Goal: Task Accomplishment & Management: Use online tool/utility

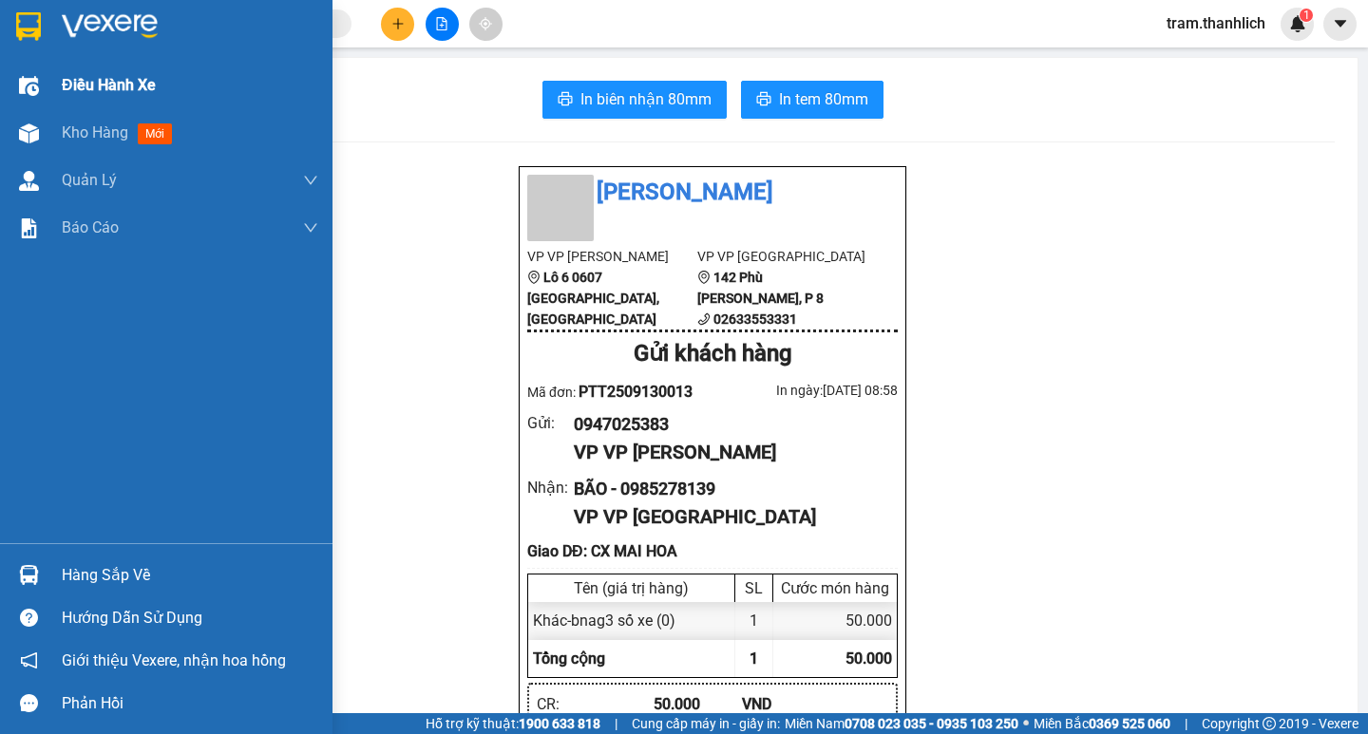
drag, startPoint x: 49, startPoint y: 136, endPoint x: 224, endPoint y: 105, distance: 177.6
click at [50, 136] on div "Kho hàng mới" at bounding box center [166, 133] width 333 height 48
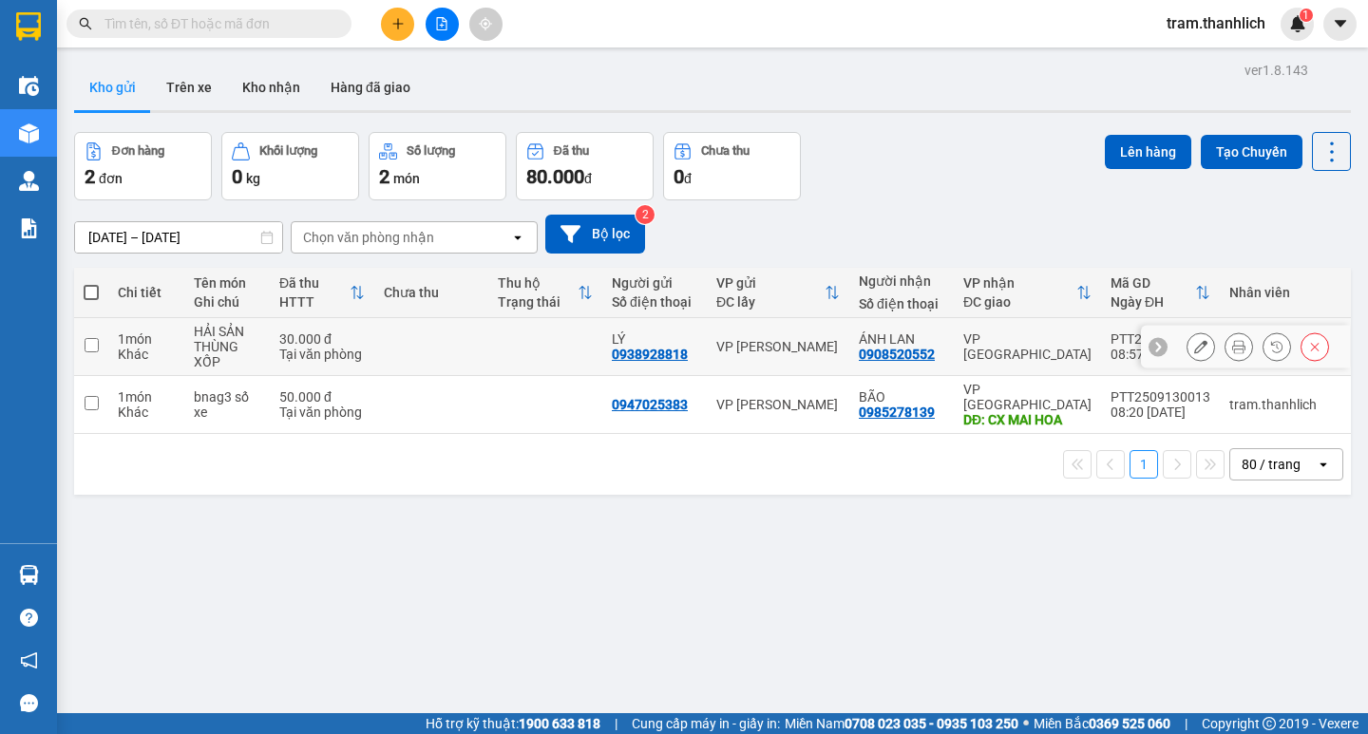
click at [1232, 344] on button at bounding box center [1239, 347] width 27 height 33
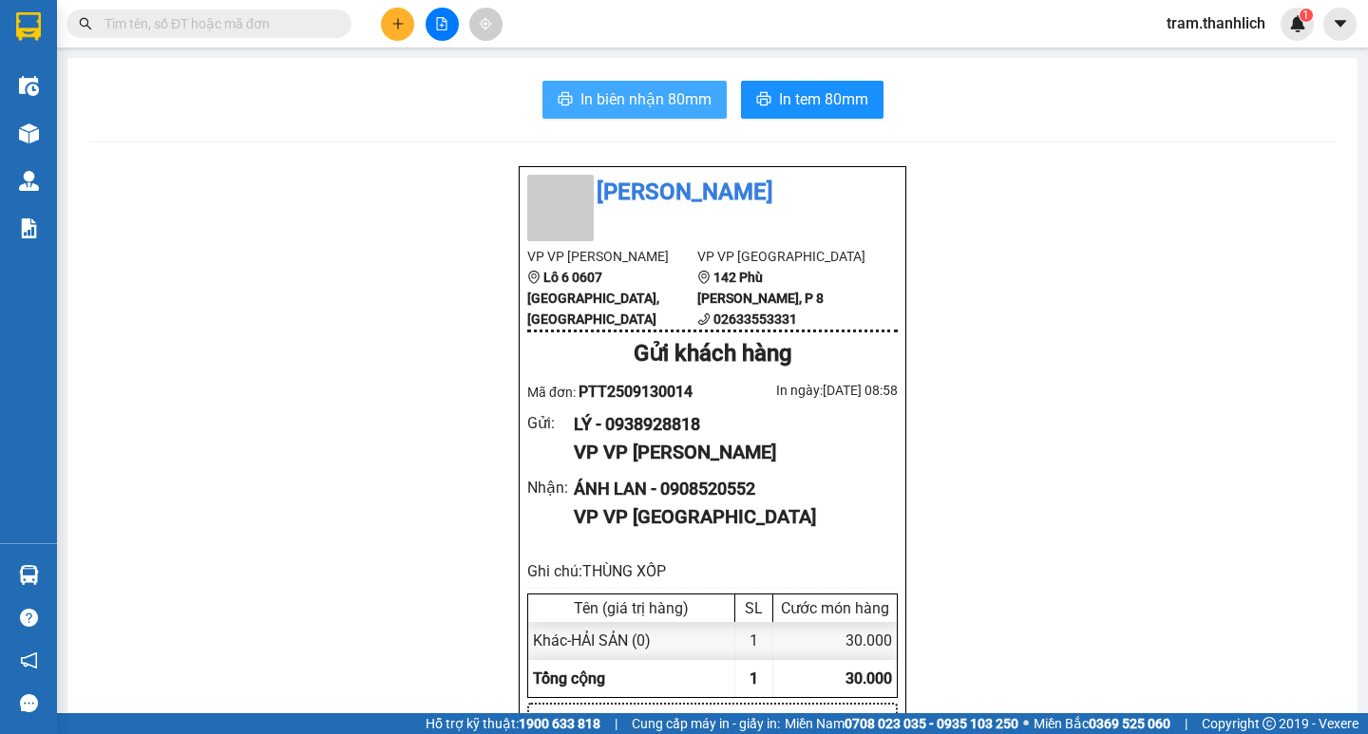
drag, startPoint x: 615, startPoint y: 91, endPoint x: 727, endPoint y: 98, distance: 112.3
click at [620, 88] on span "In biên nhận 80mm" at bounding box center [645, 99] width 131 height 24
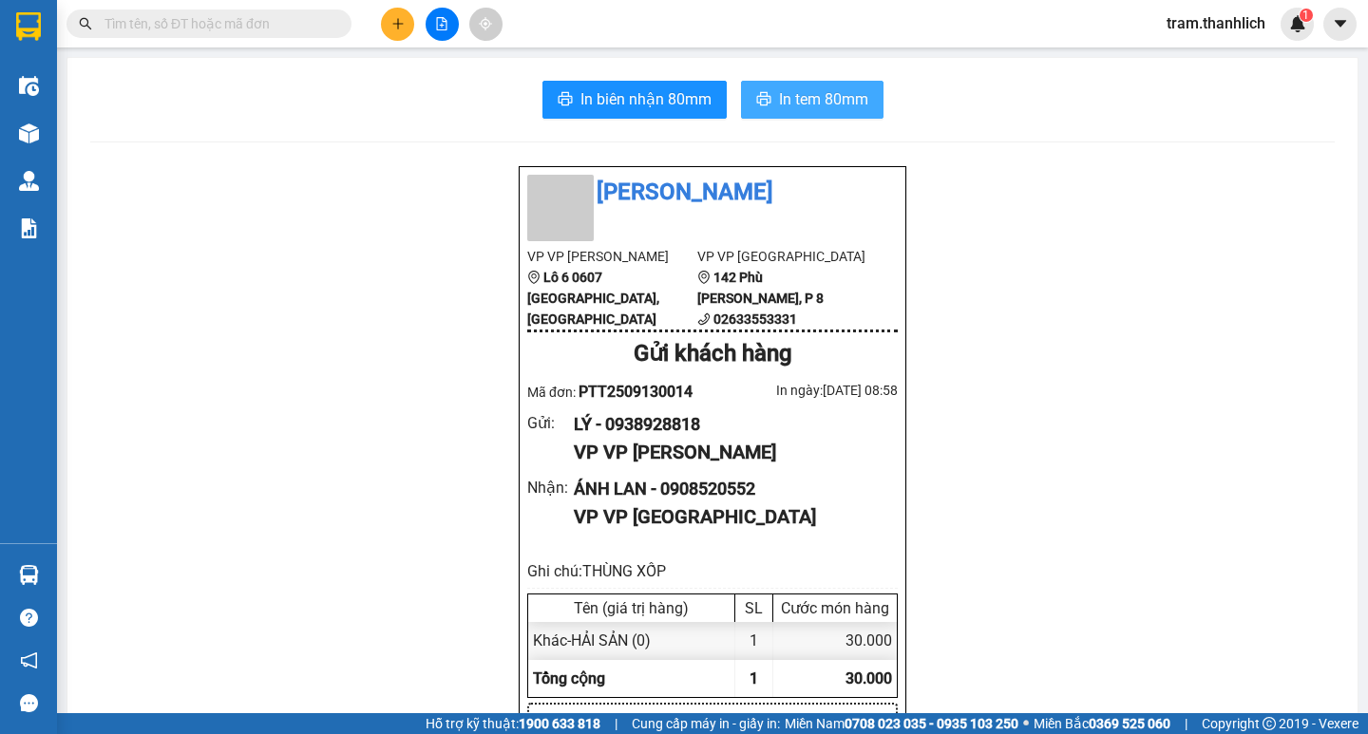
click at [777, 84] on button "In tem 80mm" at bounding box center [812, 100] width 143 height 38
click at [391, 30] on button at bounding box center [397, 24] width 33 height 33
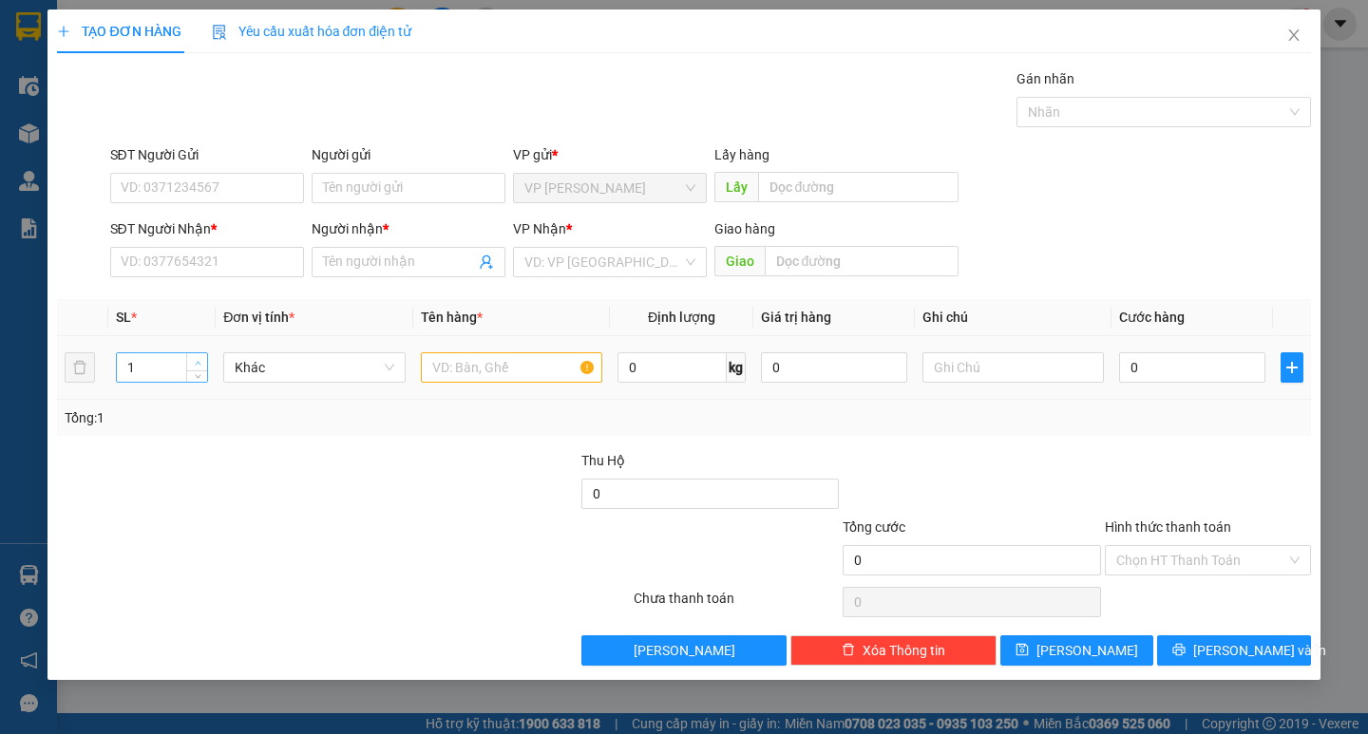
click at [195, 360] on icon "up" at bounding box center [198, 363] width 7 height 7
click at [196, 358] on span "up" at bounding box center [197, 362] width 11 height 11
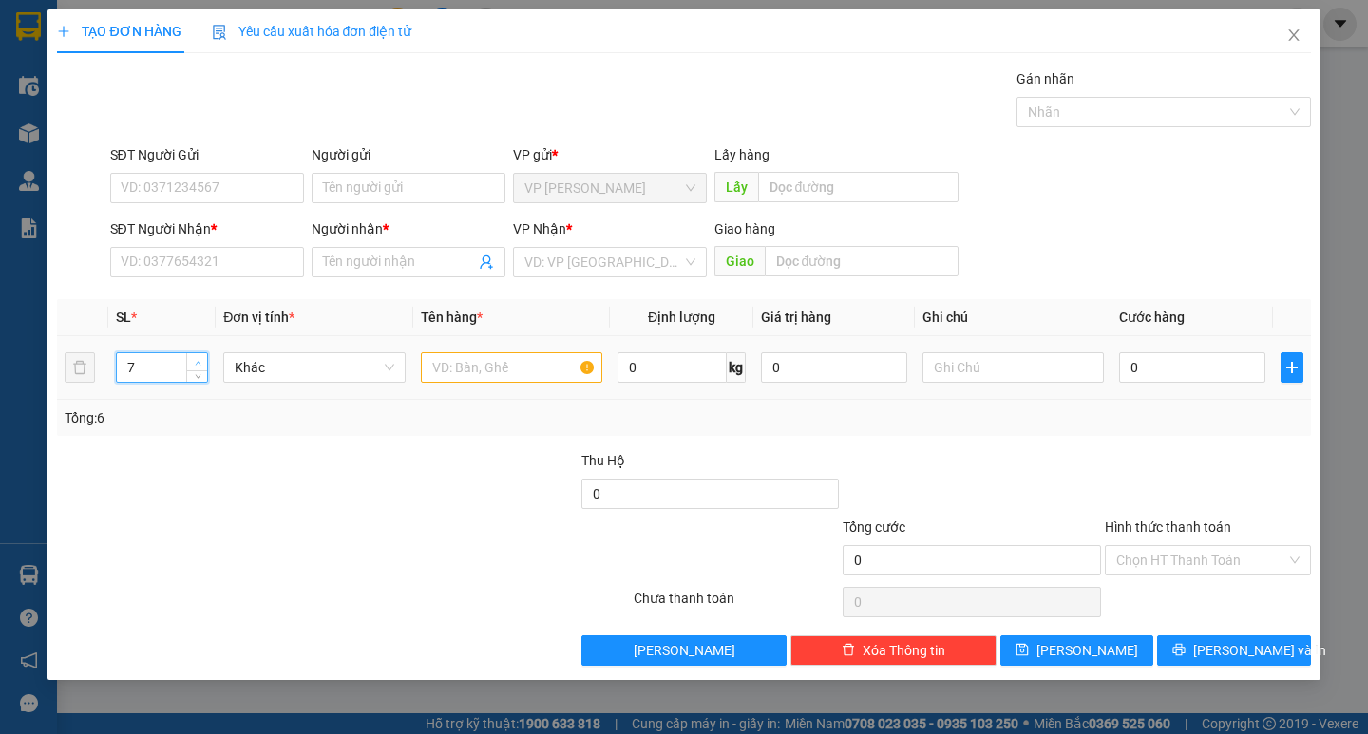
click at [196, 358] on span "up" at bounding box center [197, 362] width 11 height 11
type input "8"
click at [196, 358] on span "up" at bounding box center [197, 362] width 11 height 11
click at [431, 367] on input "text" at bounding box center [511, 367] width 181 height 30
type input "nc mắm"
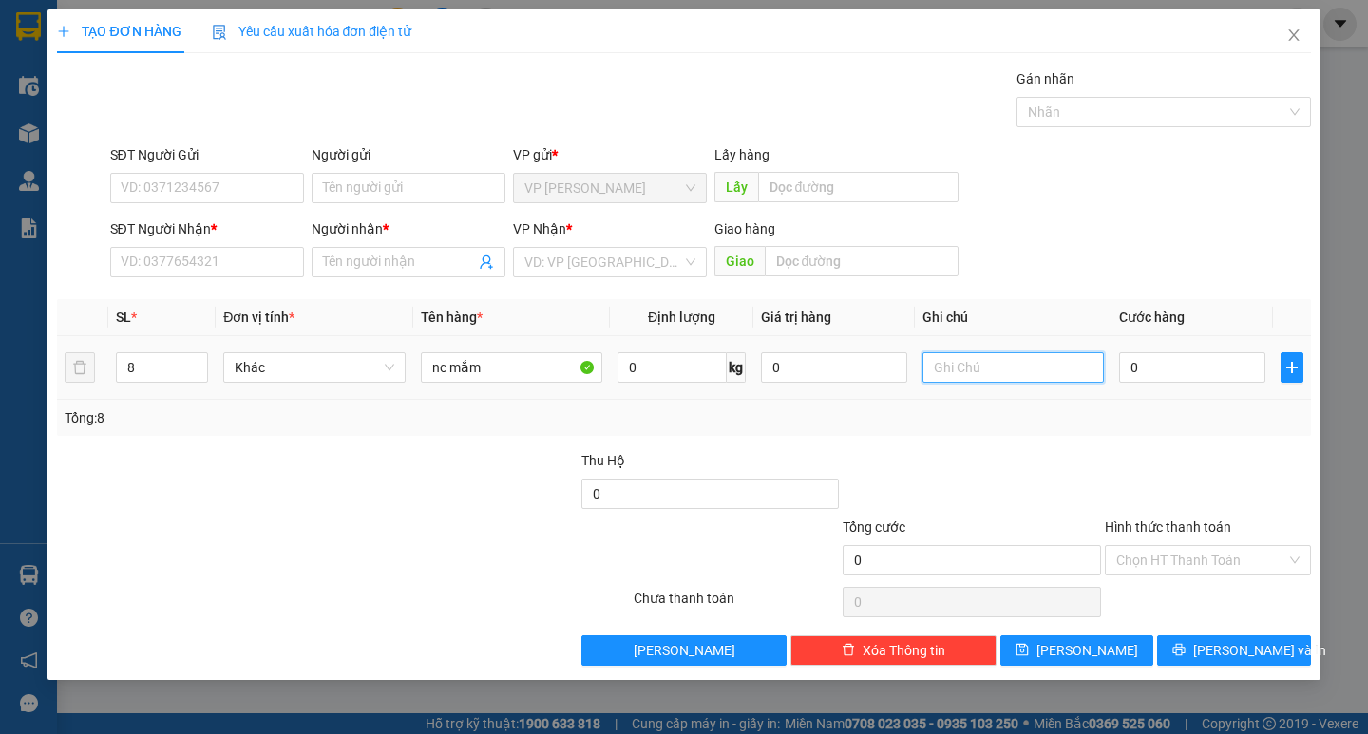
click at [975, 380] on input "text" at bounding box center [1013, 367] width 181 height 30
type input "bi"
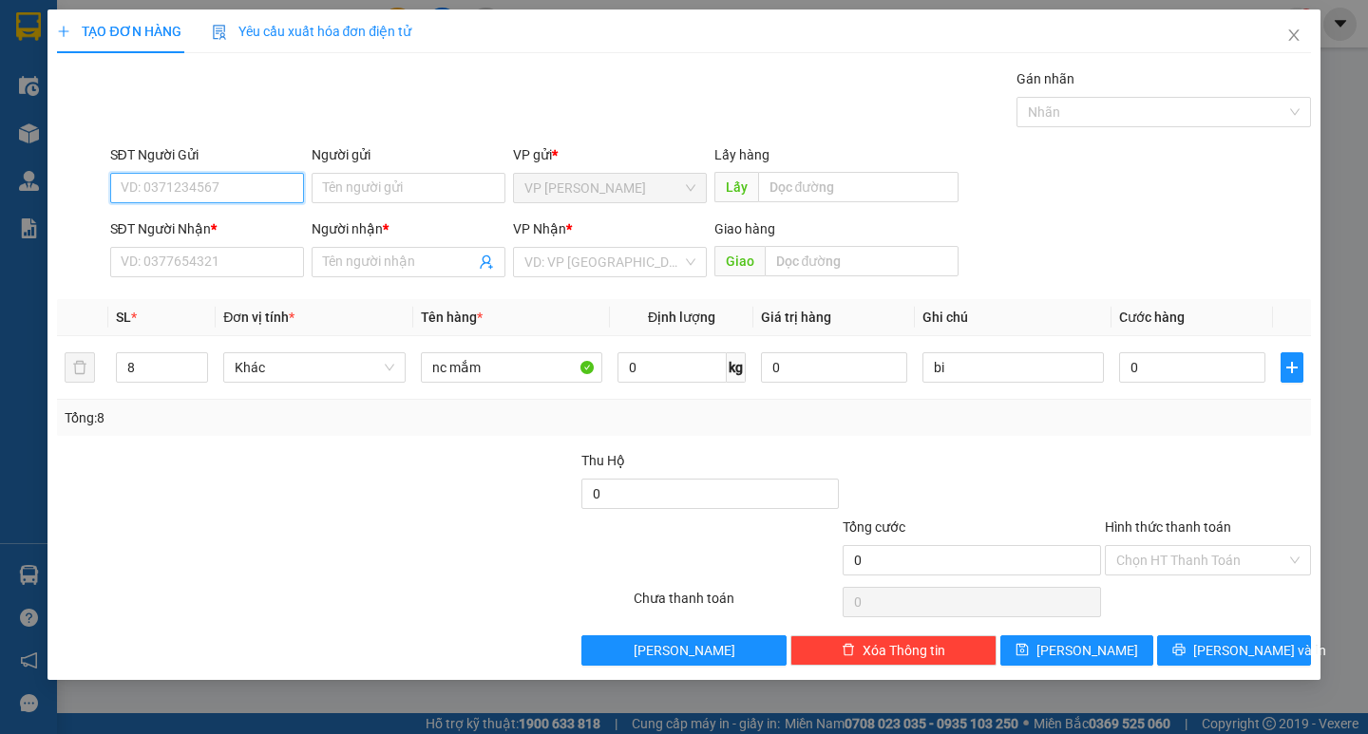
click at [291, 193] on input "SĐT Người Gửi" at bounding box center [207, 188] width 194 height 30
type input "900"
click at [282, 193] on input "900" at bounding box center [207, 188] width 194 height 30
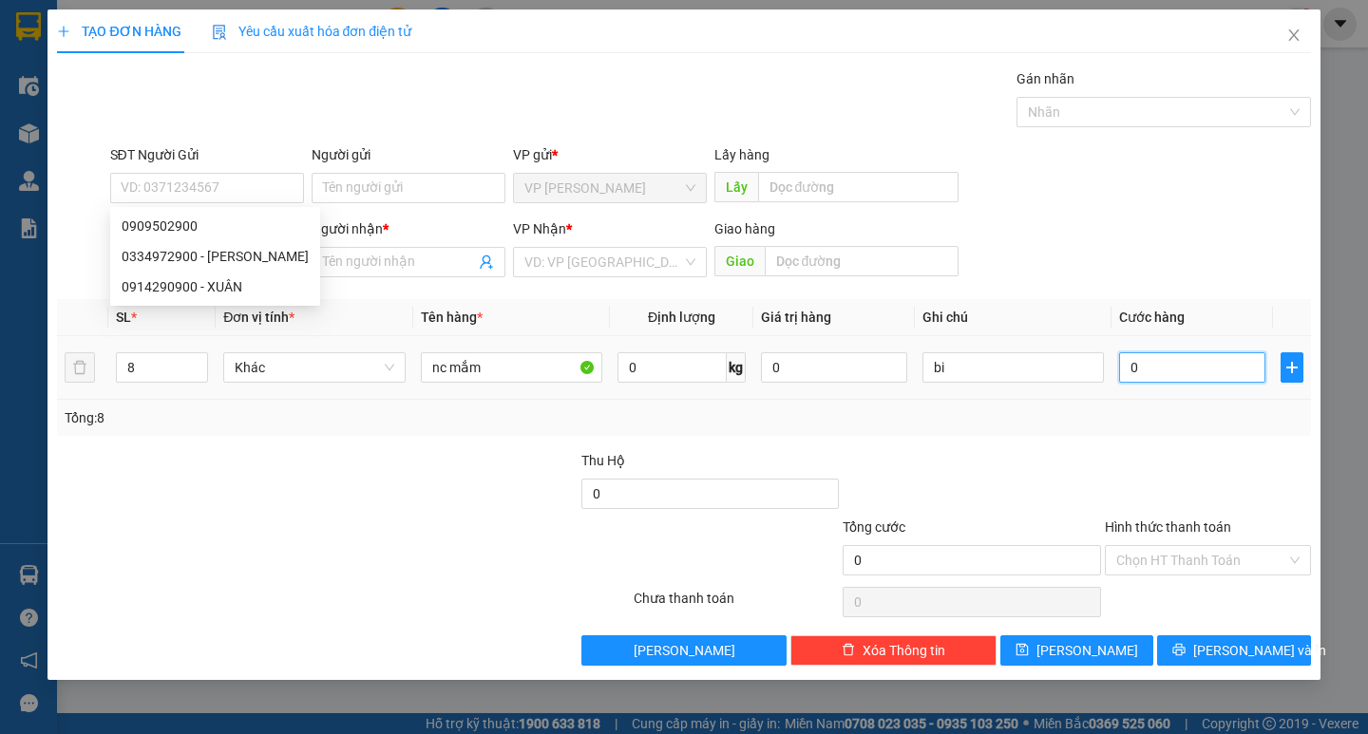
click at [1170, 370] on input "0" at bounding box center [1192, 367] width 146 height 30
type input "1"
type input "12"
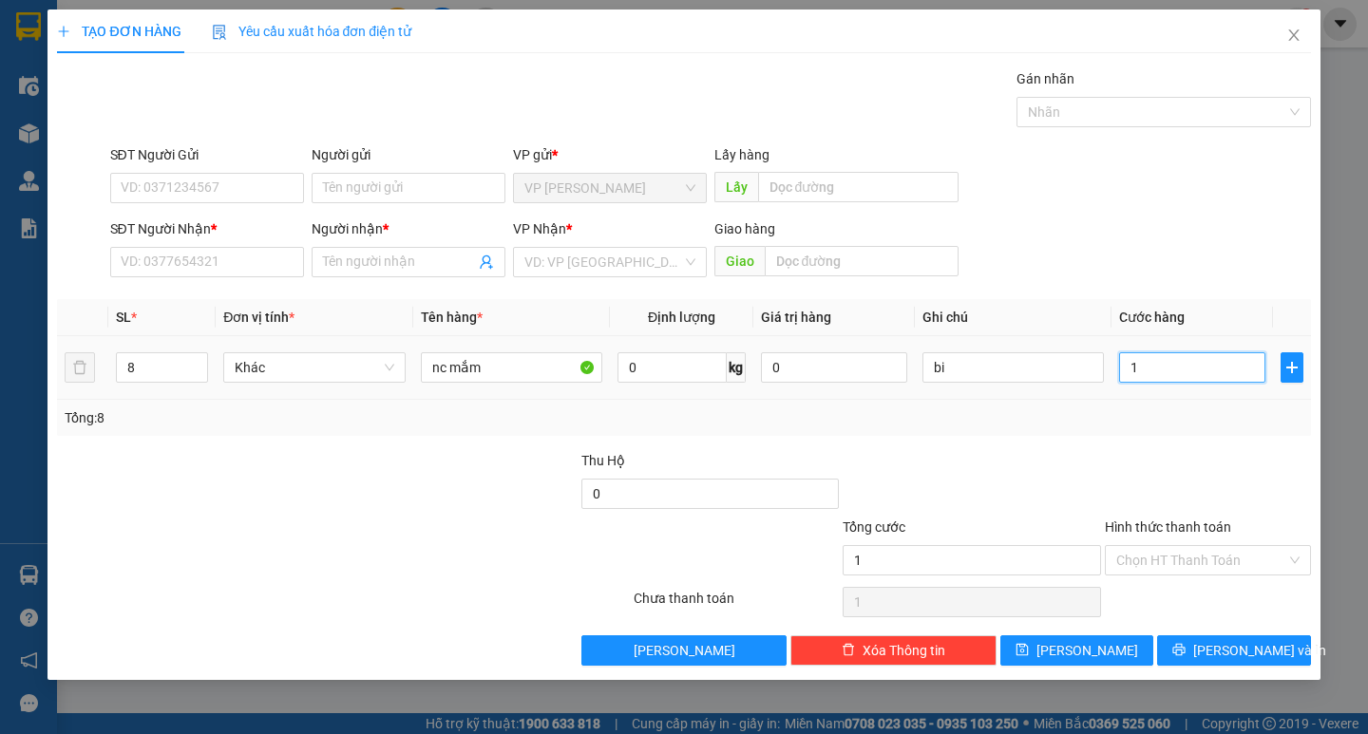
type input "12"
type input "120"
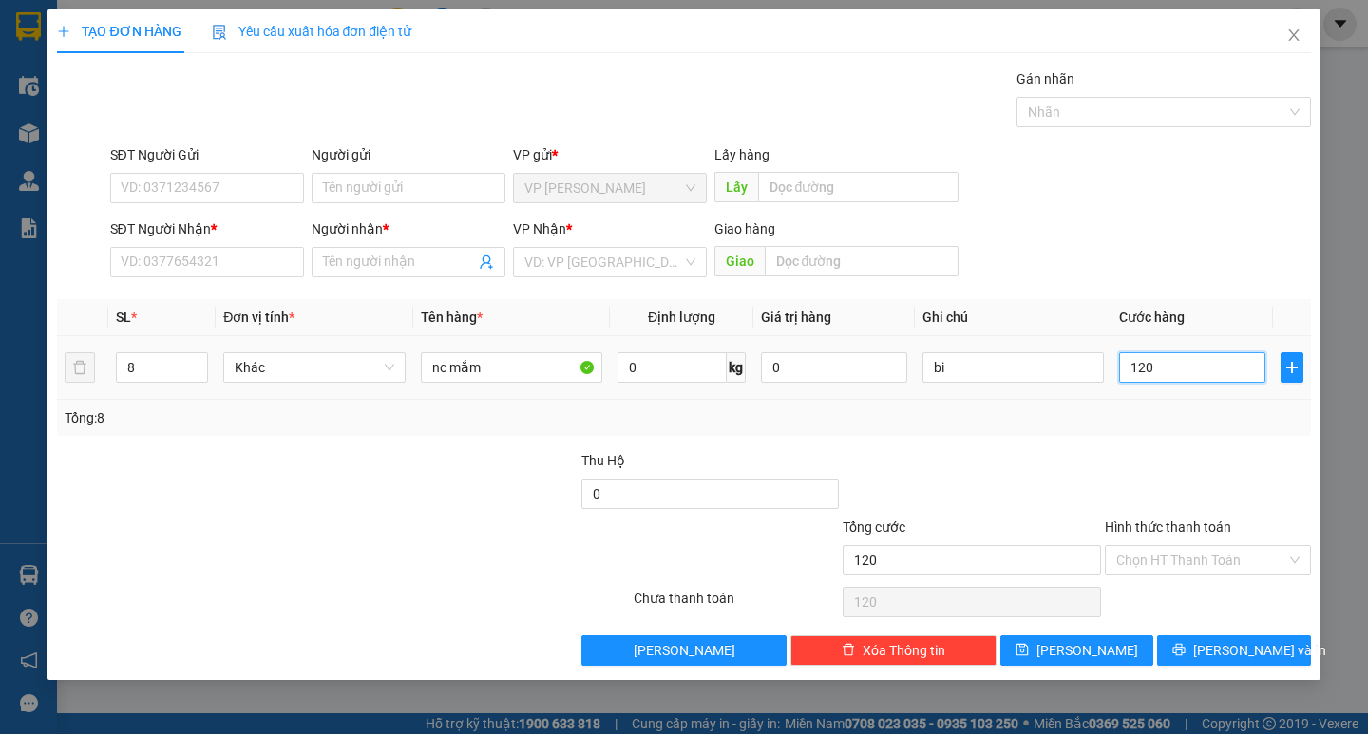
type input "1.200"
type input "12.000"
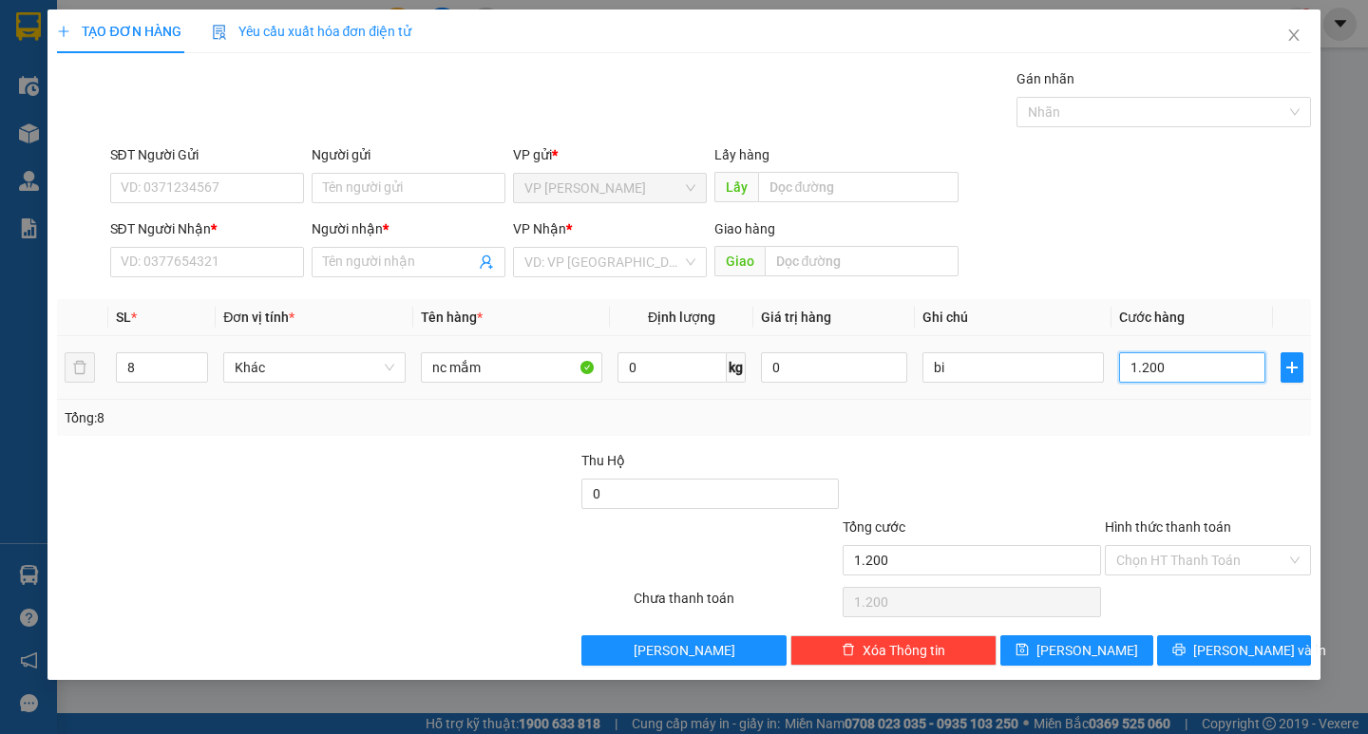
type input "12.000"
type input "120.000"
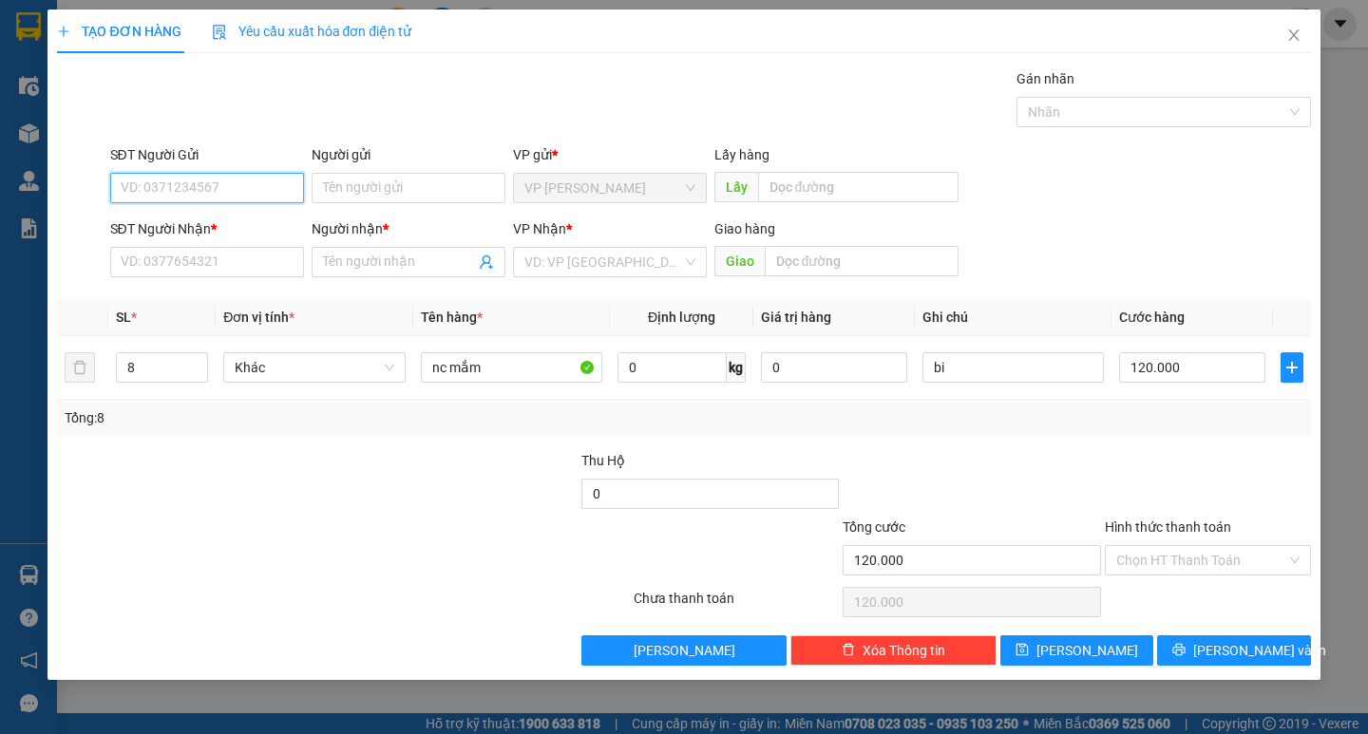
click at [232, 196] on input "SĐT Người Gửi" at bounding box center [207, 188] width 194 height 30
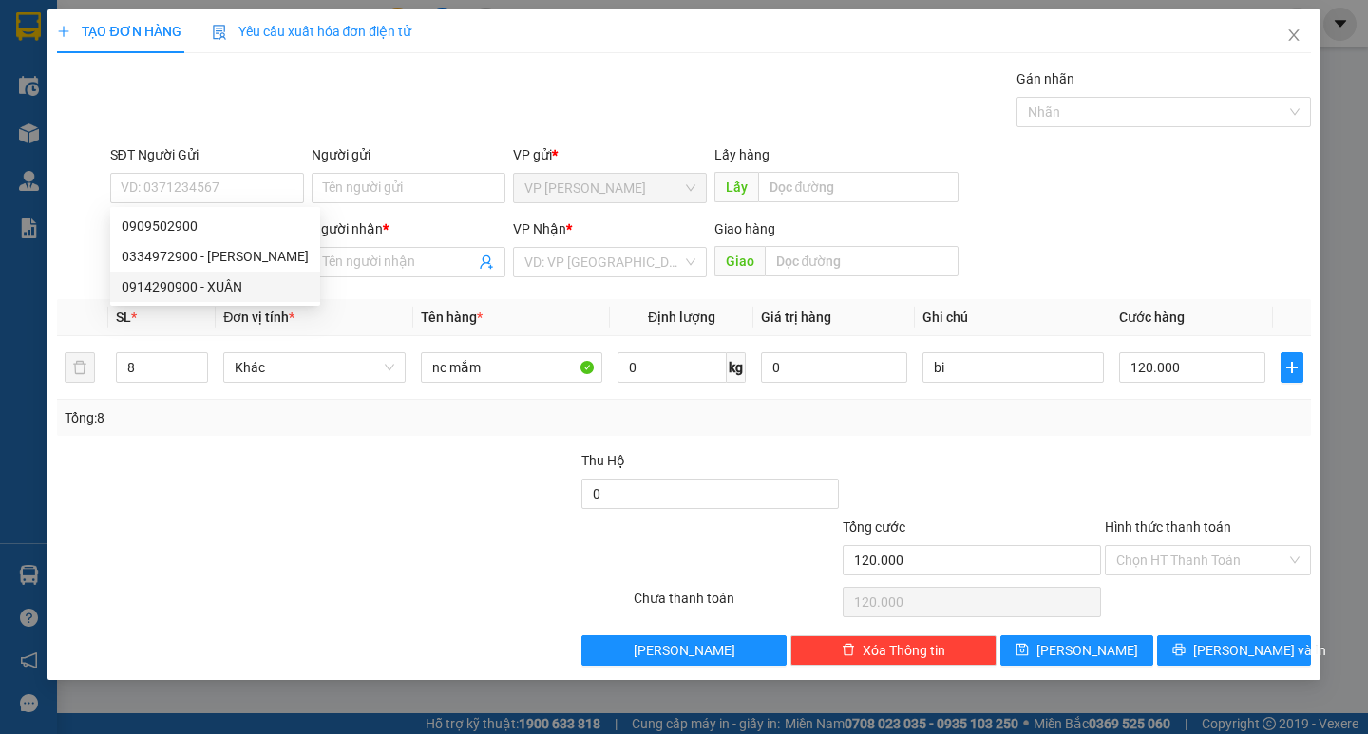
click at [200, 520] on div at bounding box center [238, 550] width 367 height 67
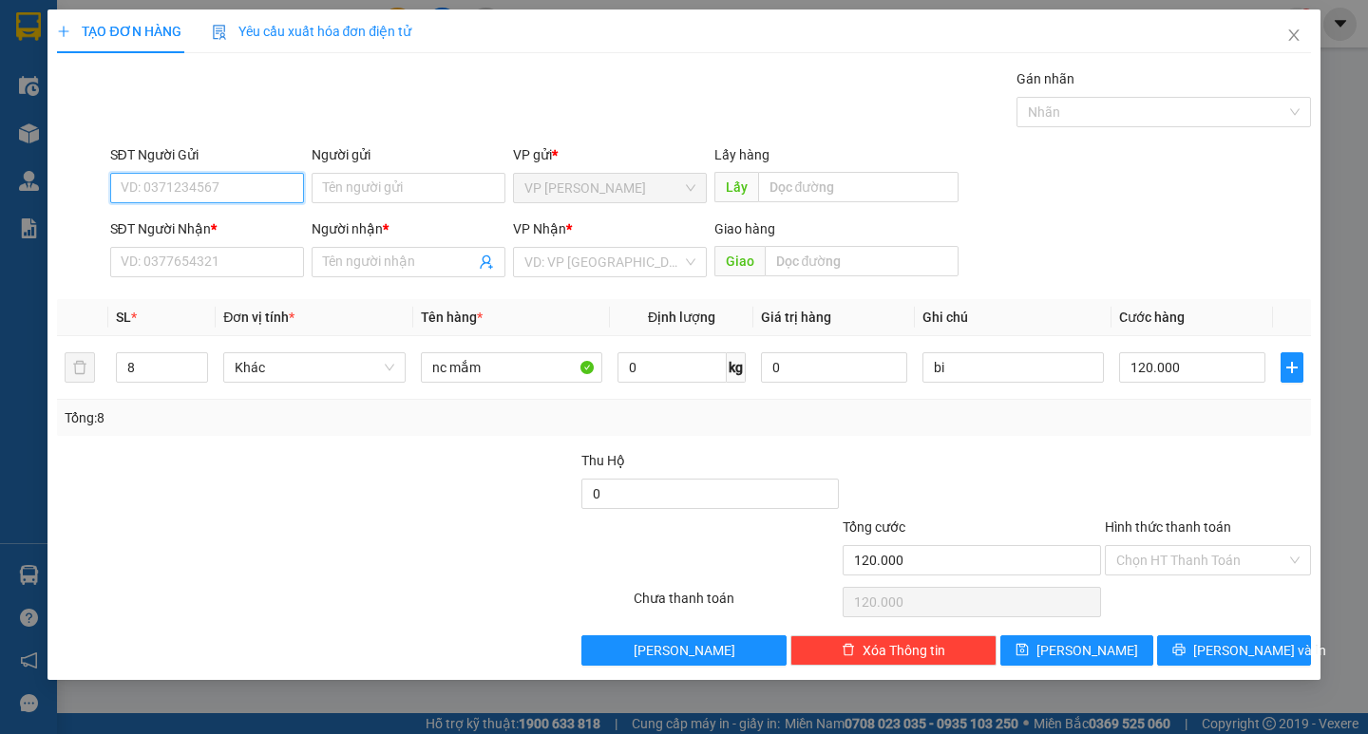
click at [219, 186] on input "SĐT Người Gửi" at bounding box center [207, 188] width 194 height 30
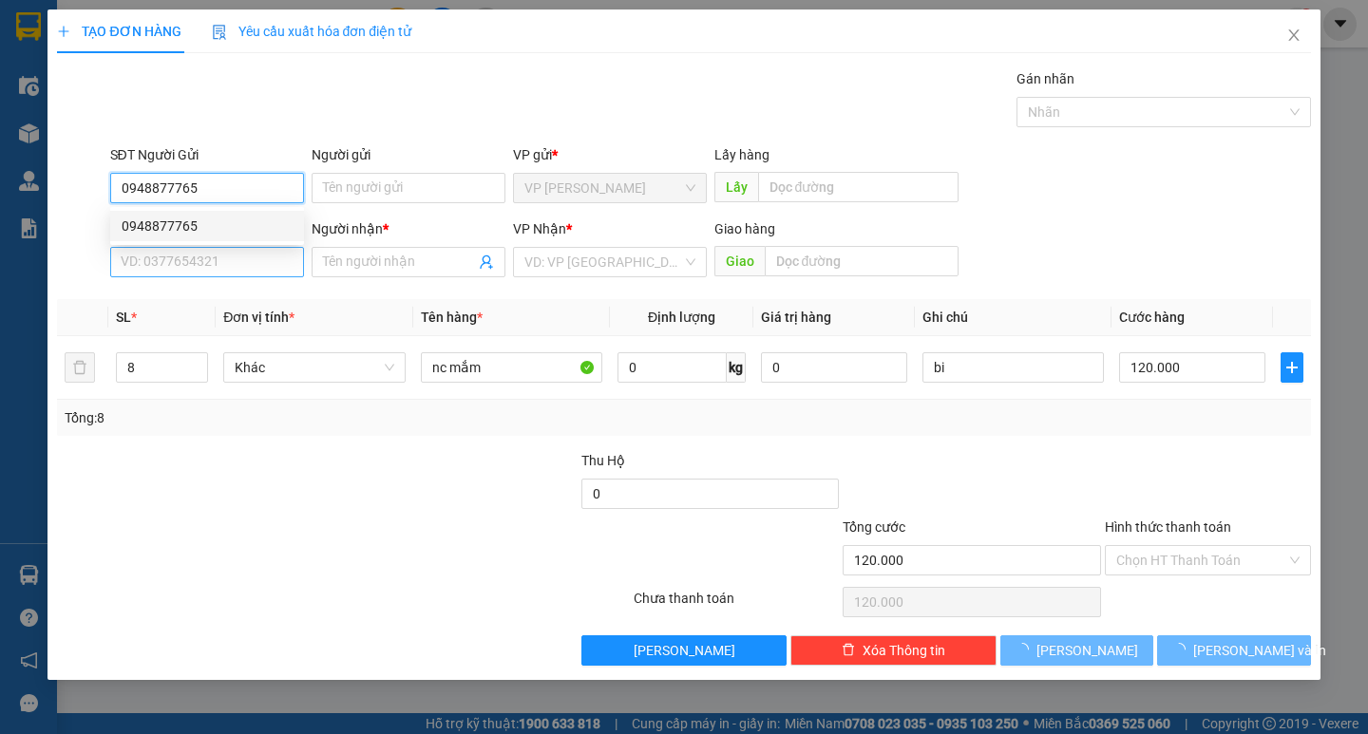
type input "0948877765"
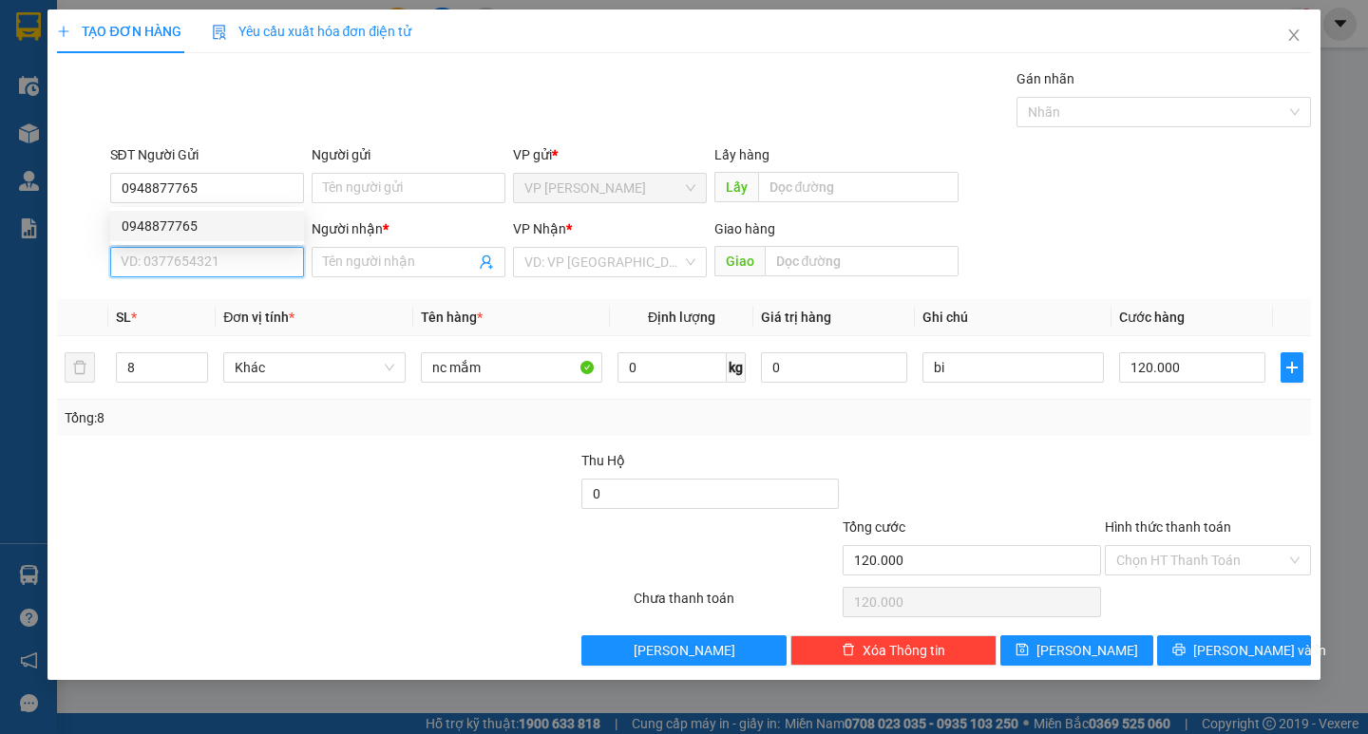
click at [214, 268] on input "SĐT Người Nhận *" at bounding box center [207, 262] width 194 height 30
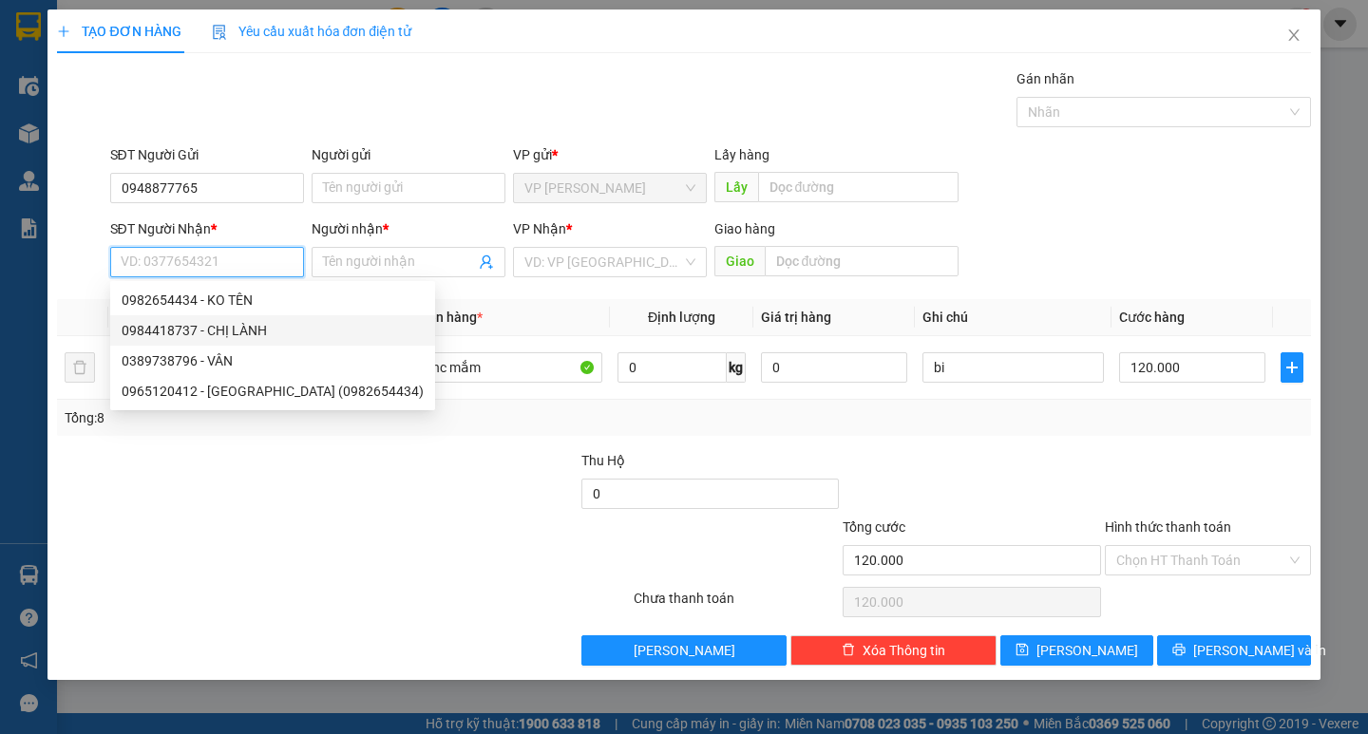
click at [221, 334] on div "0984418737 - CHỊ LÀNH" at bounding box center [273, 330] width 302 height 21
type input "0984418737"
type input "CHỊ LÀNH"
type input "CX MAI HOA"
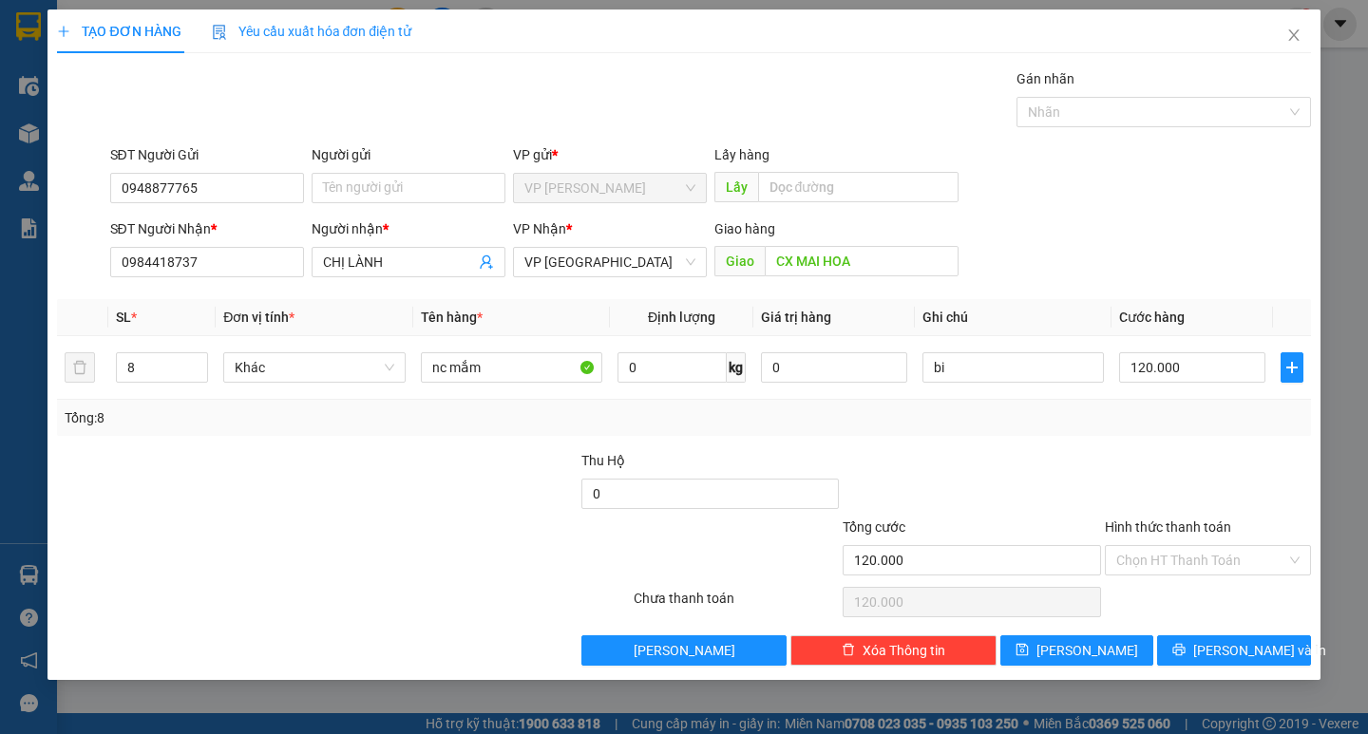
click at [1198, 502] on div at bounding box center [1208, 483] width 210 height 67
click at [1182, 563] on input "Hình thức thanh toán" at bounding box center [1201, 560] width 170 height 29
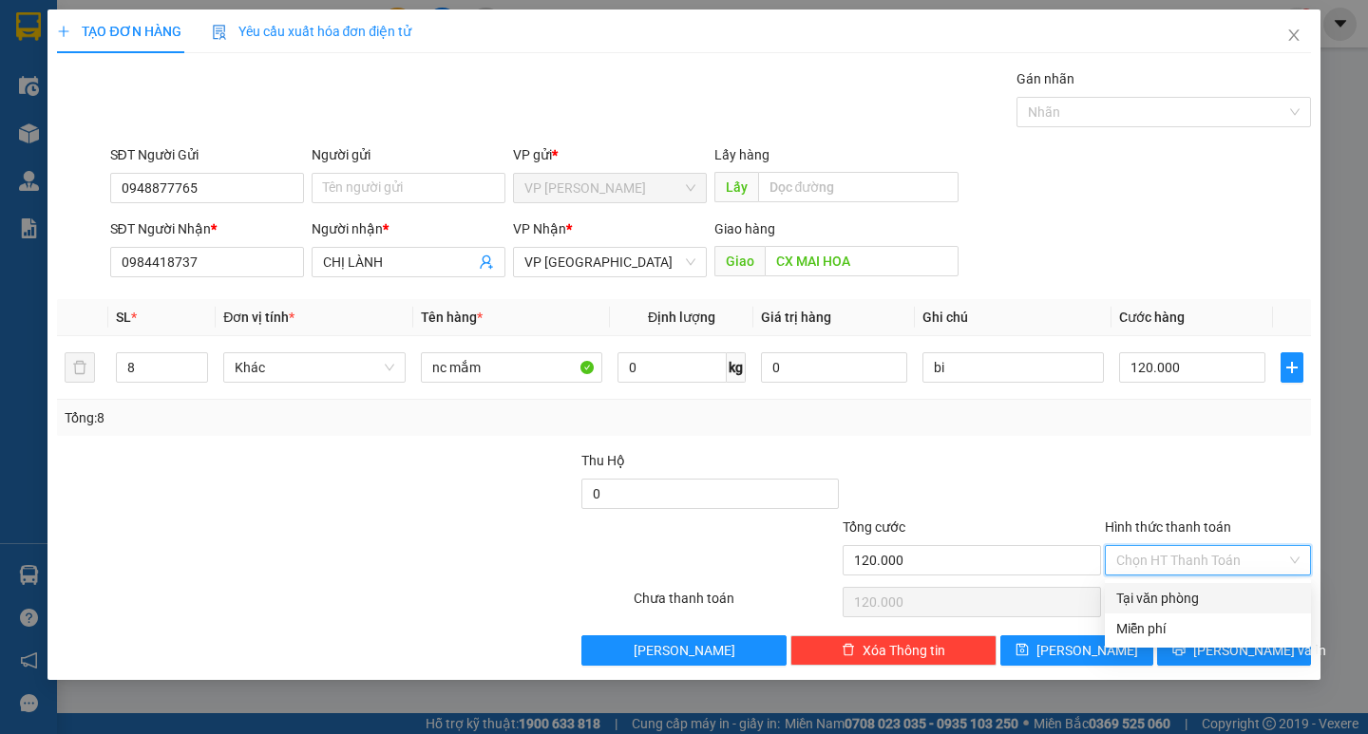
click at [1187, 586] on div "Tại văn phòng" at bounding box center [1208, 598] width 206 height 30
type input "0"
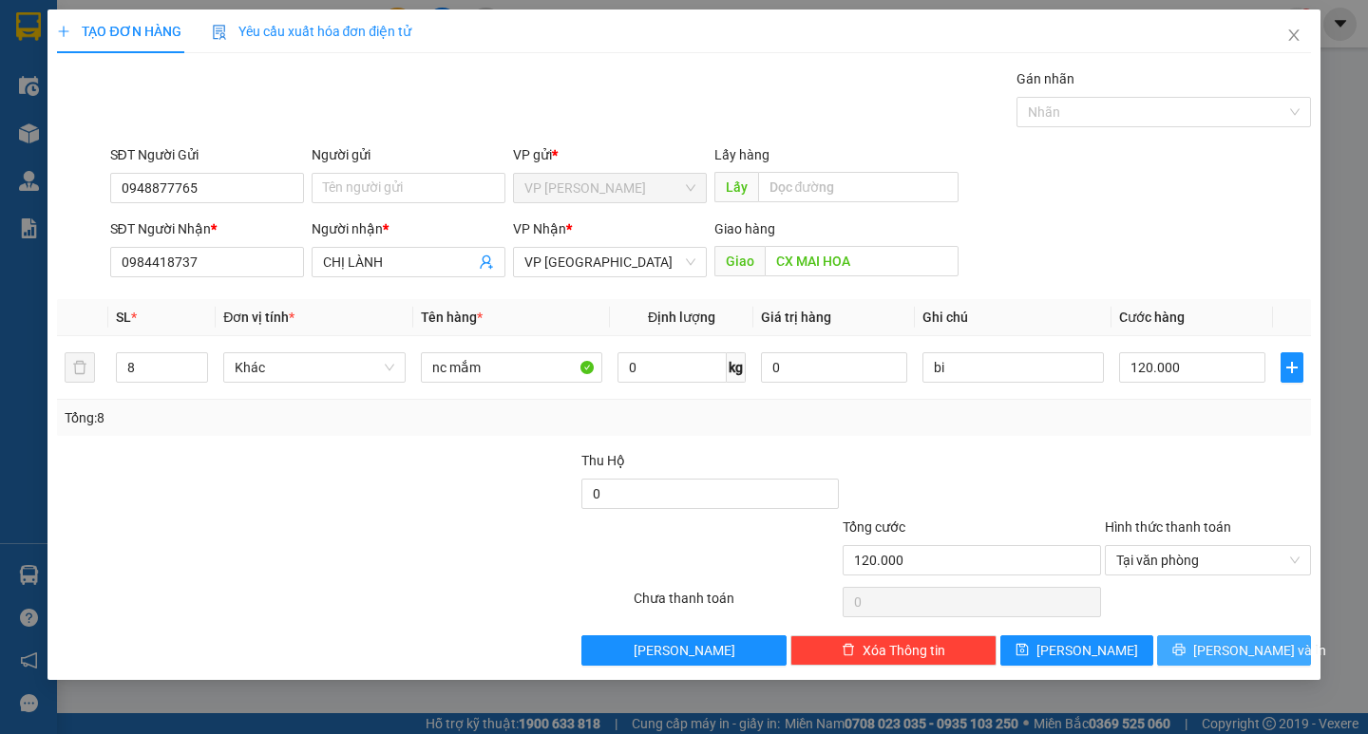
click at [1186, 646] on icon "printer" at bounding box center [1179, 650] width 12 height 12
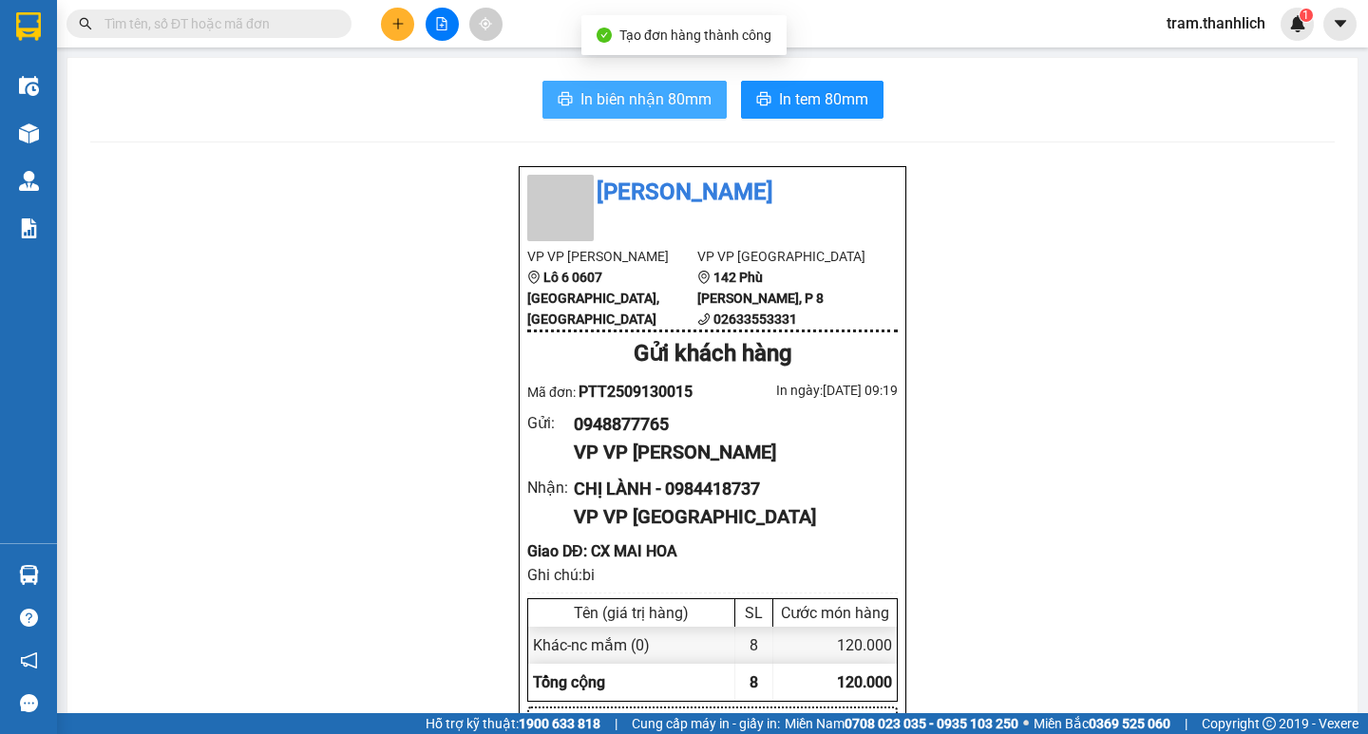
click at [656, 89] on span "In biên nhận 80mm" at bounding box center [645, 99] width 131 height 24
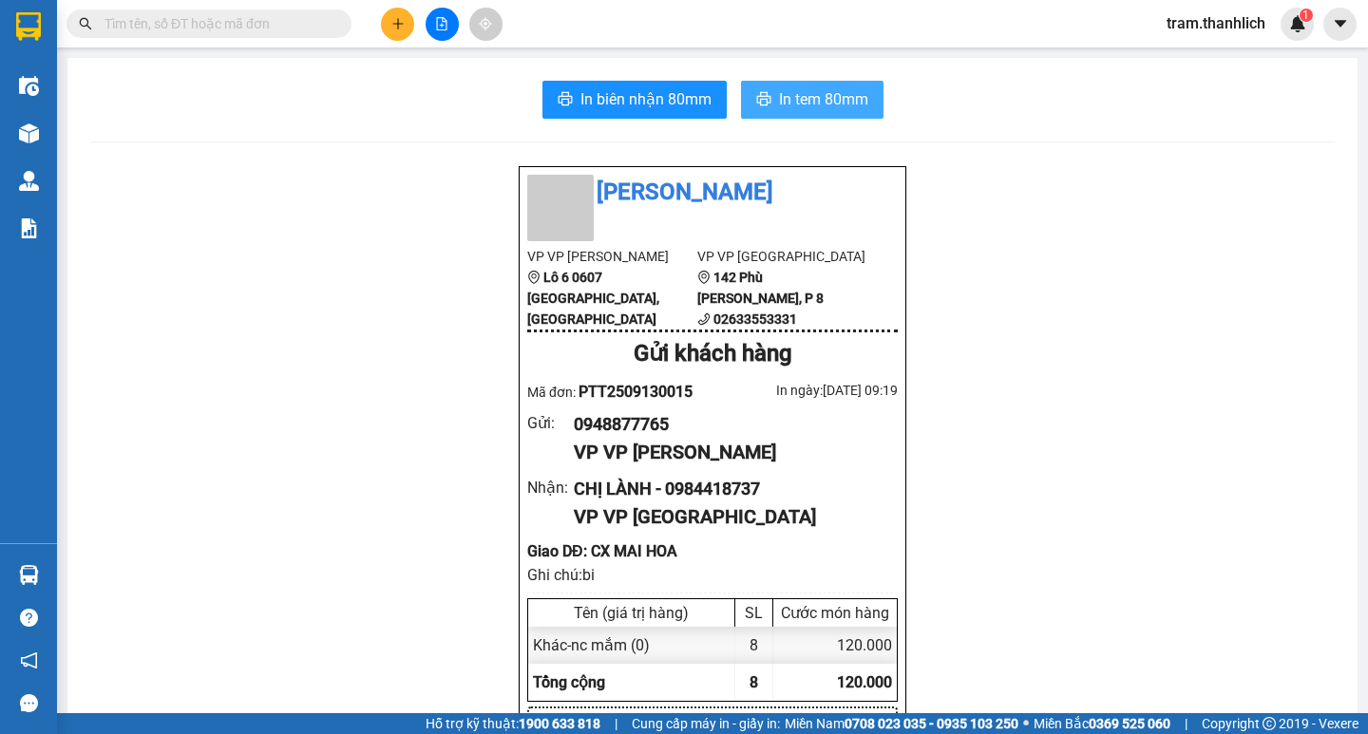
click at [779, 94] on span "In tem 80mm" at bounding box center [823, 99] width 89 height 24
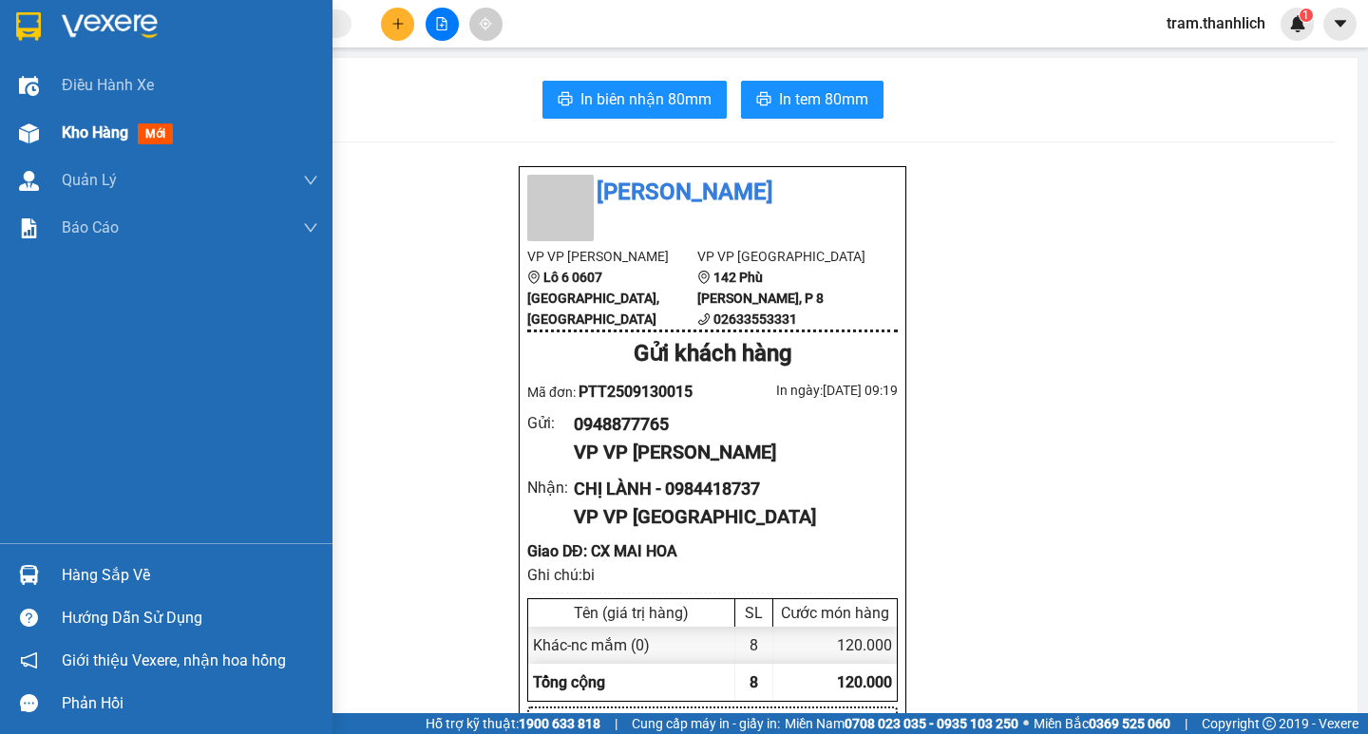
click at [66, 130] on span "Kho hàng" at bounding box center [95, 133] width 67 height 18
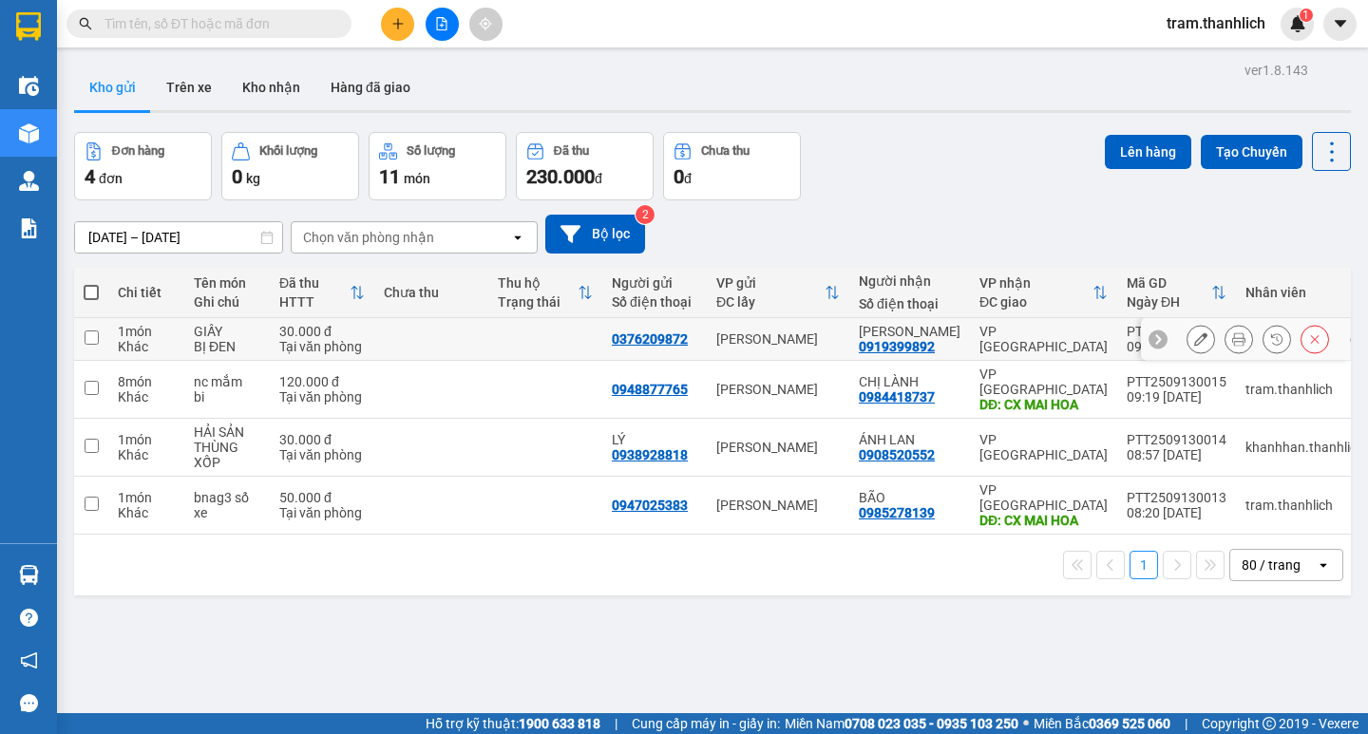
click at [1232, 339] on icon at bounding box center [1238, 339] width 13 height 13
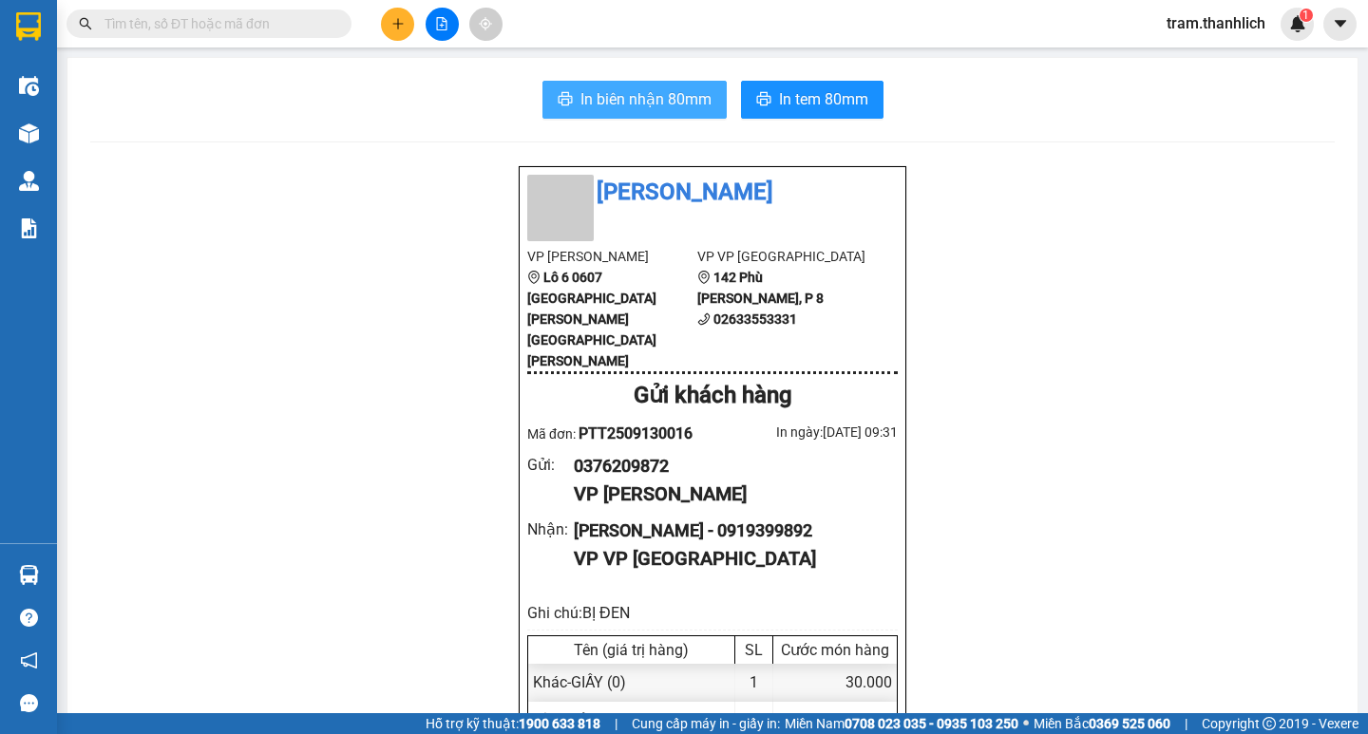
click at [676, 95] on span "In biên nhận 80mm" at bounding box center [645, 99] width 131 height 24
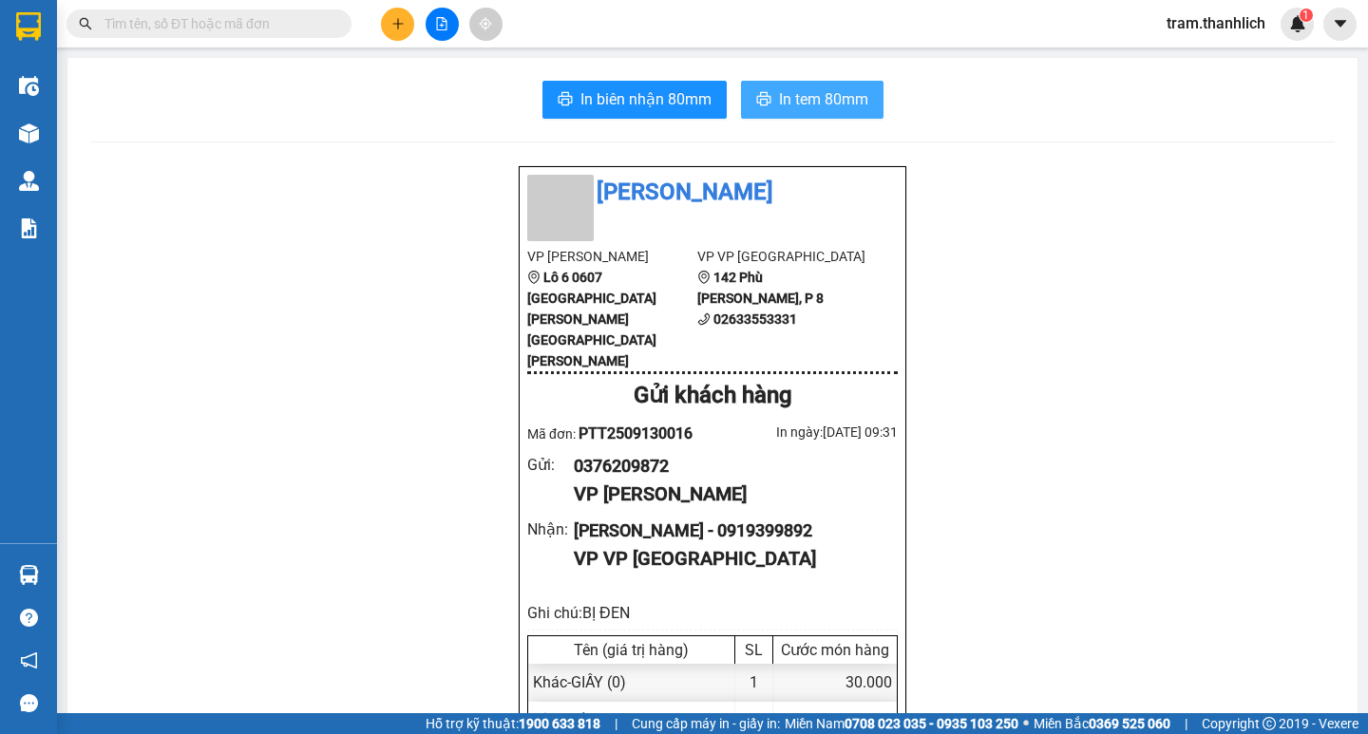
click at [852, 103] on span "In tem 80mm" at bounding box center [823, 99] width 89 height 24
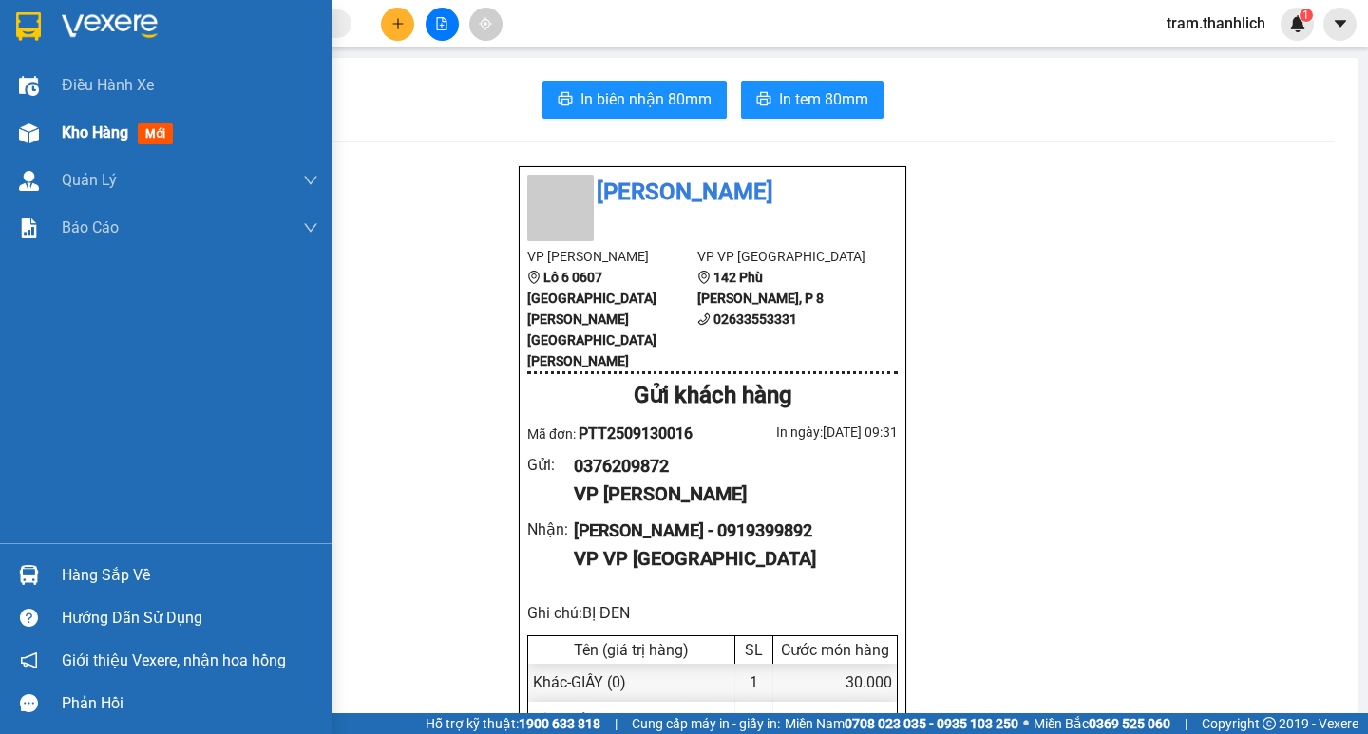
click at [47, 126] on div "Kho hàng mới" at bounding box center [166, 133] width 333 height 48
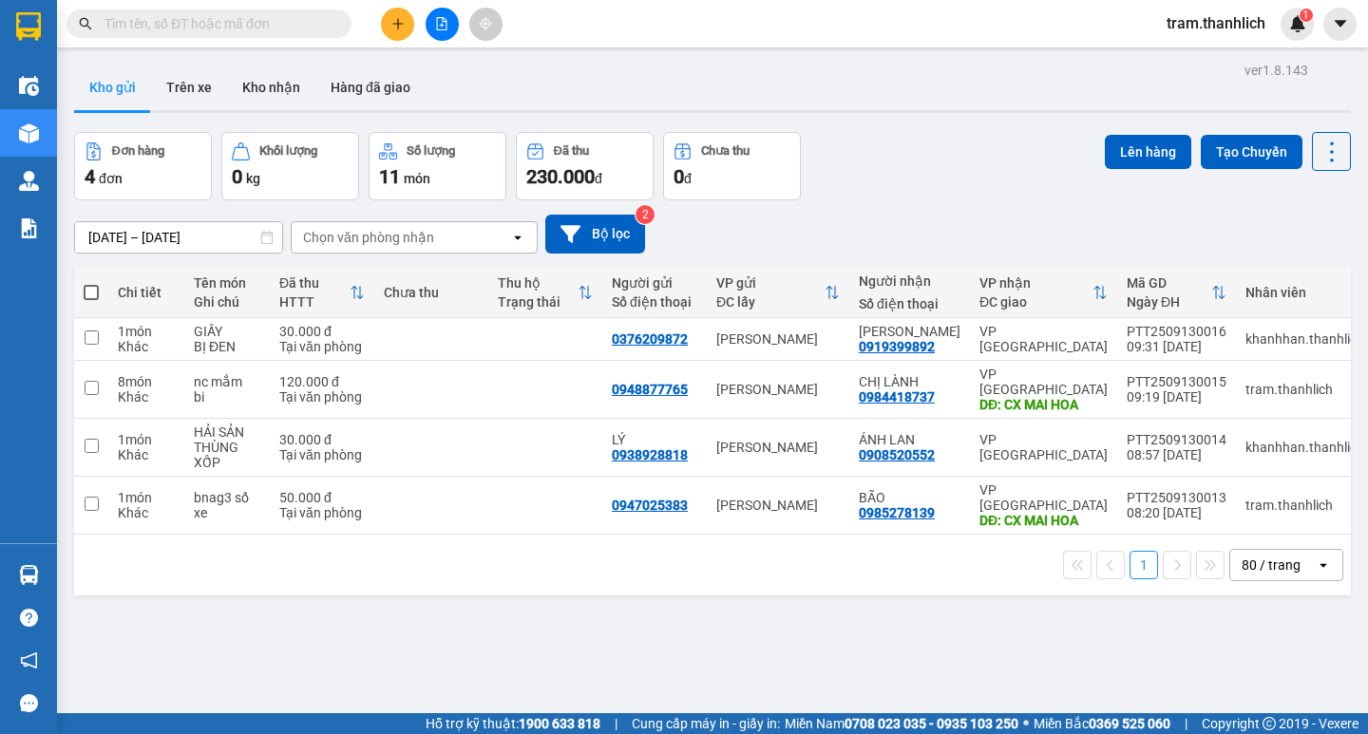
click at [386, 22] on button at bounding box center [397, 24] width 33 height 33
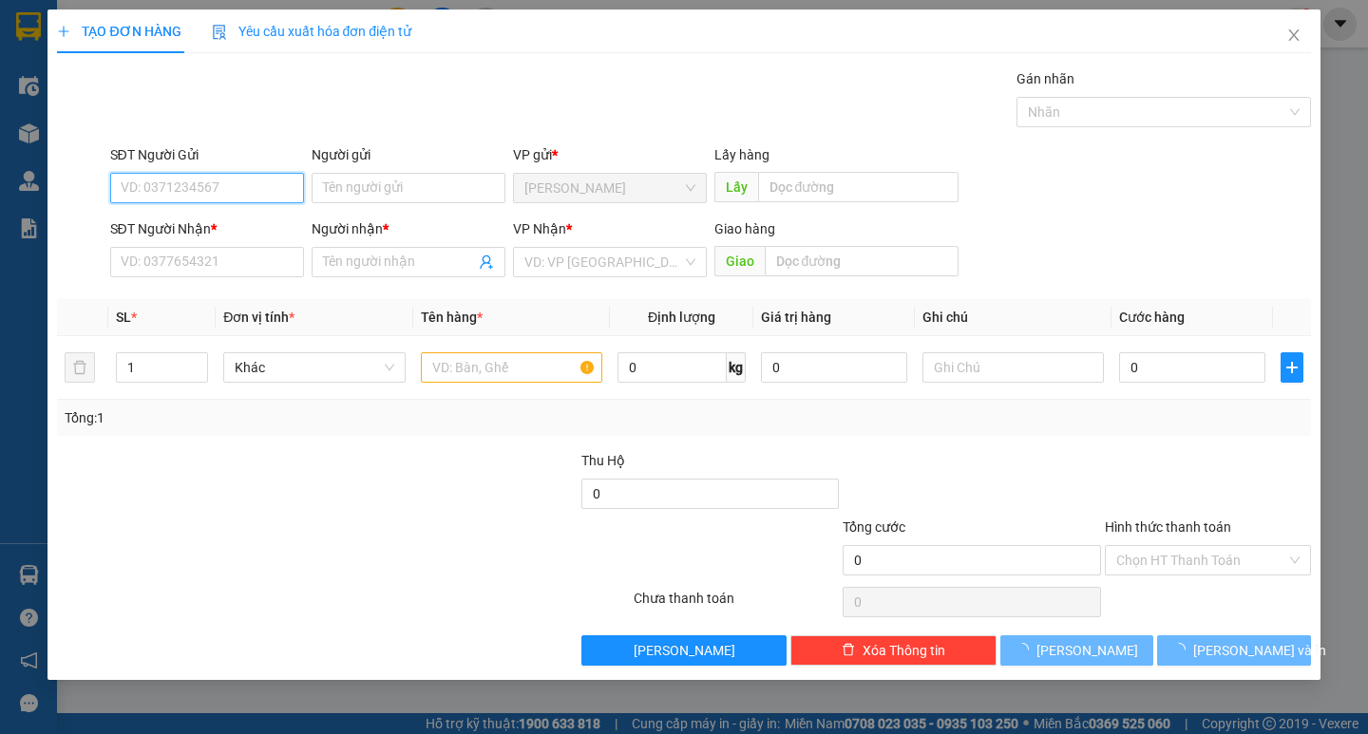
click at [195, 179] on input "SĐT Người Gửi" at bounding box center [207, 188] width 194 height 30
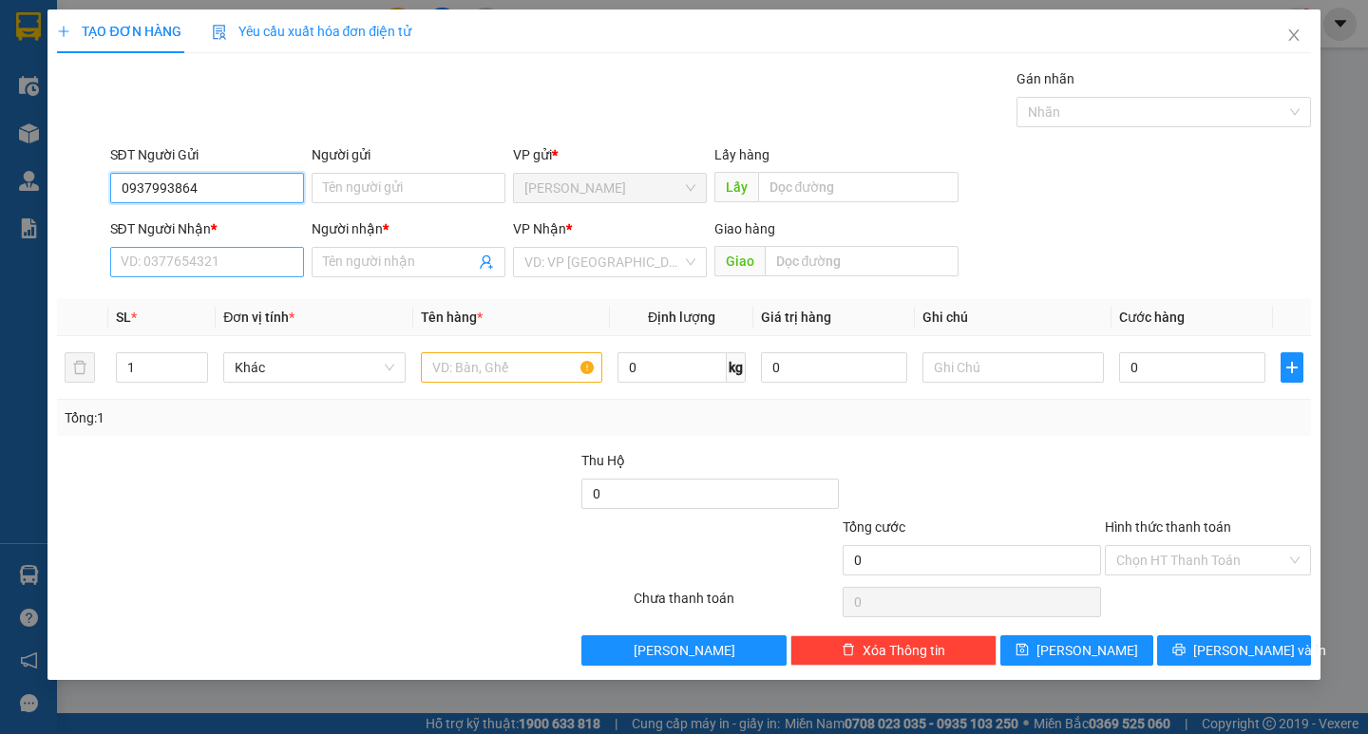
type input "0937993864"
click at [170, 256] on input "SĐT Người Nhận *" at bounding box center [207, 262] width 194 height 30
type input "0989465106"
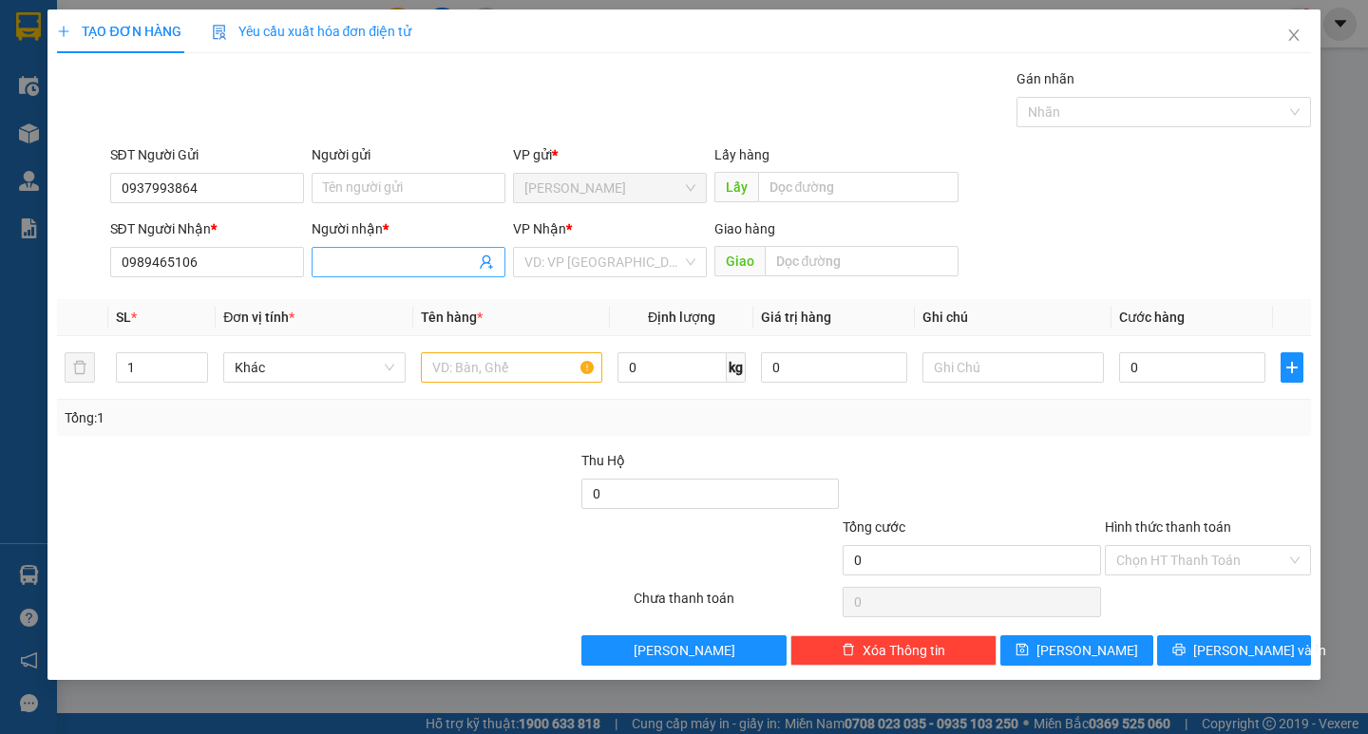
click at [337, 266] on input "Người nhận *" at bounding box center [399, 262] width 152 height 21
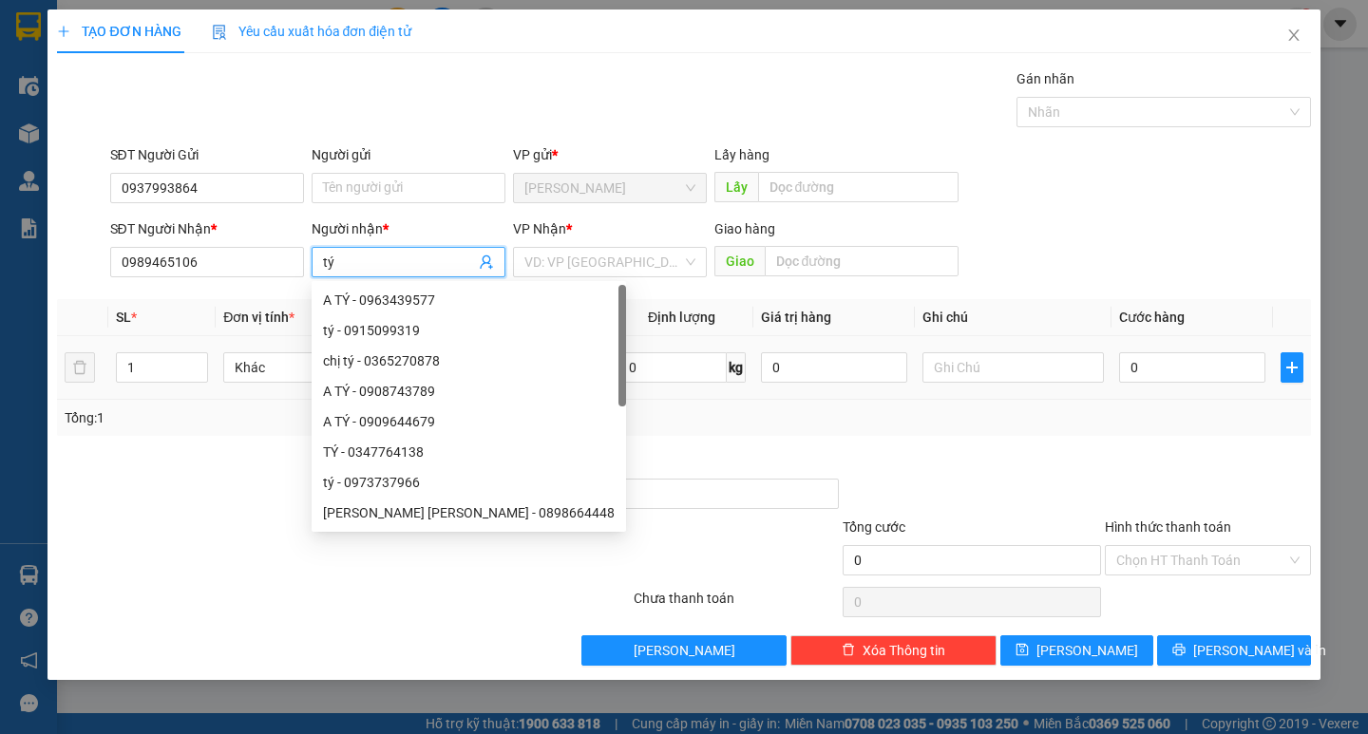
type input "tý"
click at [576, 369] on input "text" at bounding box center [511, 367] width 181 height 30
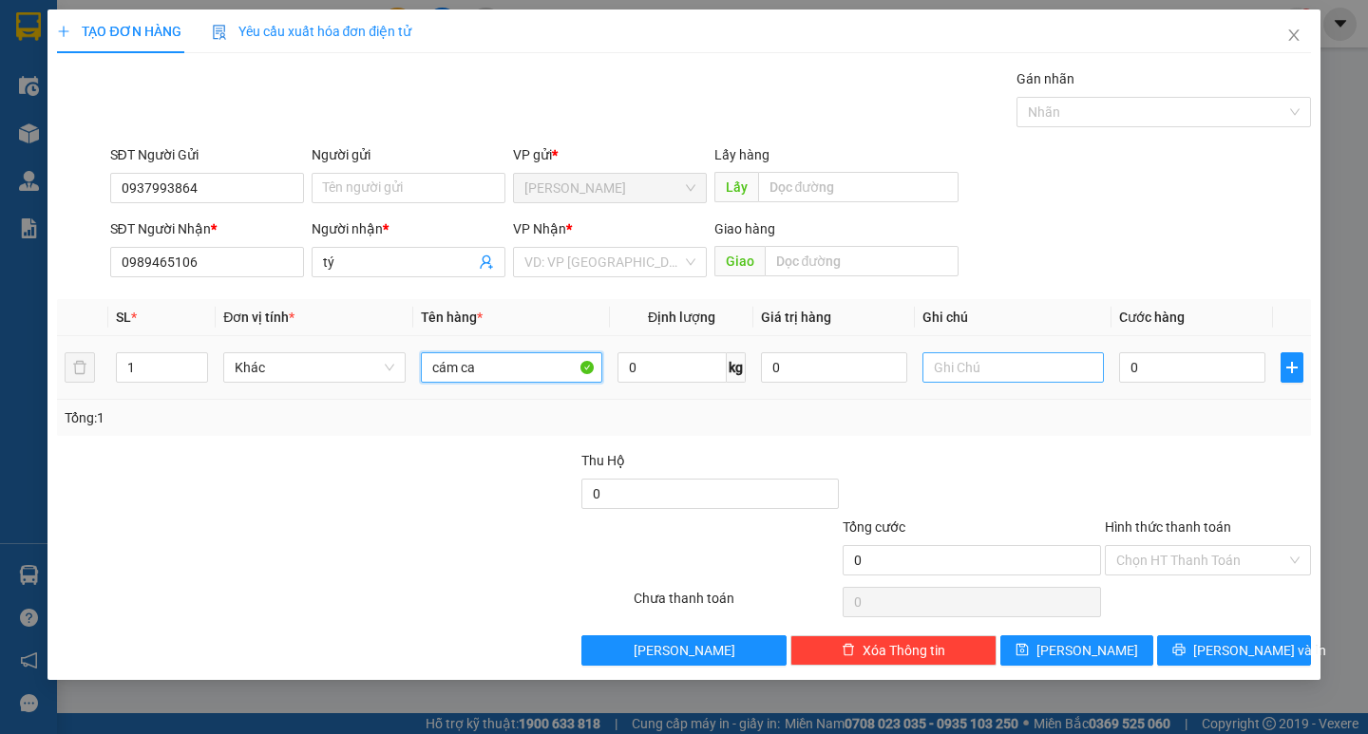
type input "cám ca"
click at [985, 363] on input "text" at bounding box center [1013, 367] width 181 height 30
type input "tum nhỏ"
click at [1184, 364] on input "0" at bounding box center [1192, 367] width 146 height 30
type input "3"
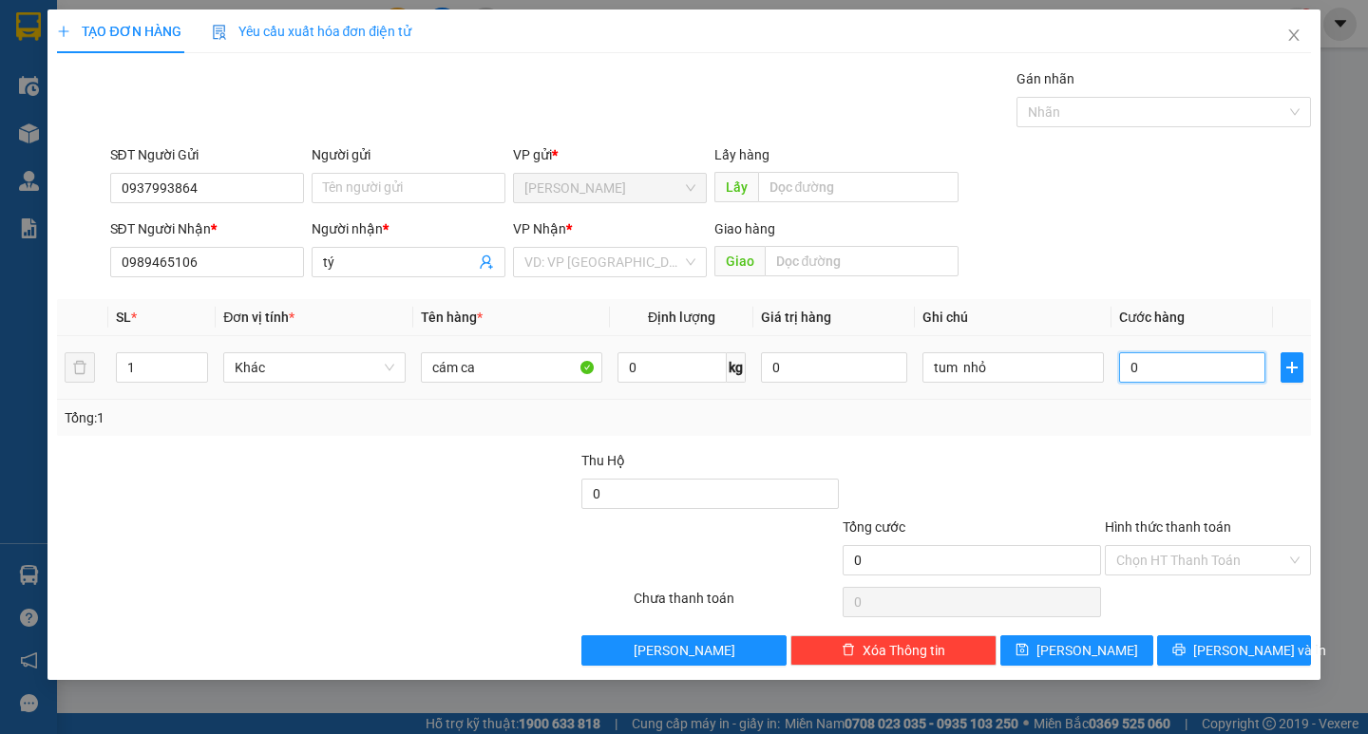
type input "3"
type input "30"
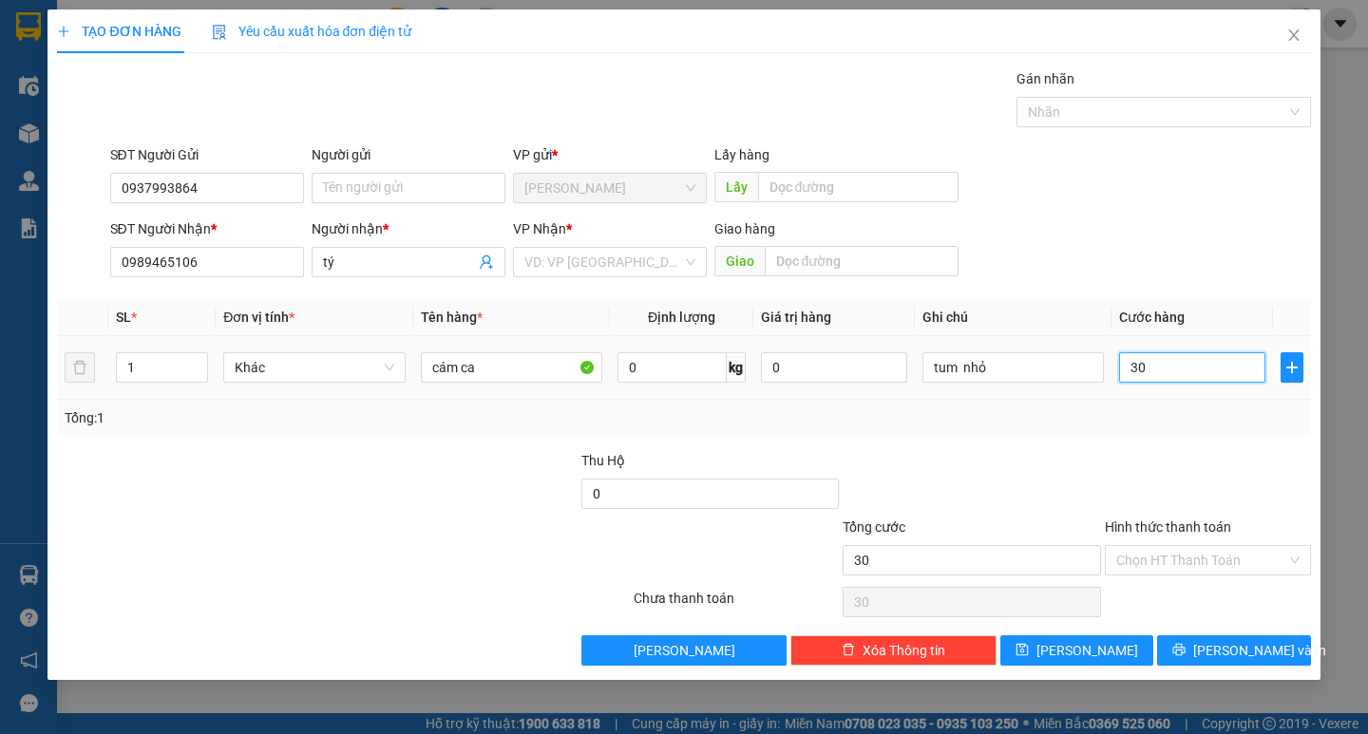
type input "300"
type input "3.000"
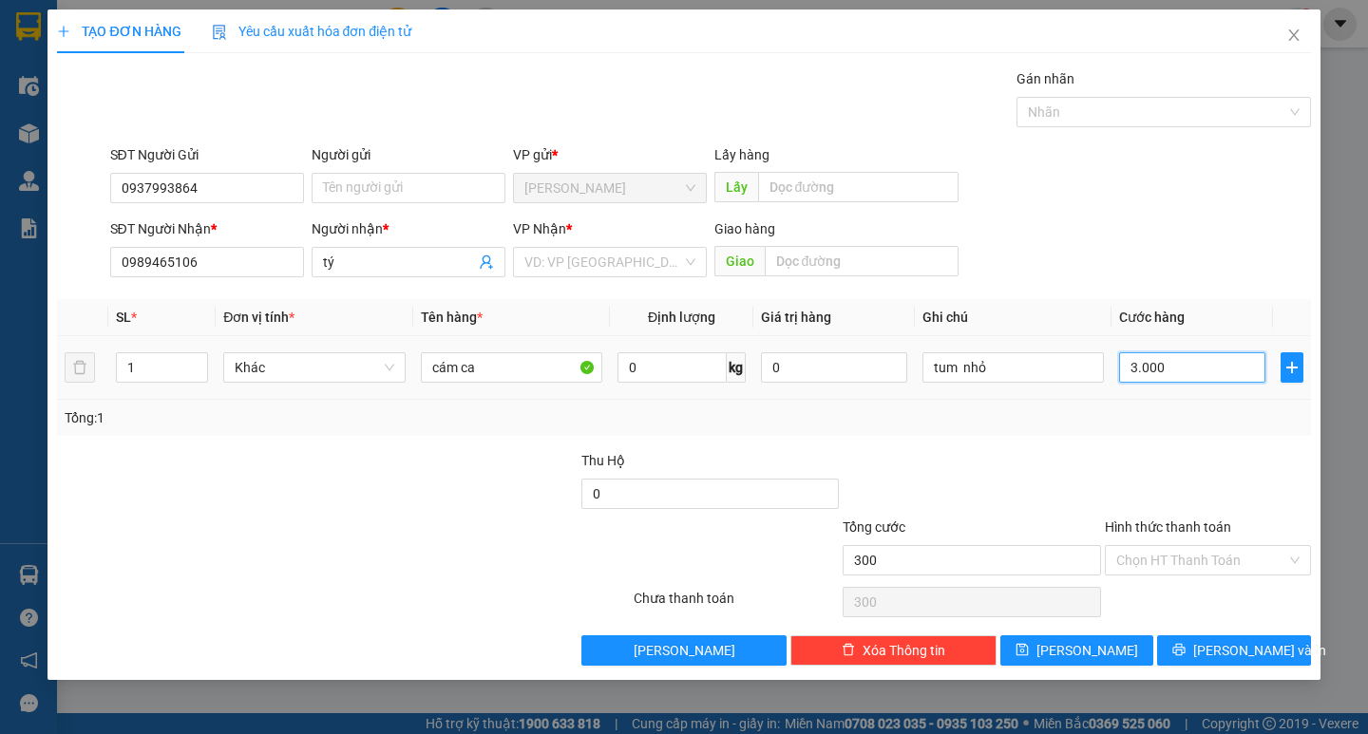
type input "3.000"
type input "30.000"
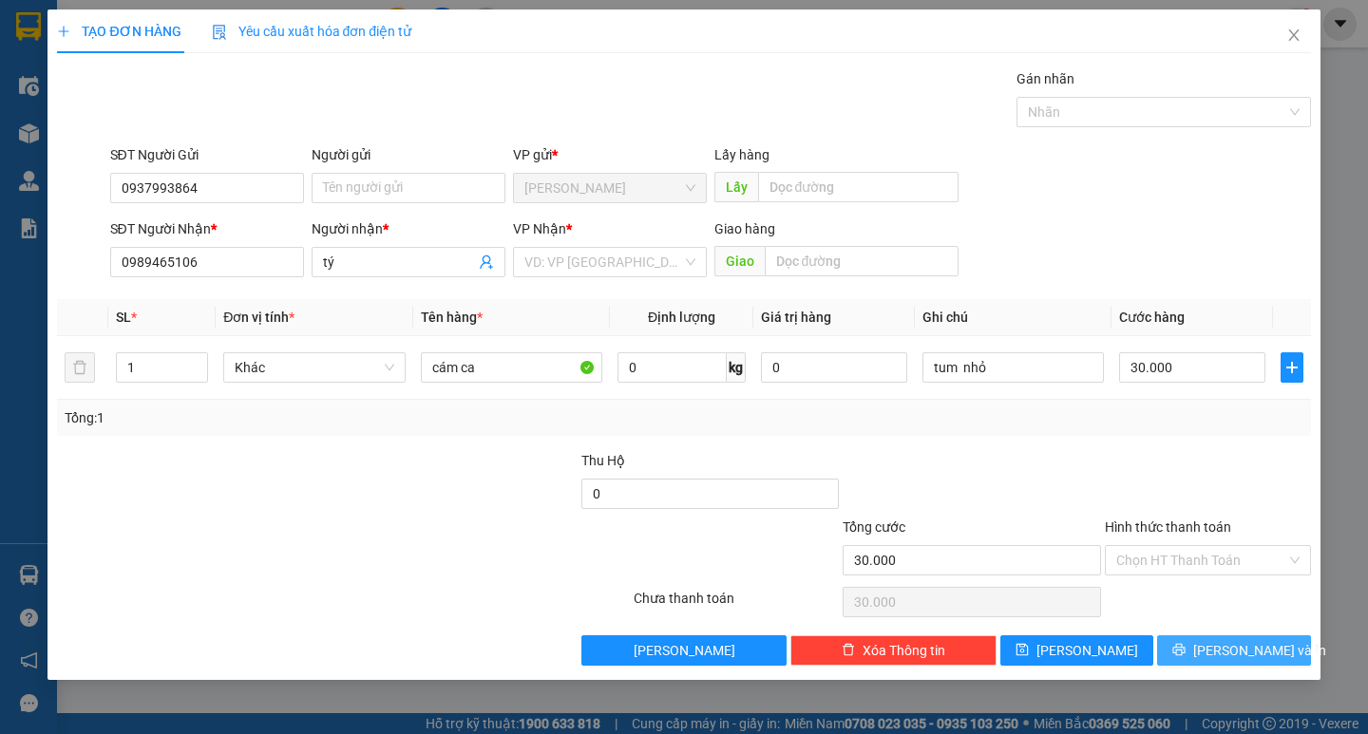
click at [1241, 652] on span "[PERSON_NAME] và In" at bounding box center [1259, 650] width 133 height 21
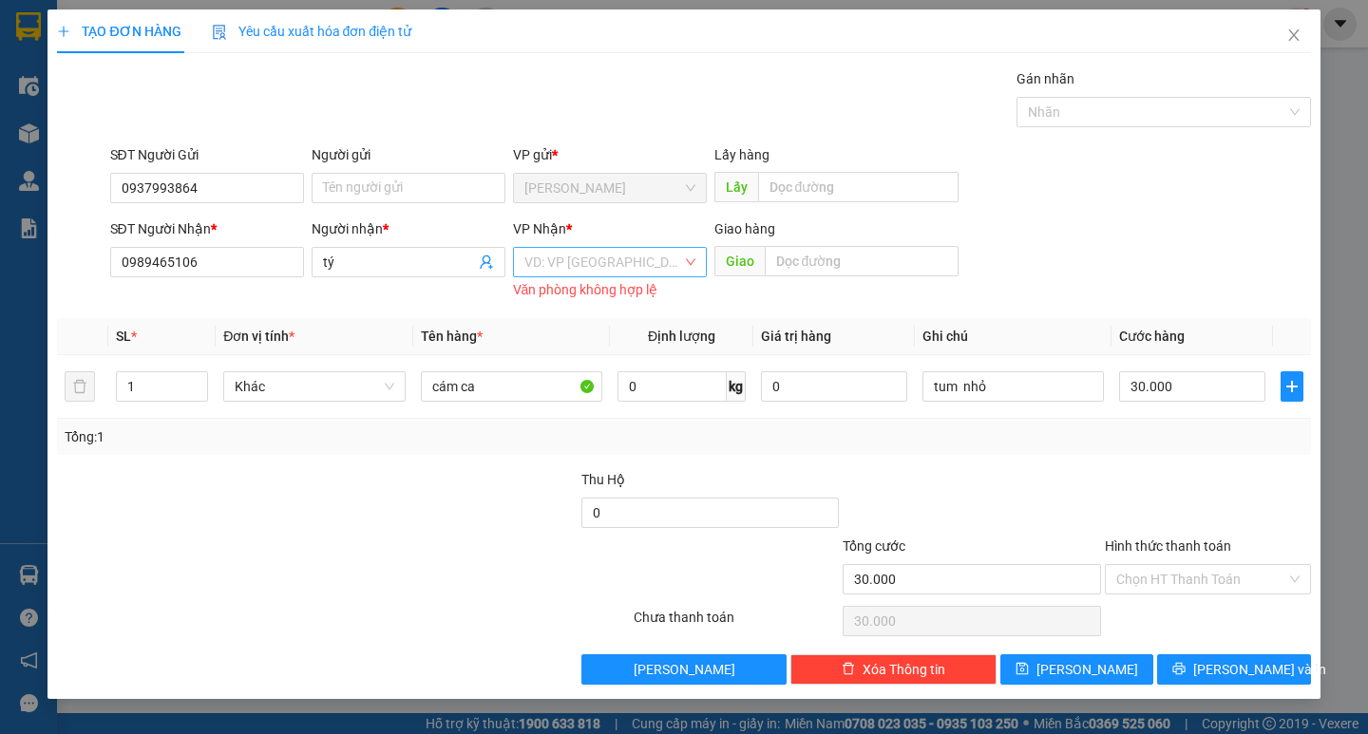
click at [629, 274] on input "search" at bounding box center [603, 262] width 158 height 29
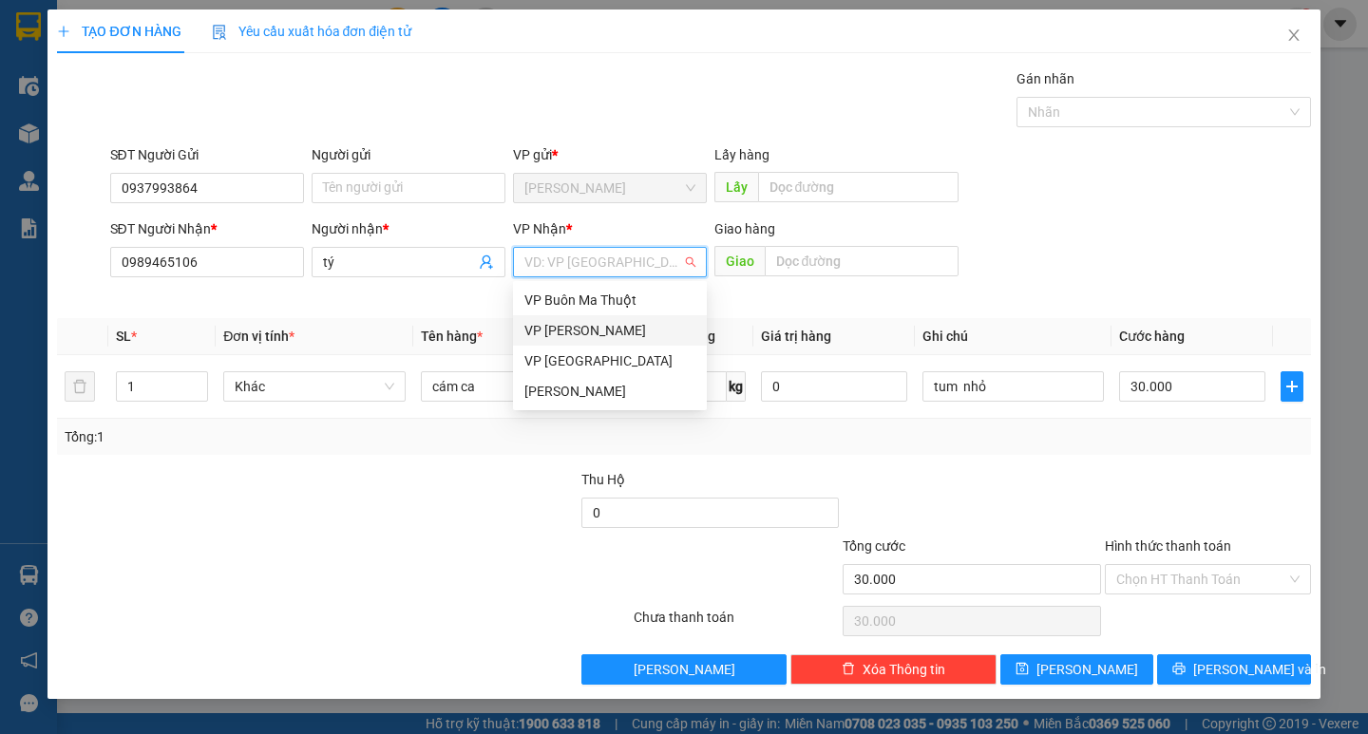
click at [591, 356] on div "VP [GEOGRAPHIC_DATA]" at bounding box center [609, 361] width 171 height 21
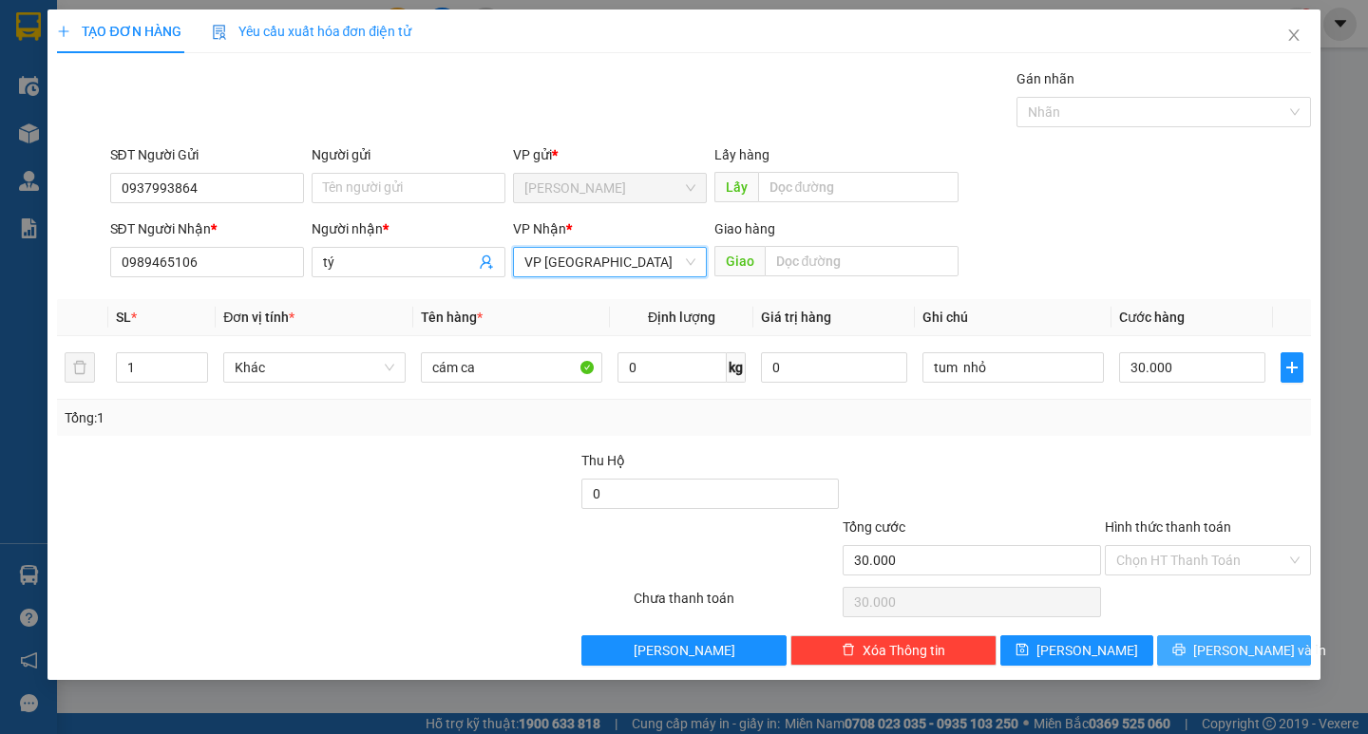
drag, startPoint x: 1245, startPoint y: 658, endPoint x: 1233, endPoint y: 650, distance: 14.3
click at [1244, 659] on span "[PERSON_NAME] và In" at bounding box center [1259, 650] width 133 height 21
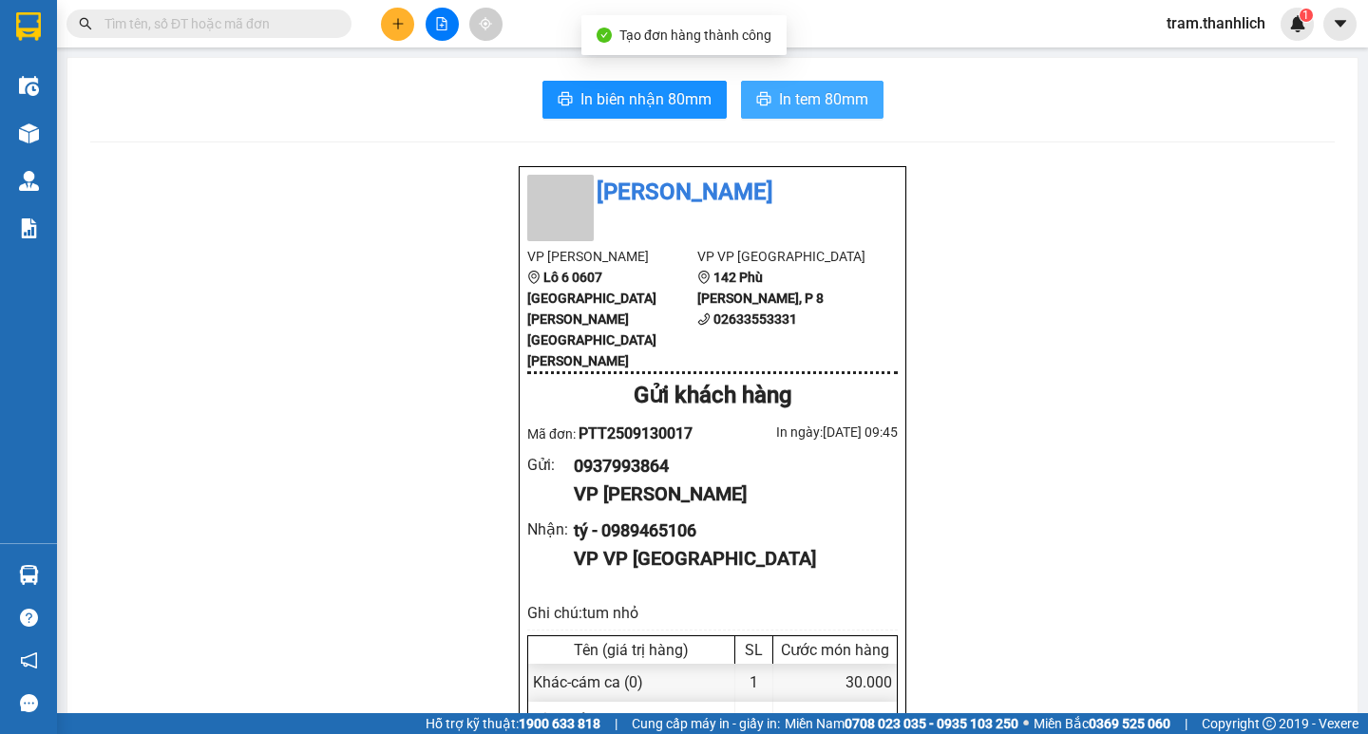
click at [799, 102] on span "In tem 80mm" at bounding box center [823, 99] width 89 height 24
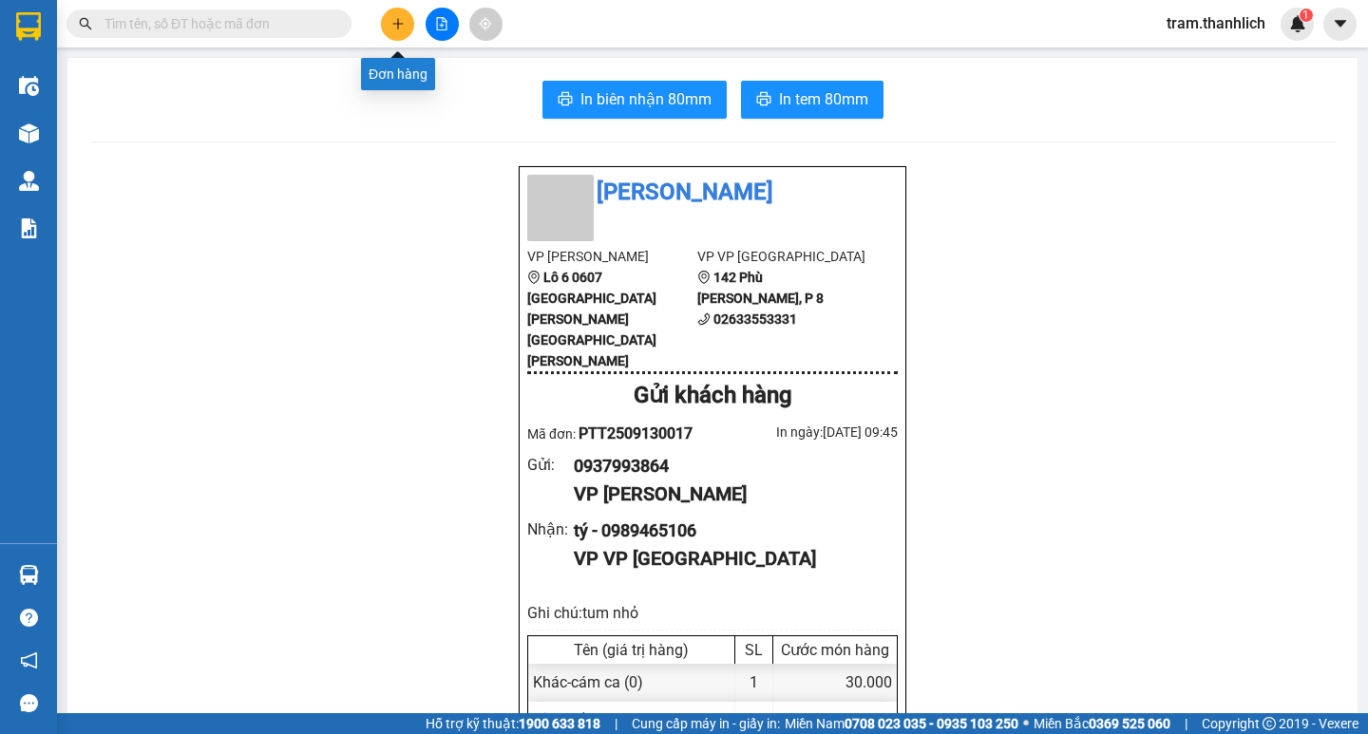
click at [397, 31] on button at bounding box center [397, 24] width 33 height 33
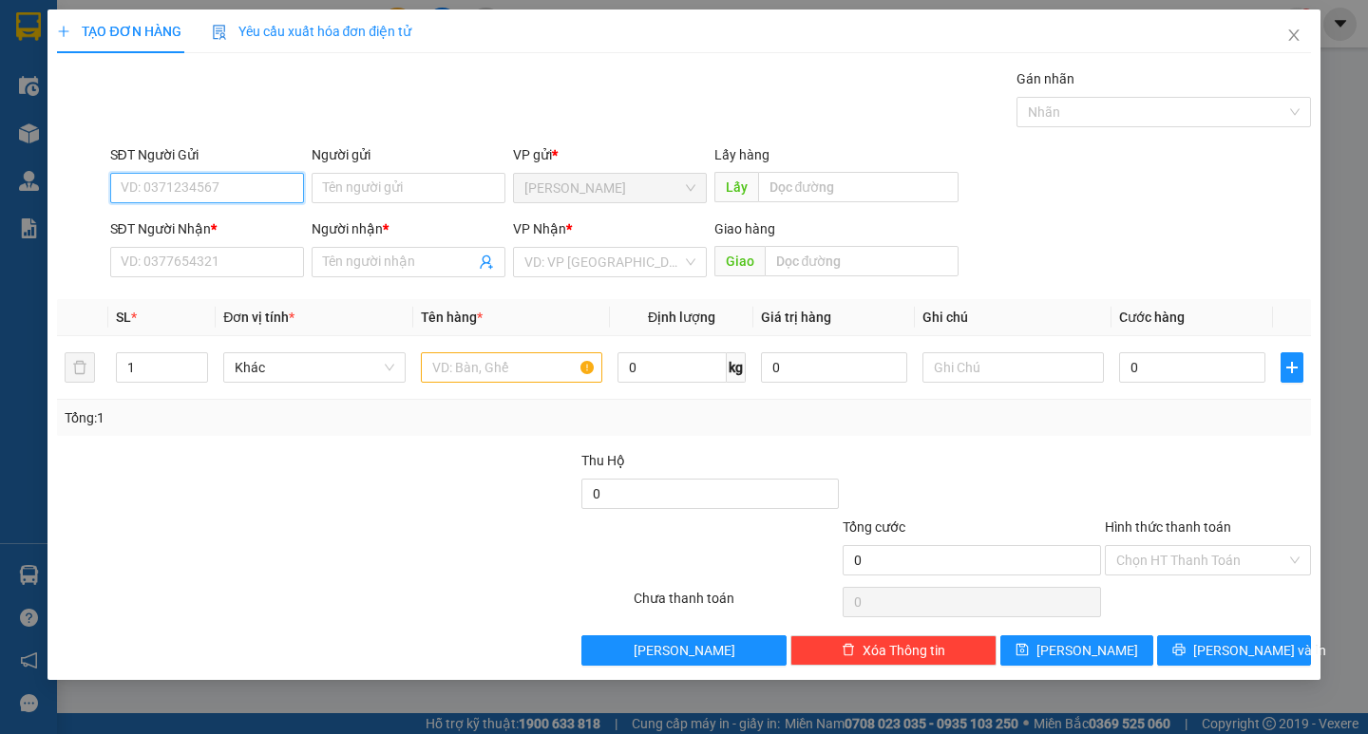
click at [237, 178] on input "SĐT Người Gửi" at bounding box center [207, 188] width 194 height 30
click at [255, 254] on input "SĐT Người Nhận *" at bounding box center [207, 262] width 194 height 30
type input "0367722574"
click at [242, 194] on input "SĐT Người Gửi" at bounding box center [207, 188] width 194 height 30
type input "0388760890"
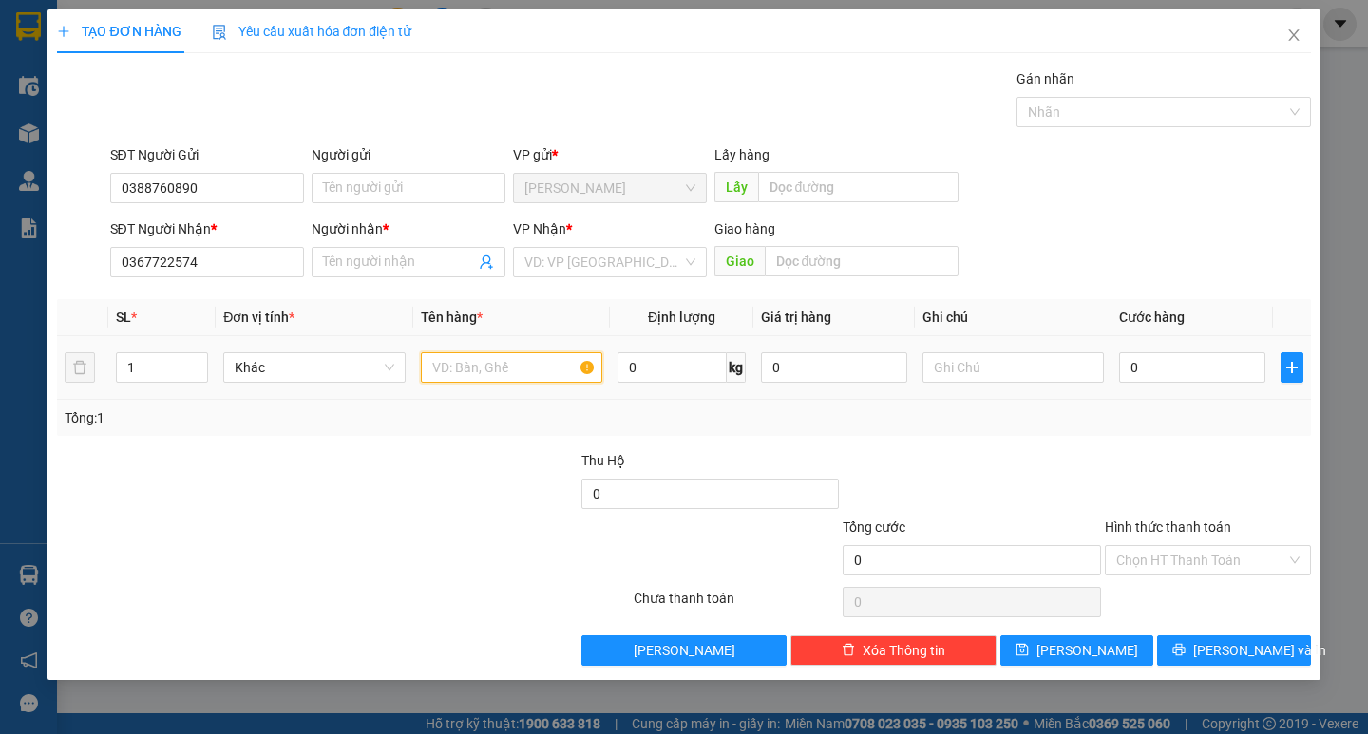
click at [441, 354] on input "text" at bounding box center [511, 367] width 181 height 30
type input "xe số bsx 28f8_0880"
click at [1155, 375] on input "0" at bounding box center [1192, 367] width 146 height 30
type input "3"
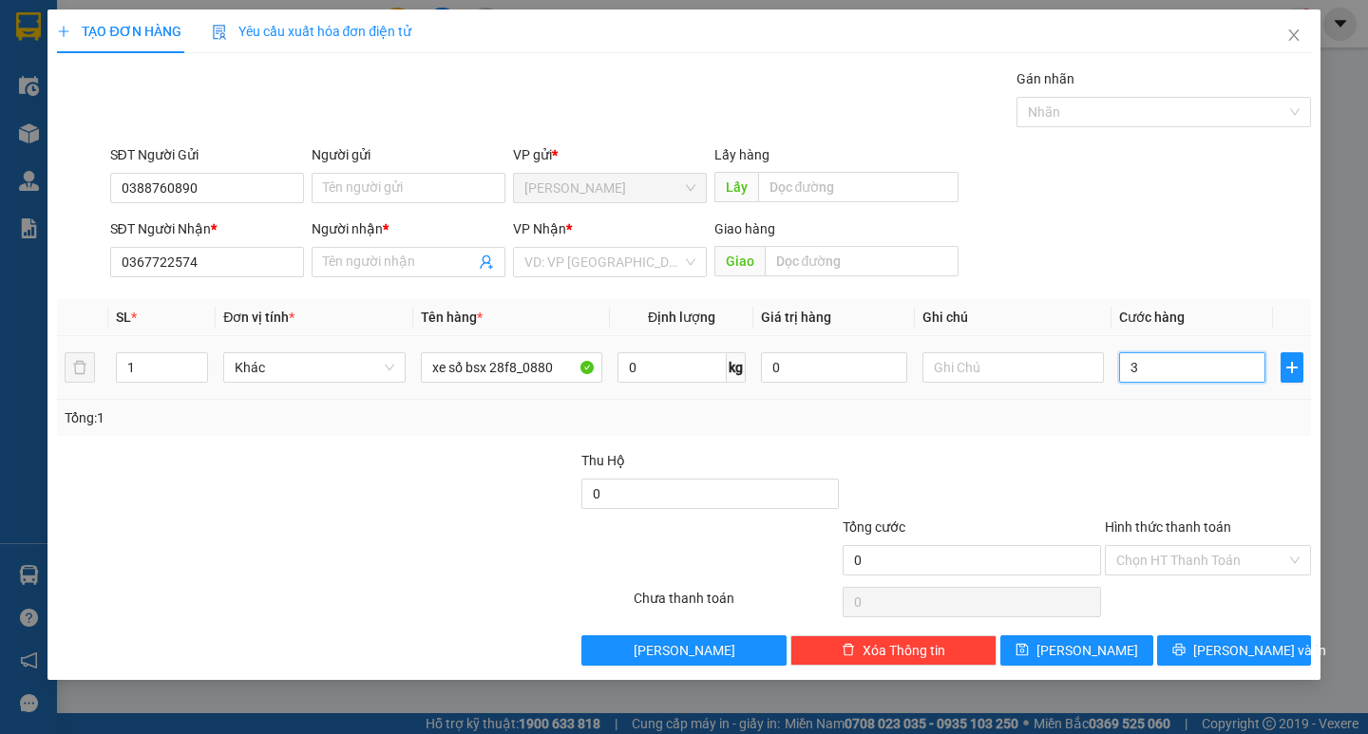
type input "3"
type input "30"
type input "300"
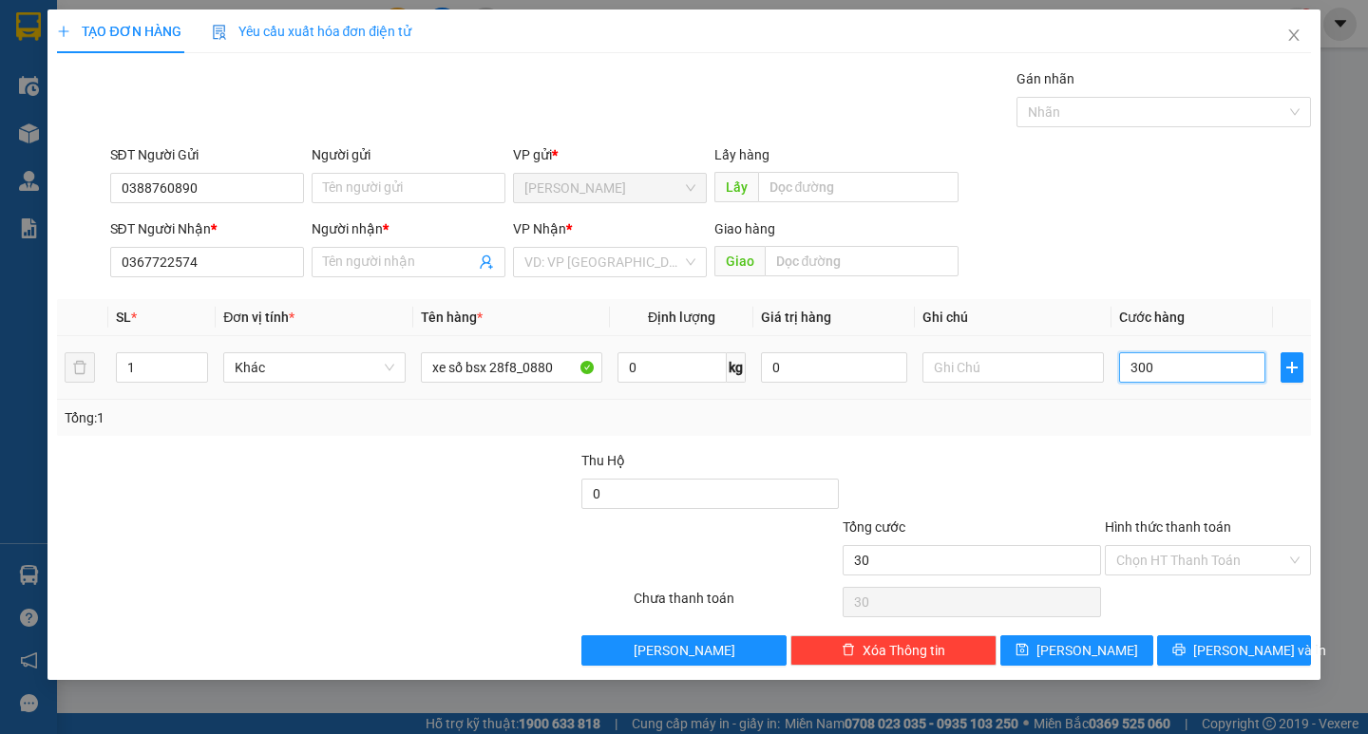
type input "300"
type input "3.000"
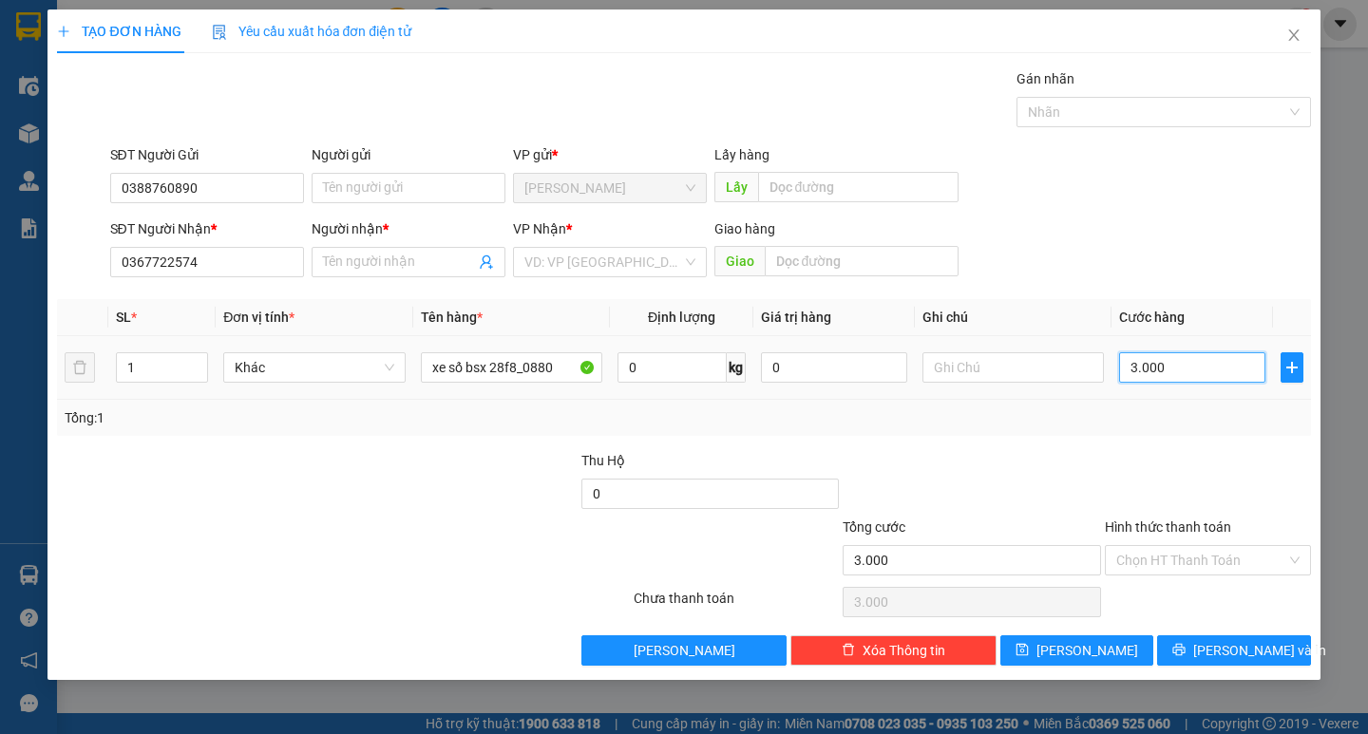
type input "30.000"
type input "300.000"
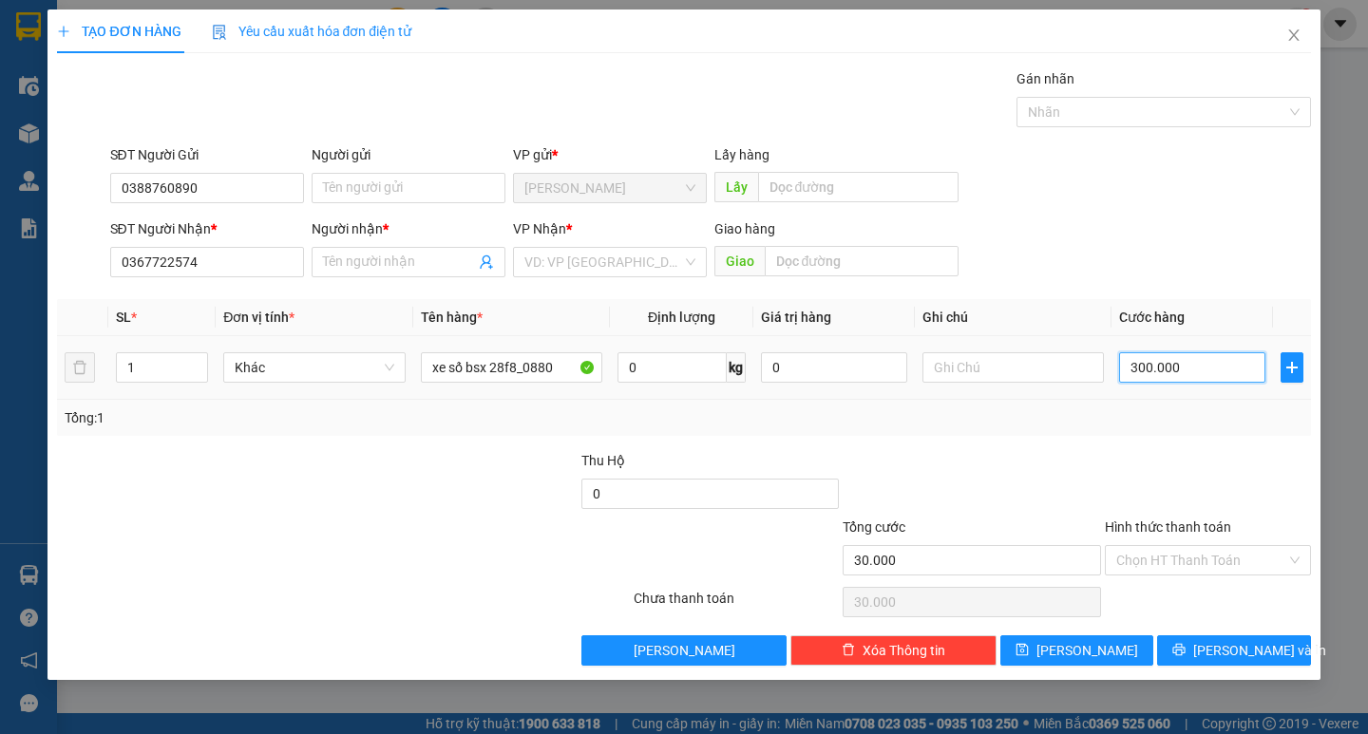
type input "300.000"
click at [244, 177] on input "0388760890" at bounding box center [207, 188] width 194 height 30
click at [312, 261] on span at bounding box center [409, 262] width 194 height 30
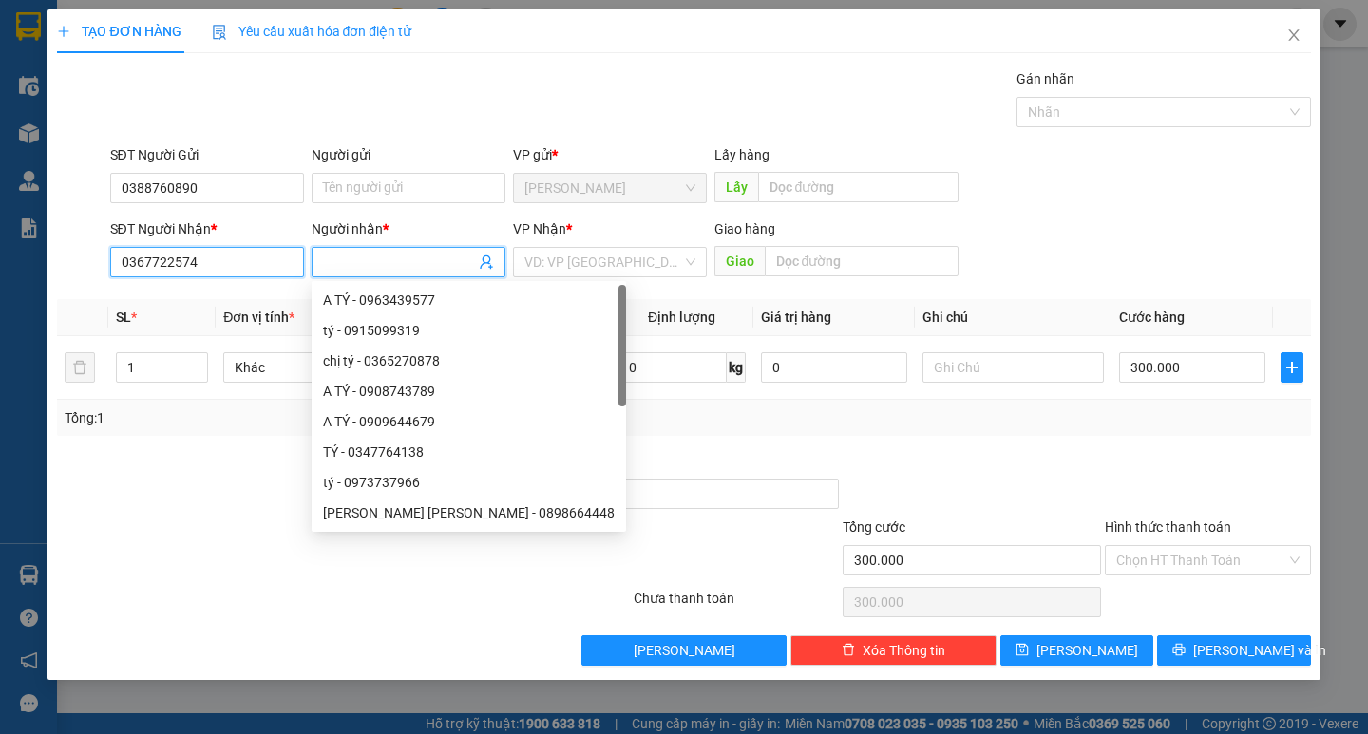
drag, startPoint x: 312, startPoint y: 261, endPoint x: 265, endPoint y: 263, distance: 46.6
click at [265, 263] on input "0367722574" at bounding box center [207, 262] width 194 height 30
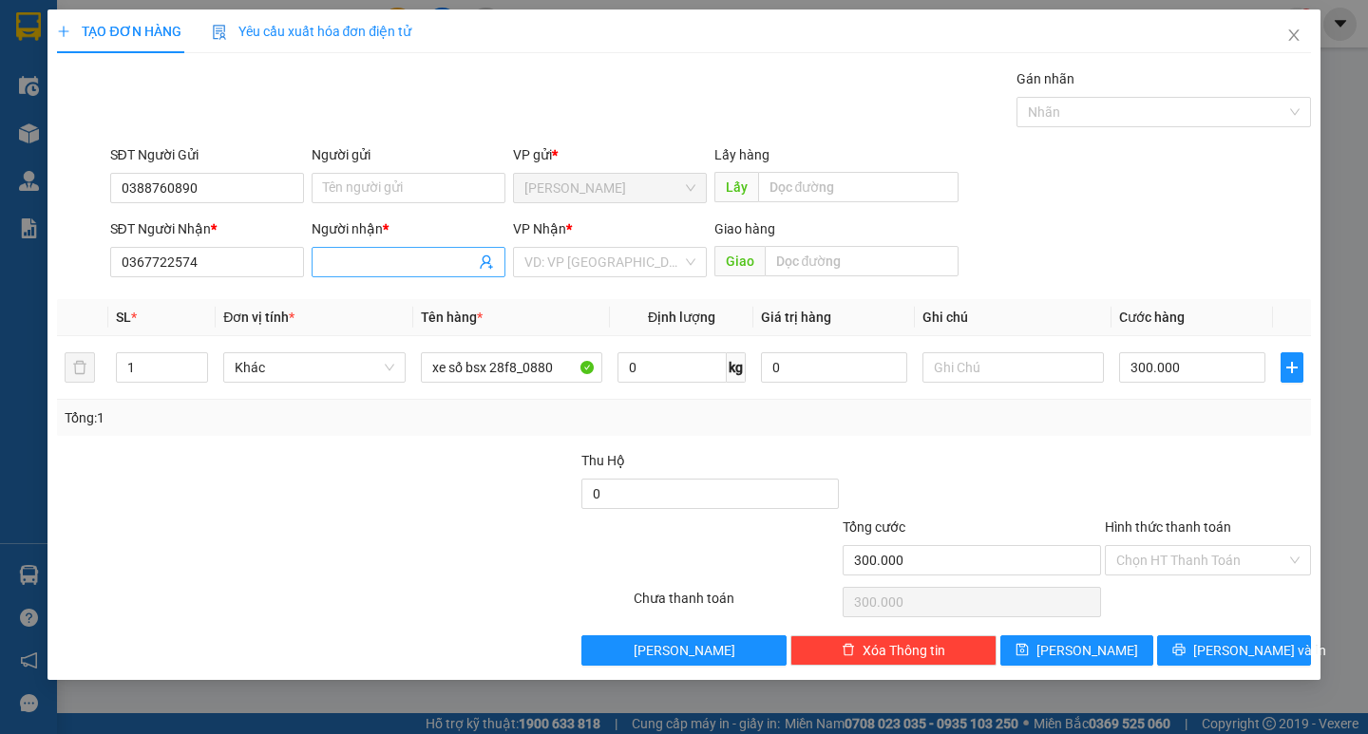
click at [329, 257] on input "Người nhận *" at bounding box center [399, 262] width 152 height 21
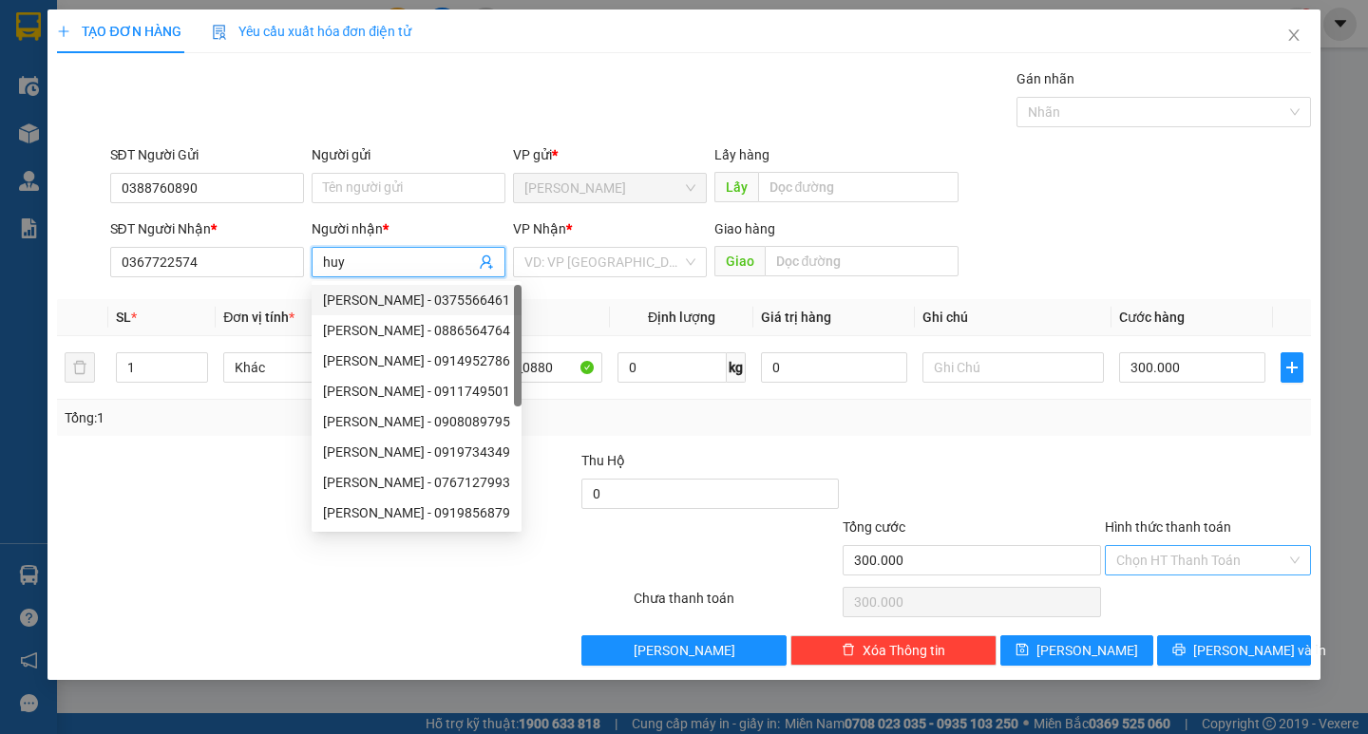
type input "huy"
click at [1158, 554] on div "Hình thức thanh toán Chọn HT Thanh Toán" at bounding box center [1208, 550] width 206 height 67
click at [1167, 571] on input "Hình thức thanh toán" at bounding box center [1201, 560] width 170 height 29
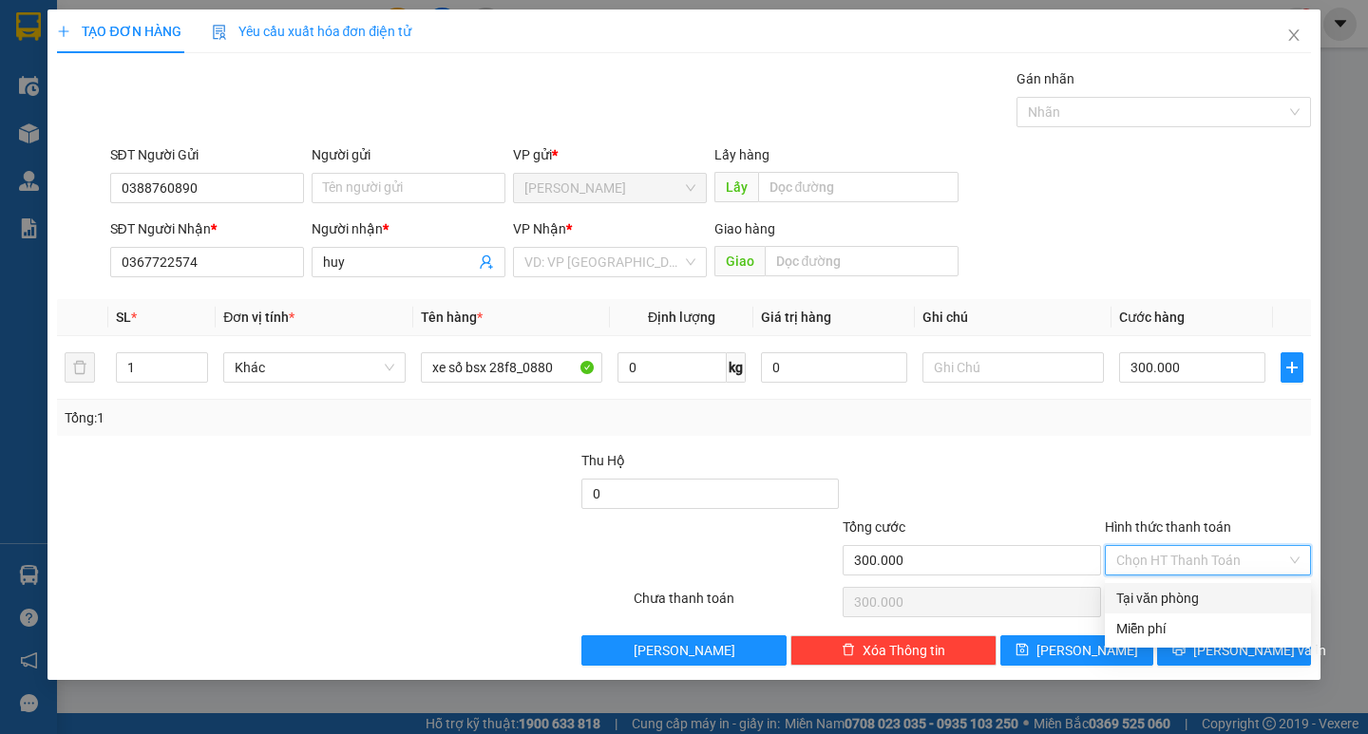
drag, startPoint x: 1171, startPoint y: 594, endPoint x: 1174, endPoint y: 603, distance: 9.9
click at [1171, 595] on div "Tại văn phòng" at bounding box center [1207, 598] width 183 height 21
type input "0"
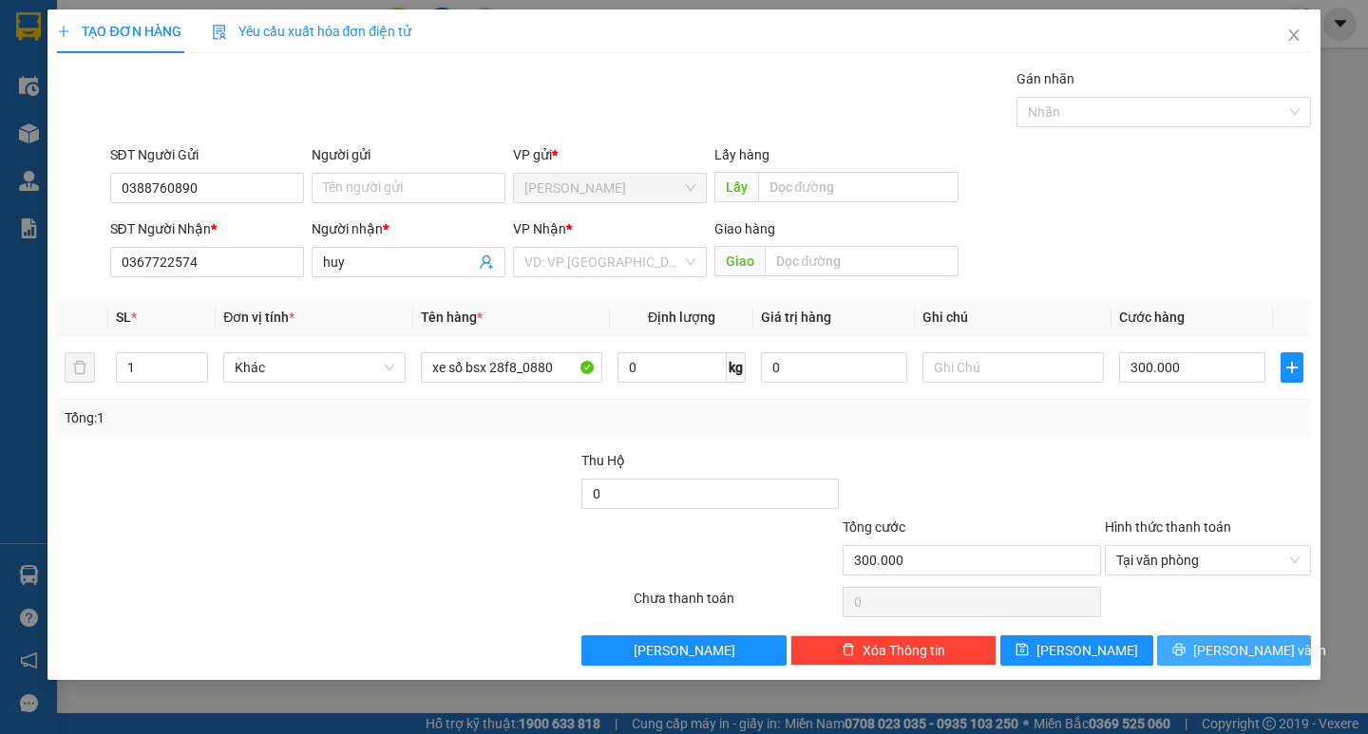
drag, startPoint x: 1188, startPoint y: 648, endPoint x: 1006, endPoint y: 434, distance: 280.4
click at [1188, 646] on button "[PERSON_NAME] và In" at bounding box center [1233, 651] width 153 height 30
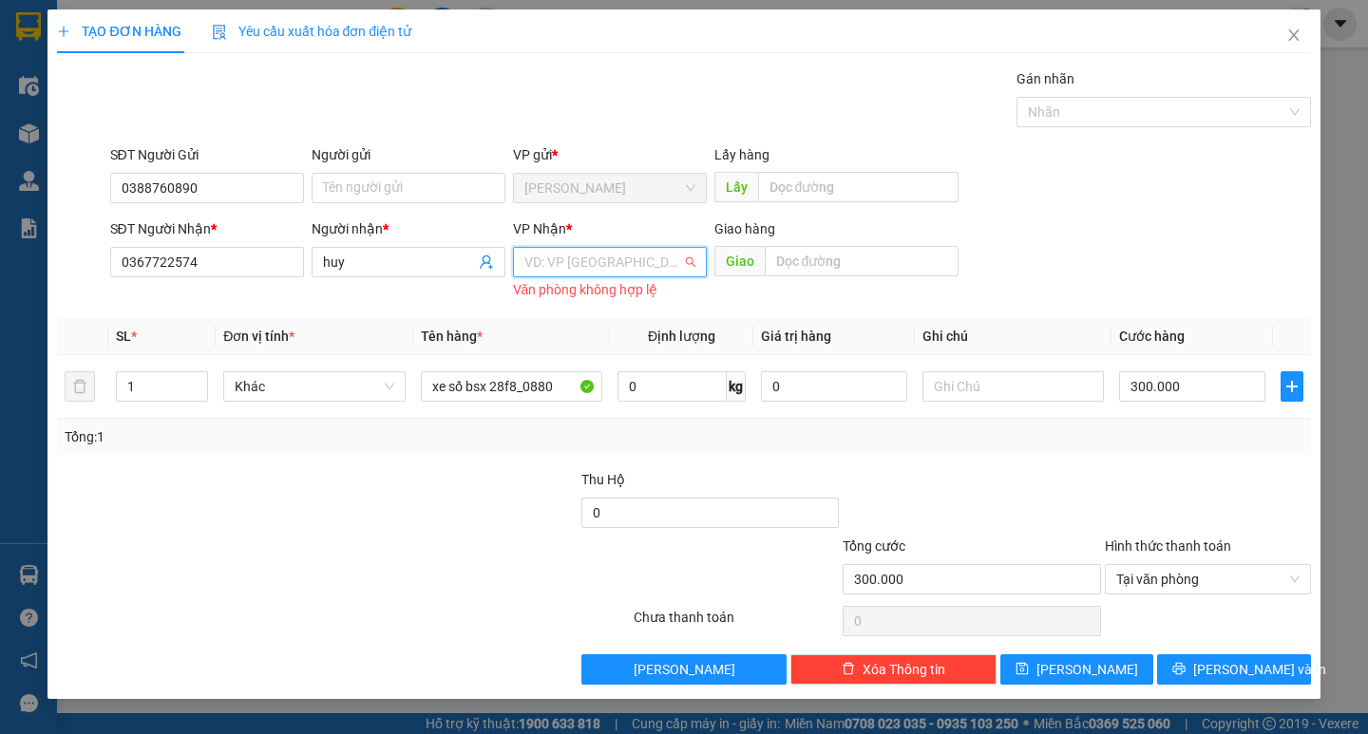
click at [563, 271] on input "search" at bounding box center [603, 262] width 158 height 29
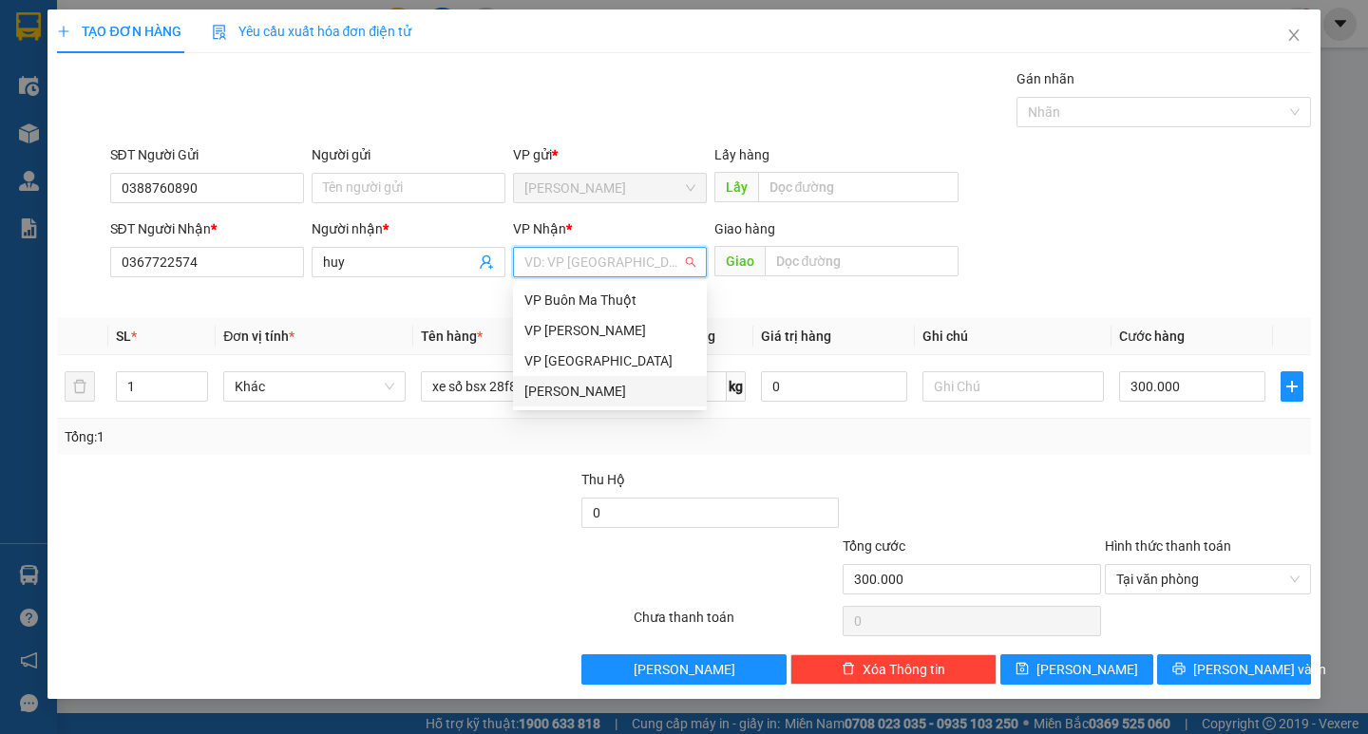
click at [584, 378] on div "[PERSON_NAME]" at bounding box center [610, 391] width 194 height 30
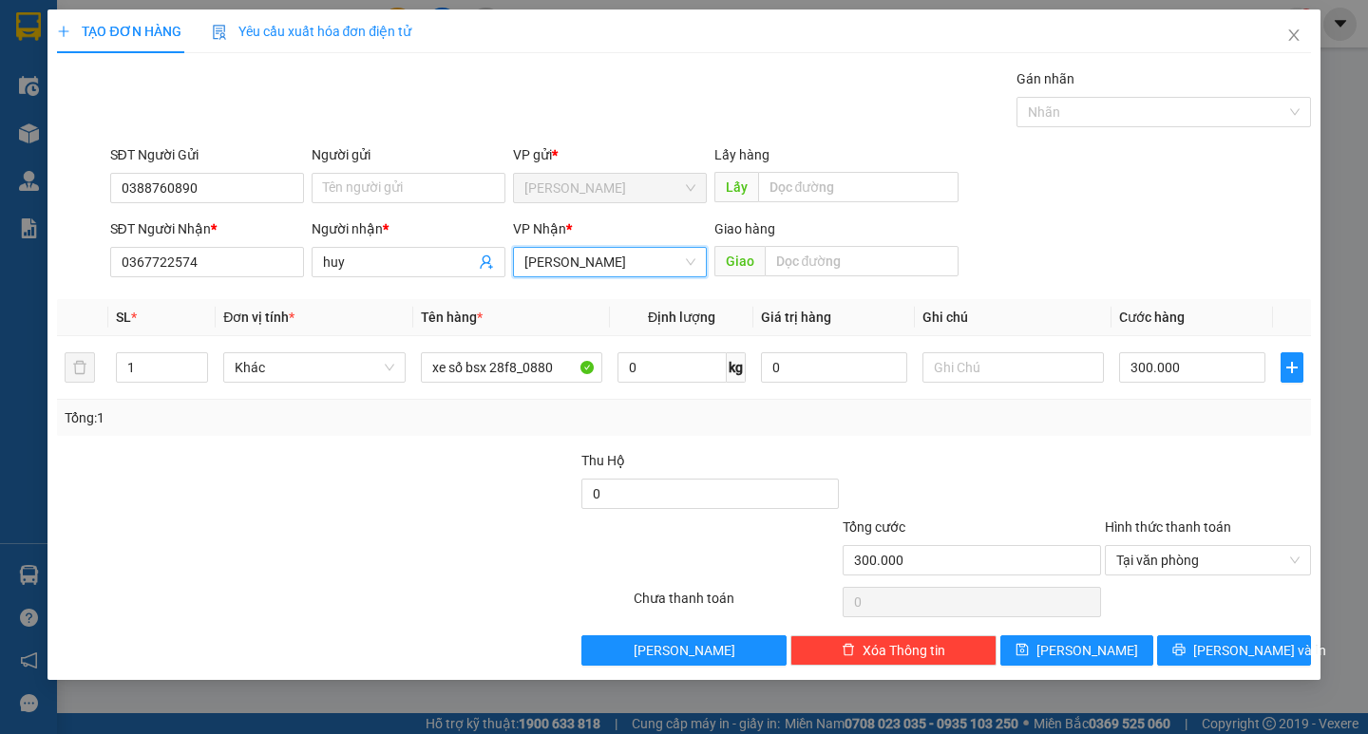
drag, startPoint x: 588, startPoint y: 236, endPoint x: 588, endPoint y: 250, distance: 14.3
click at [588, 237] on div "VP Nhận *" at bounding box center [610, 229] width 194 height 21
click at [588, 251] on span "[PERSON_NAME]" at bounding box center [609, 262] width 171 height 29
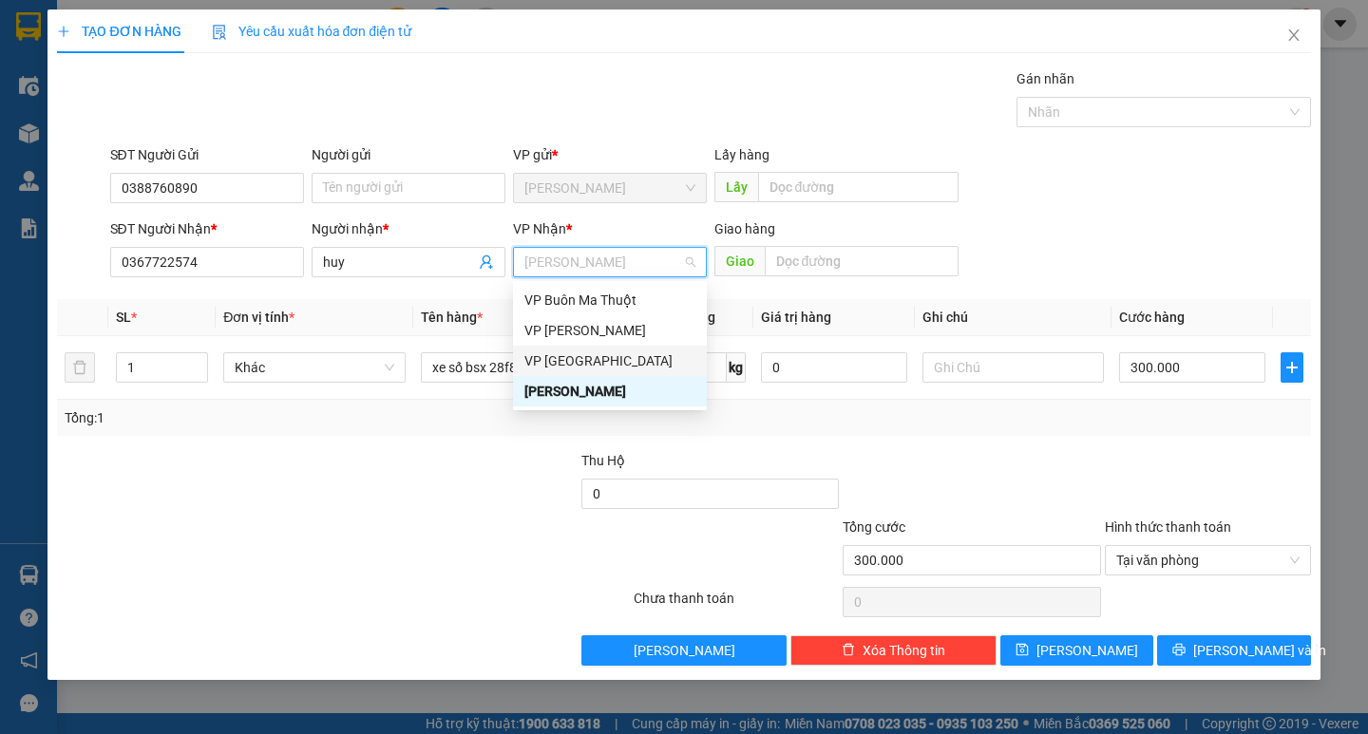
click at [580, 365] on div "VP [GEOGRAPHIC_DATA]" at bounding box center [609, 361] width 171 height 21
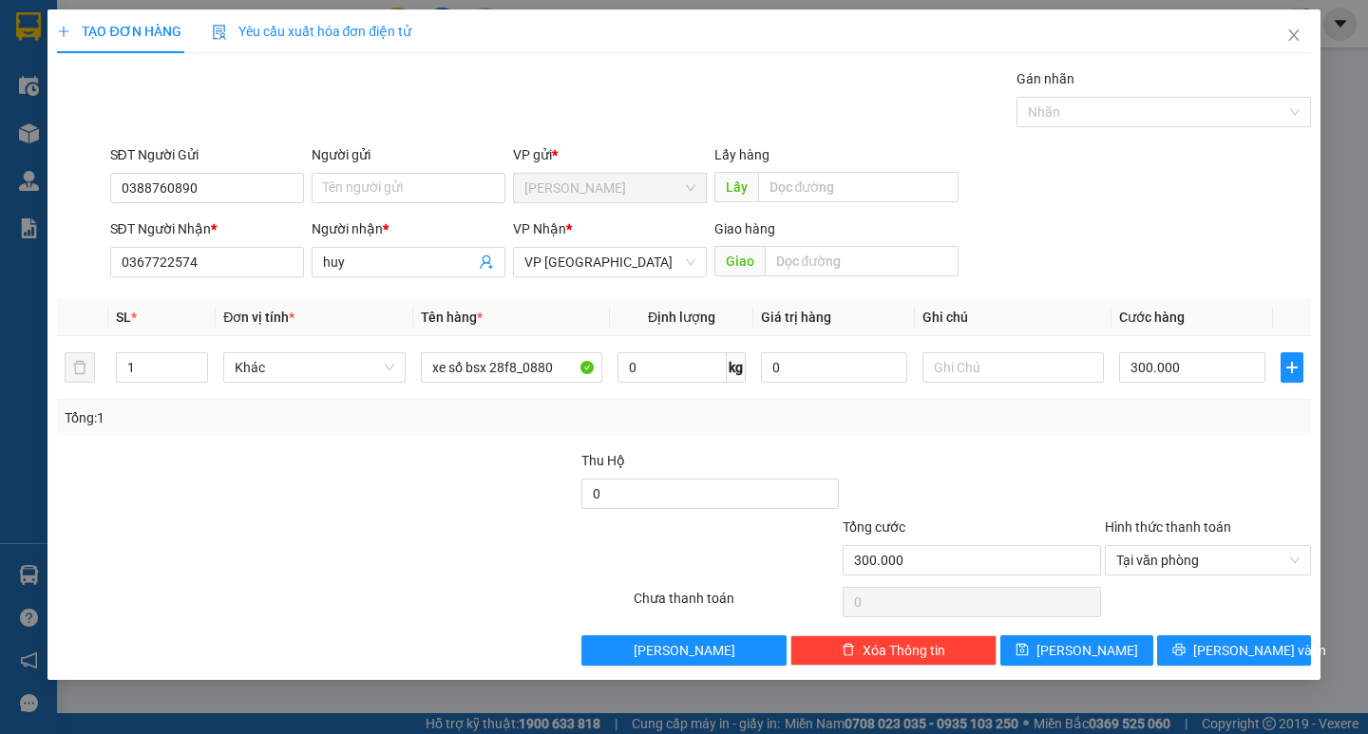
click at [1221, 628] on div "Transit Pickup Surcharge Ids Transit Deliver Surcharge Ids Transit Deliver Surc…" at bounding box center [683, 367] width 1253 height 598
click at [1221, 643] on span "[PERSON_NAME] và In" at bounding box center [1259, 650] width 133 height 21
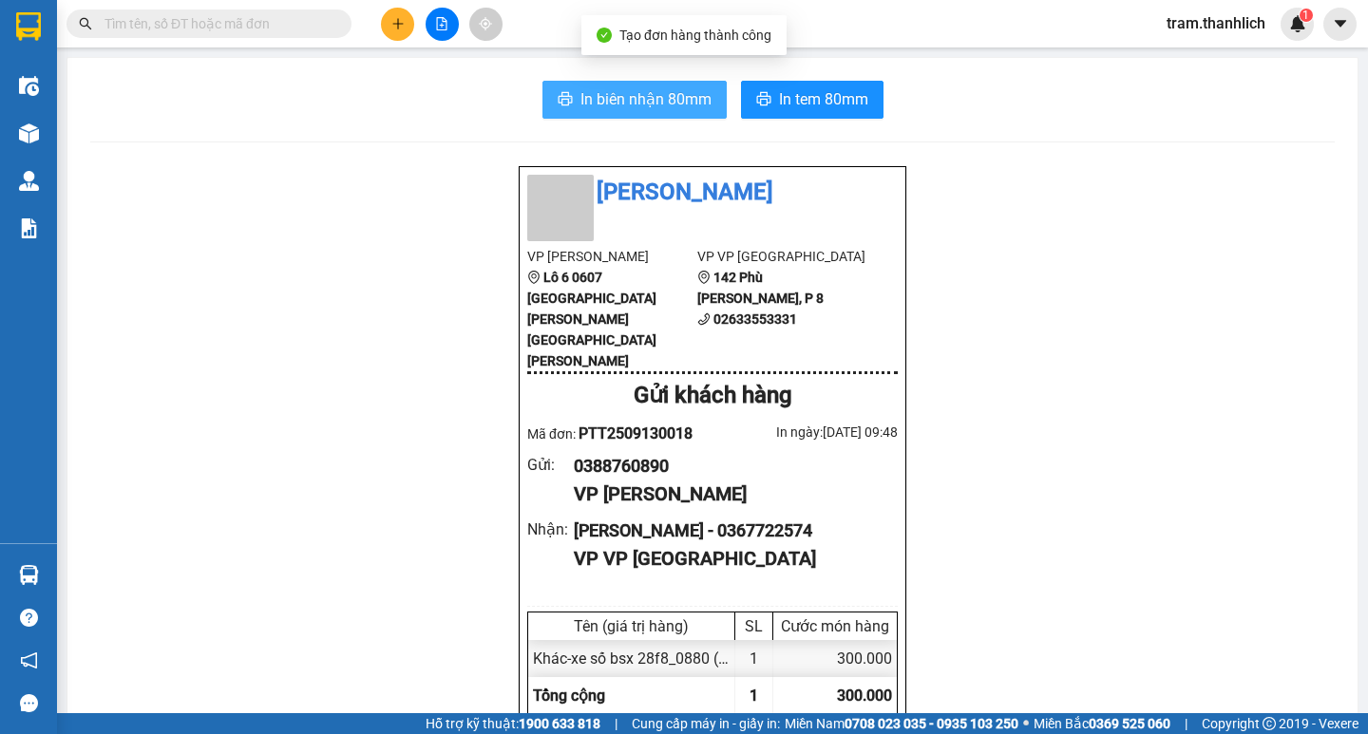
click at [624, 101] on span "In biên nhận 80mm" at bounding box center [645, 99] width 131 height 24
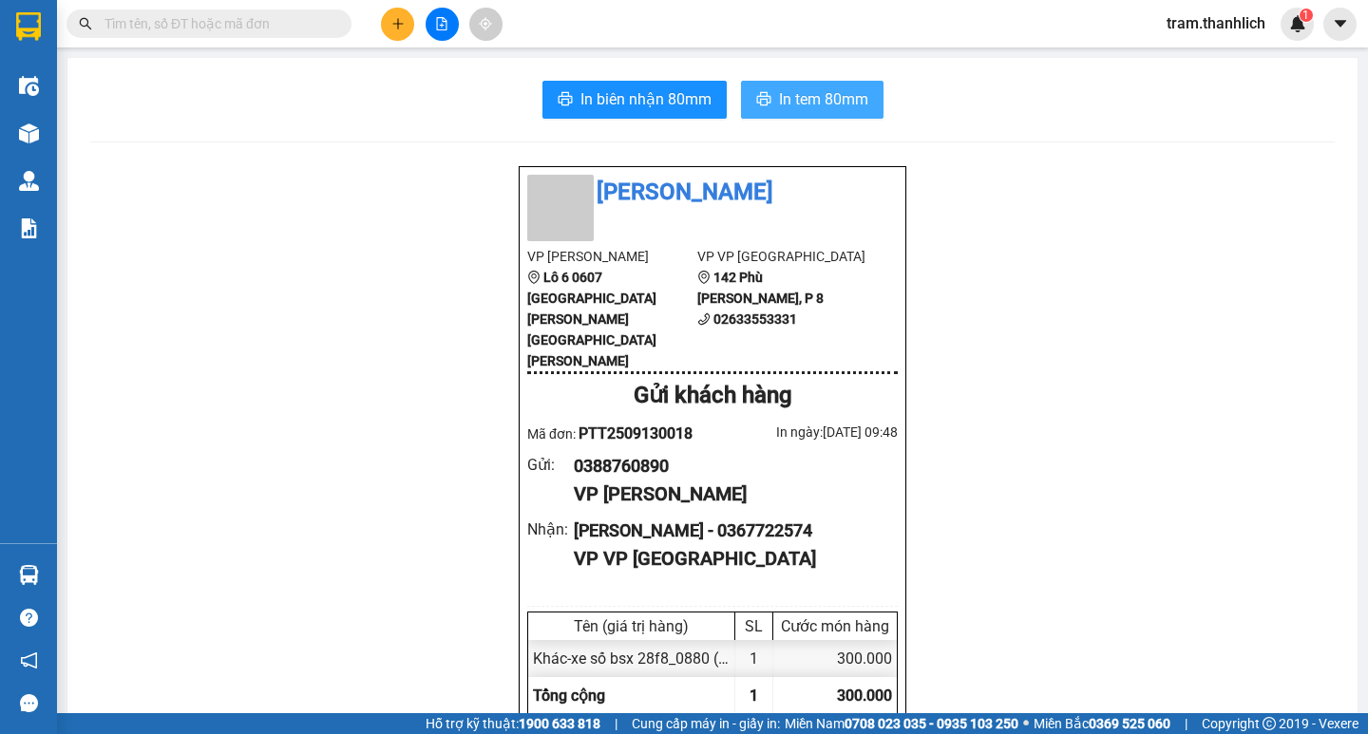
click at [807, 100] on span "In tem 80mm" at bounding box center [823, 99] width 89 height 24
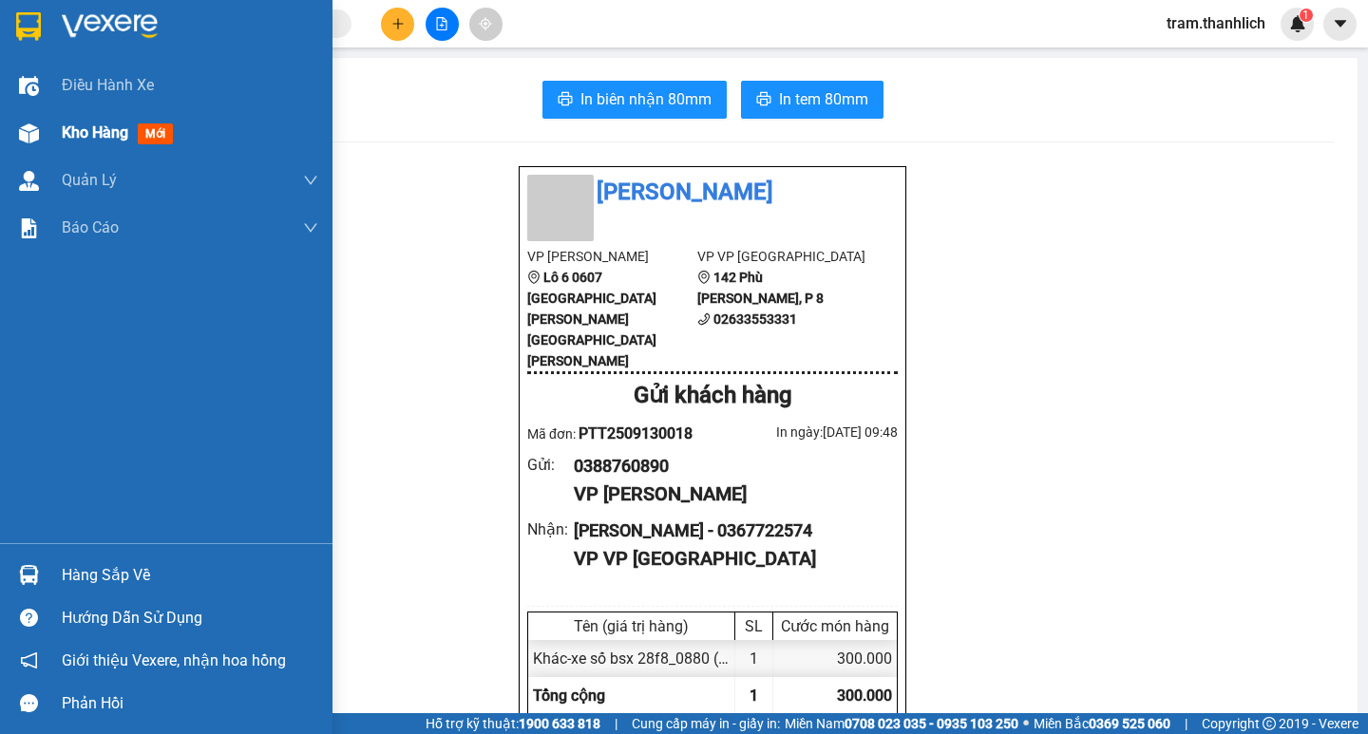
click at [105, 131] on span "Kho hàng" at bounding box center [95, 133] width 67 height 18
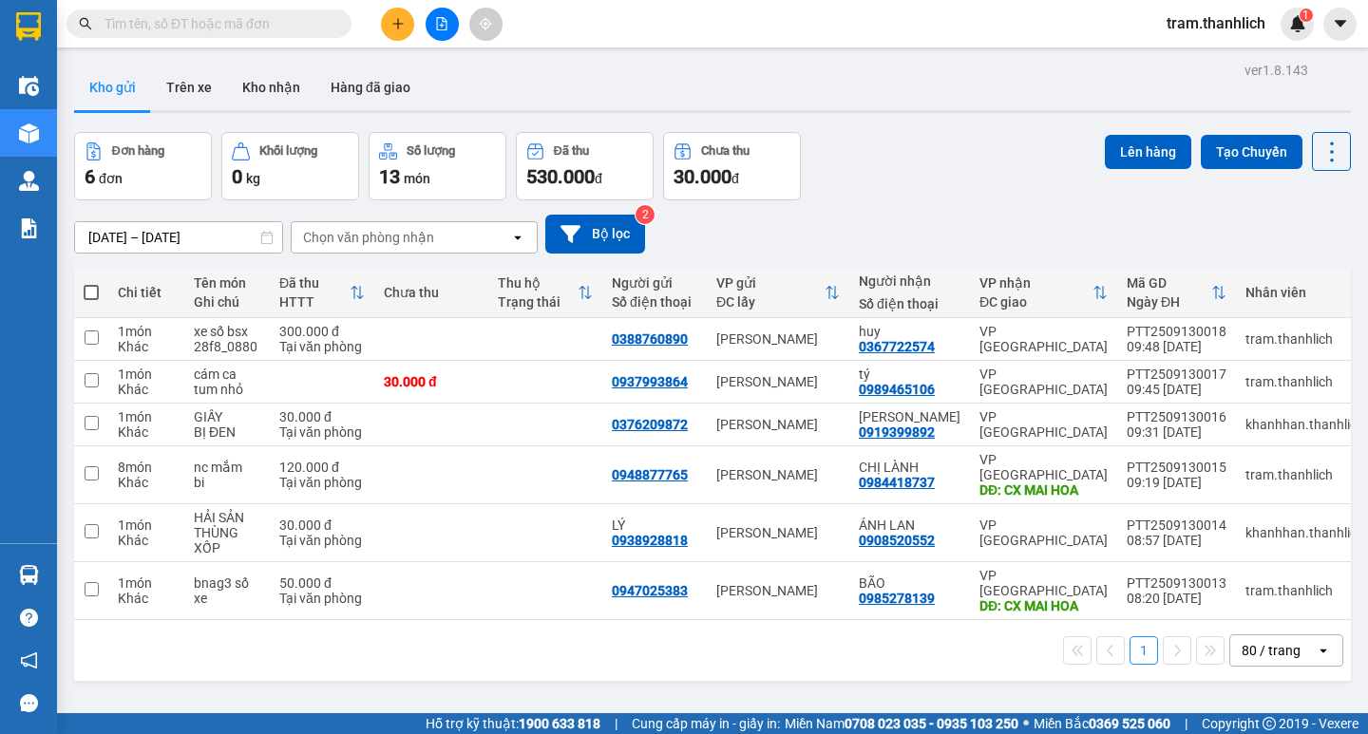
click at [398, 37] on button at bounding box center [397, 24] width 33 height 33
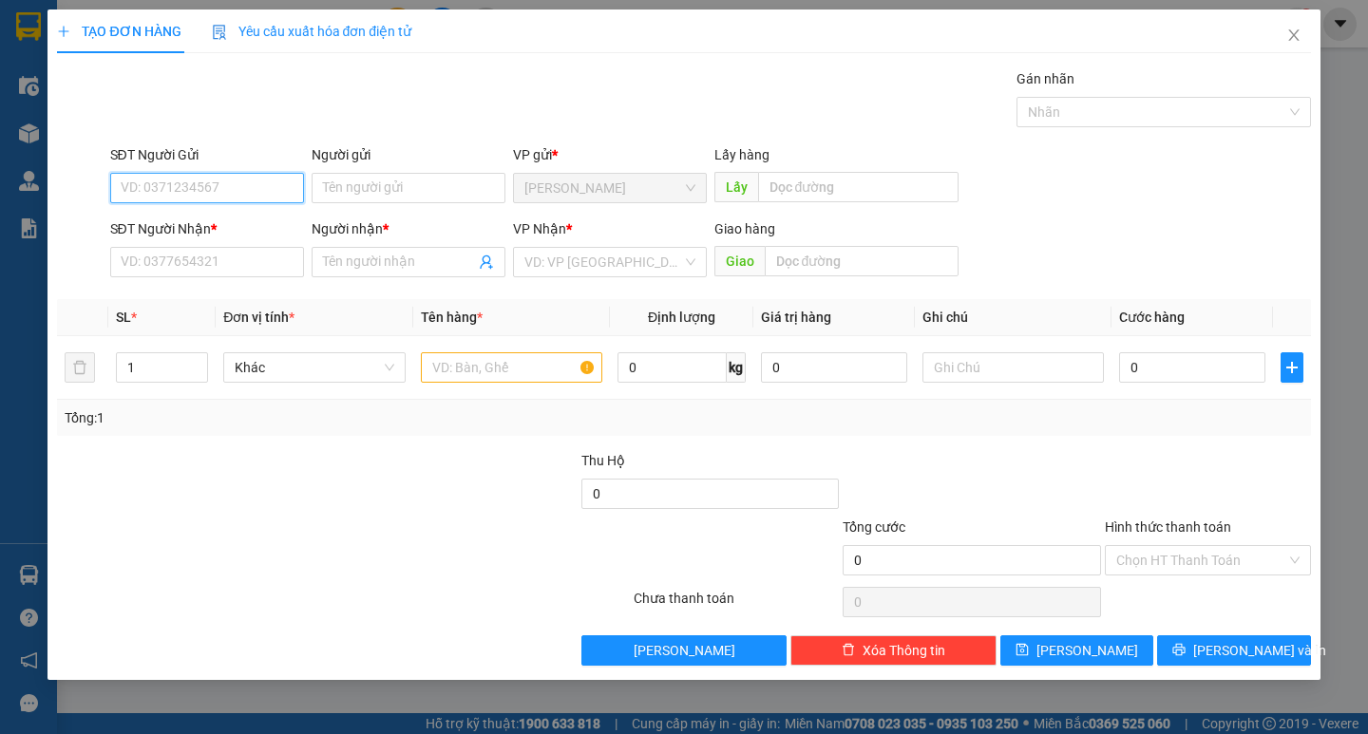
click at [265, 191] on input "SĐT Người Gửi" at bounding box center [207, 188] width 194 height 30
type input "0918022209"
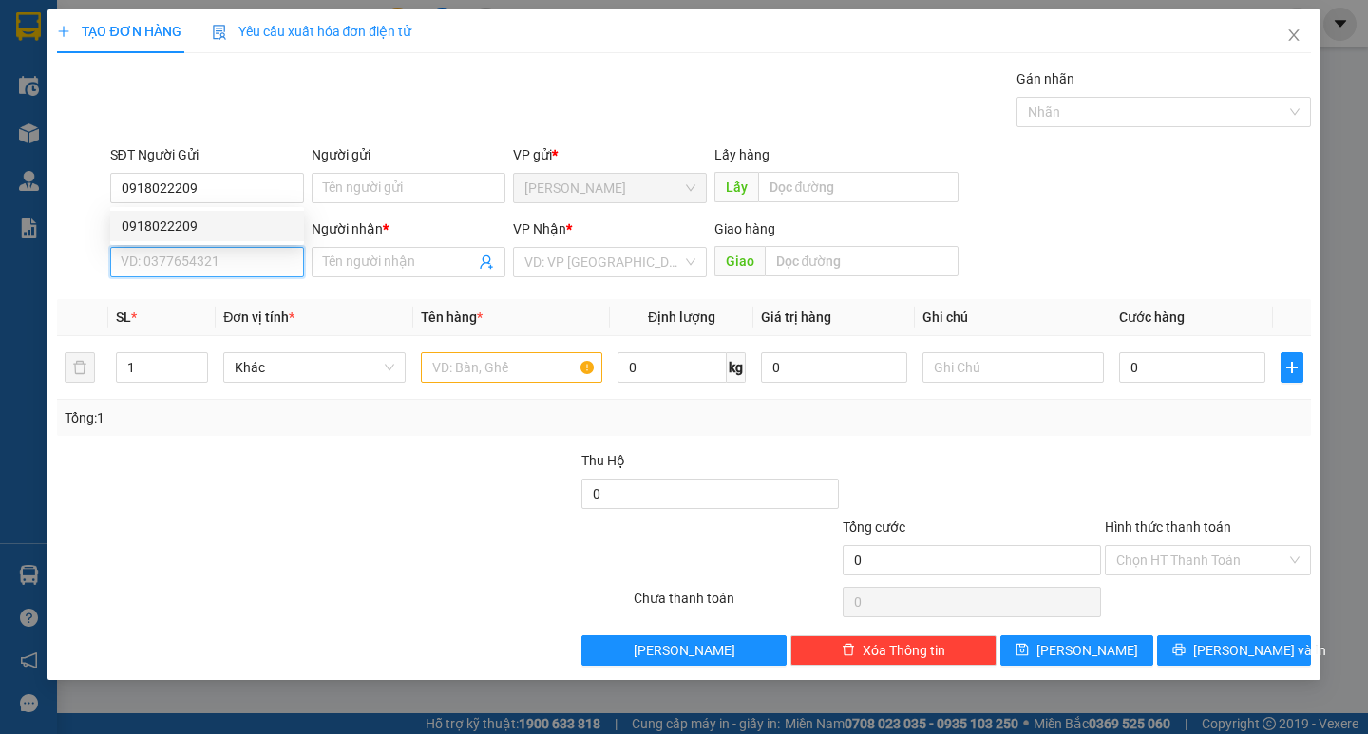
click at [255, 256] on input "SĐT Người Nhận *" at bounding box center [207, 262] width 194 height 30
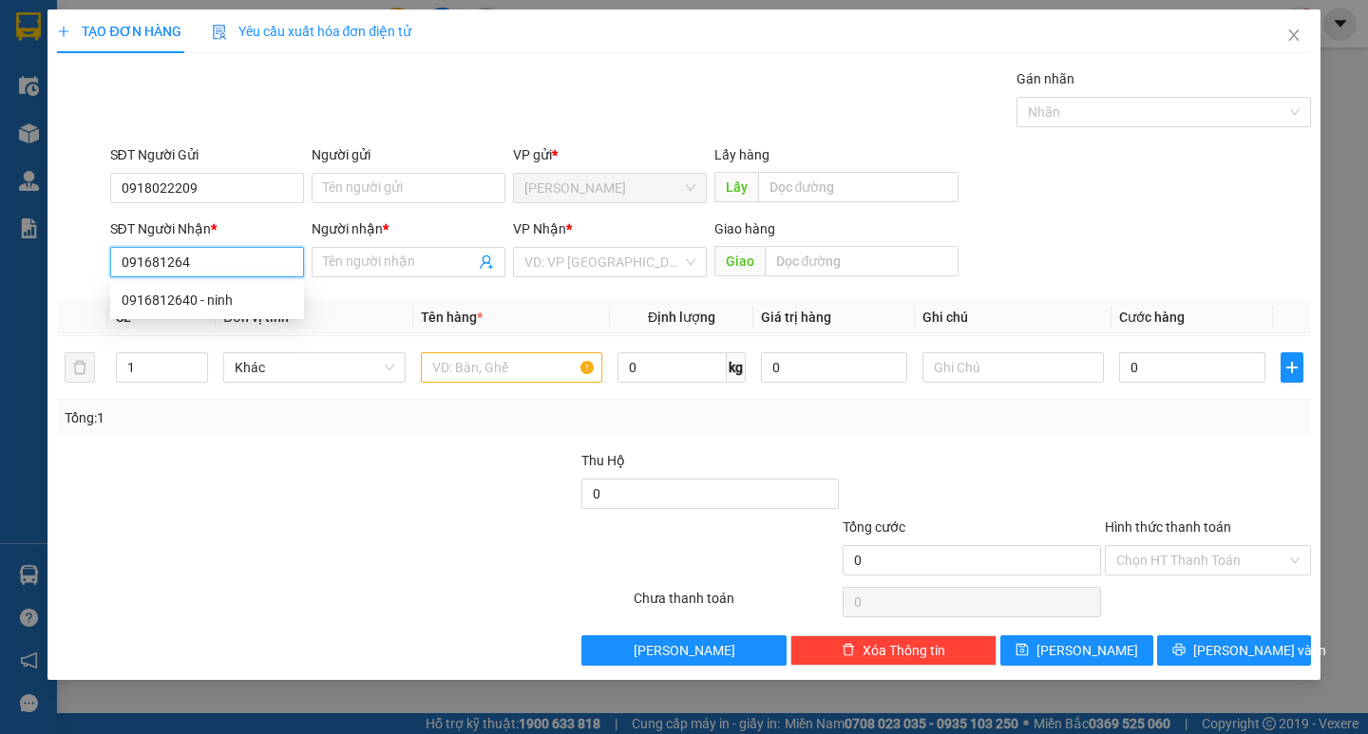
type input "0916812640"
click at [223, 301] on div "0916812640 - ninh" at bounding box center [207, 300] width 171 height 21
type input "ninh"
type input "0916812640"
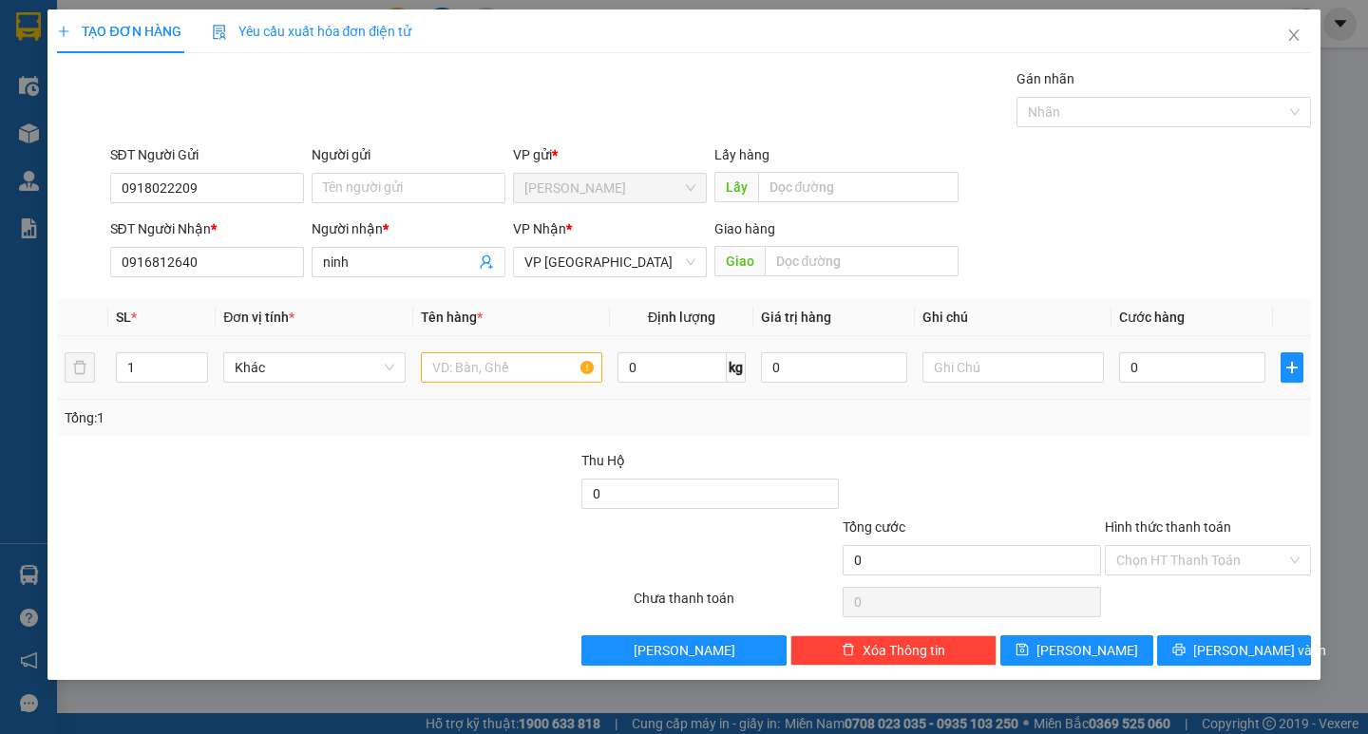
click at [579, 383] on div at bounding box center [511, 368] width 181 height 38
click at [550, 355] on input "text" at bounding box center [511, 367] width 181 height 30
type input "cá"
click at [1081, 361] on input "text" at bounding box center [1013, 367] width 181 height 30
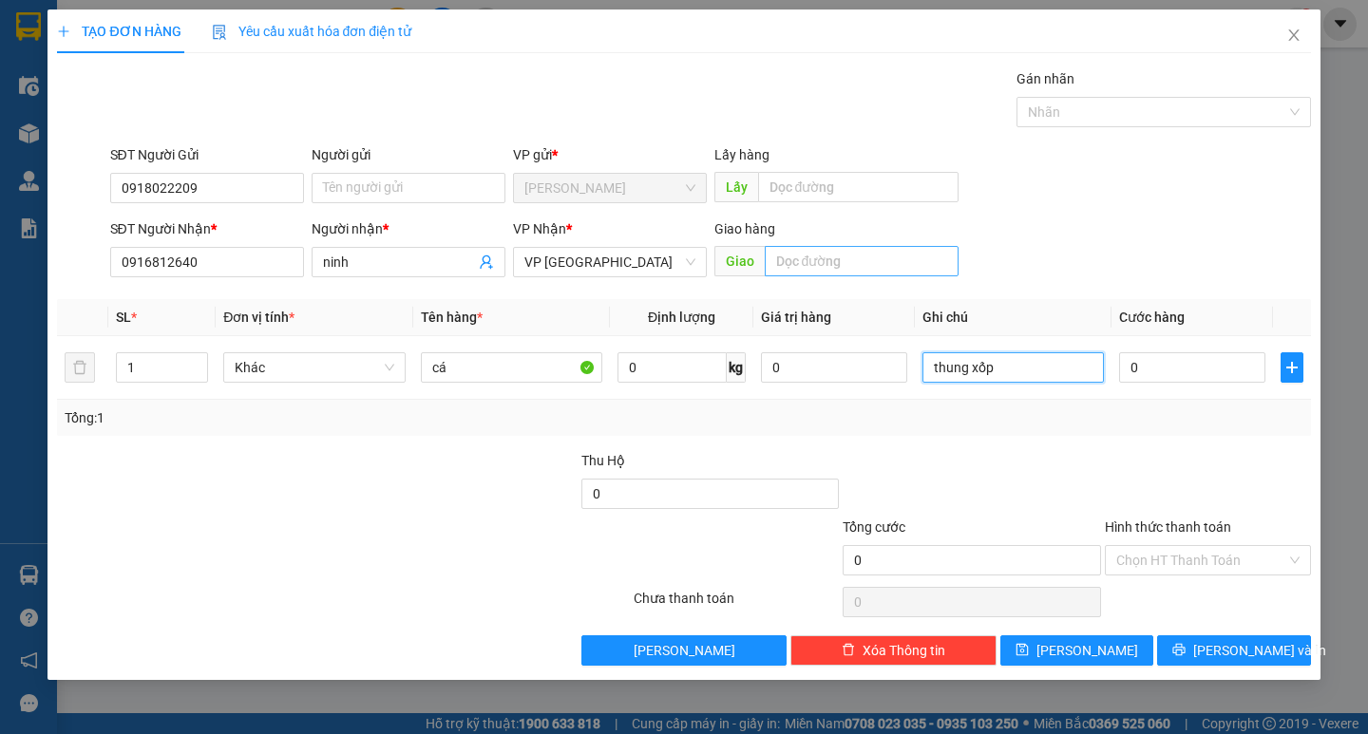
type input "thung xốp"
click at [866, 257] on input "text" at bounding box center [862, 261] width 194 height 30
type input "d"
type input "đức trọng"
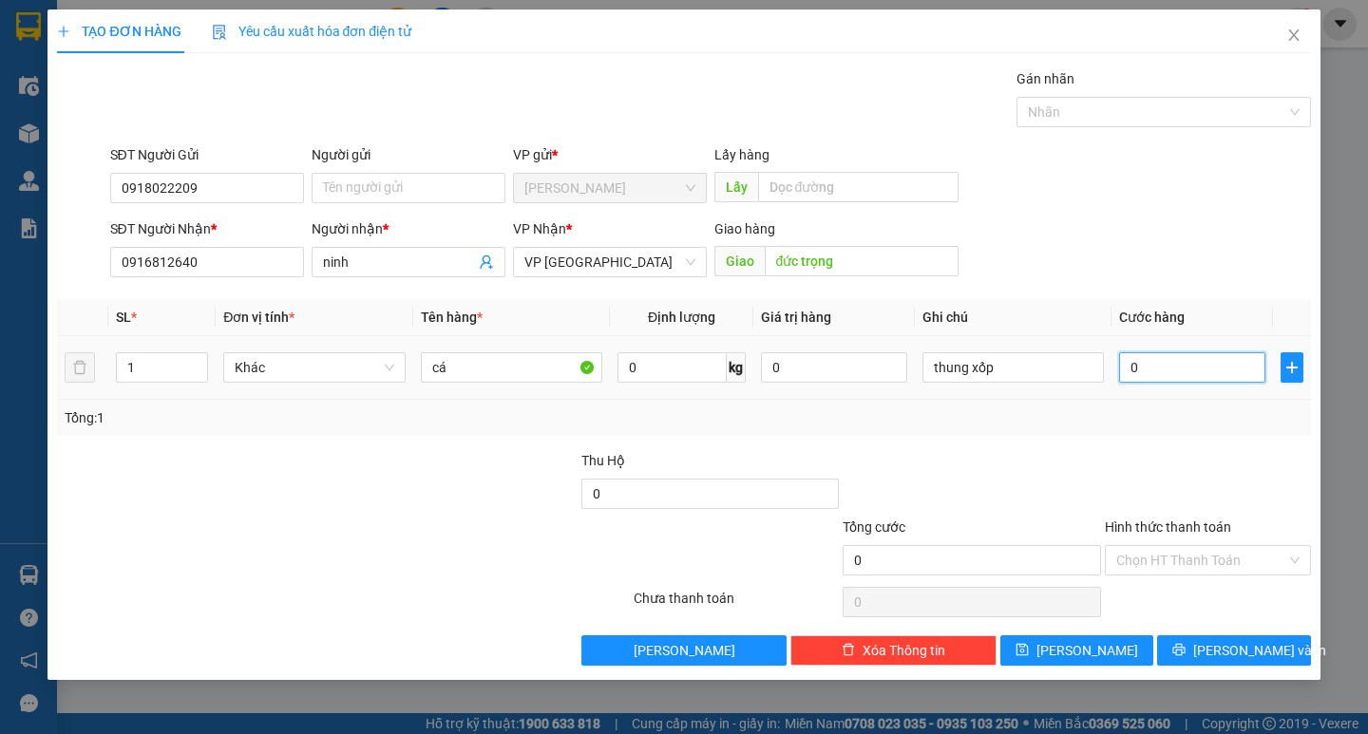
click at [1215, 381] on input "0" at bounding box center [1192, 367] width 146 height 30
type input "8"
type input "80"
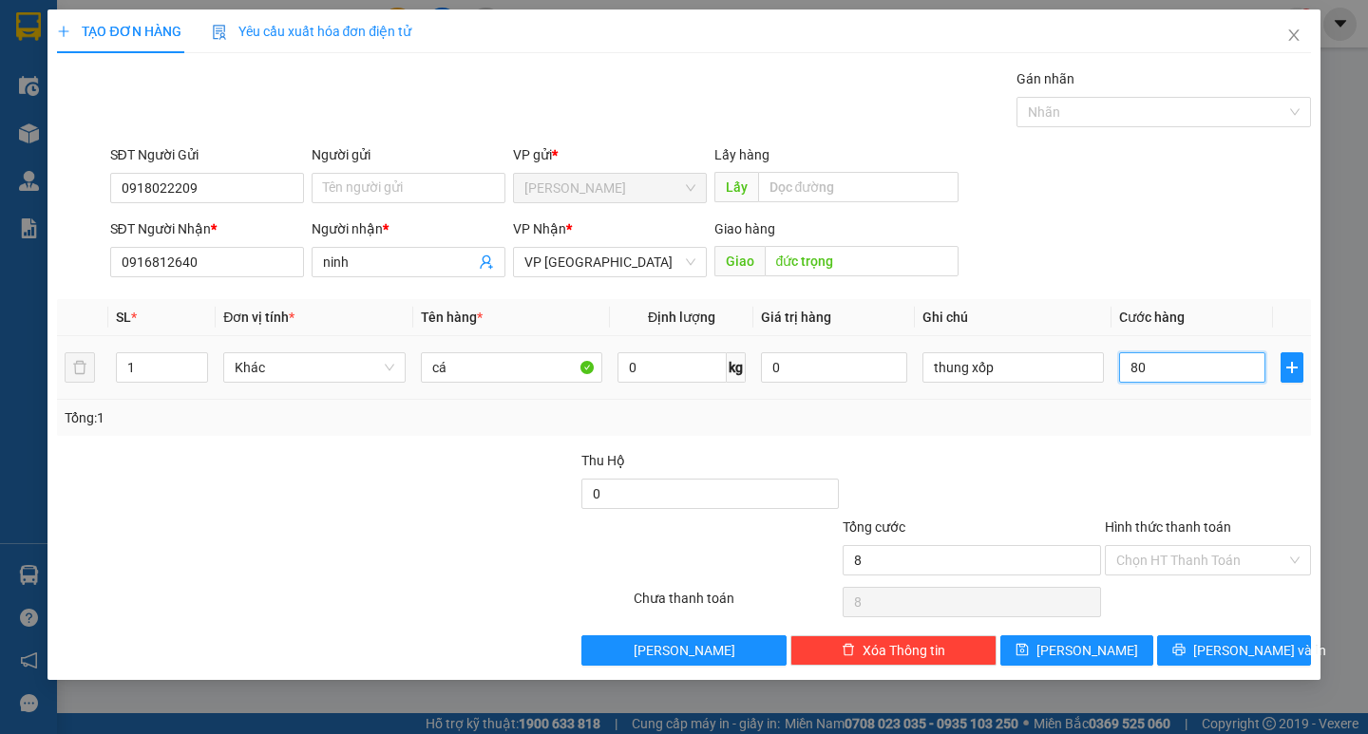
type input "80"
type input "800"
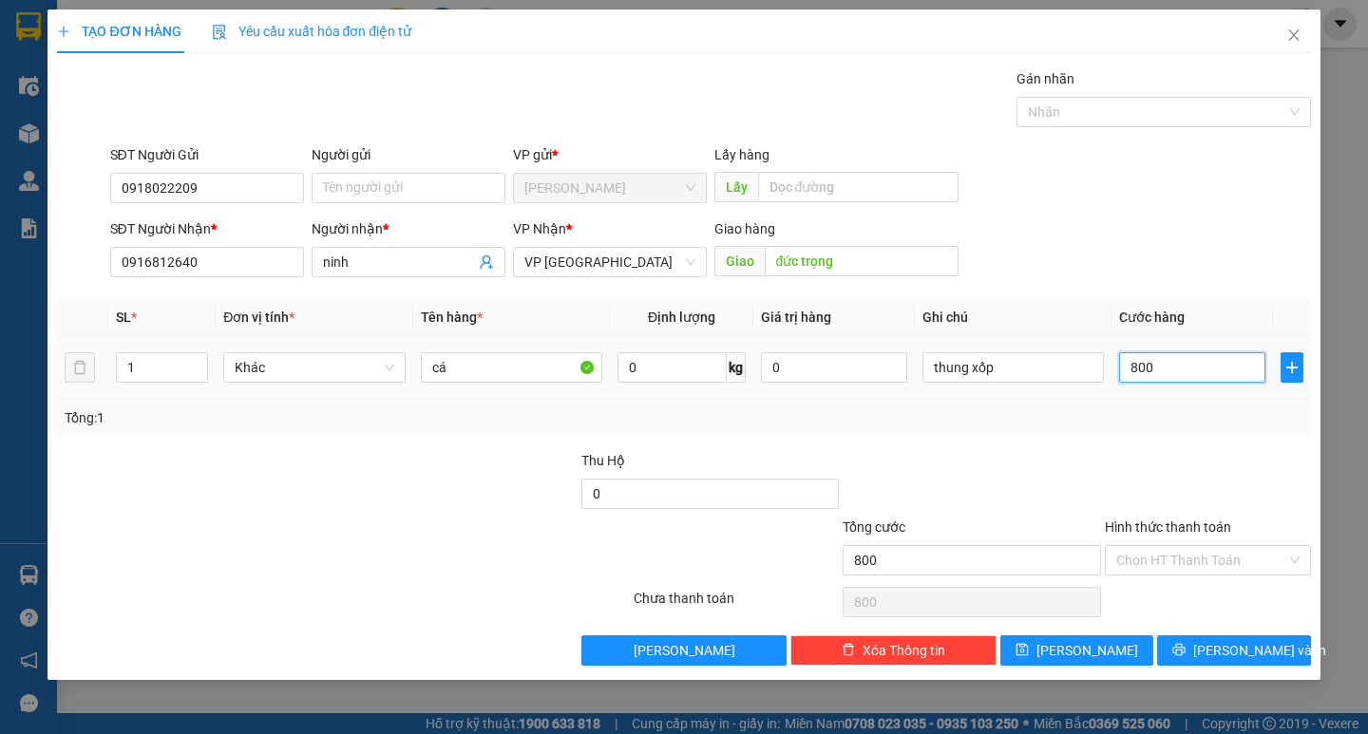
type input "8.000"
type input "80.000"
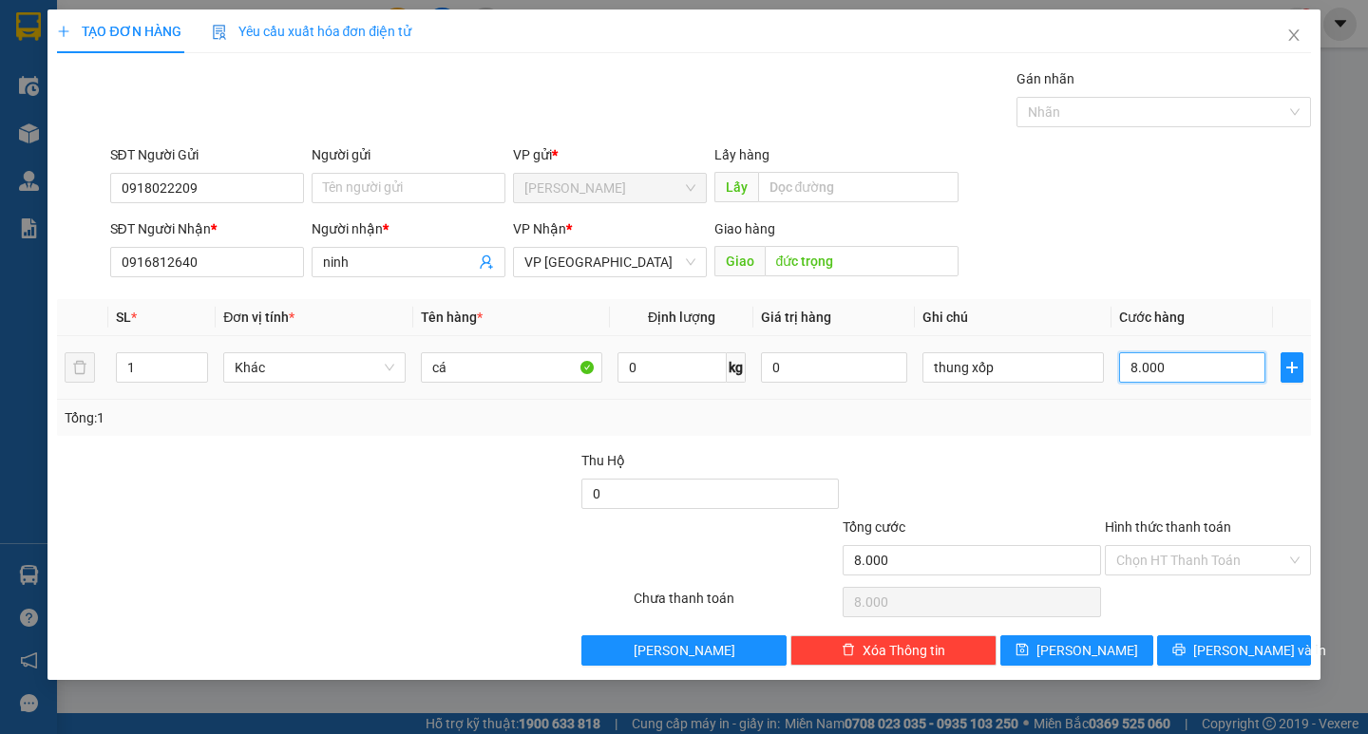
type input "80.000"
drag, startPoint x: 1181, startPoint y: 559, endPoint x: 1182, endPoint y: 585, distance: 26.6
click at [1181, 561] on input "Hình thức thanh toán" at bounding box center [1201, 560] width 170 height 29
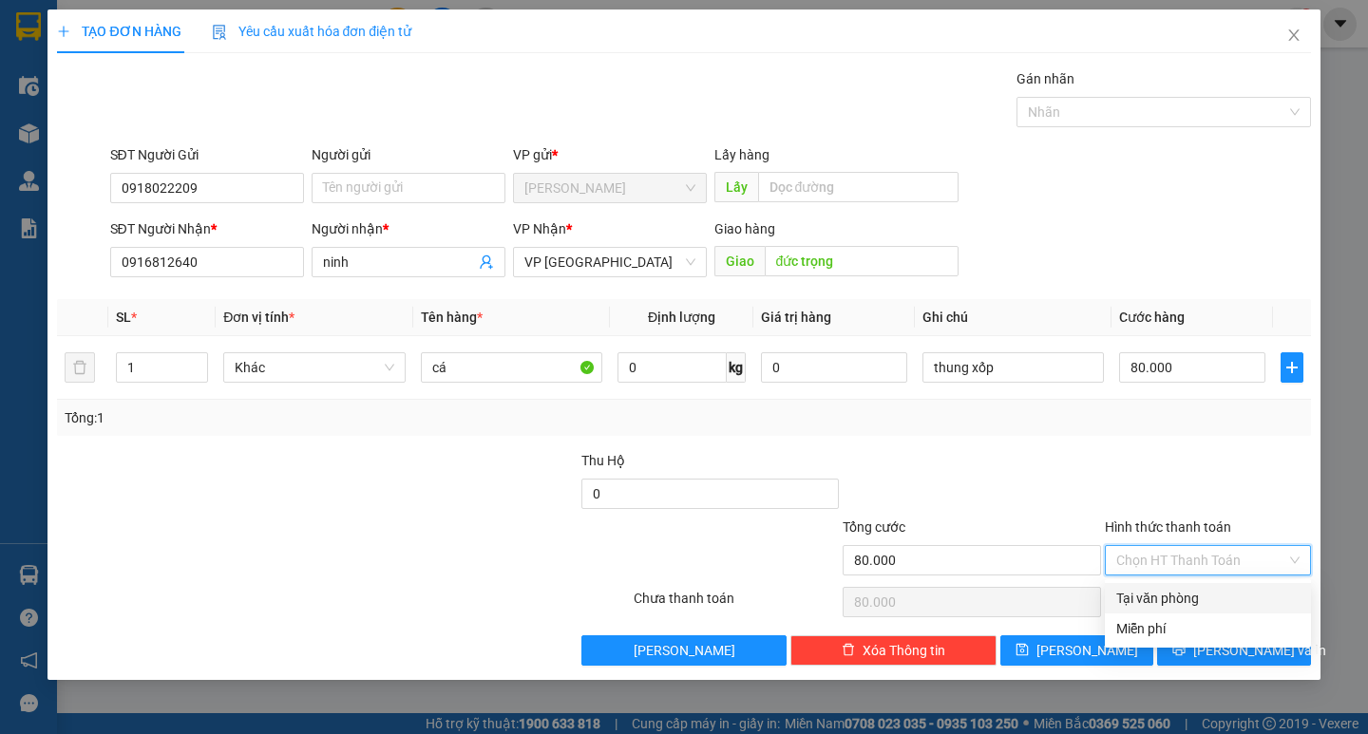
drag, startPoint x: 1181, startPoint y: 593, endPoint x: 1198, endPoint y: 617, distance: 29.3
click at [1182, 595] on div "Tại văn phòng" at bounding box center [1207, 598] width 183 height 21
type input "0"
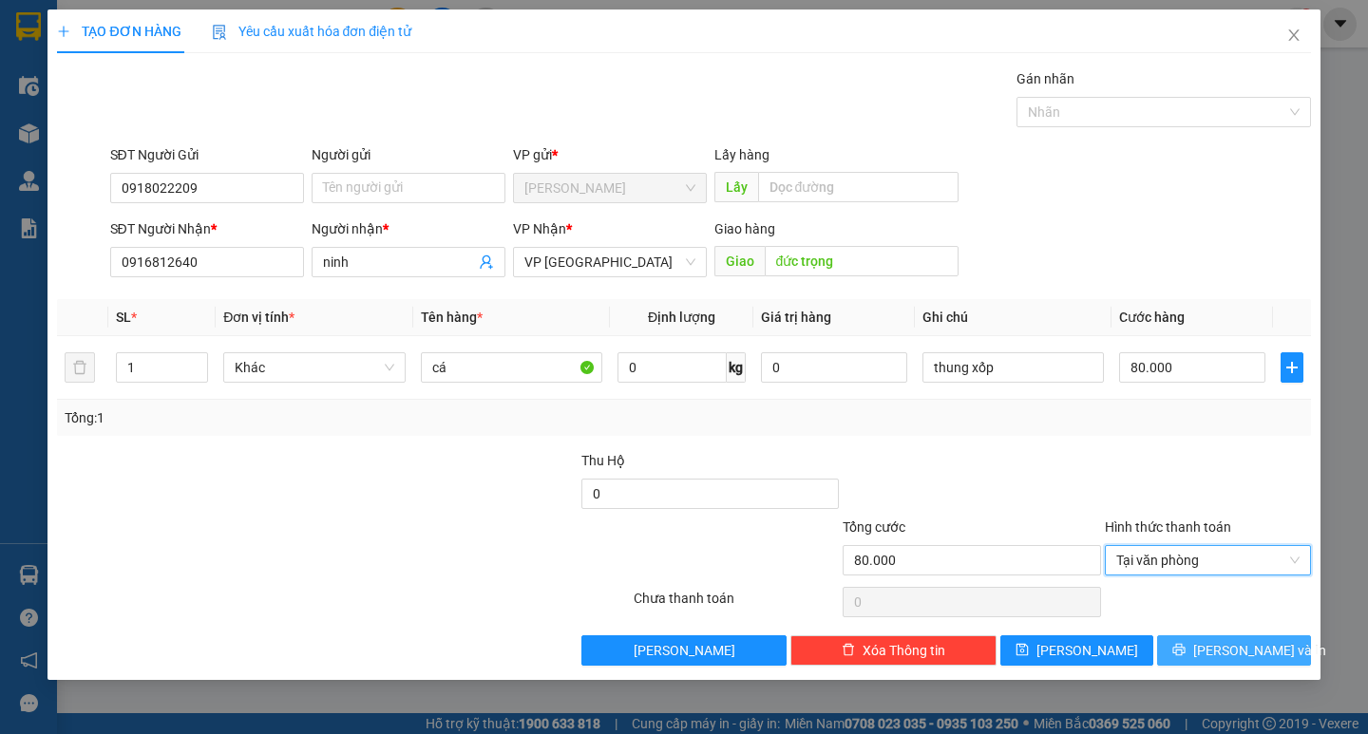
drag, startPoint x: 1199, startPoint y: 639, endPoint x: 1174, endPoint y: 611, distance: 37.7
click at [1199, 638] on button "[PERSON_NAME] và In" at bounding box center [1233, 651] width 153 height 30
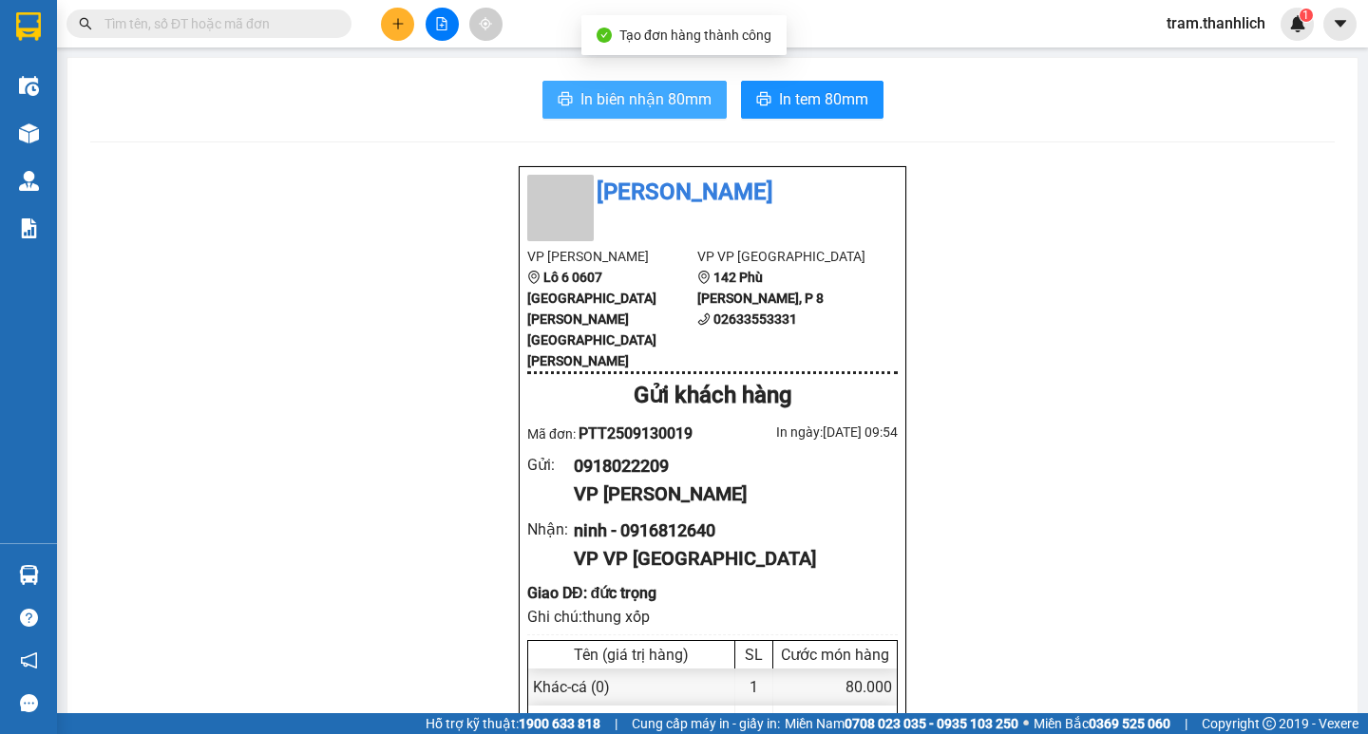
click at [642, 86] on button "In biên nhận 80mm" at bounding box center [634, 100] width 184 height 38
drag, startPoint x: 1006, startPoint y: 580, endPoint x: 944, endPoint y: 453, distance: 141.5
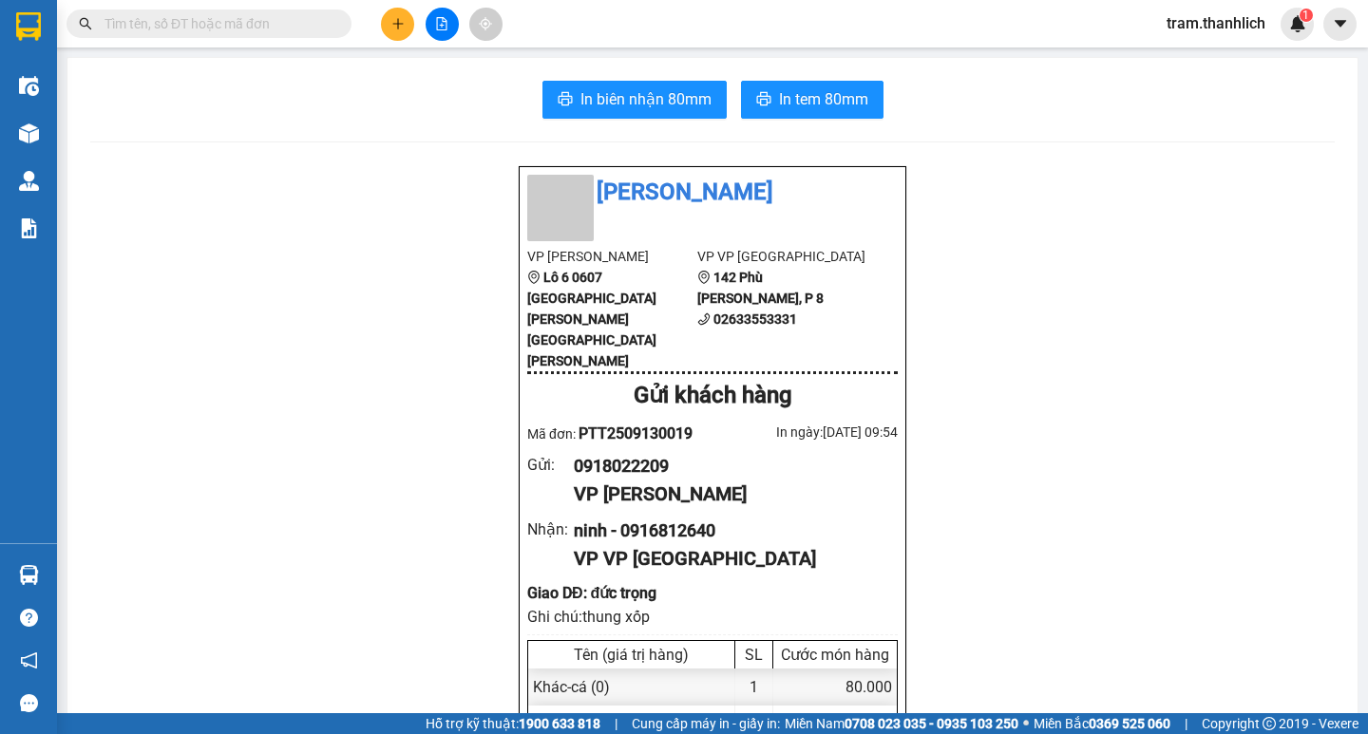
click at [810, 93] on span "In tem 80mm" at bounding box center [823, 99] width 89 height 24
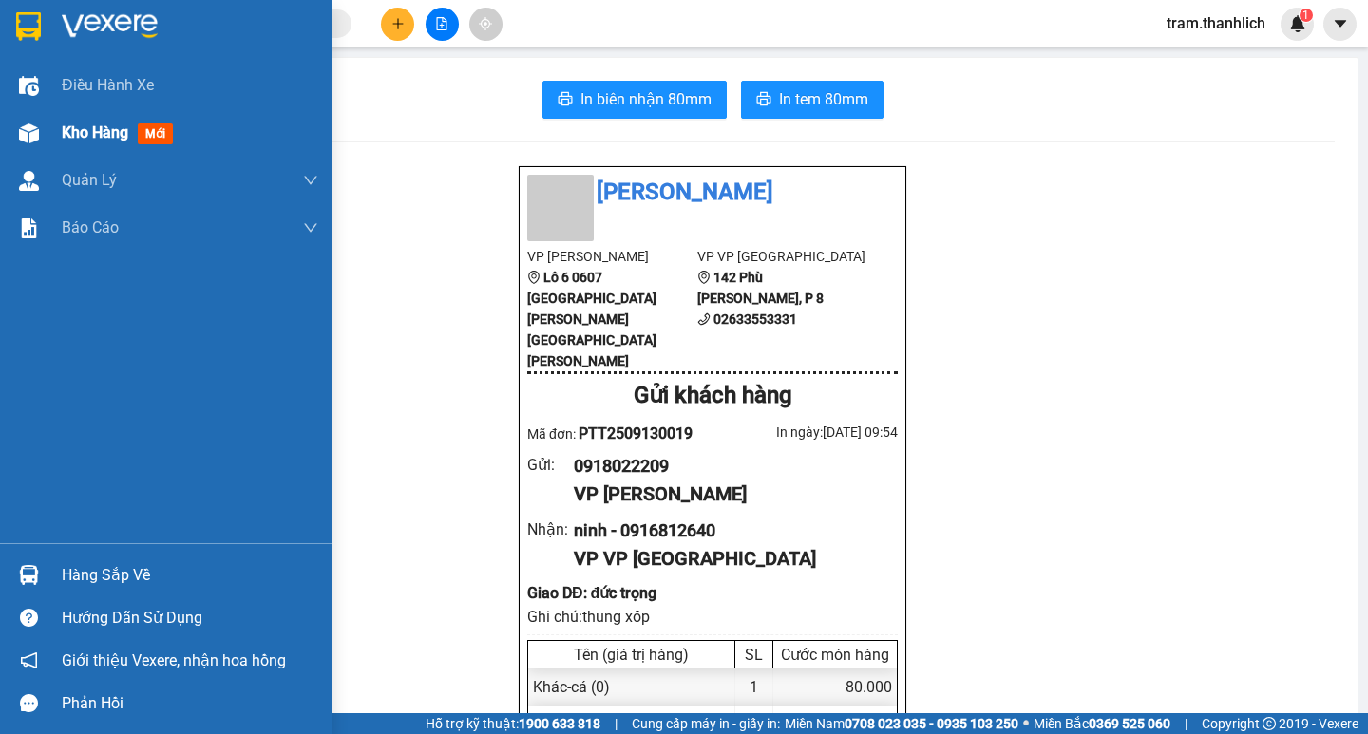
click at [85, 140] on span "Kho hàng" at bounding box center [95, 133] width 67 height 18
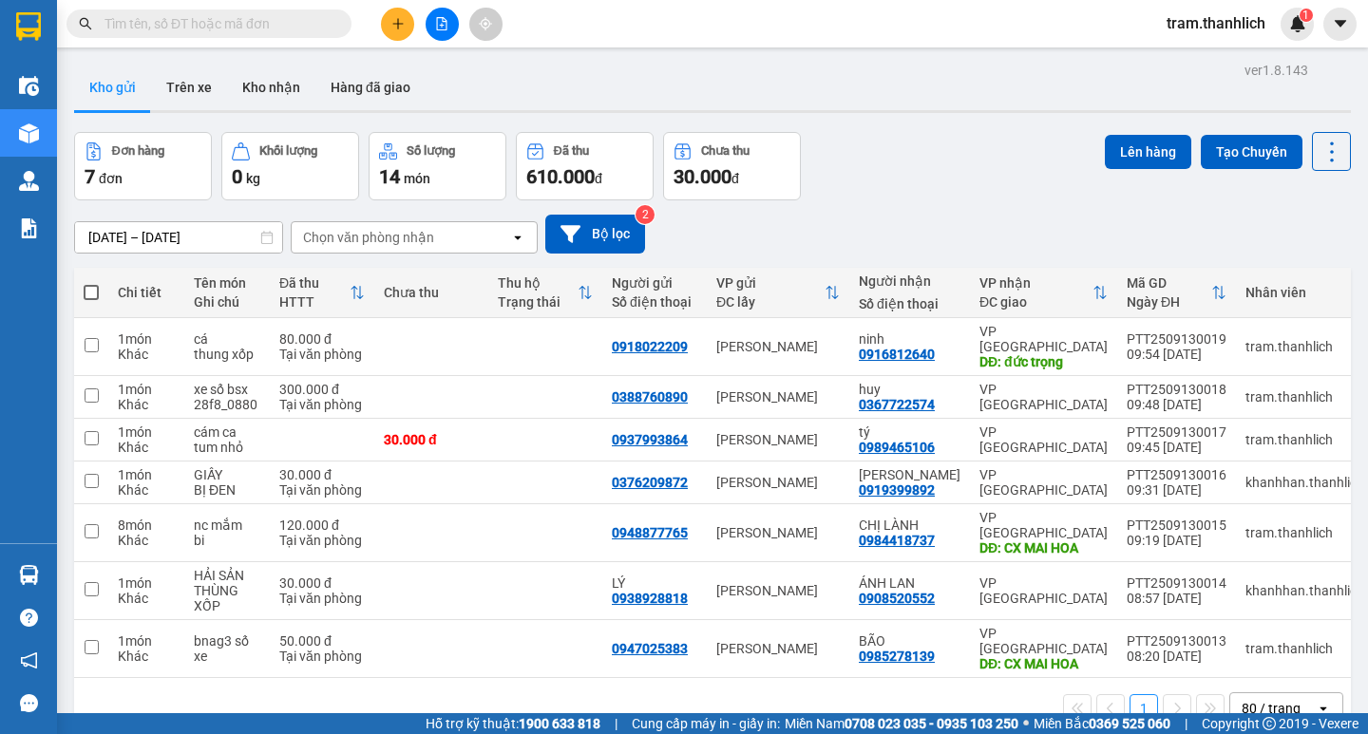
click at [388, 29] on button at bounding box center [397, 24] width 33 height 33
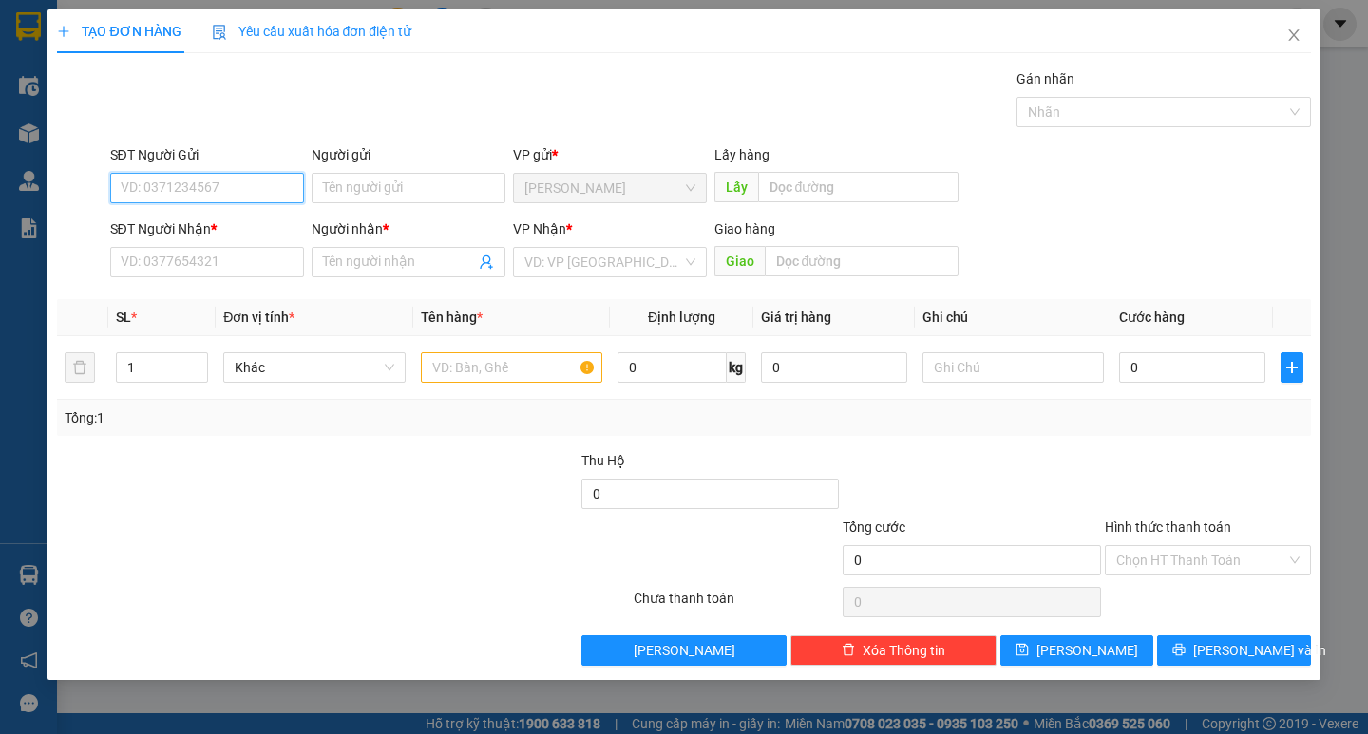
click at [275, 194] on input "SĐT Người Gửi" at bounding box center [207, 188] width 194 height 30
type input "0901234883"
click at [255, 276] on input "SĐT Người Nhận *" at bounding box center [207, 262] width 194 height 30
click at [226, 175] on input "0901234883" at bounding box center [207, 188] width 194 height 30
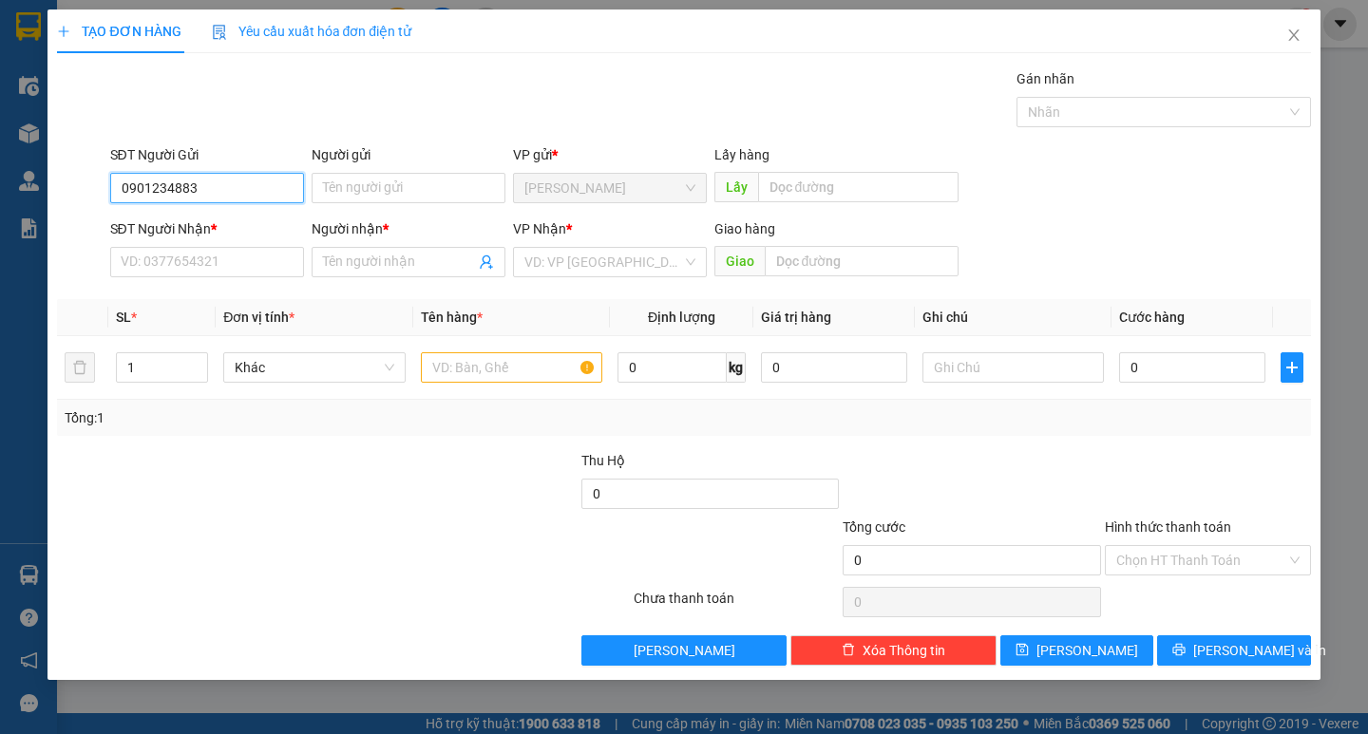
click at [226, 175] on input "0901234883" at bounding box center [207, 188] width 194 height 30
click at [229, 257] on input "SĐT Người Nhận *" at bounding box center [207, 262] width 194 height 30
paste input "0901234883"
type input "0901234883"
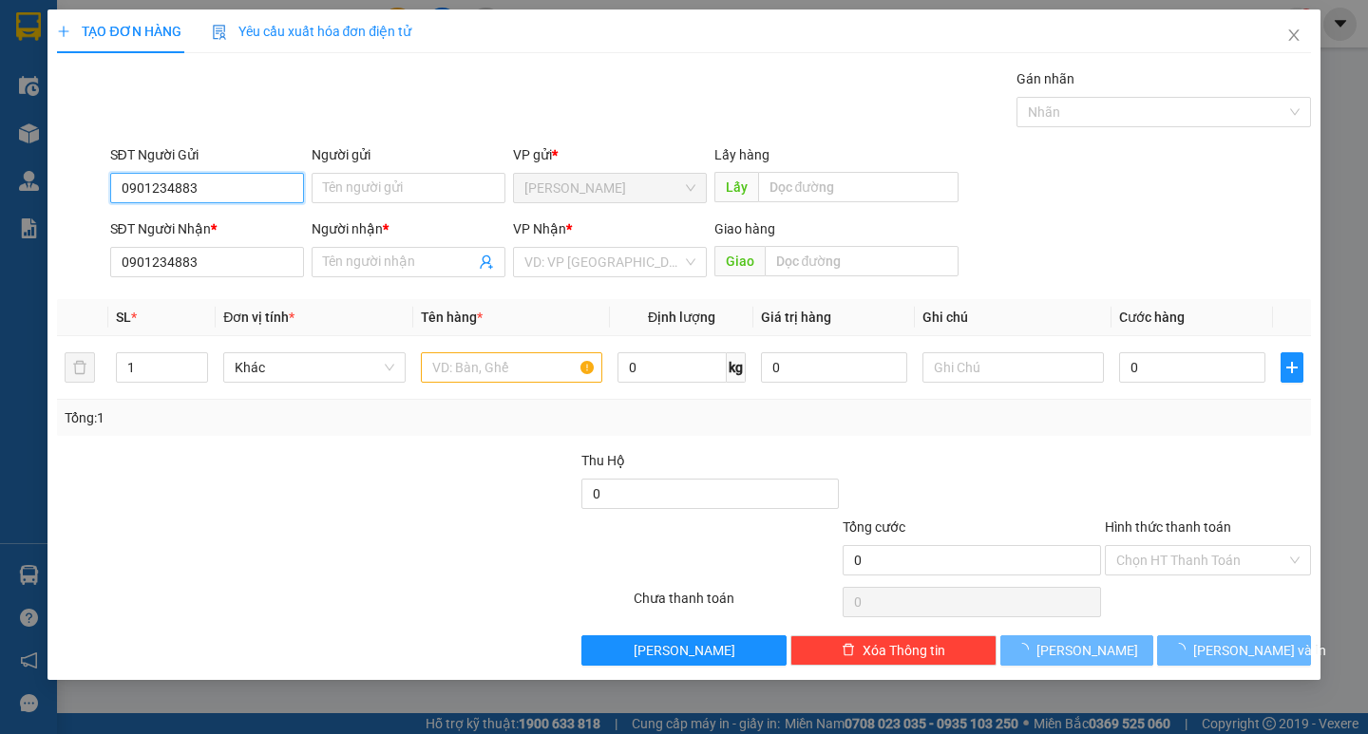
click at [235, 180] on input "0901234883" at bounding box center [207, 188] width 194 height 30
click at [235, 181] on input "0901234883" at bounding box center [207, 188] width 194 height 30
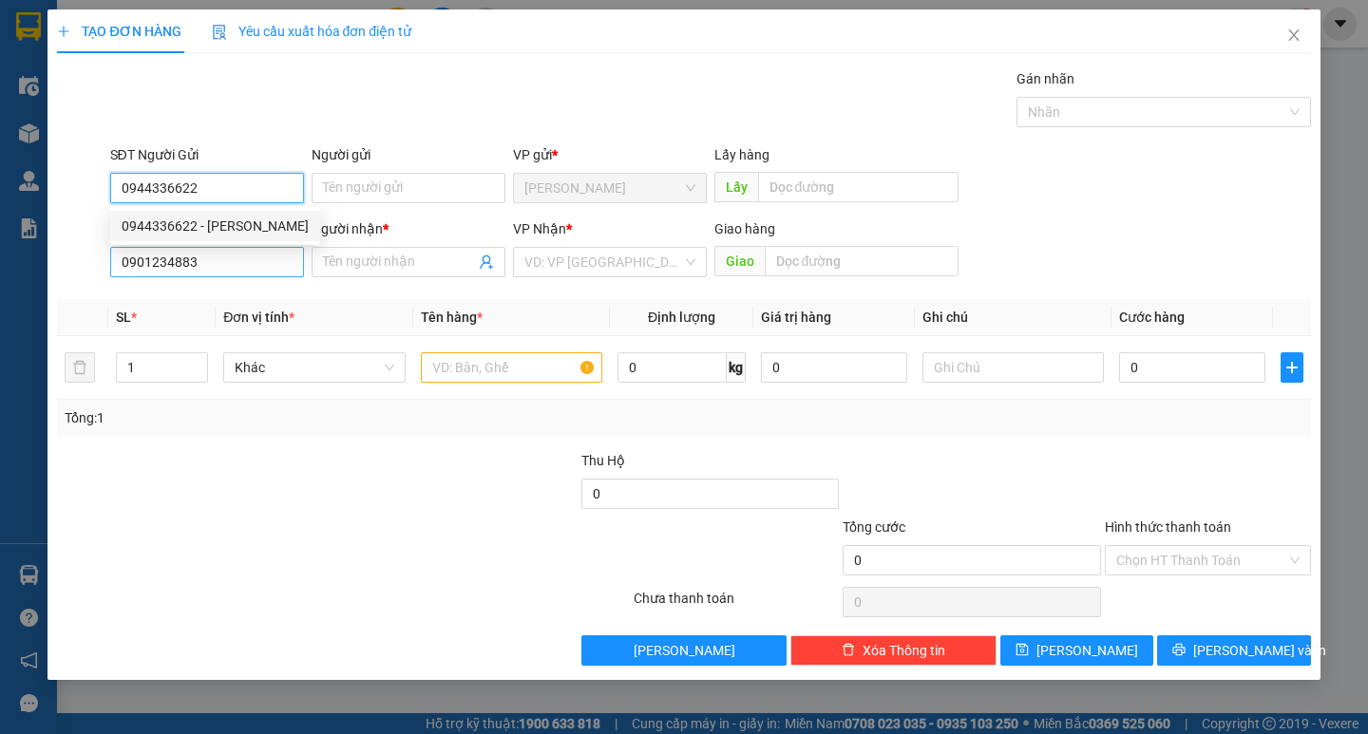
type input "0944336622"
click at [190, 275] on input "0901234883" at bounding box center [207, 262] width 194 height 30
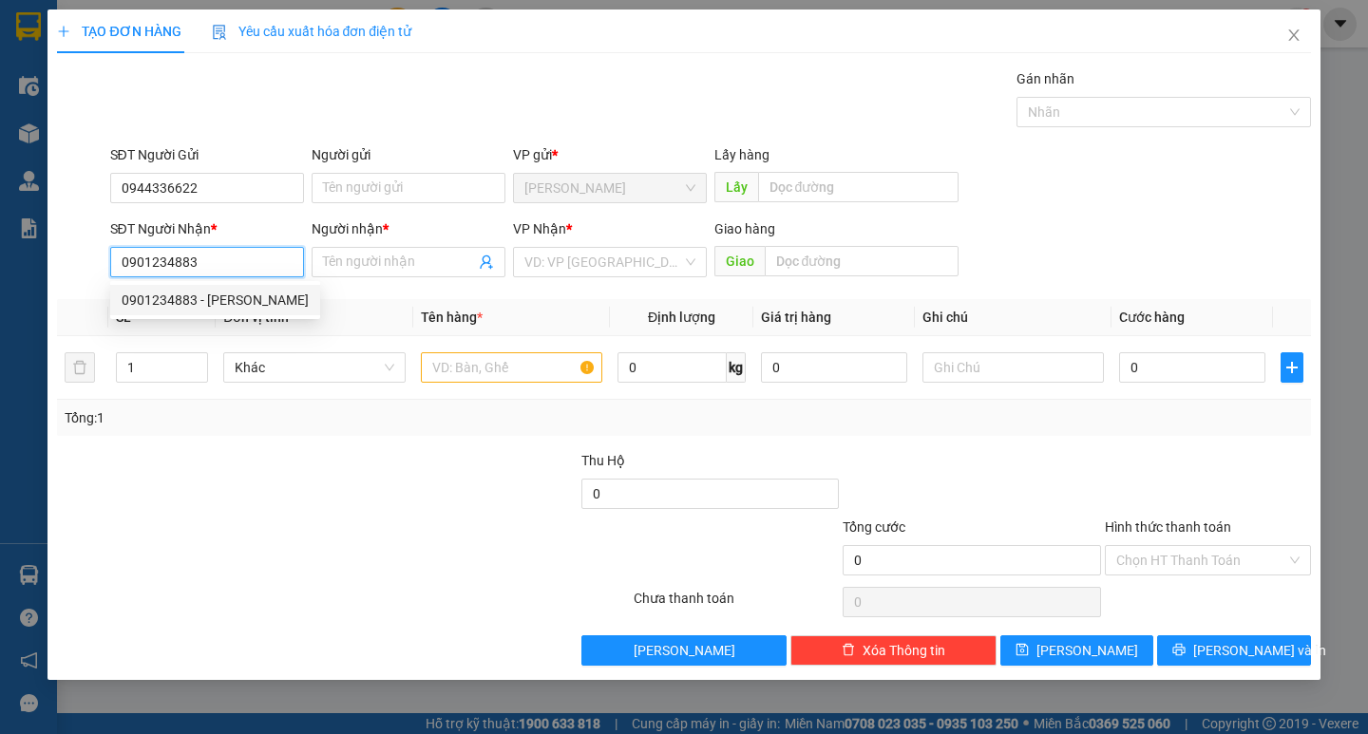
click at [205, 298] on div "0901234883 - [PERSON_NAME]" at bounding box center [215, 300] width 187 height 21
type input "TRƯỜNG"
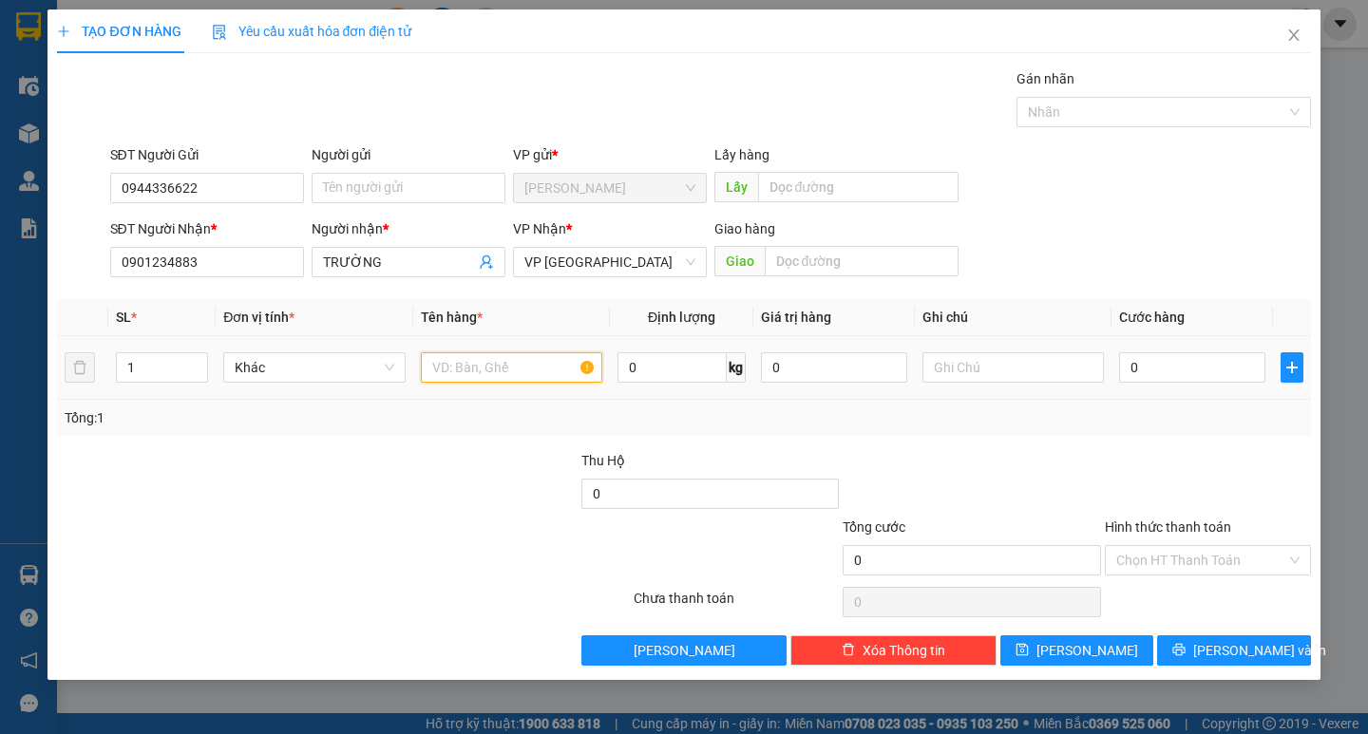
click at [566, 365] on input "text" at bounding box center [511, 367] width 181 height 30
type input "hs"
click at [993, 397] on td at bounding box center [1013, 368] width 197 height 64
click at [993, 384] on div at bounding box center [1013, 368] width 181 height 38
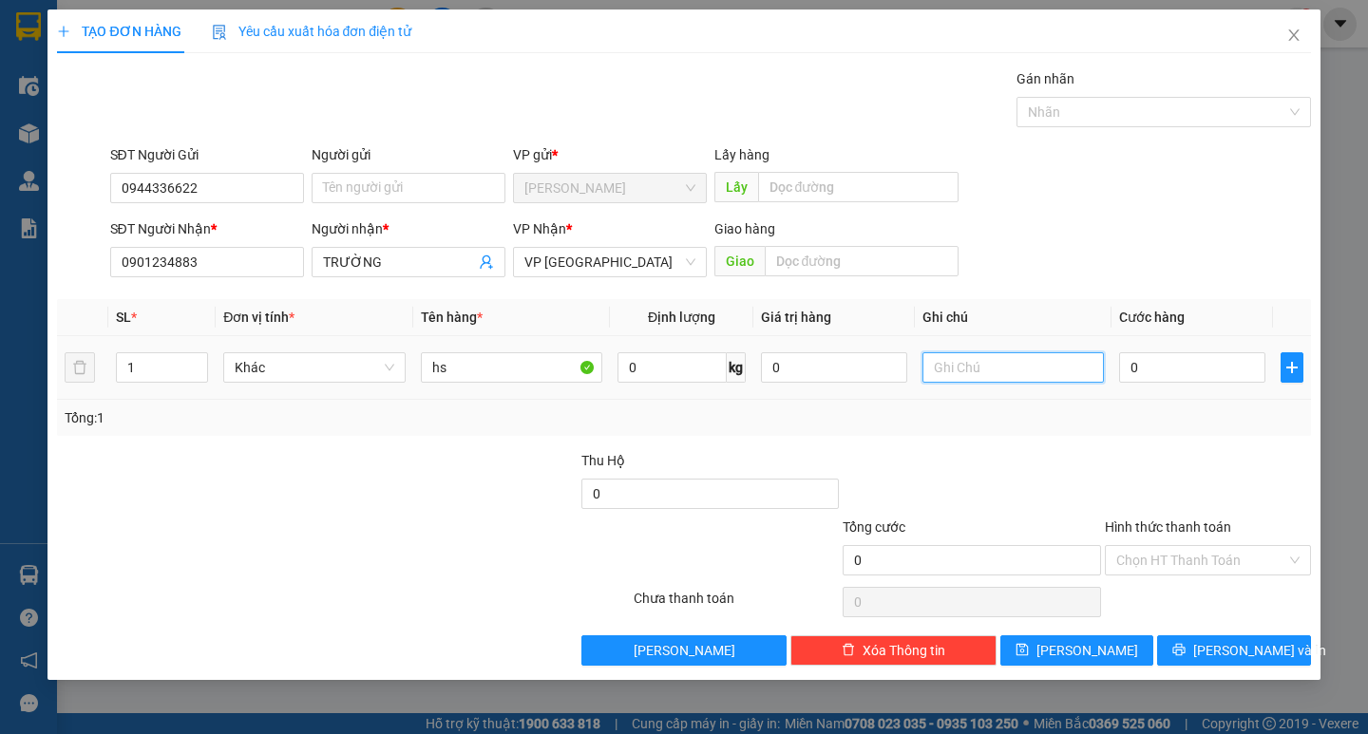
click at [982, 372] on input "text" at bounding box center [1013, 367] width 181 height 30
type input "thung xốp"
click at [1140, 380] on input "0" at bounding box center [1192, 367] width 146 height 30
type input "4"
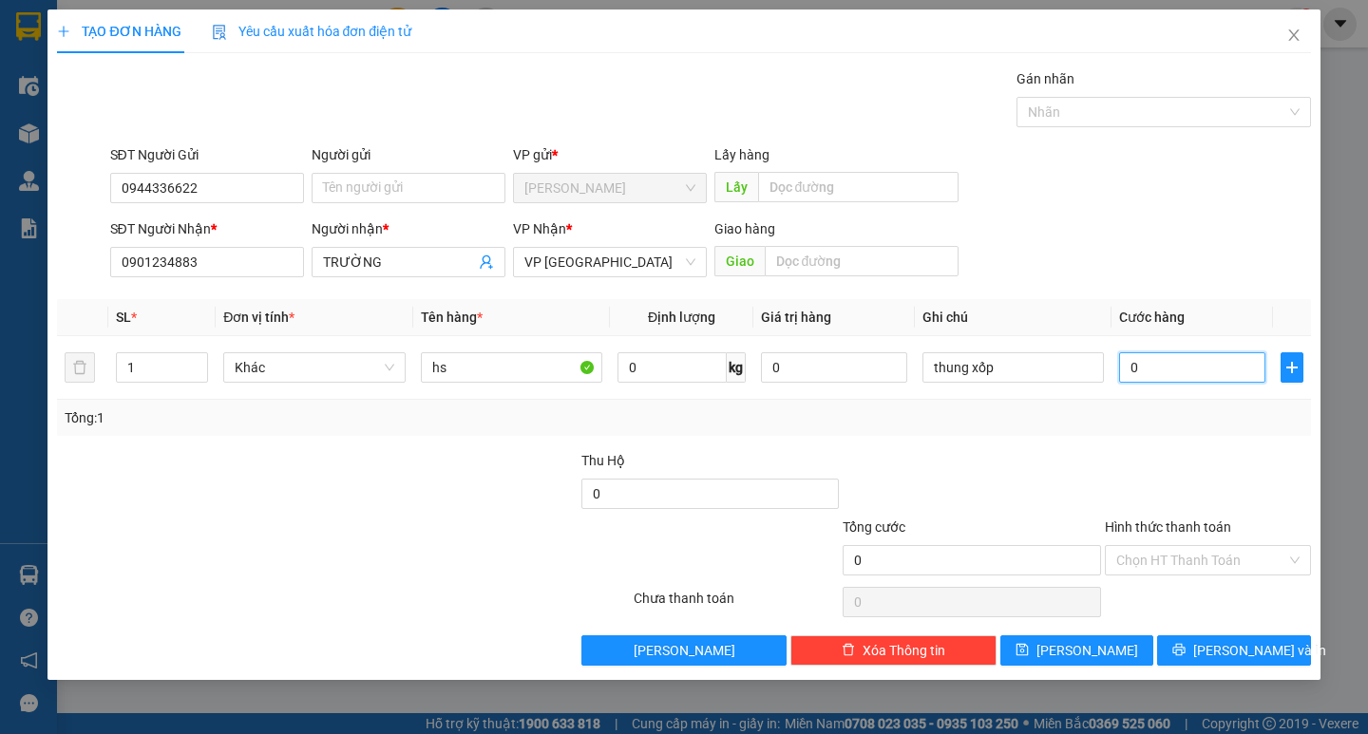
type input "4"
type input "40"
type input "400"
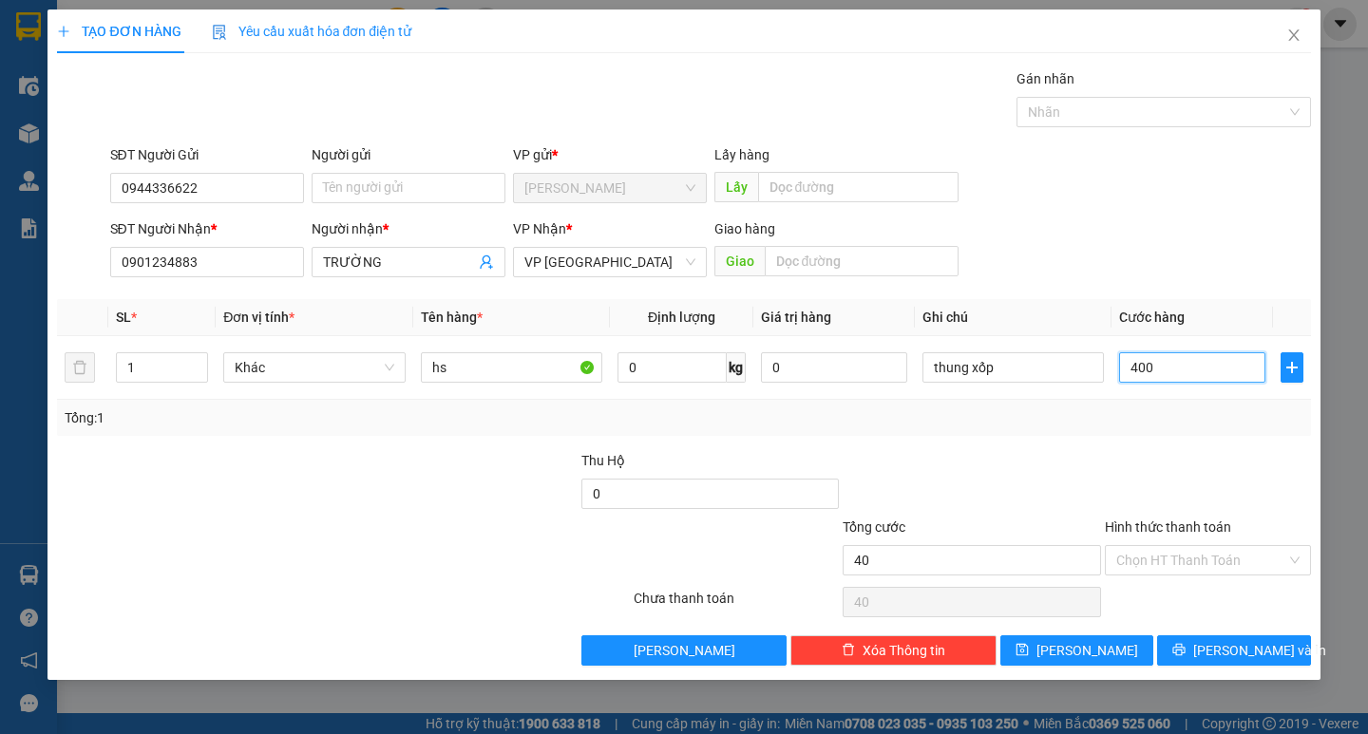
type input "400"
type input "4.000"
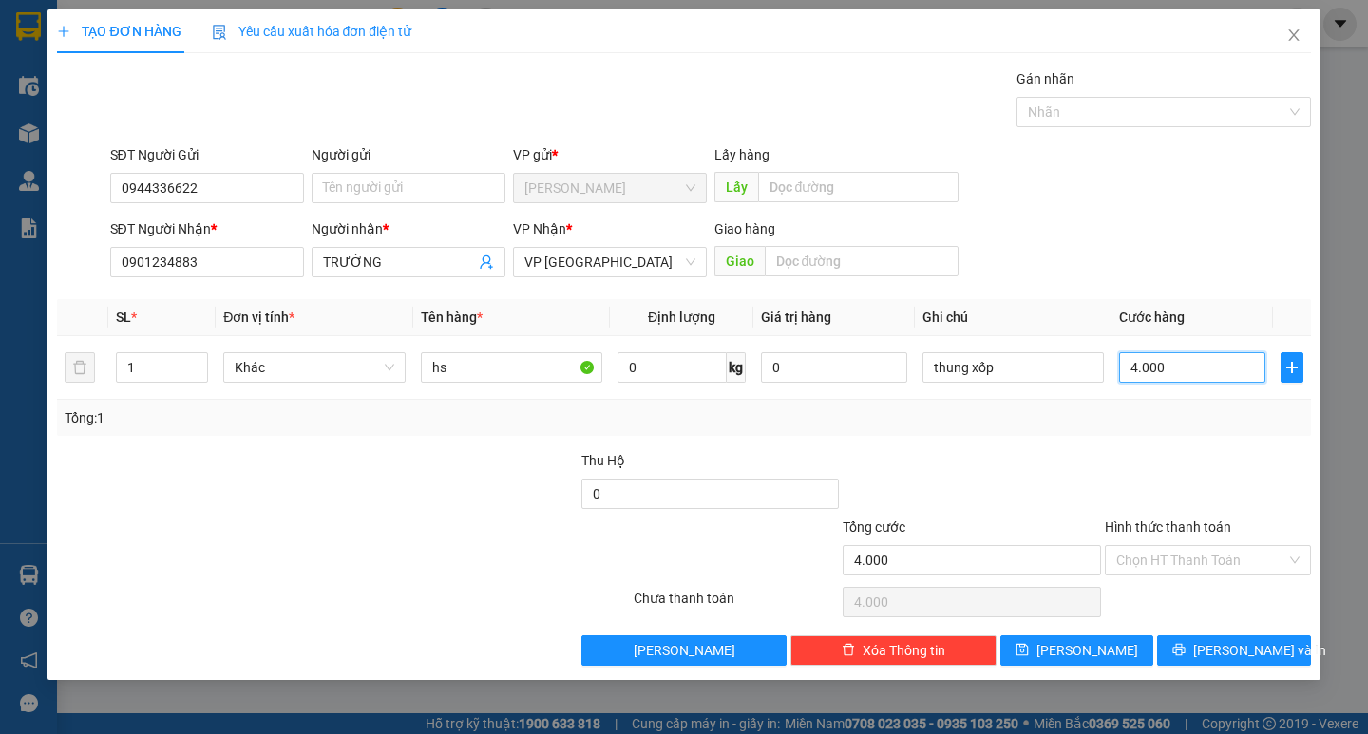
type input "40.000"
type input "400.000"
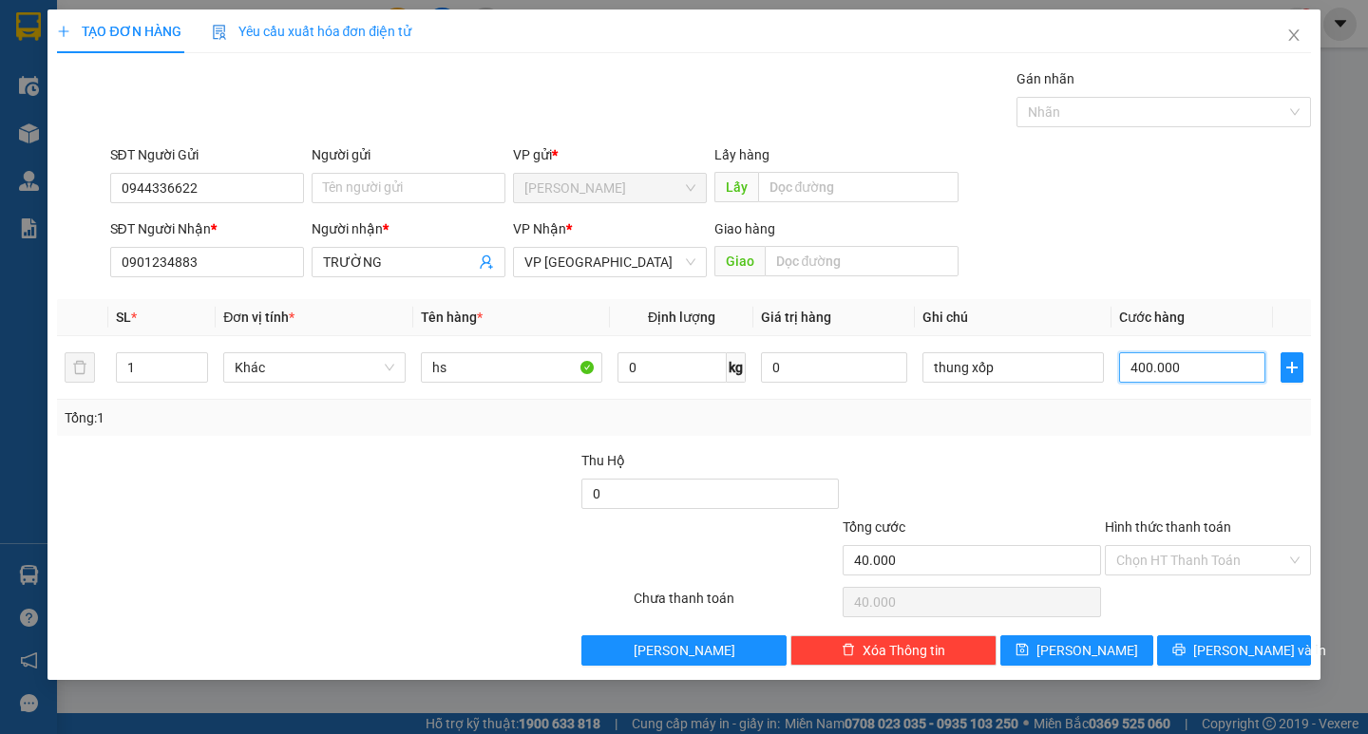
type input "400.000"
click at [1186, 633] on div "Transit Pickup Surcharge Ids Transit Deliver Surcharge Ids Transit Deliver Surc…" at bounding box center [683, 367] width 1253 height 598
click at [1186, 635] on div "Transit Pickup Surcharge Ids Transit Deliver Surcharge Ids Transit Deliver Surc…" at bounding box center [683, 367] width 1253 height 598
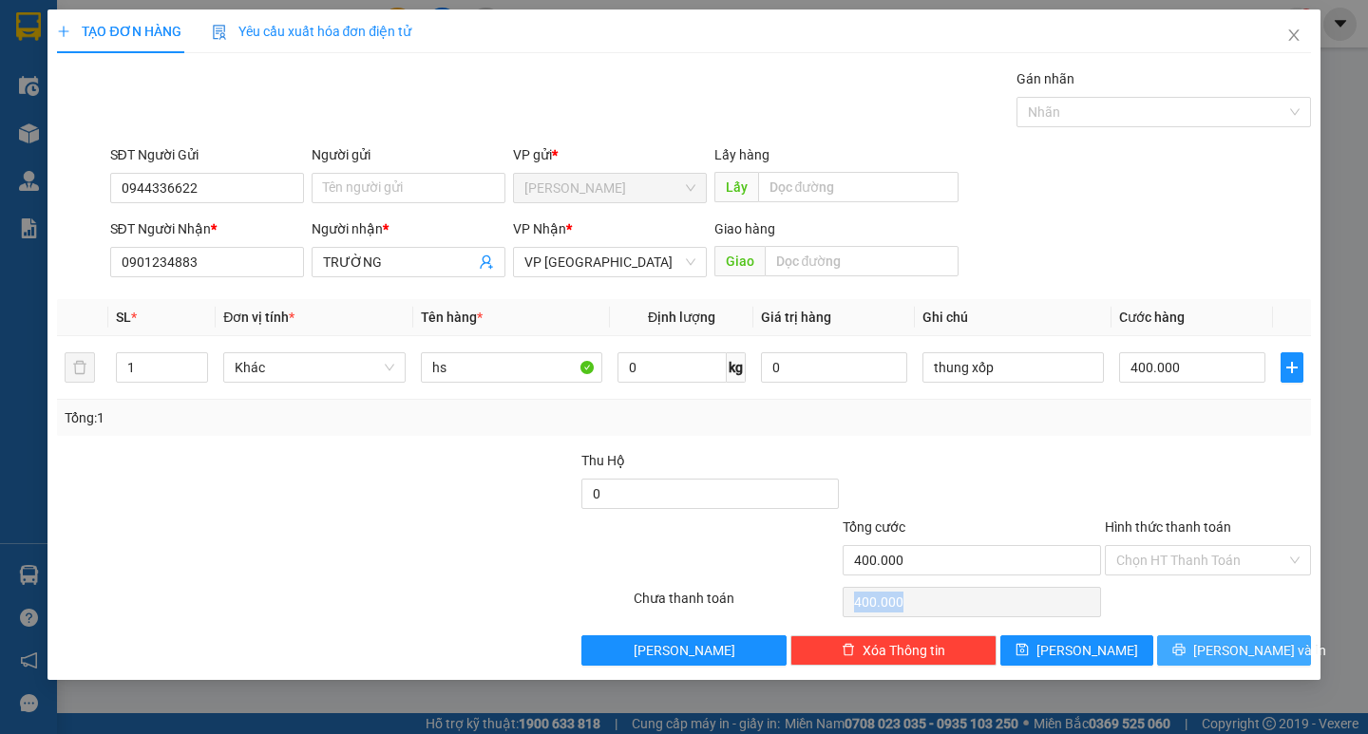
click at [1188, 656] on button "[PERSON_NAME] và In" at bounding box center [1233, 651] width 153 height 30
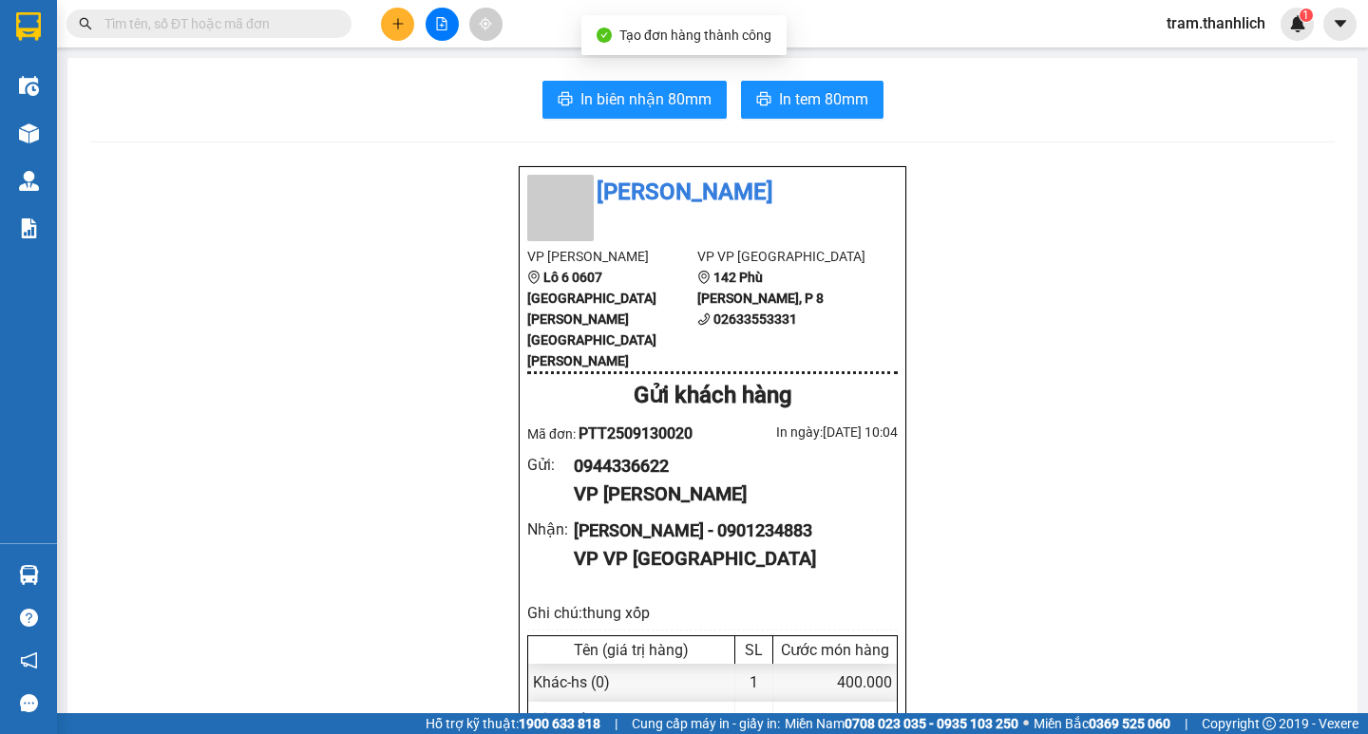
click at [389, 19] on button at bounding box center [397, 24] width 33 height 33
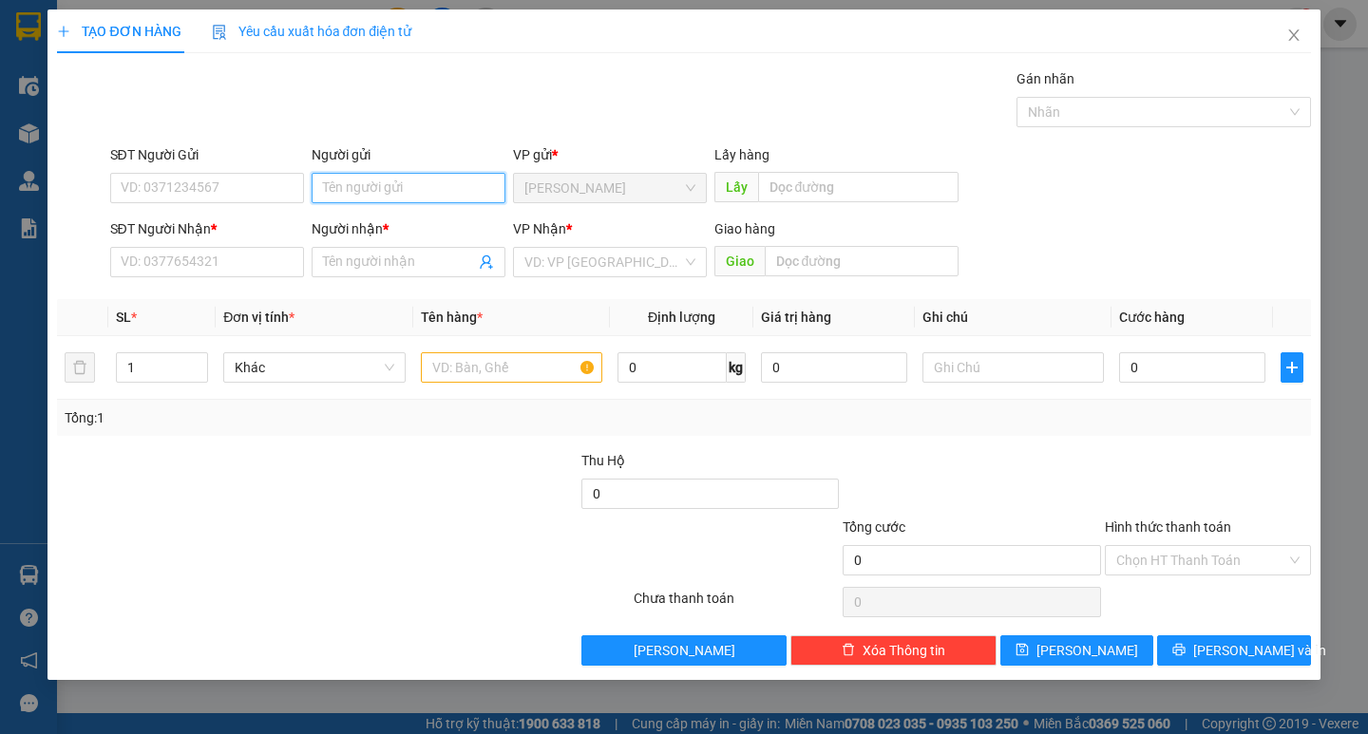
click at [312, 183] on input "Người gửi" at bounding box center [409, 188] width 194 height 30
click at [295, 186] on input "SĐT Người Gửi" at bounding box center [207, 188] width 194 height 30
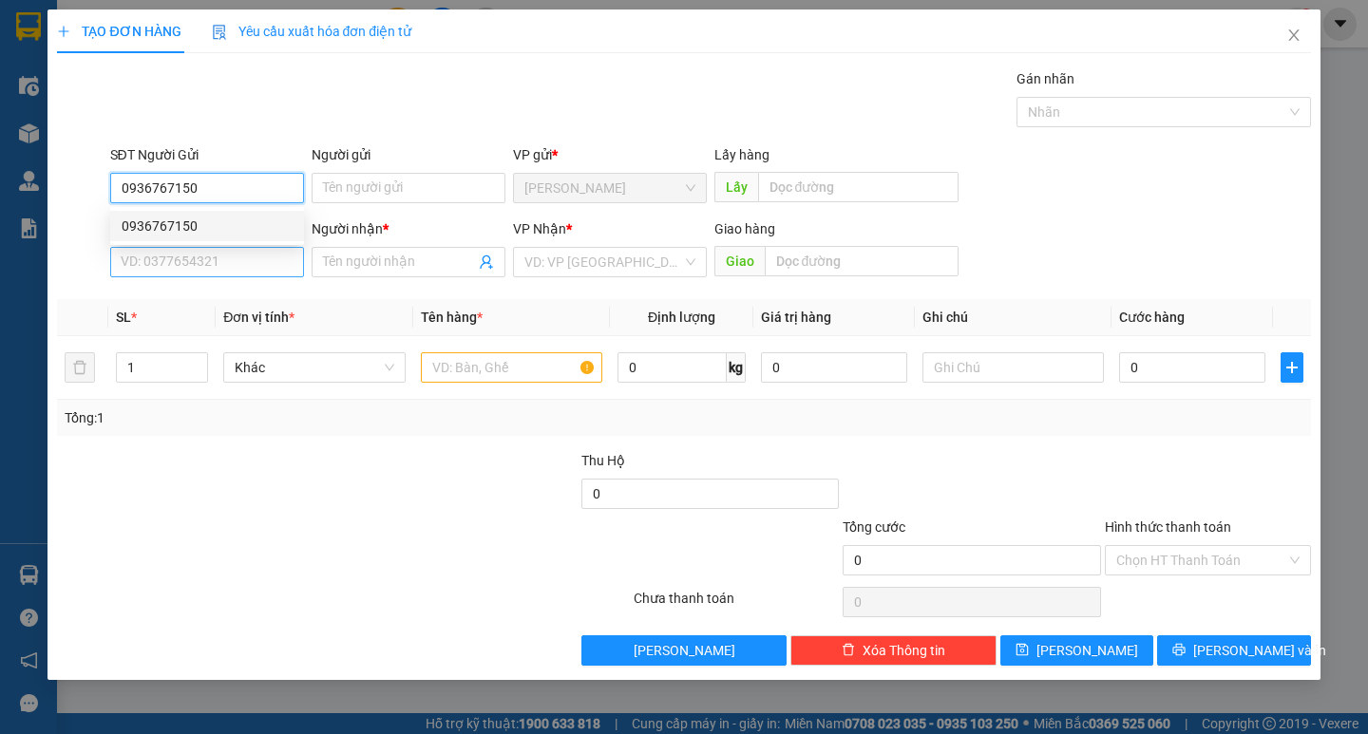
type input "0936767150"
click at [244, 257] on input "SĐT Người Nhận *" at bounding box center [207, 262] width 194 height 30
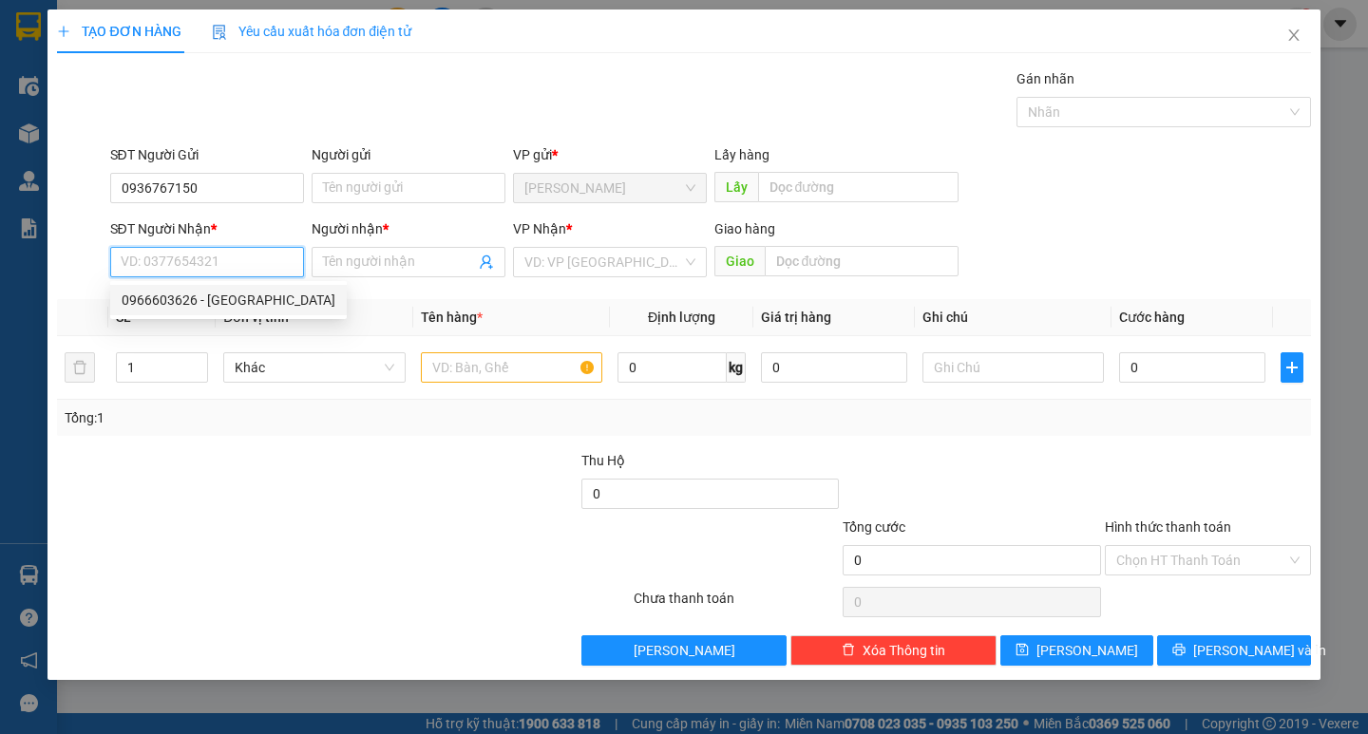
click at [238, 266] on input "SĐT Người Nhận *" at bounding box center [207, 262] width 194 height 30
click at [232, 288] on div "0966603626 - [GEOGRAPHIC_DATA]" at bounding box center [228, 300] width 237 height 30
type input "0966603626"
type input "[PERSON_NAME]"
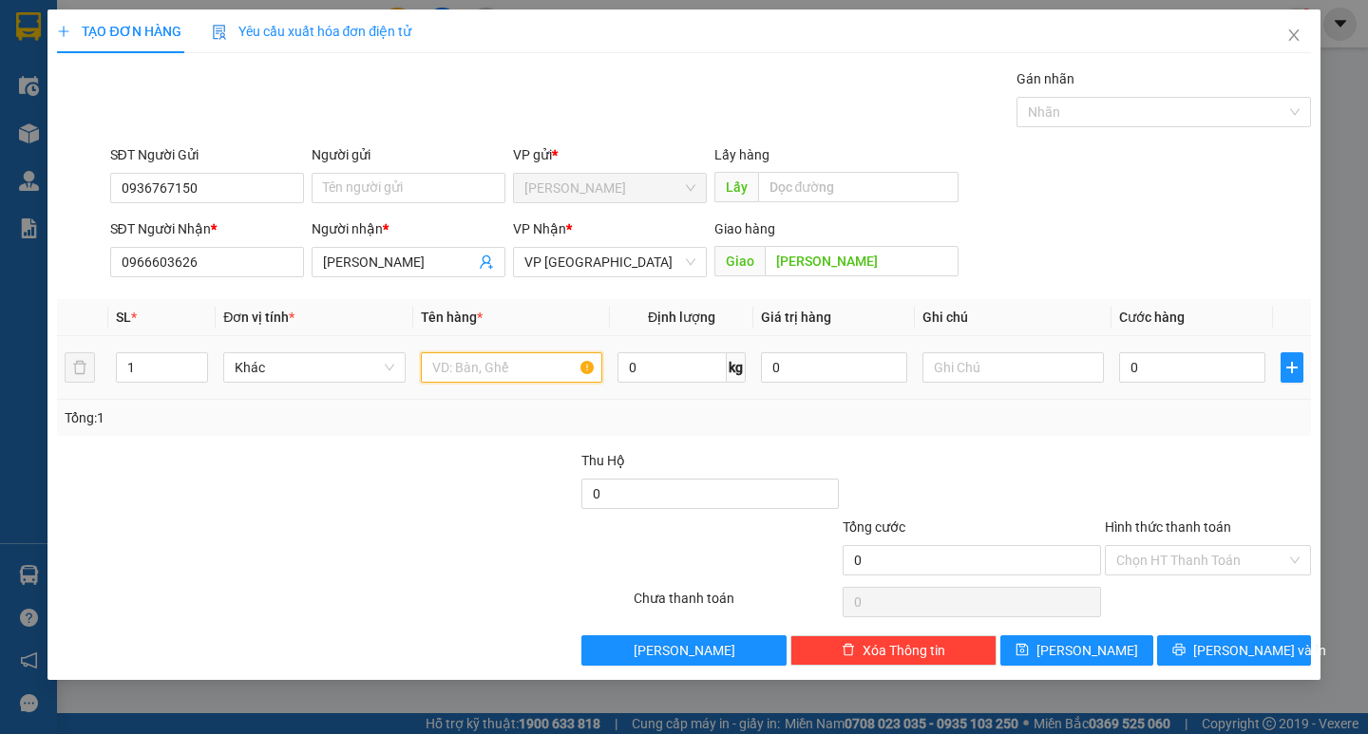
click at [545, 360] on input "text" at bounding box center [511, 367] width 181 height 30
type input "thuốc"
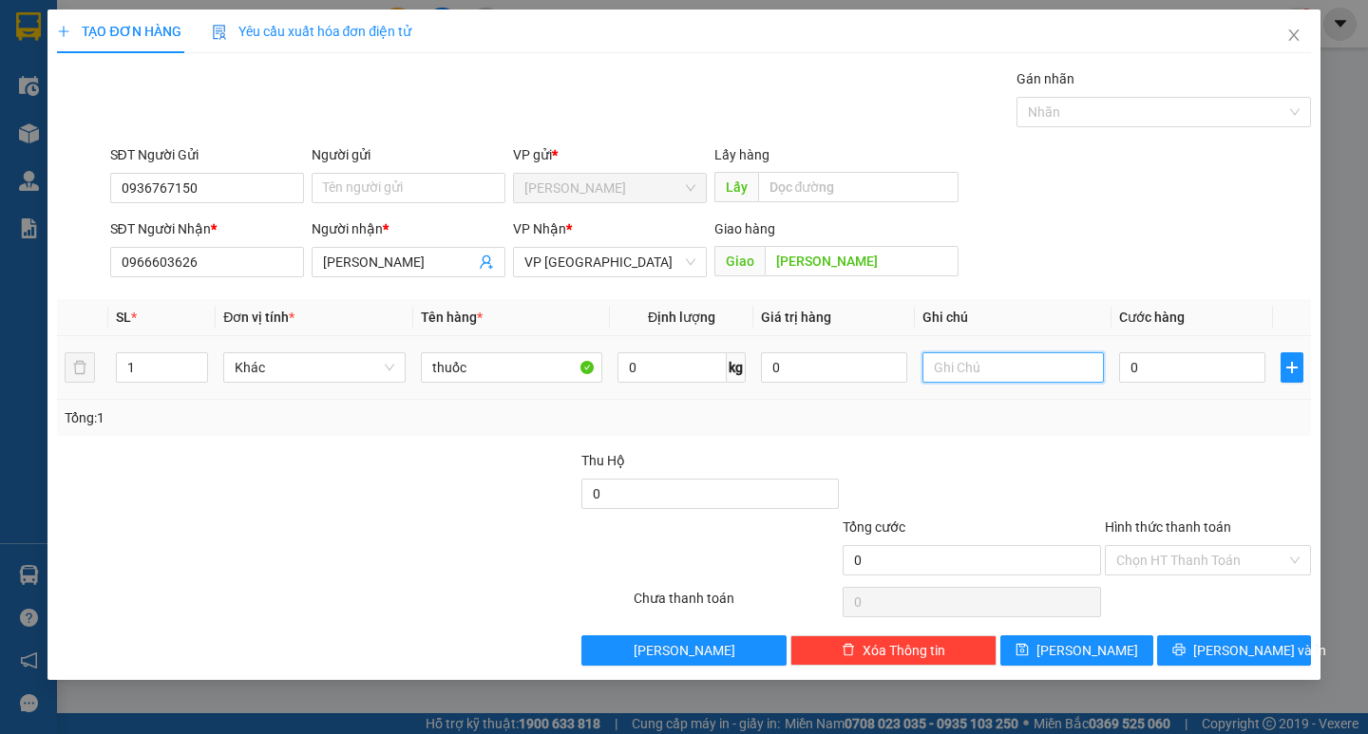
click at [1000, 364] on input "text" at bounding box center [1013, 367] width 181 height 30
type input "thung giấy"
click at [1170, 370] on input "0" at bounding box center [1192, 367] width 146 height 30
type input "7"
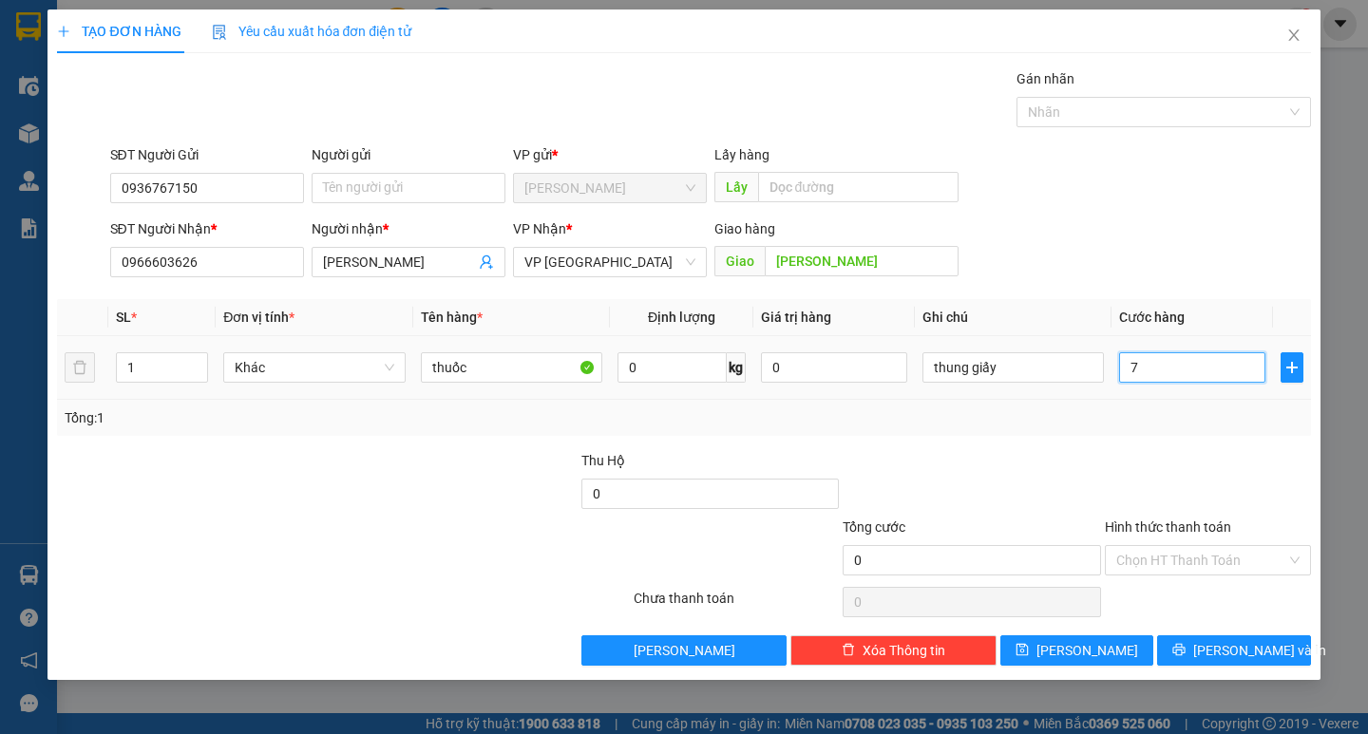
type input "7"
type input "70"
type input "700"
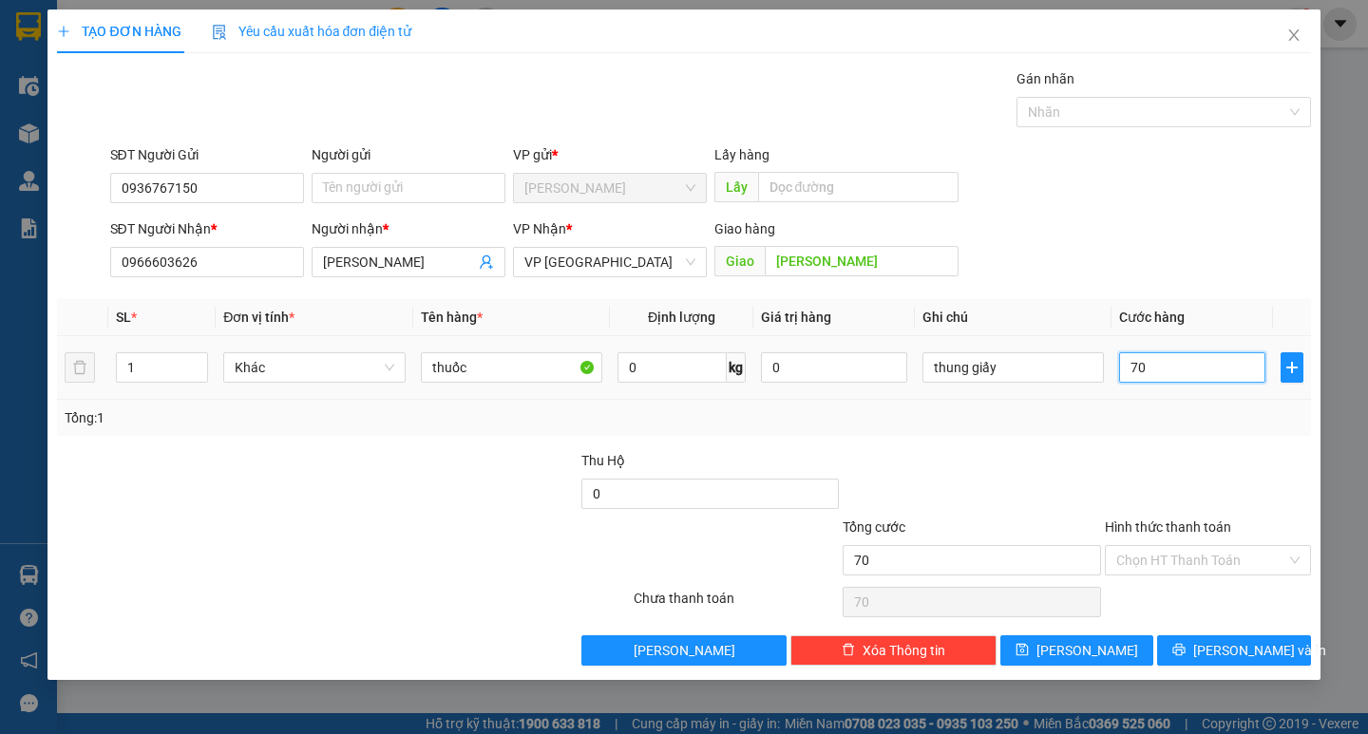
type input "700"
type input "7.000"
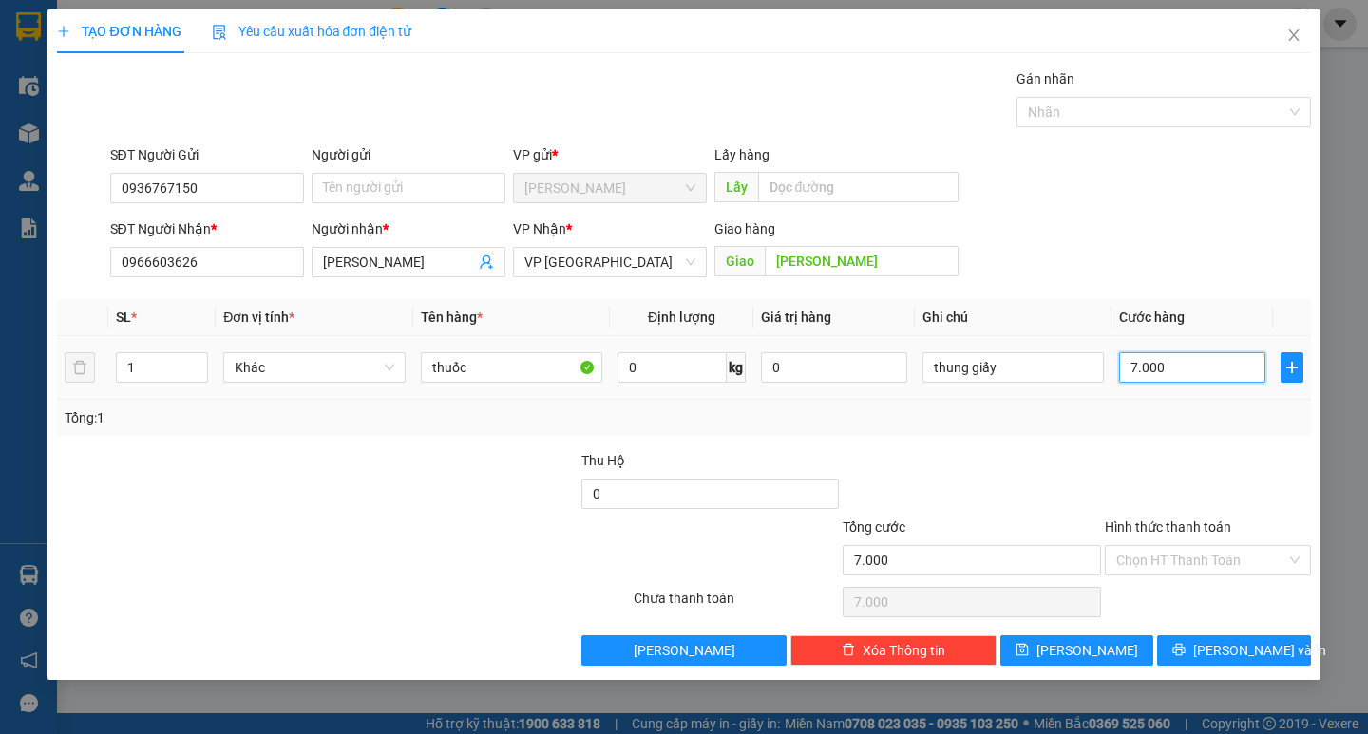
type input "70.000"
drag, startPoint x: 1162, startPoint y: 577, endPoint x: 1162, endPoint y: 566, distance: 10.5
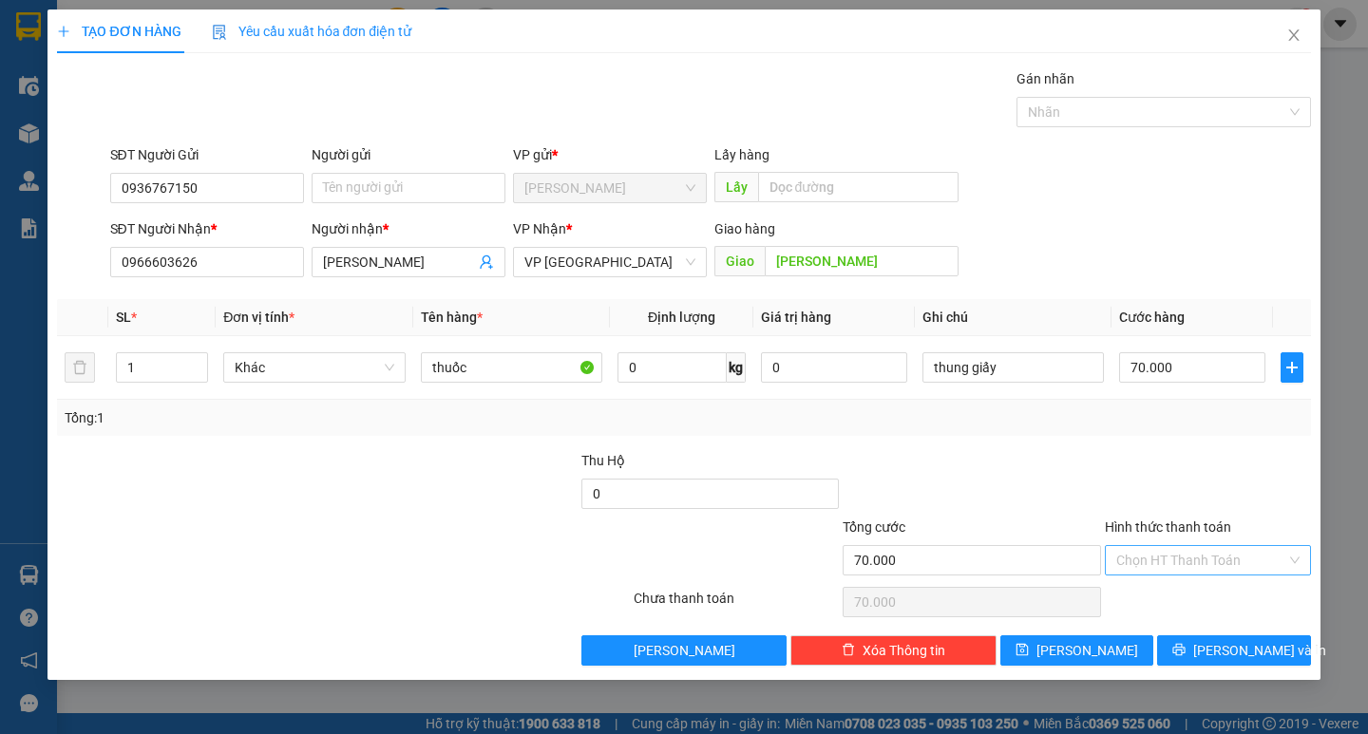
click at [1162, 573] on div "Hình thức thanh toán Chọn HT Thanh Toán" at bounding box center [1208, 550] width 206 height 67
click at [1166, 595] on div "Chọn HT Thanh Toán" at bounding box center [1208, 602] width 210 height 38
click at [1174, 569] on input "Hình thức thanh toán" at bounding box center [1201, 560] width 170 height 29
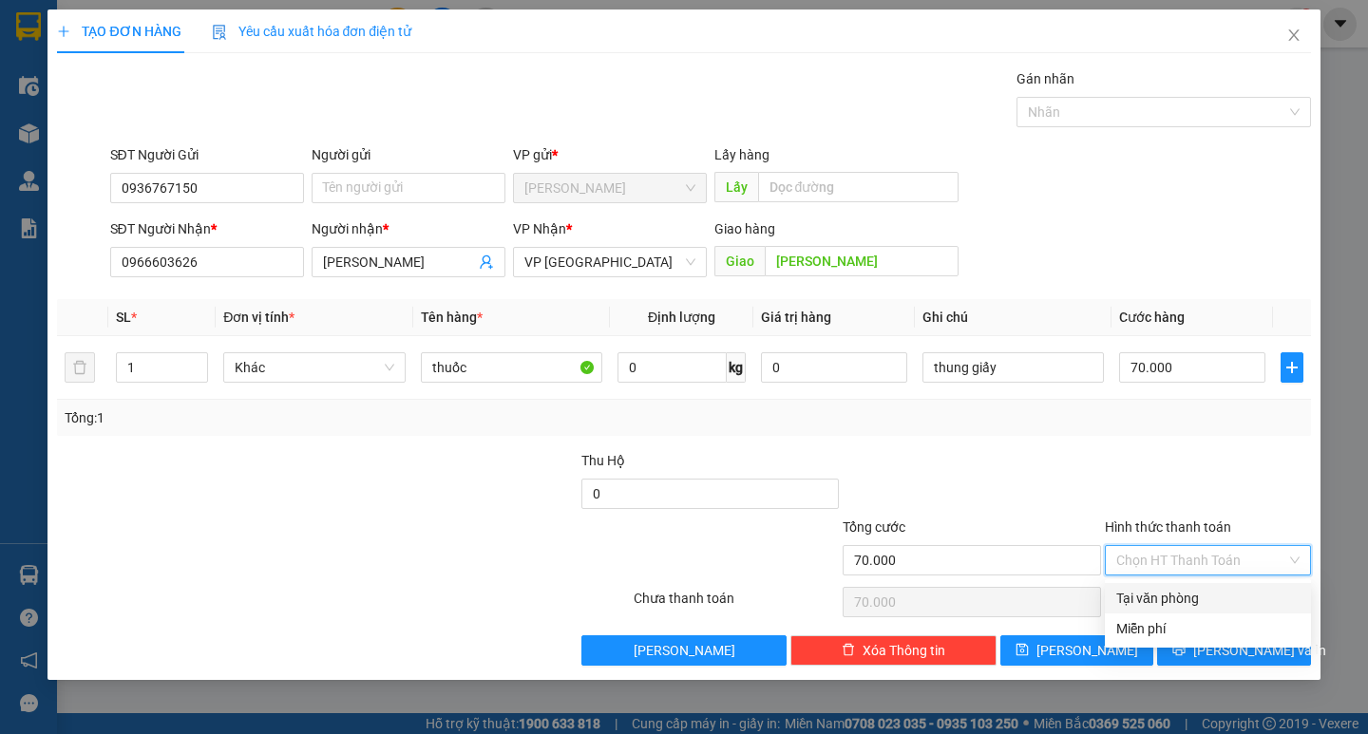
click at [1173, 594] on div "Tại văn phòng" at bounding box center [1207, 598] width 183 height 21
type input "0"
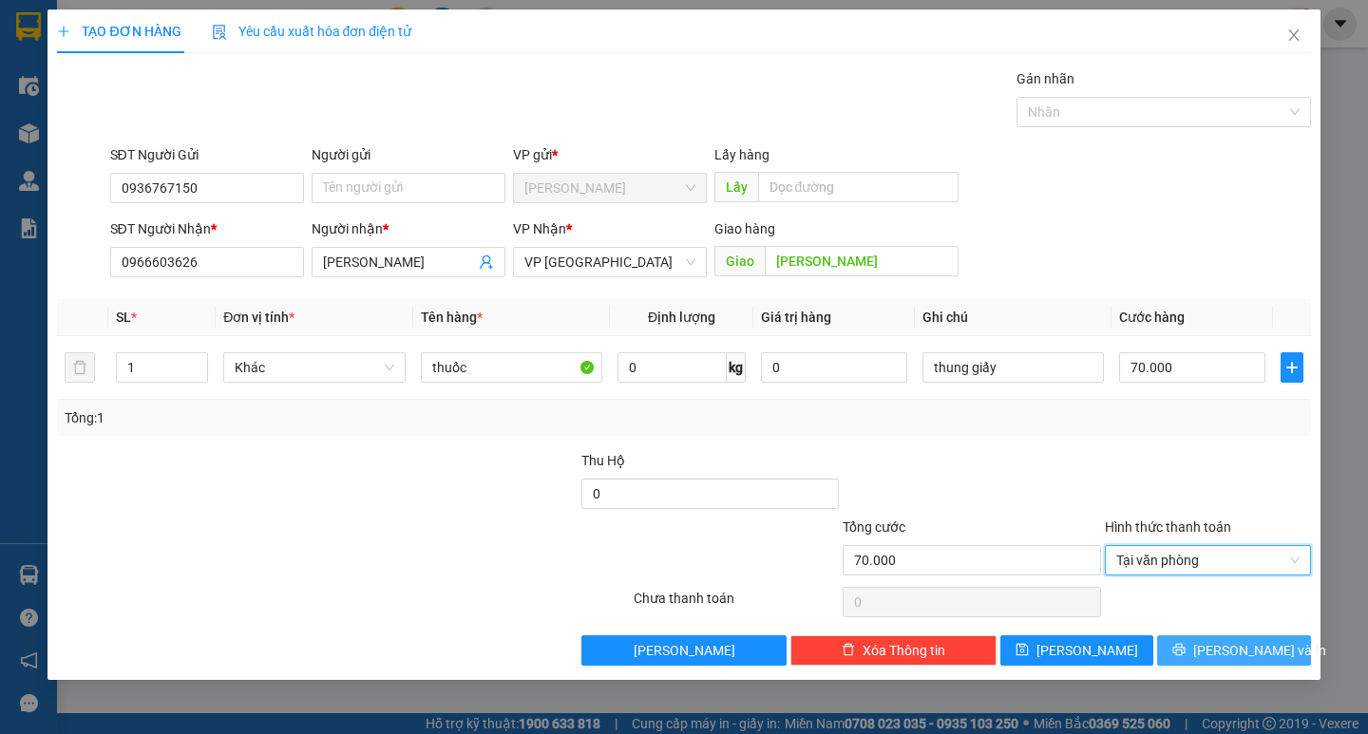
click at [1190, 650] on button "[PERSON_NAME] và In" at bounding box center [1233, 651] width 153 height 30
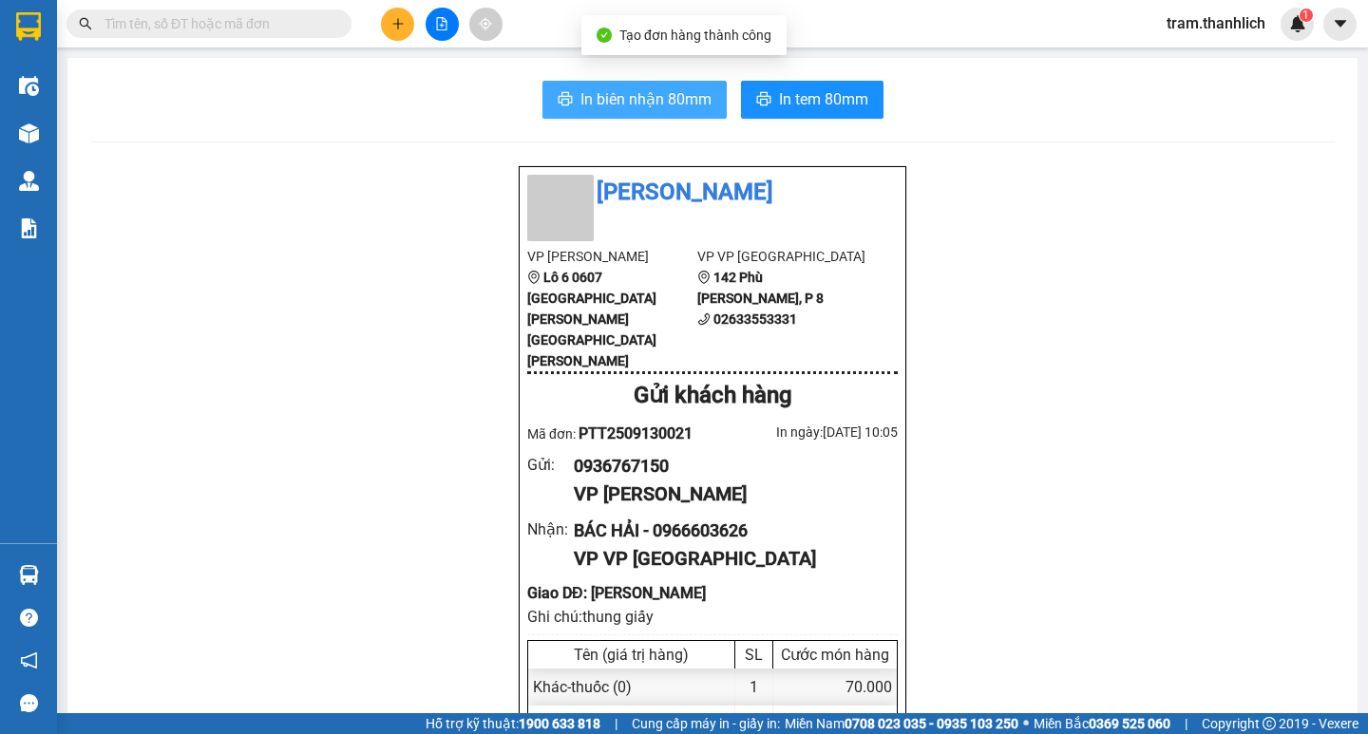
click at [666, 115] on button "In biên nhận 80mm" at bounding box center [634, 100] width 184 height 38
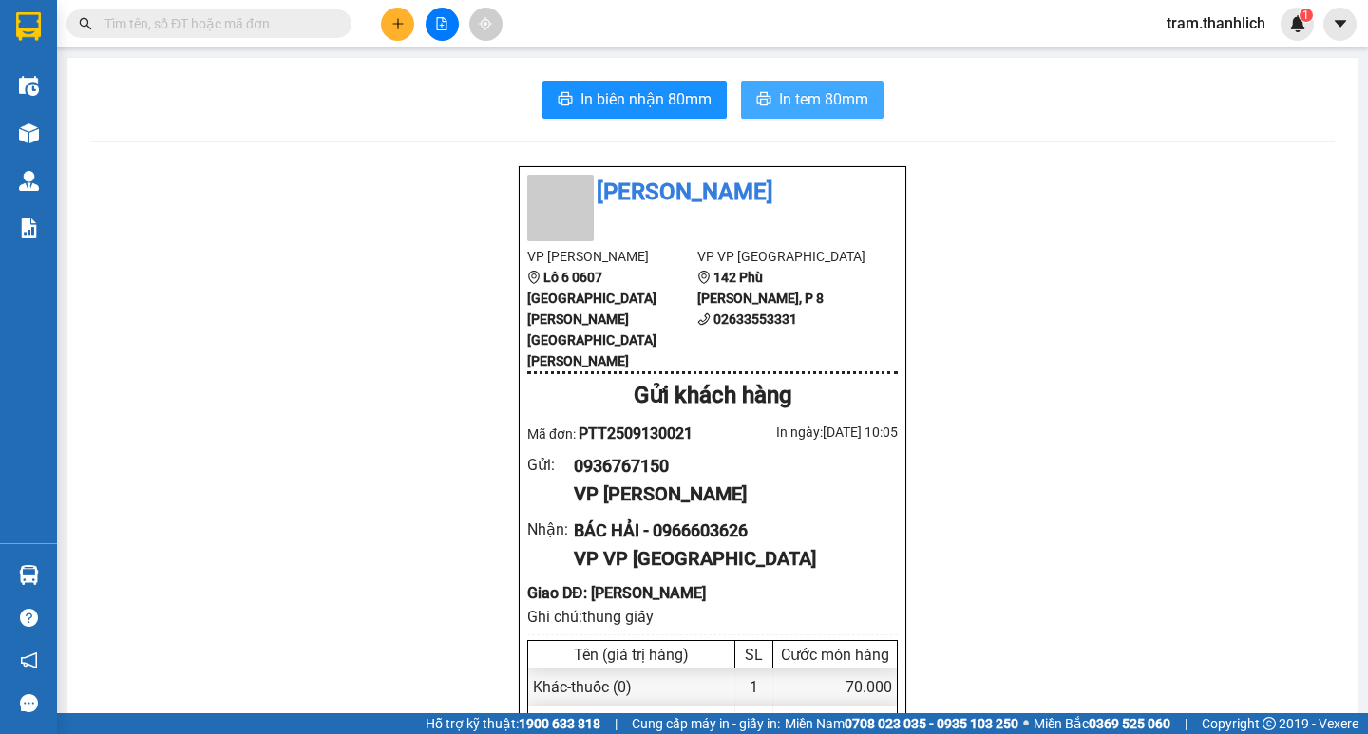
drag, startPoint x: 803, startPoint y: 121, endPoint x: 798, endPoint y: 104, distance: 17.7
click at [798, 104] on span "In tem 80mm" at bounding box center [823, 99] width 89 height 24
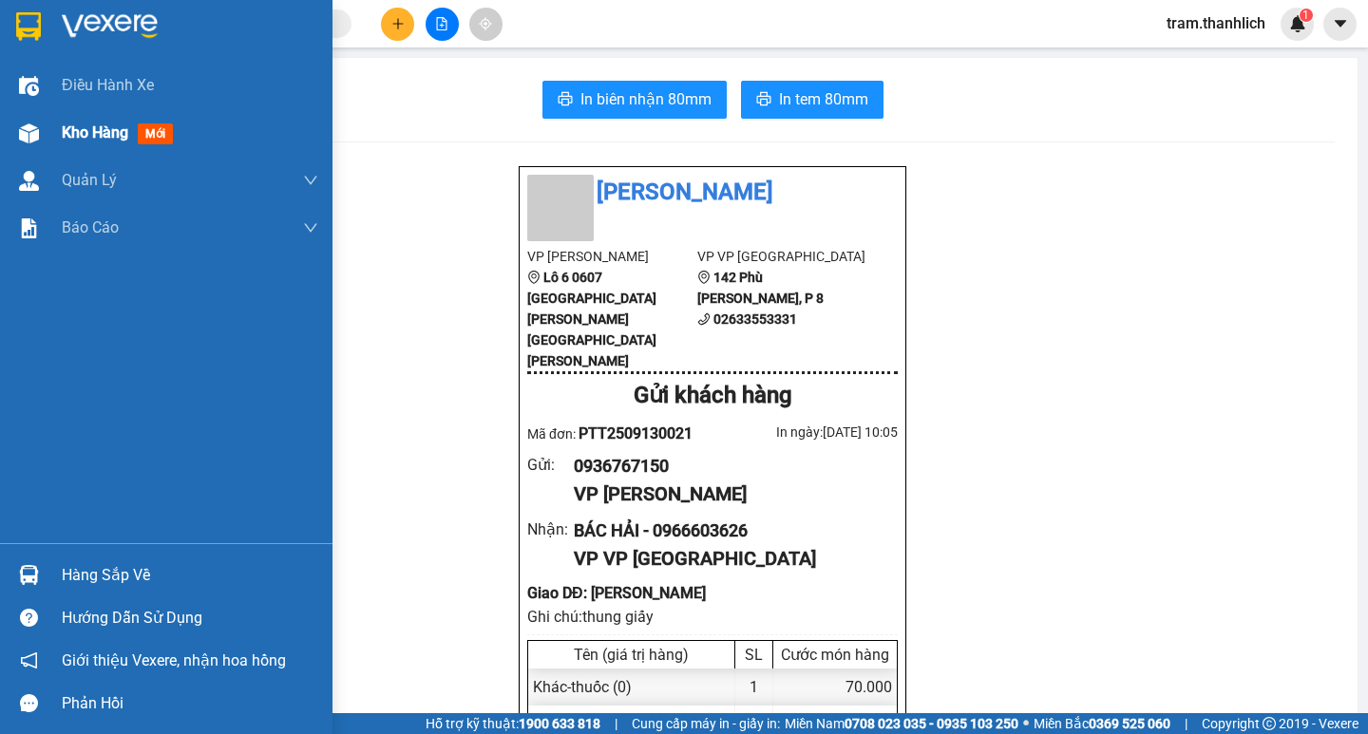
click at [83, 134] on span "Kho hàng" at bounding box center [95, 133] width 67 height 18
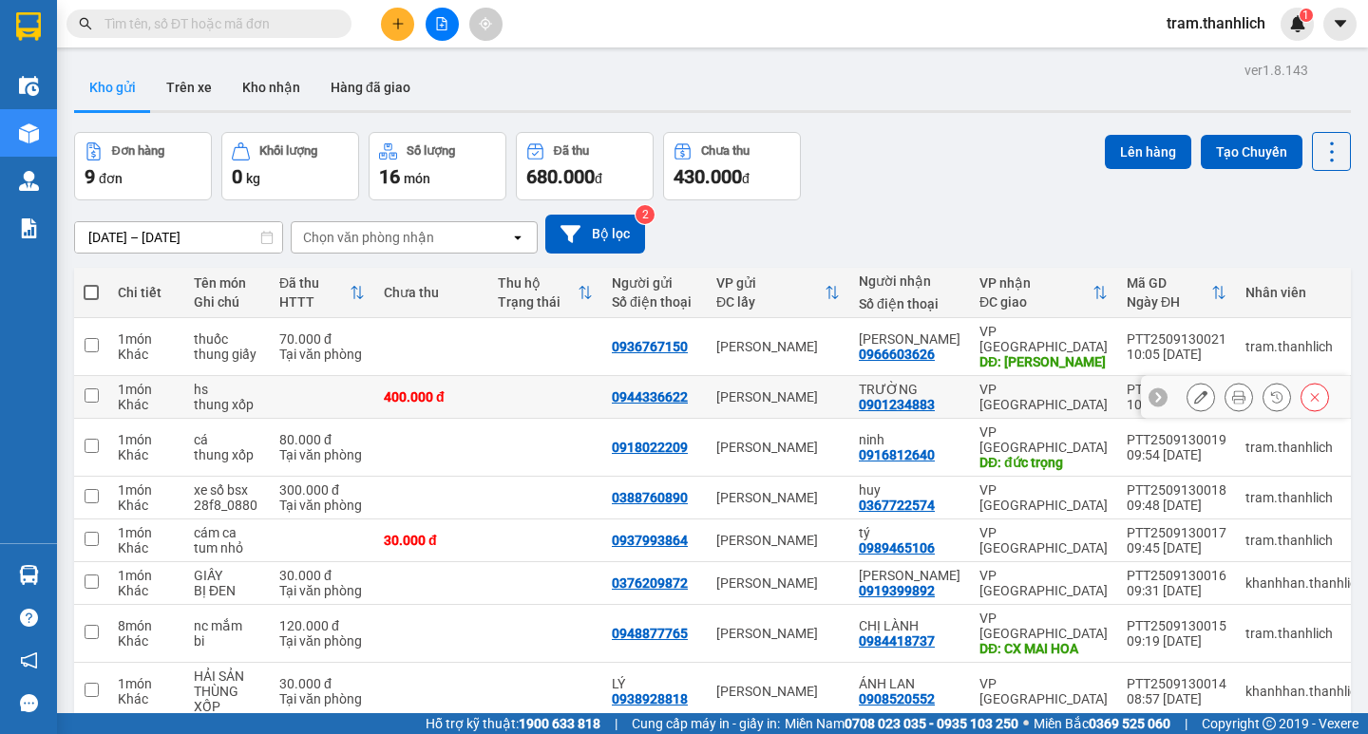
click at [1232, 390] on icon at bounding box center [1238, 396] width 13 height 13
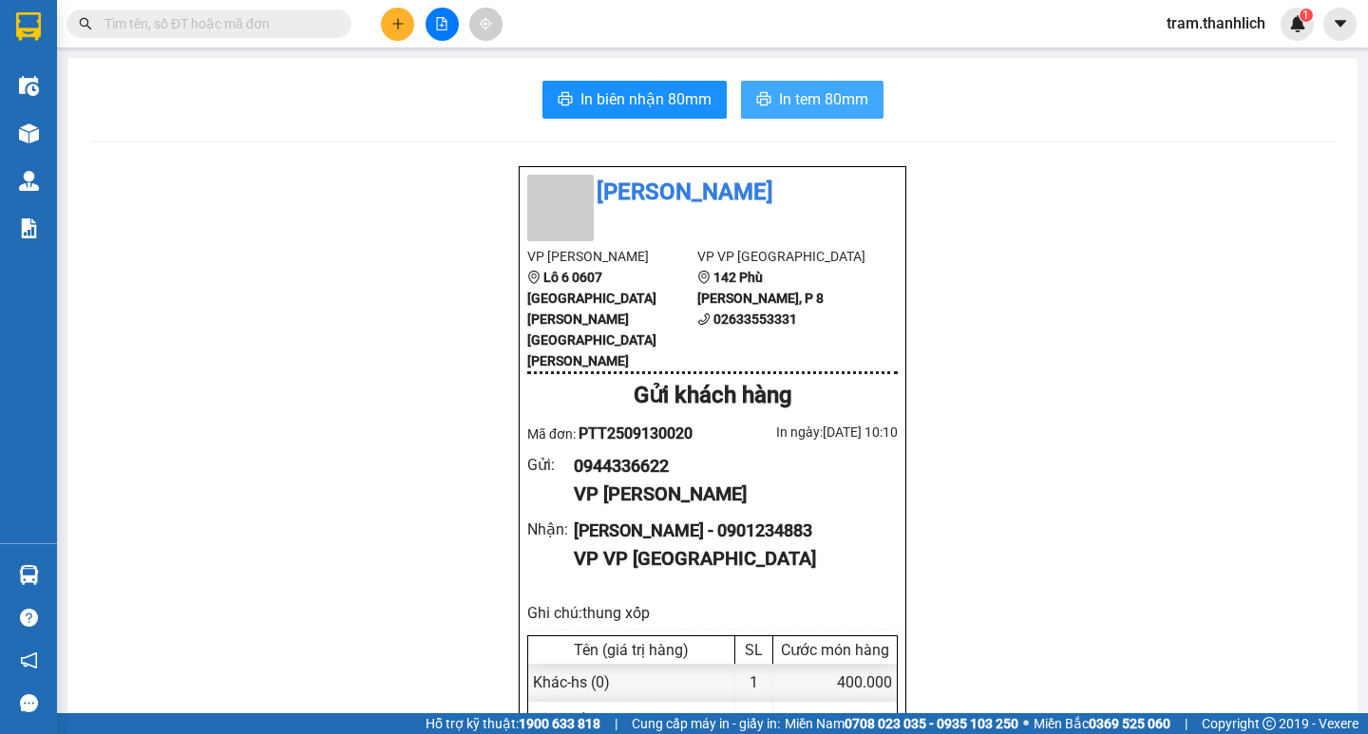
click at [794, 101] on span "In tem 80mm" at bounding box center [823, 99] width 89 height 24
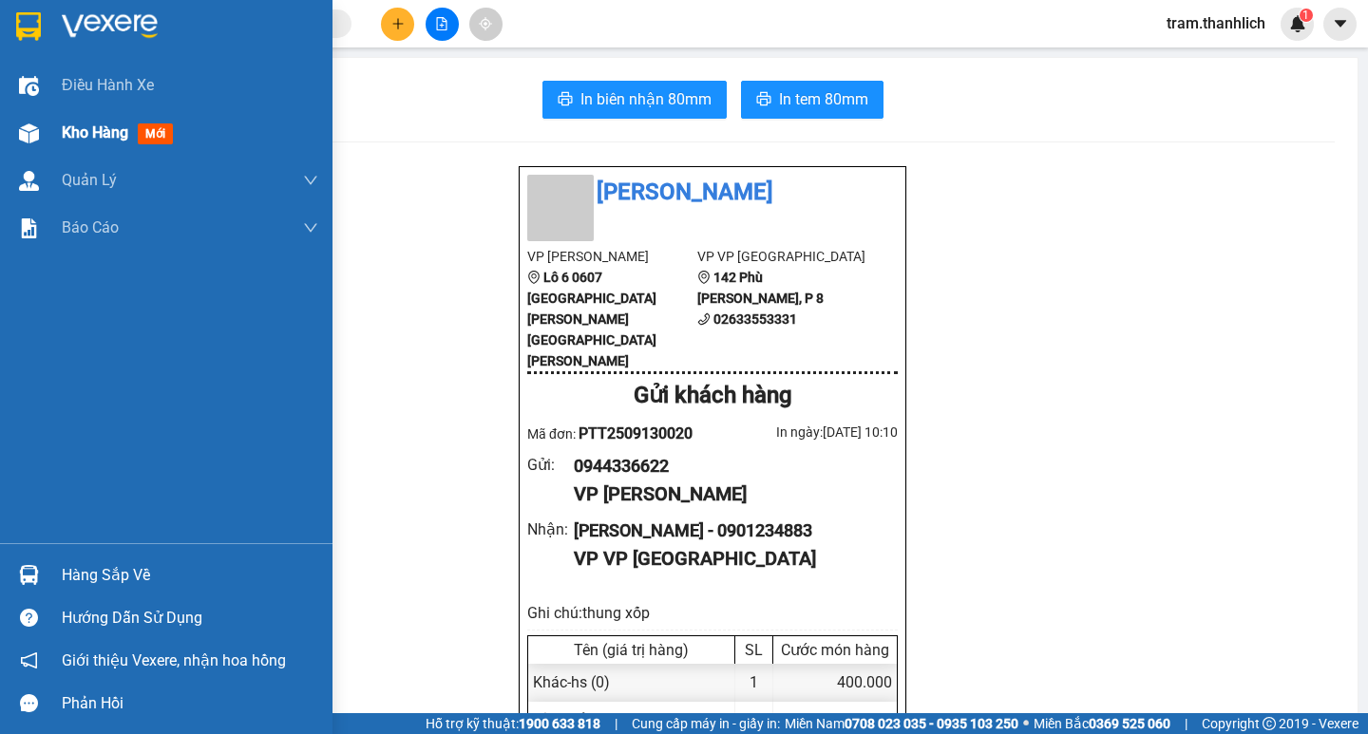
click at [53, 134] on div "Kho hàng mới" at bounding box center [166, 133] width 333 height 48
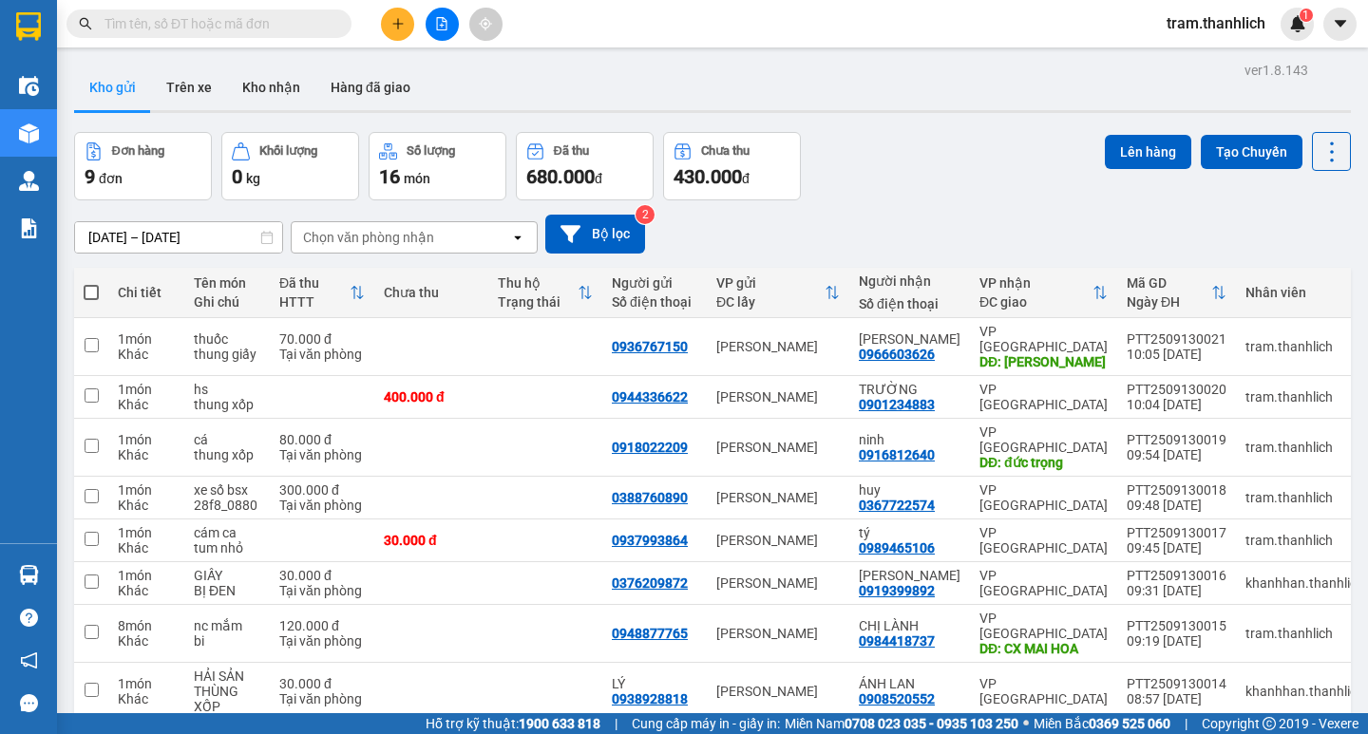
click at [155, 25] on input "text" at bounding box center [217, 23] width 224 height 21
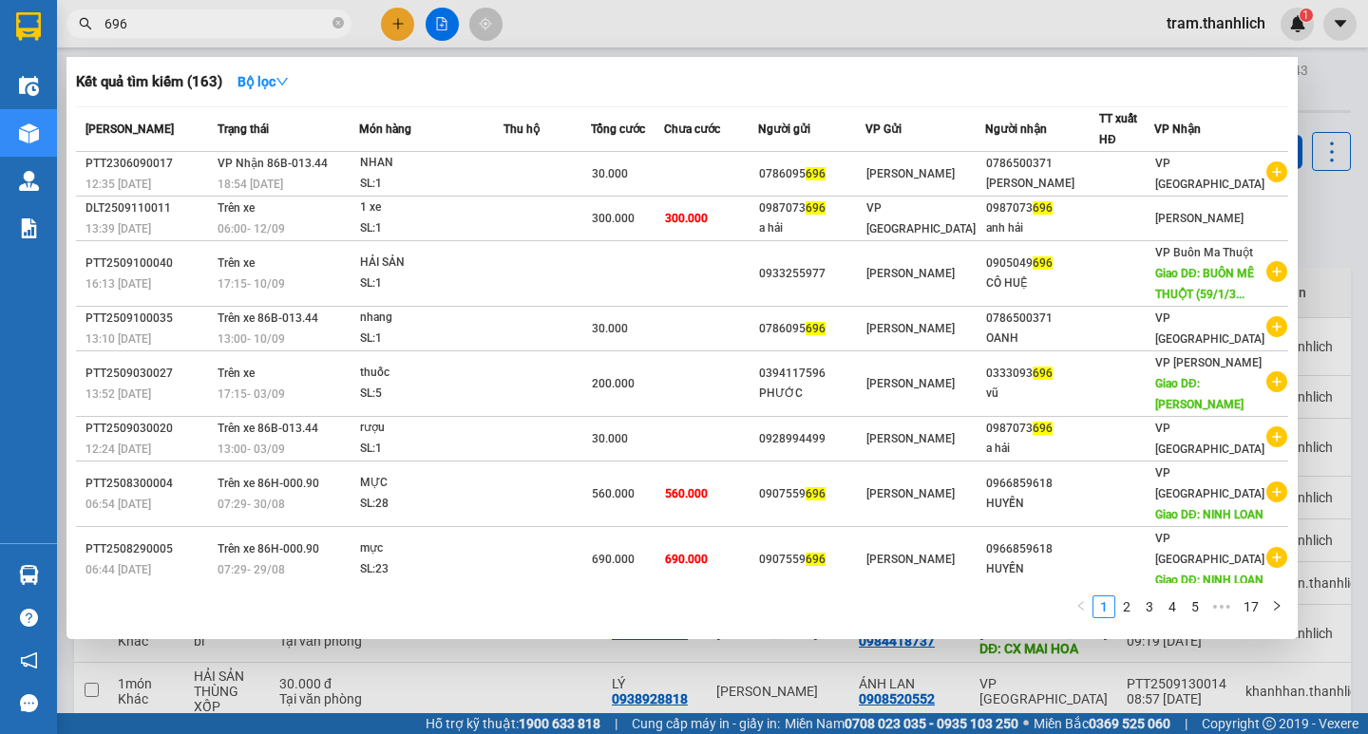
type input "696"
click at [388, 30] on div at bounding box center [684, 367] width 1368 height 734
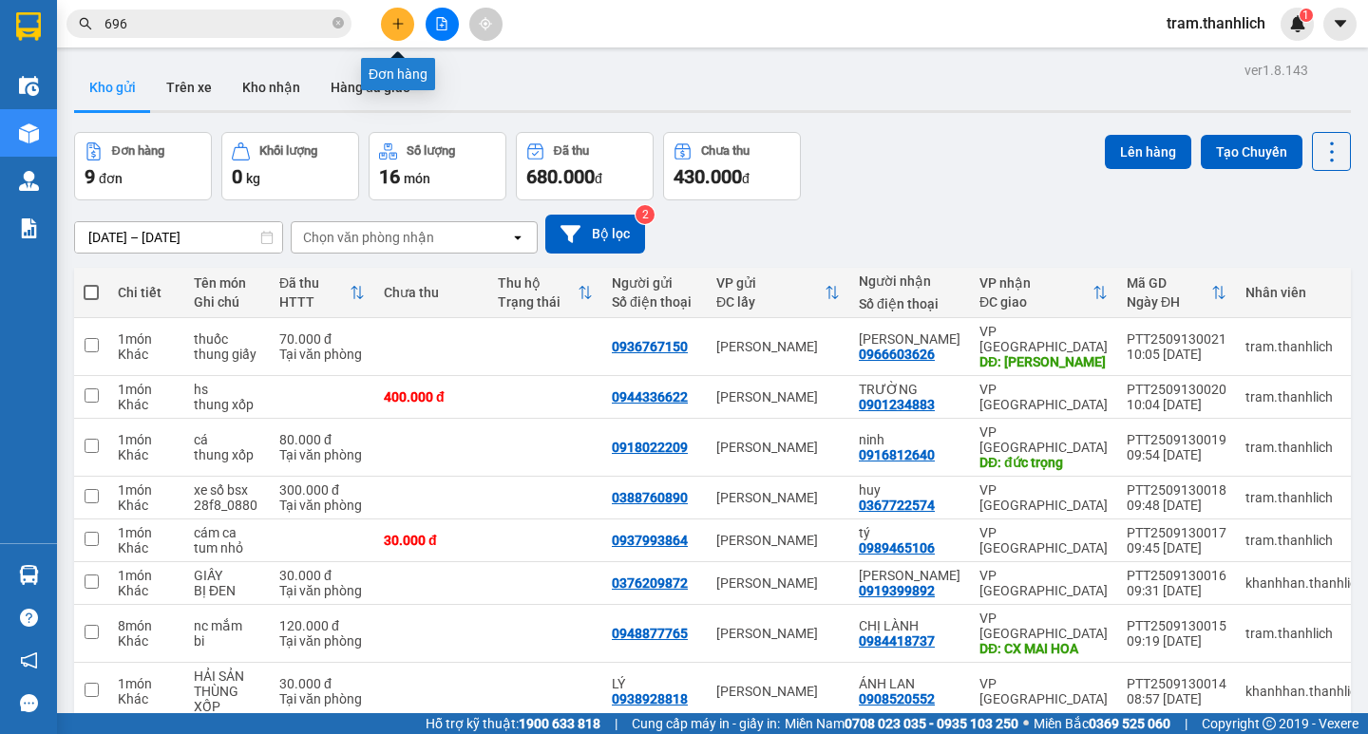
click at [388, 30] on button at bounding box center [397, 24] width 33 height 33
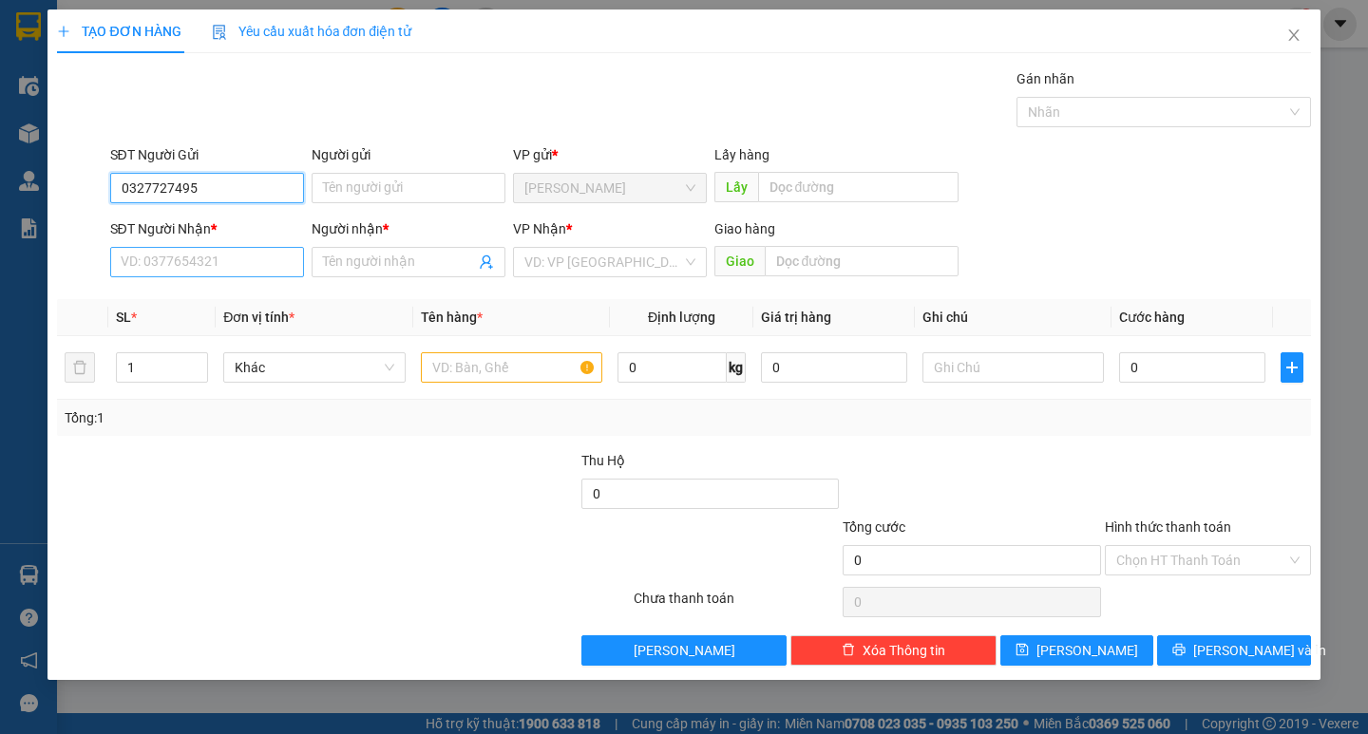
type input "0327727495"
click at [219, 273] on input "SĐT Người Nhận *" at bounding box center [207, 262] width 194 height 30
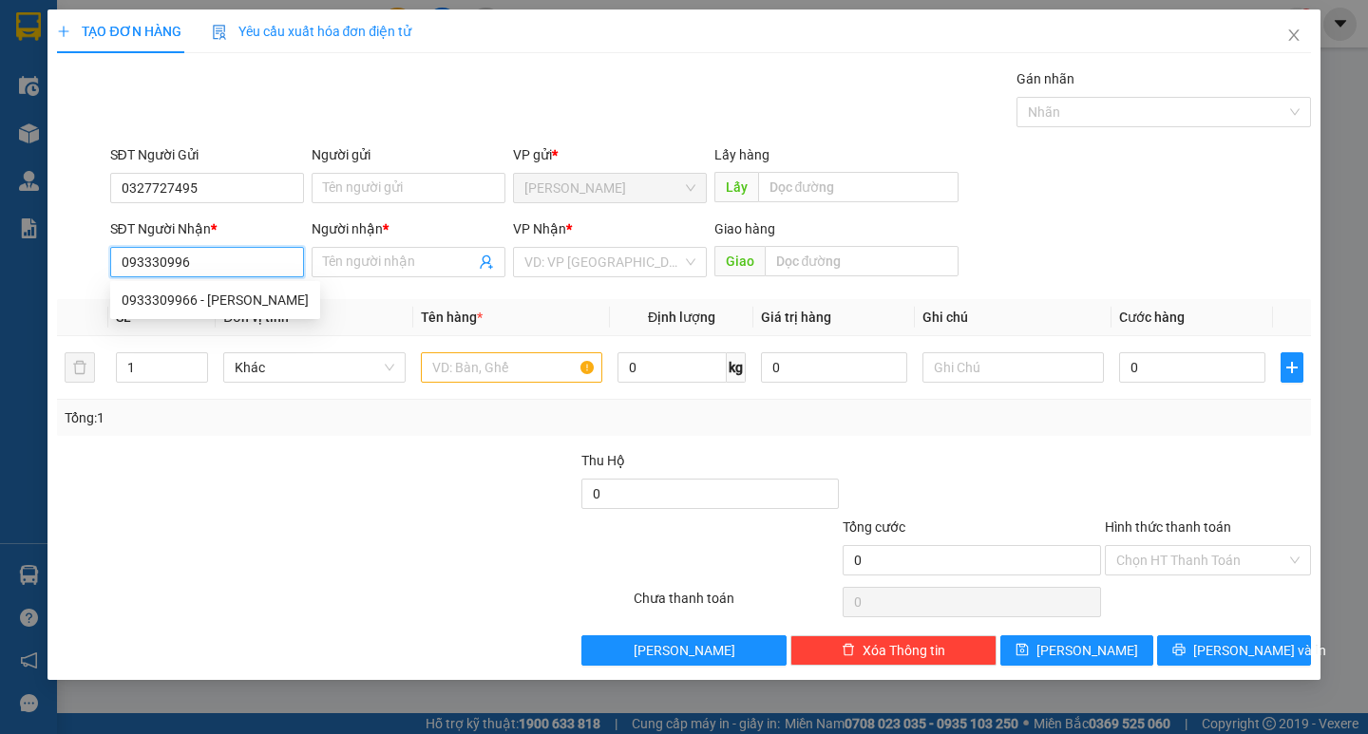
type input "0933309966"
click at [212, 296] on div "0933309966 - [PERSON_NAME]" at bounding box center [215, 300] width 187 height 21
type input "huy"
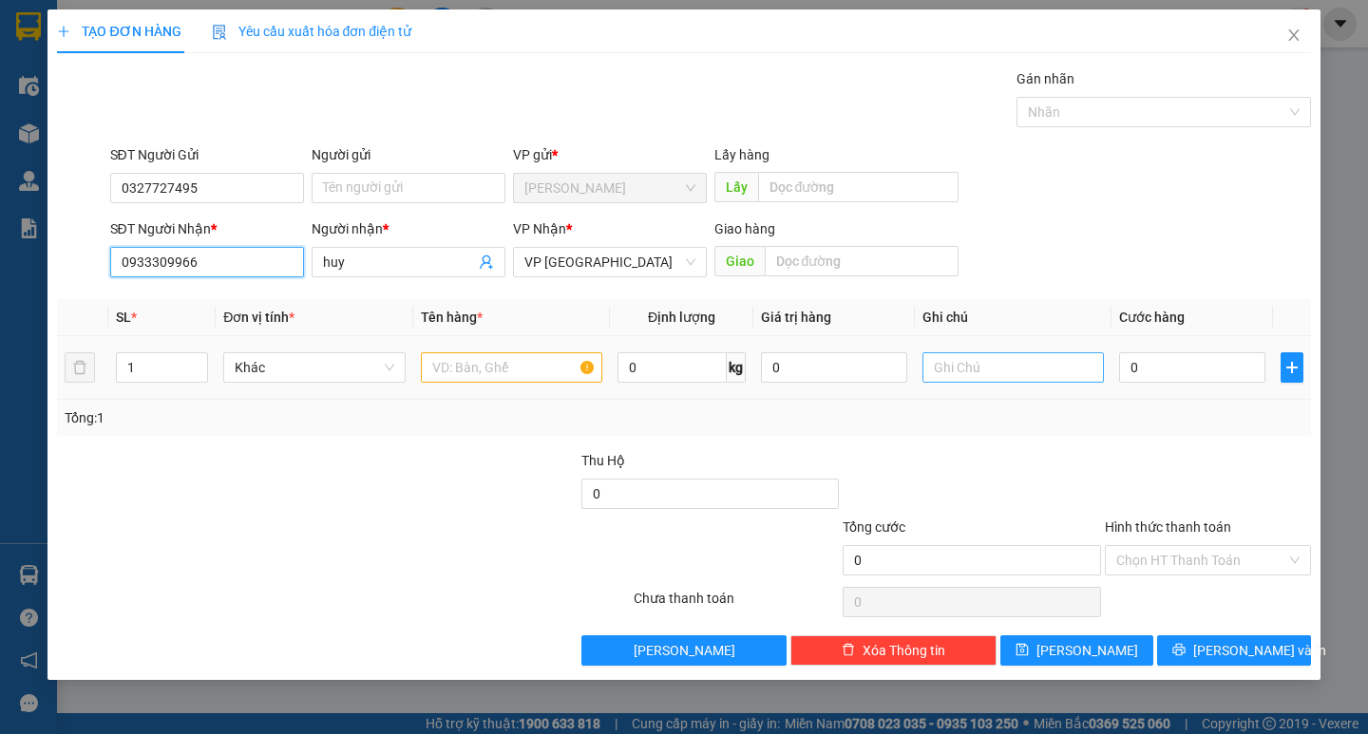
type input "0933309966"
click at [985, 360] on input "text" at bounding box center [1013, 367] width 181 height 30
type input "thung giấy"
click at [515, 358] on input "text" at bounding box center [511, 367] width 181 height 30
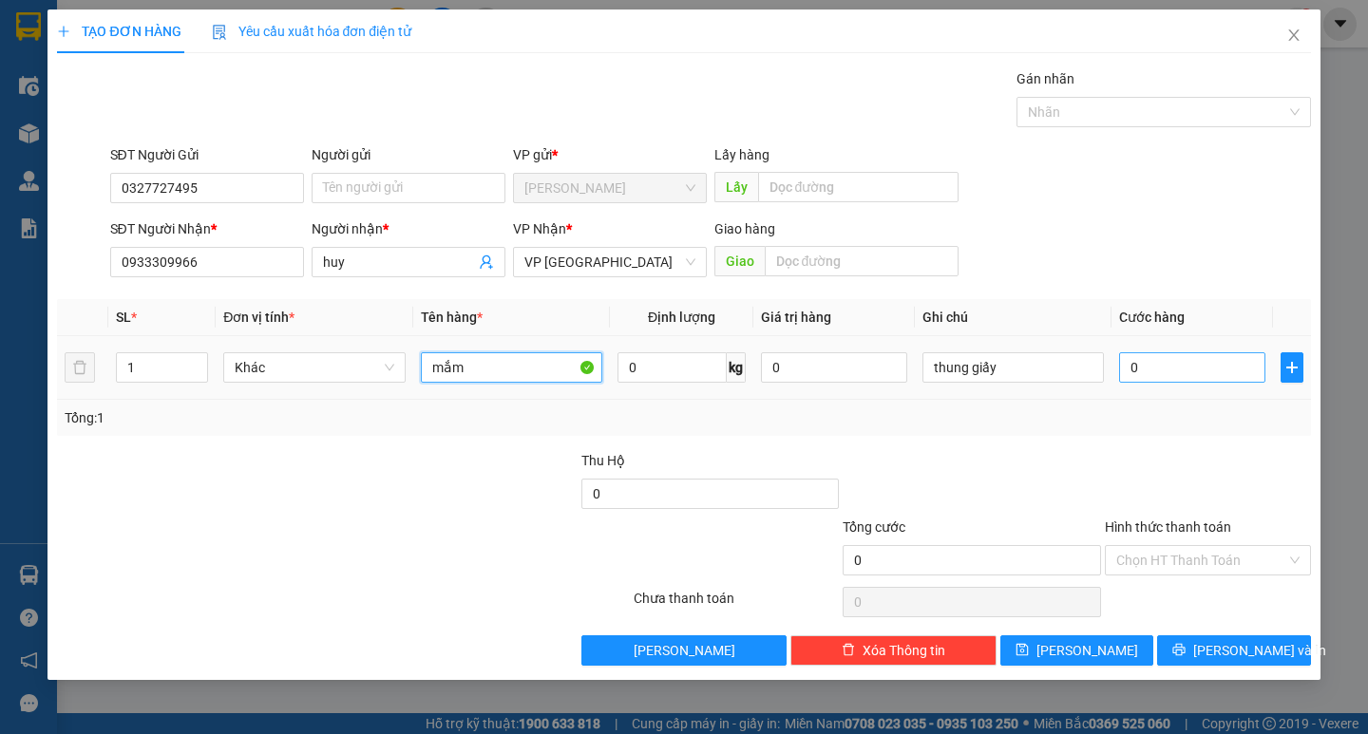
type input "mắm"
click at [1227, 373] on input "0" at bounding box center [1192, 367] width 146 height 30
type input "3"
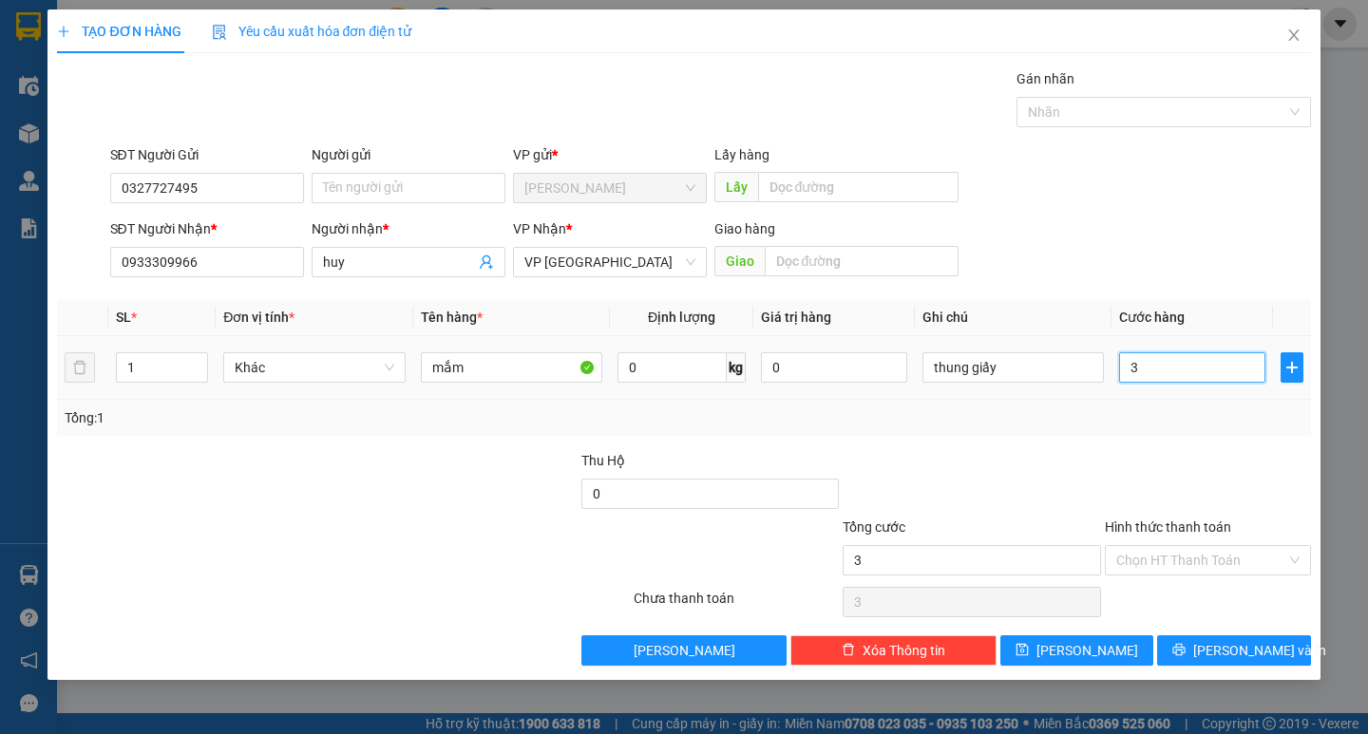
type input "30"
type input "300"
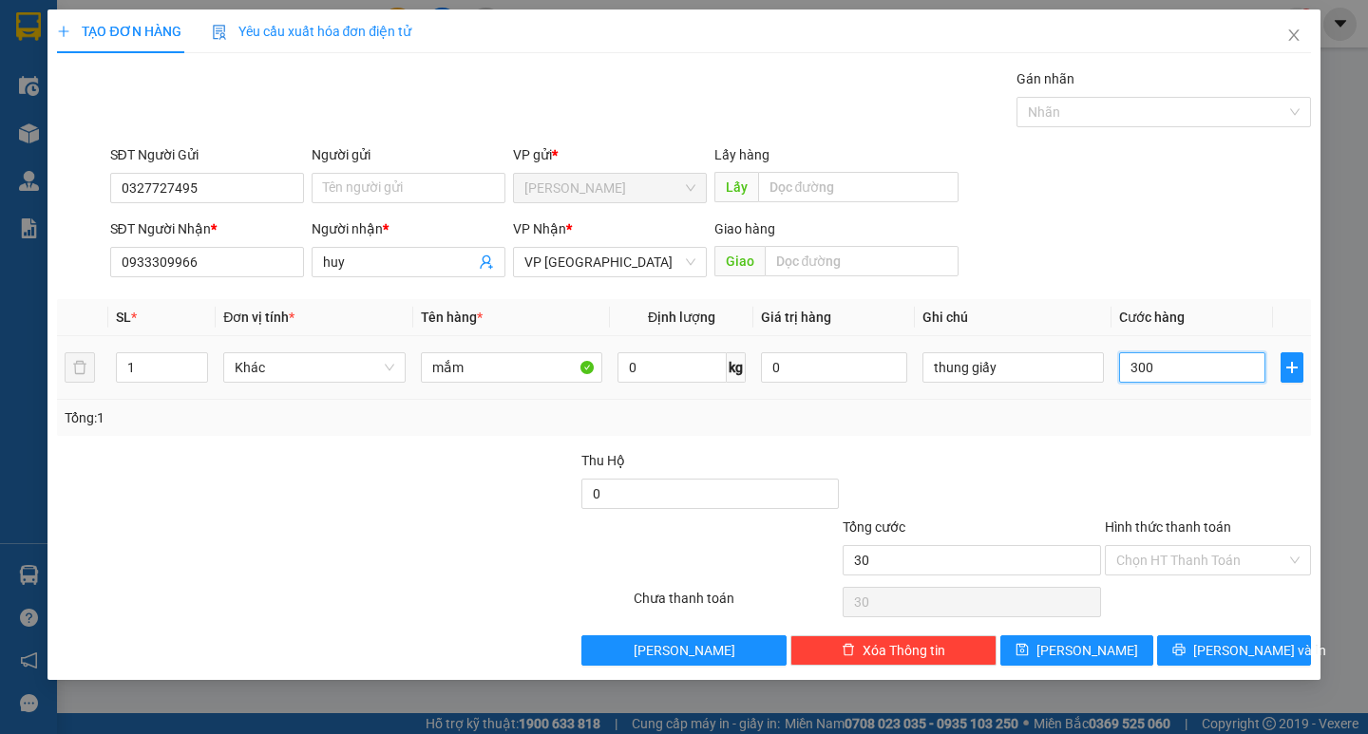
type input "300"
type input "3.000"
type input "30.000"
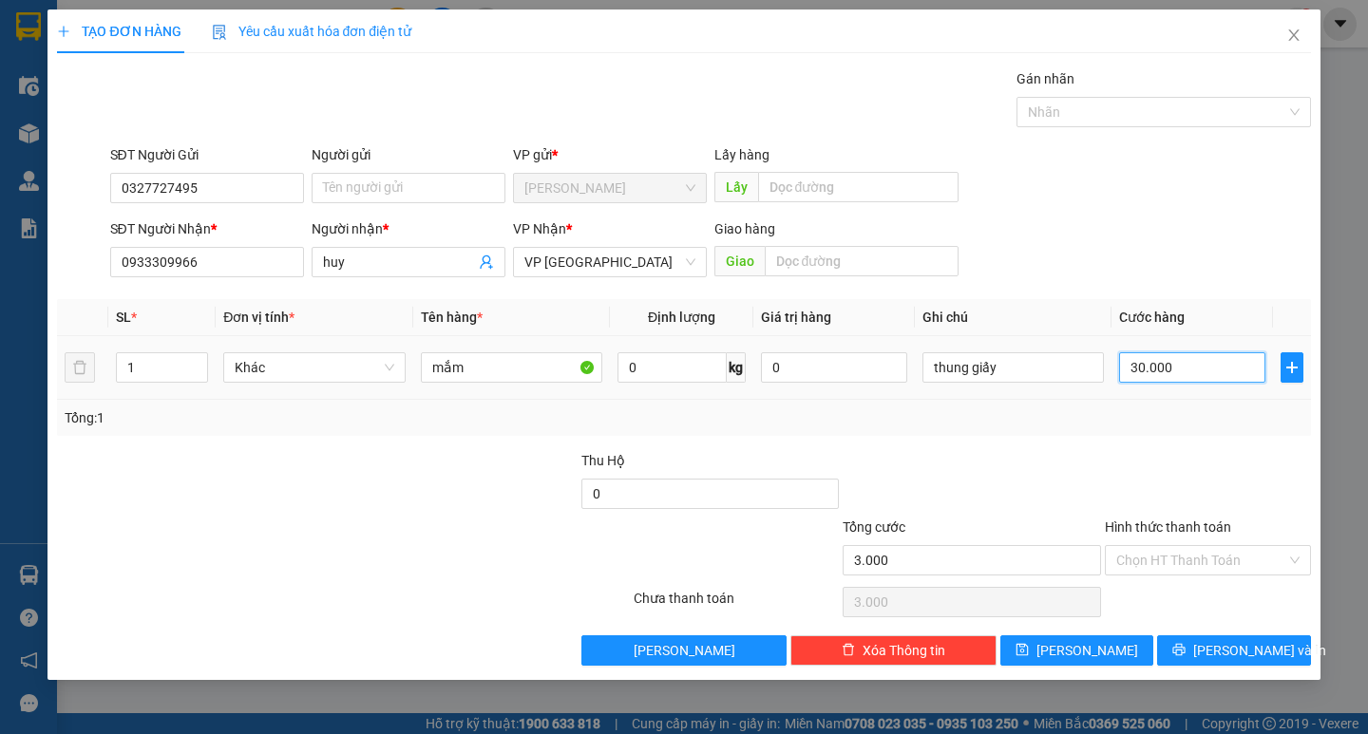
type input "30.000"
click at [1193, 551] on input "Hình thức thanh toán" at bounding box center [1201, 560] width 170 height 29
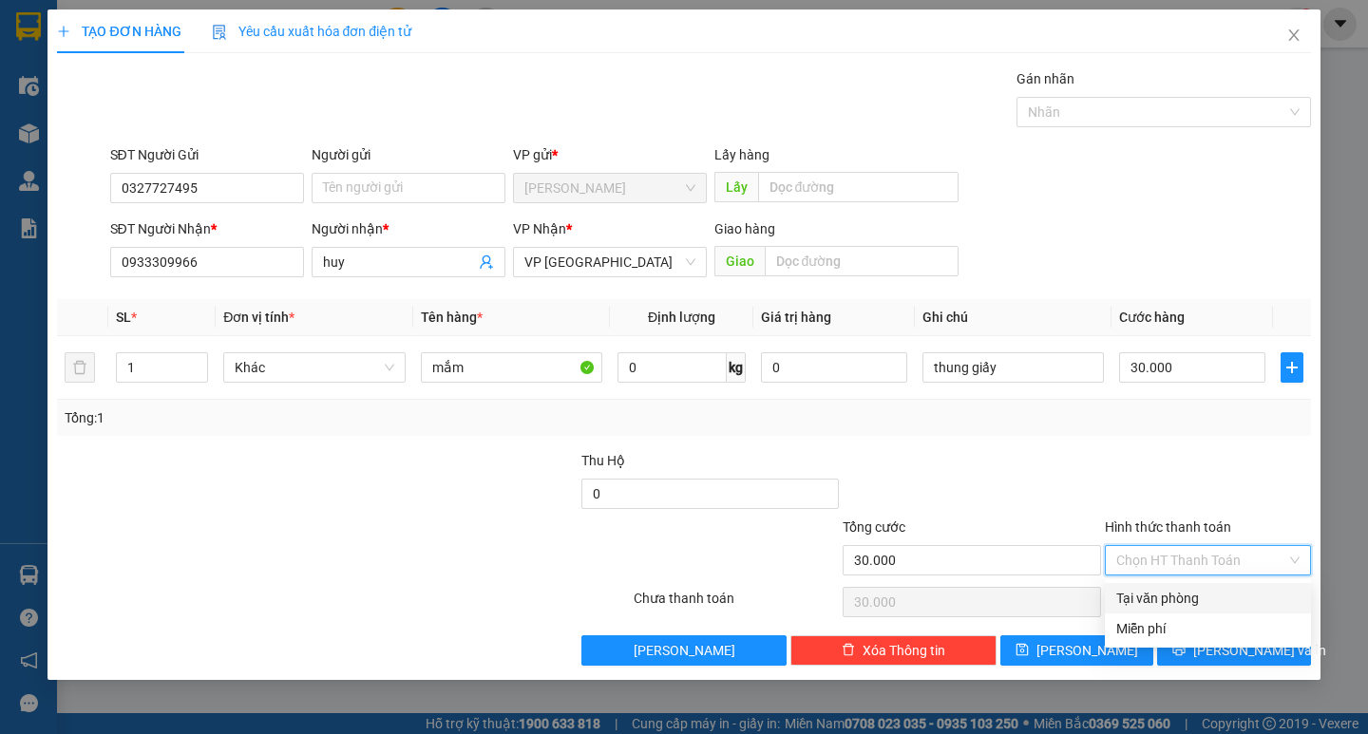
click at [1177, 599] on div "Tại văn phòng" at bounding box center [1207, 598] width 183 height 21
type input "0"
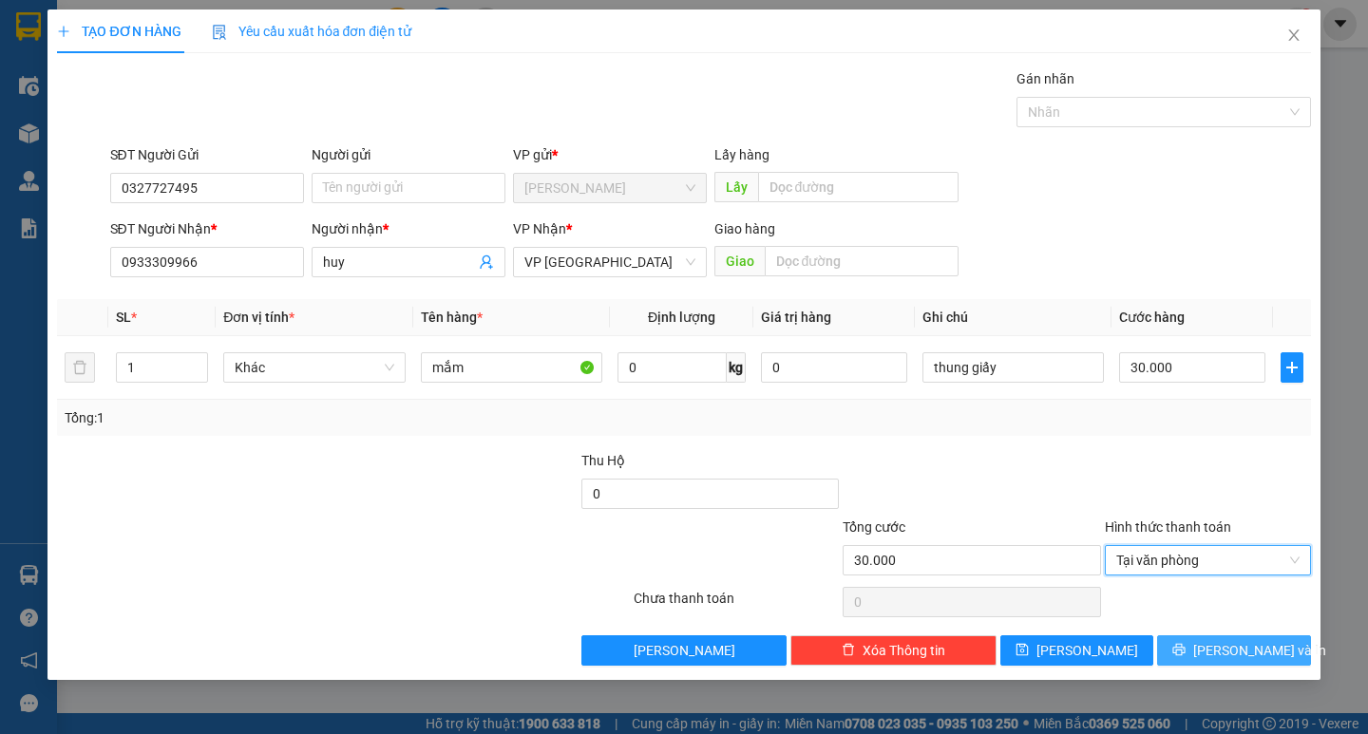
click at [1177, 636] on button "[PERSON_NAME] và In" at bounding box center [1233, 651] width 153 height 30
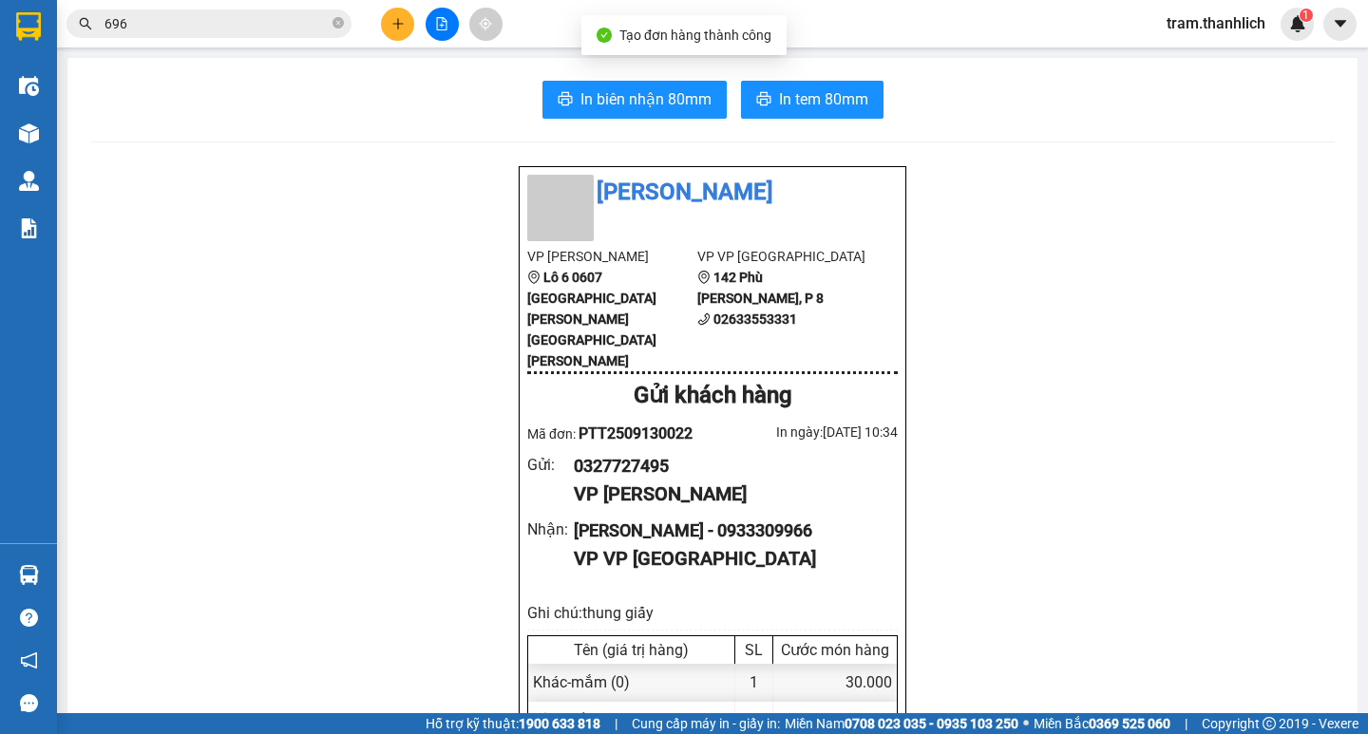
drag, startPoint x: 555, startPoint y: 48, endPoint x: 565, endPoint y: 71, distance: 25.1
click at [561, 65] on main "In [PERSON_NAME] 80mm In tem 80mm [PERSON_NAME] VP [PERSON_NAME] [PERSON_NAME] …" at bounding box center [684, 356] width 1368 height 713
click at [590, 111] on span "In biên nhận 80mm" at bounding box center [645, 99] width 131 height 24
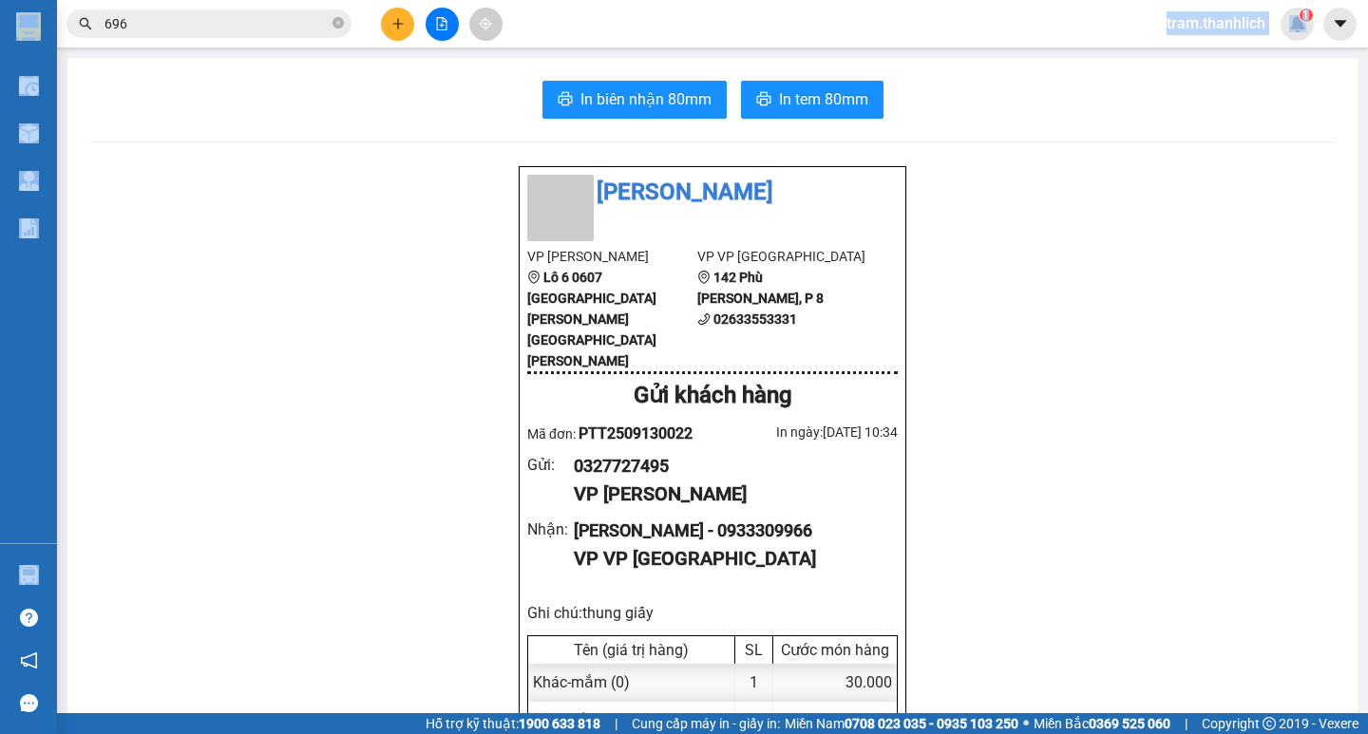
drag, startPoint x: 772, startPoint y: 44, endPoint x: 793, endPoint y: 86, distance: 46.7
click at [788, 79] on section "Kết quả [PERSON_NAME] ( 163 ) Bộ lọc Mã ĐH Trạng thái Món hàng Thu hộ [PERSON_N…" at bounding box center [684, 367] width 1368 height 734
click at [793, 86] on button "In tem 80mm" at bounding box center [812, 100] width 143 height 38
click at [408, 22] on button at bounding box center [397, 24] width 33 height 33
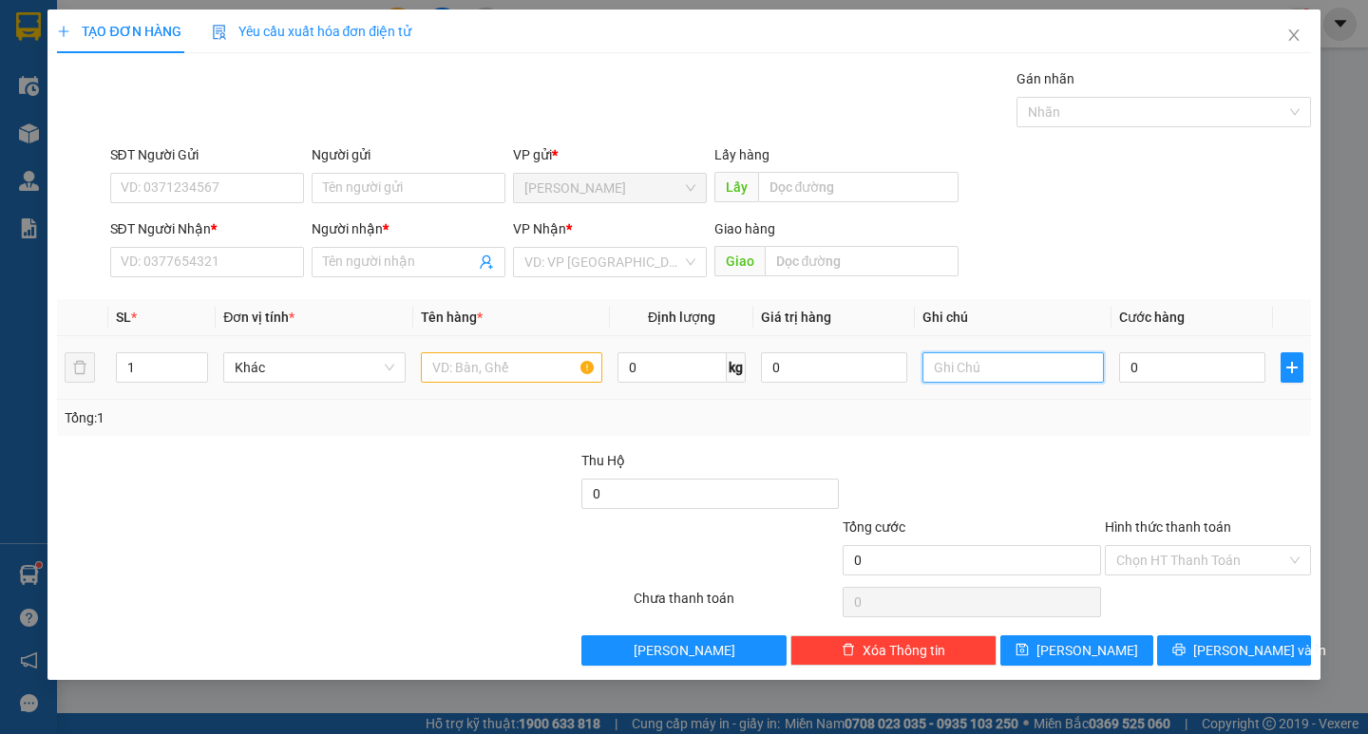
click at [976, 367] on input "text" at bounding box center [1013, 367] width 181 height 30
type input "thung xốp"
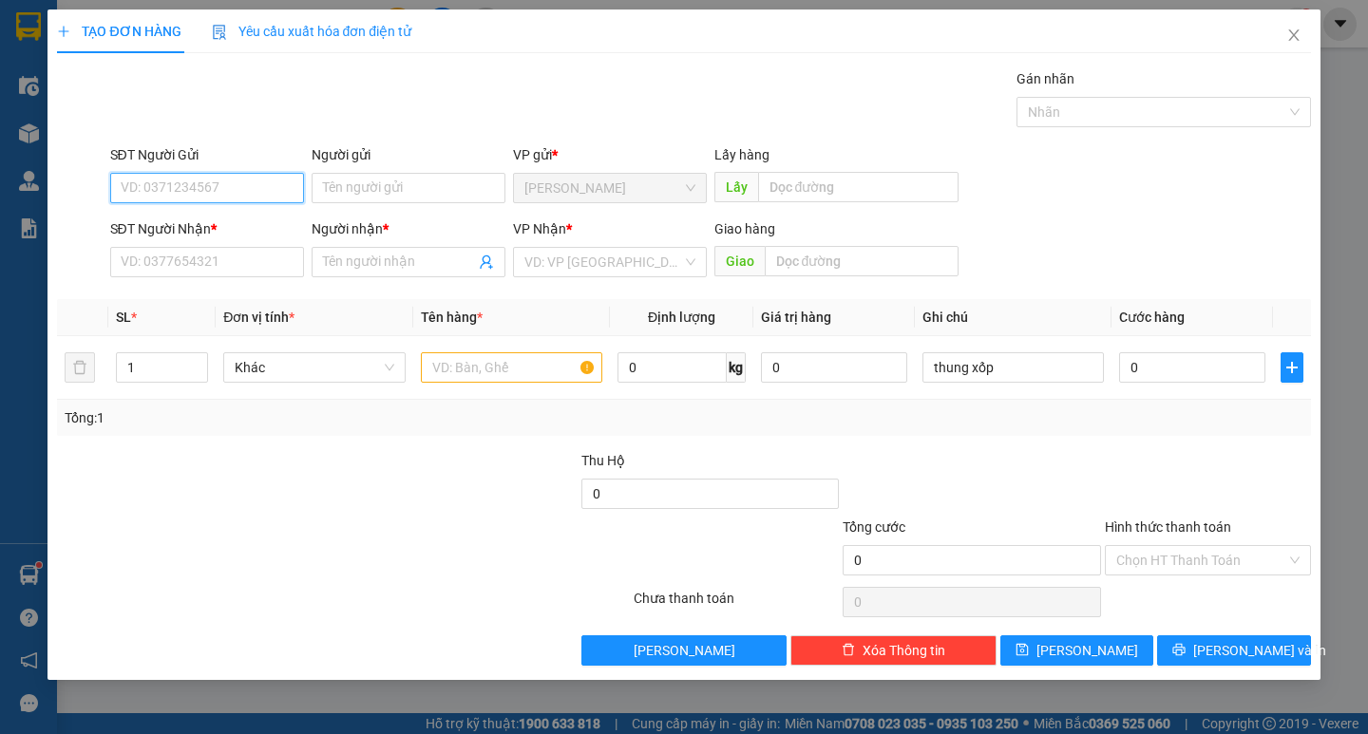
click at [223, 196] on input "SĐT Người Gửi" at bounding box center [207, 188] width 194 height 30
type input "0919962613"
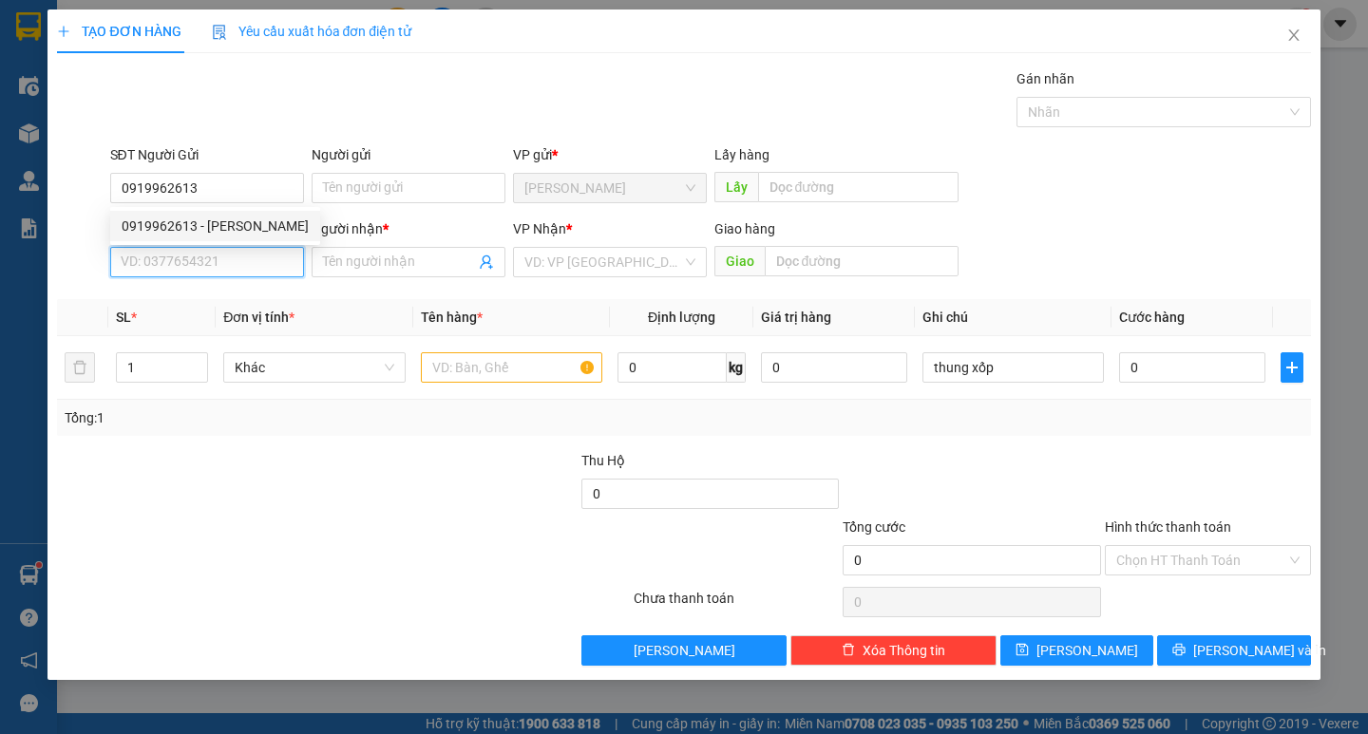
click at [219, 264] on input "SĐT Người Nhận *" at bounding box center [207, 262] width 194 height 30
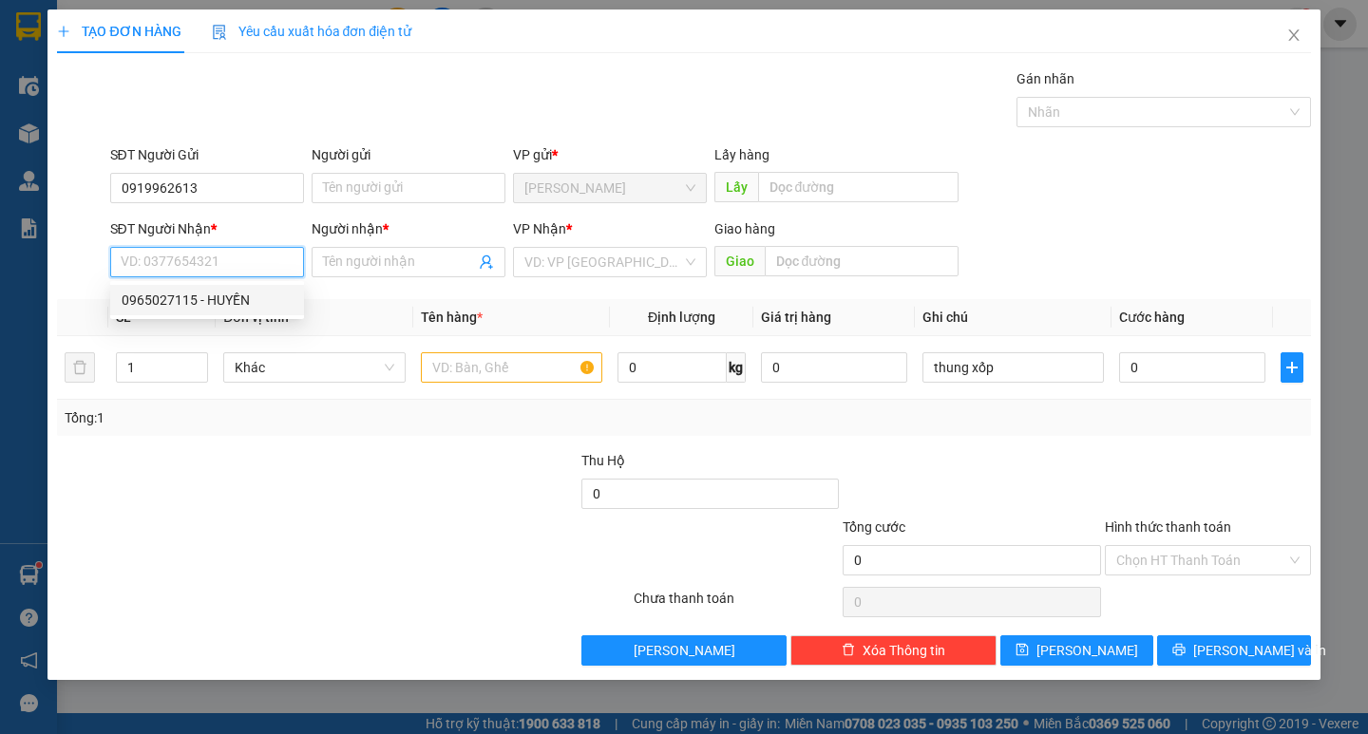
click at [214, 290] on div "0965027115 - HUYỀN" at bounding box center [207, 300] width 171 height 21
type input "0965027115"
type input "HUYỀN"
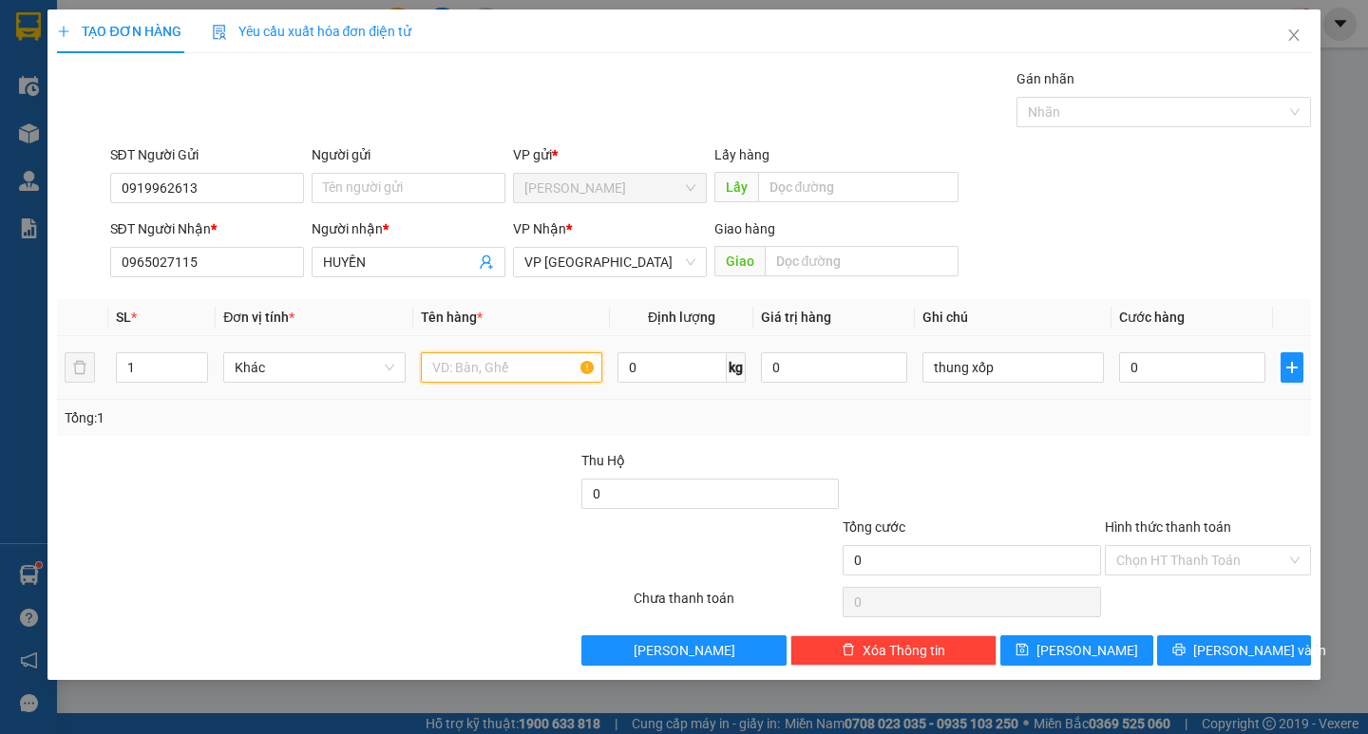
click at [524, 374] on input "text" at bounding box center [511, 367] width 181 height 30
type input "hs"
click at [1170, 368] on input "0" at bounding box center [1192, 367] width 146 height 30
type input "6"
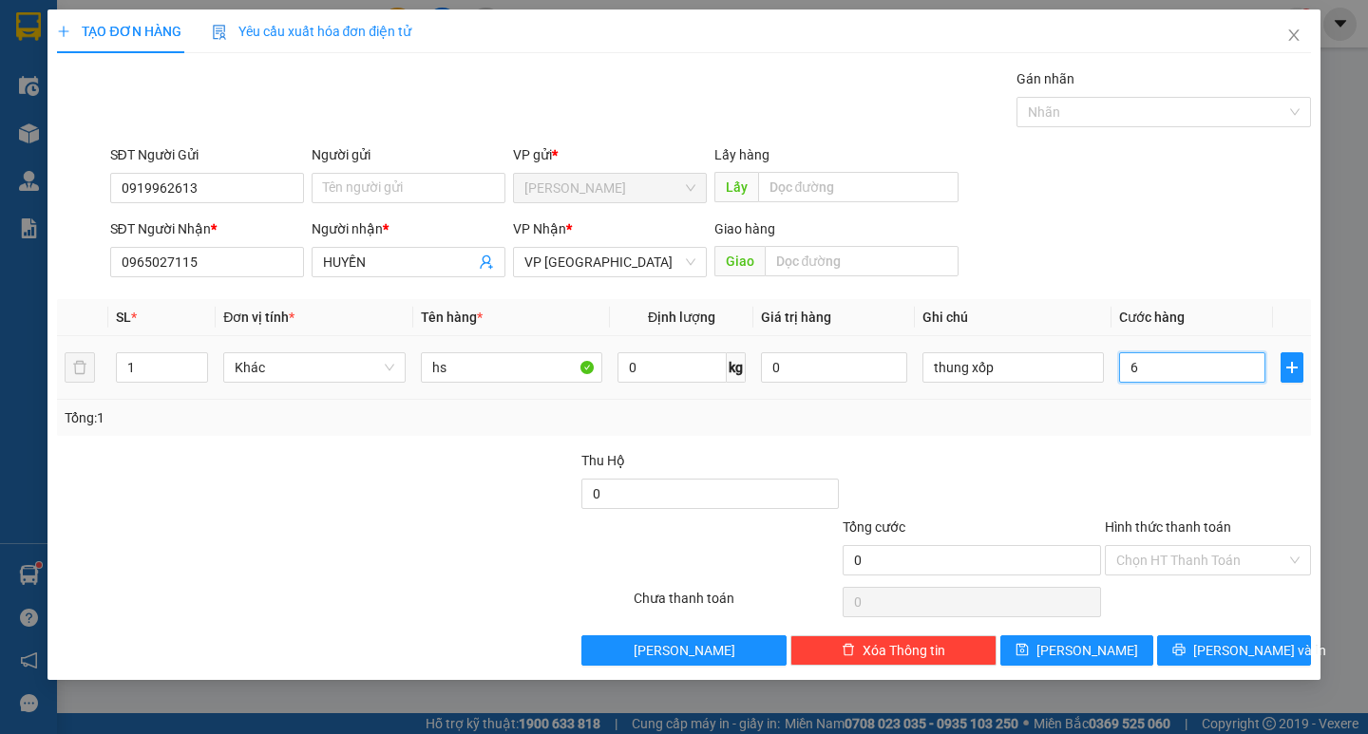
type input "6"
type input "60"
type input "600"
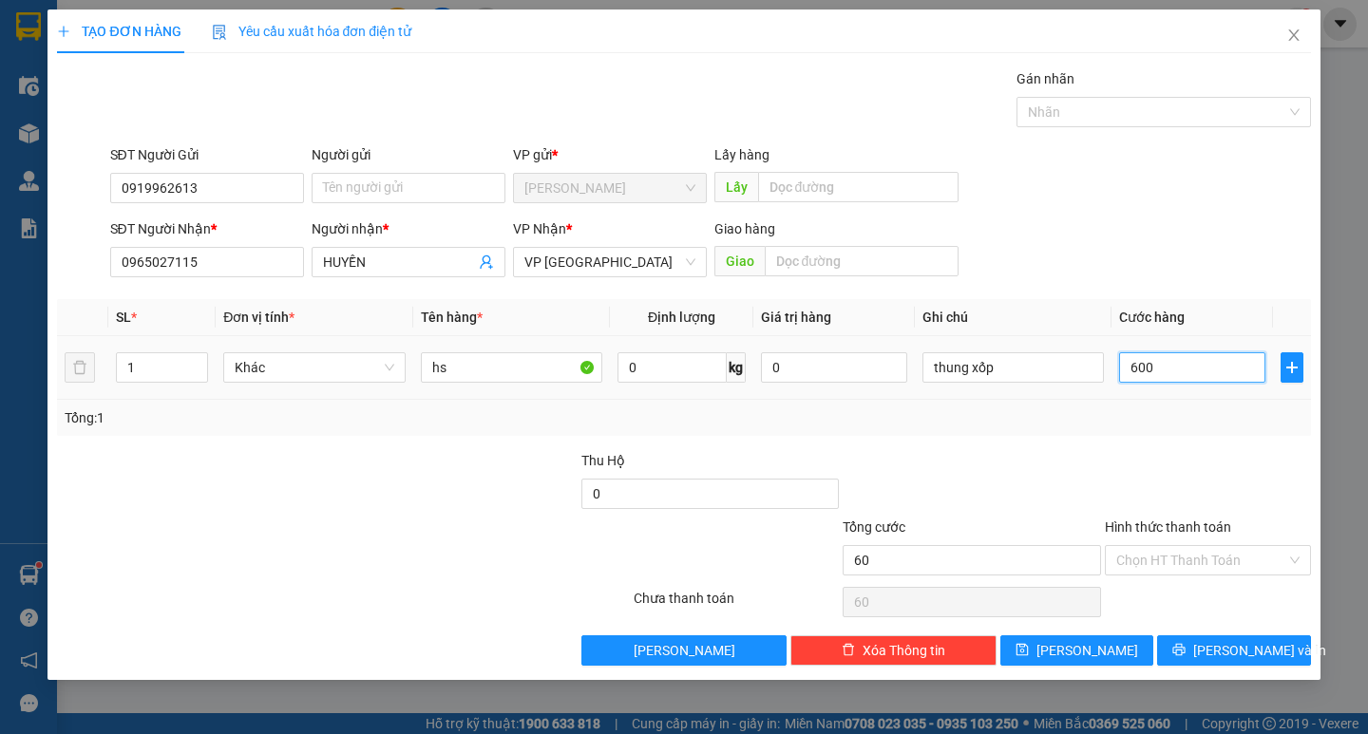
type input "600"
type input "6.000"
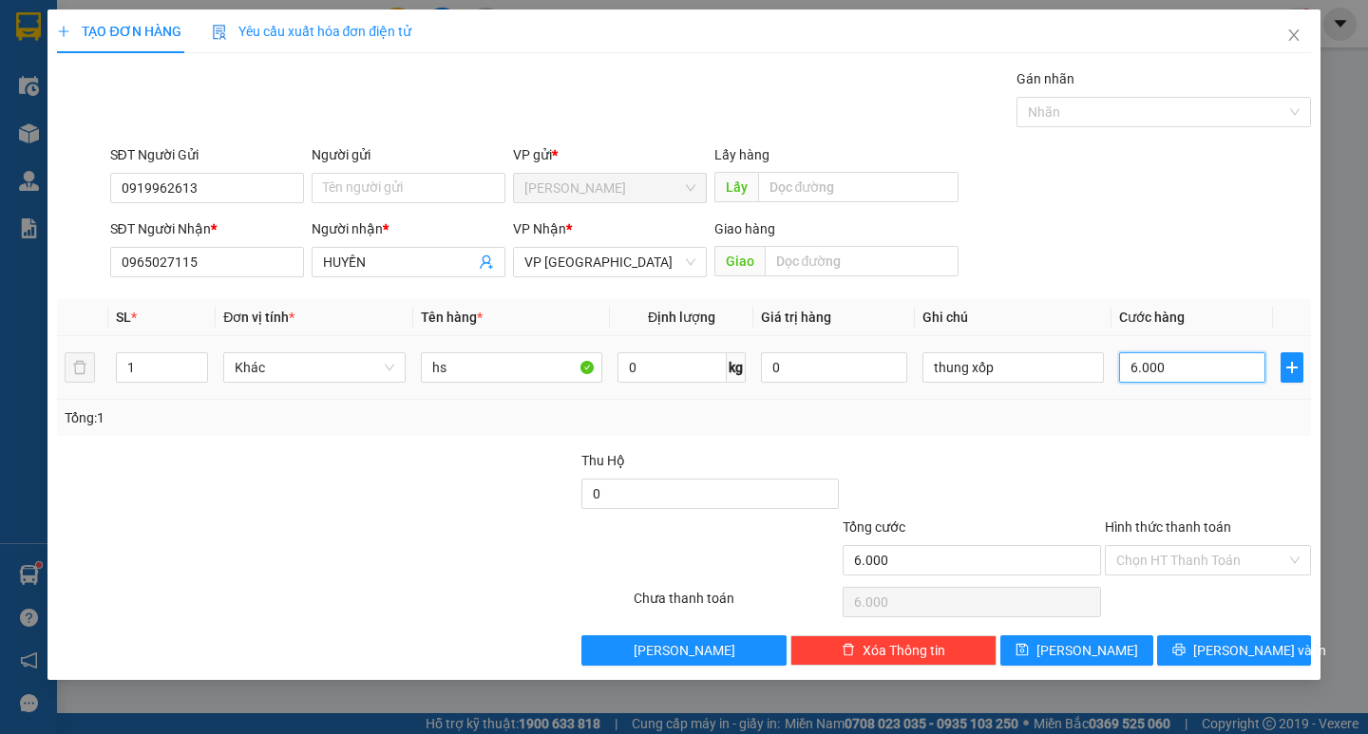
type input "60.000"
drag, startPoint x: 1152, startPoint y: 561, endPoint x: 1153, endPoint y: 576, distance: 14.3
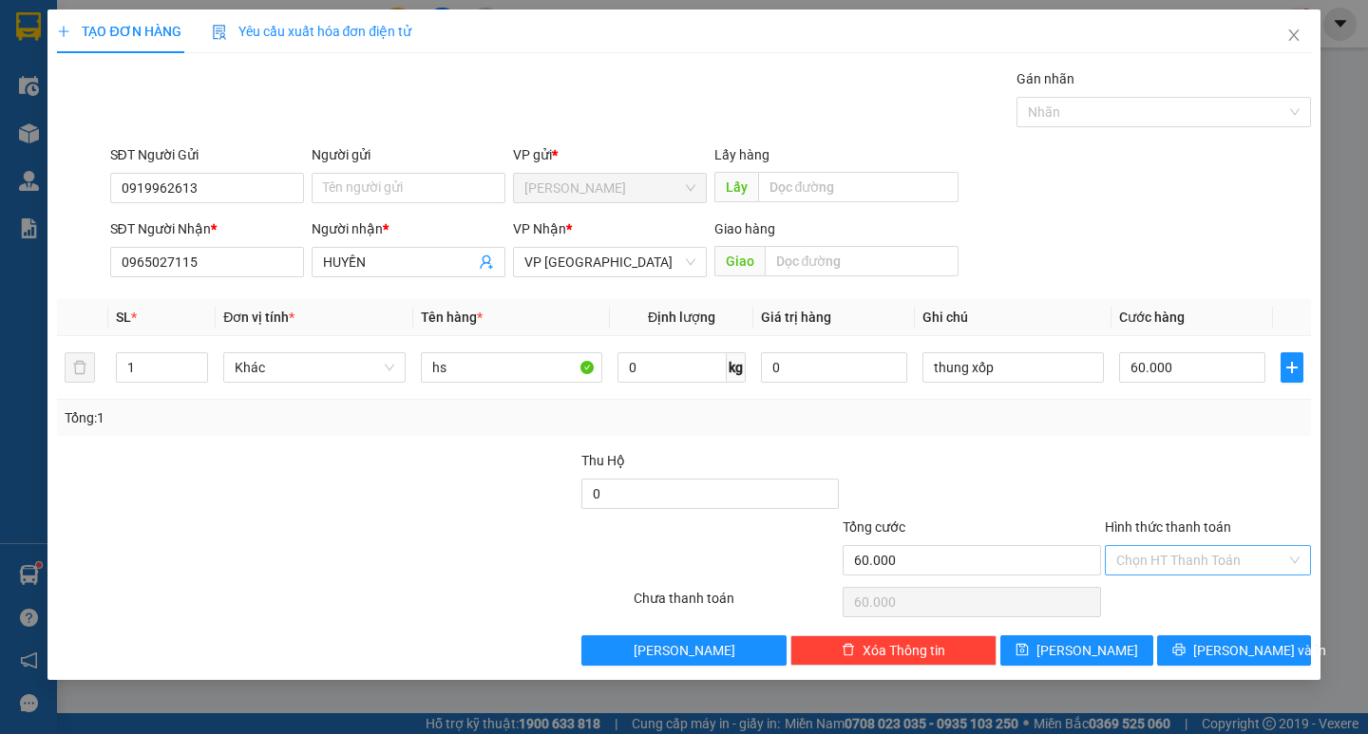
click at [1152, 564] on input "Hình thức thanh toán" at bounding box center [1201, 560] width 170 height 29
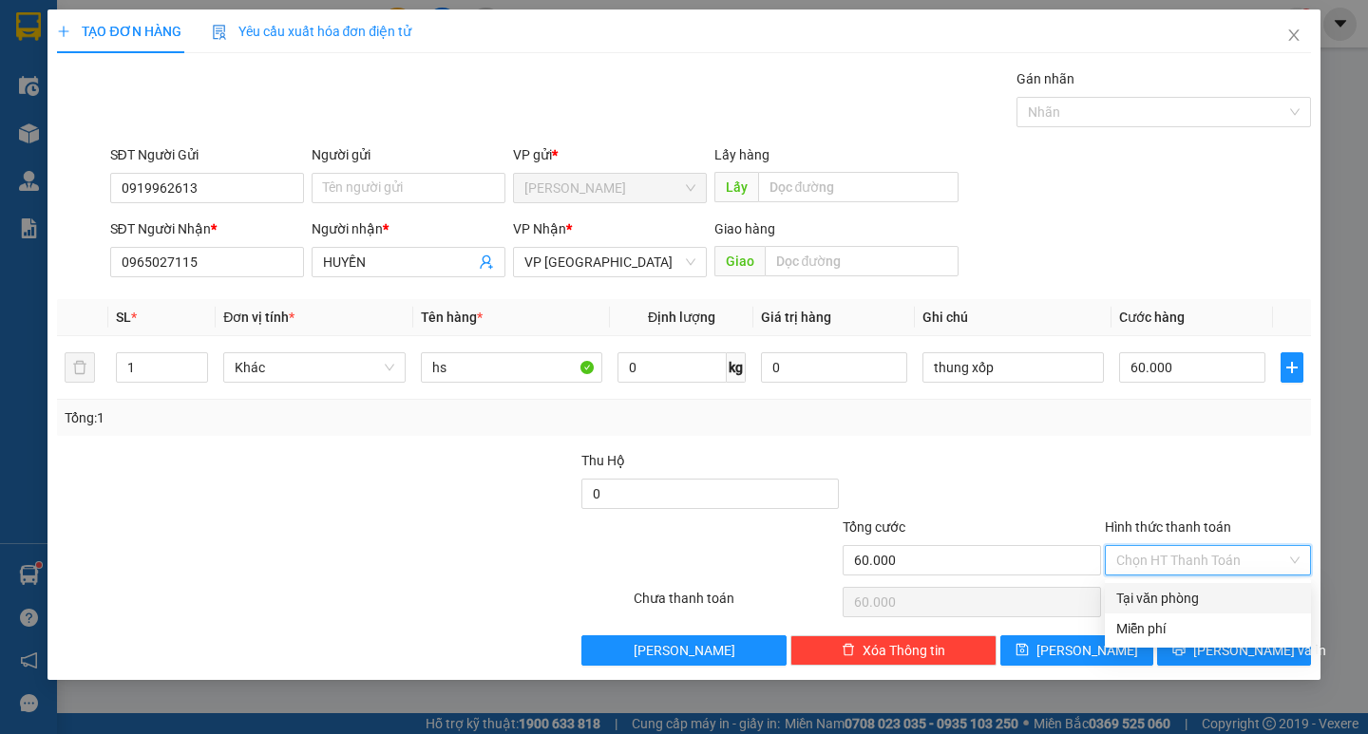
click at [1156, 600] on div "Tại văn phòng" at bounding box center [1207, 598] width 183 height 21
type input "0"
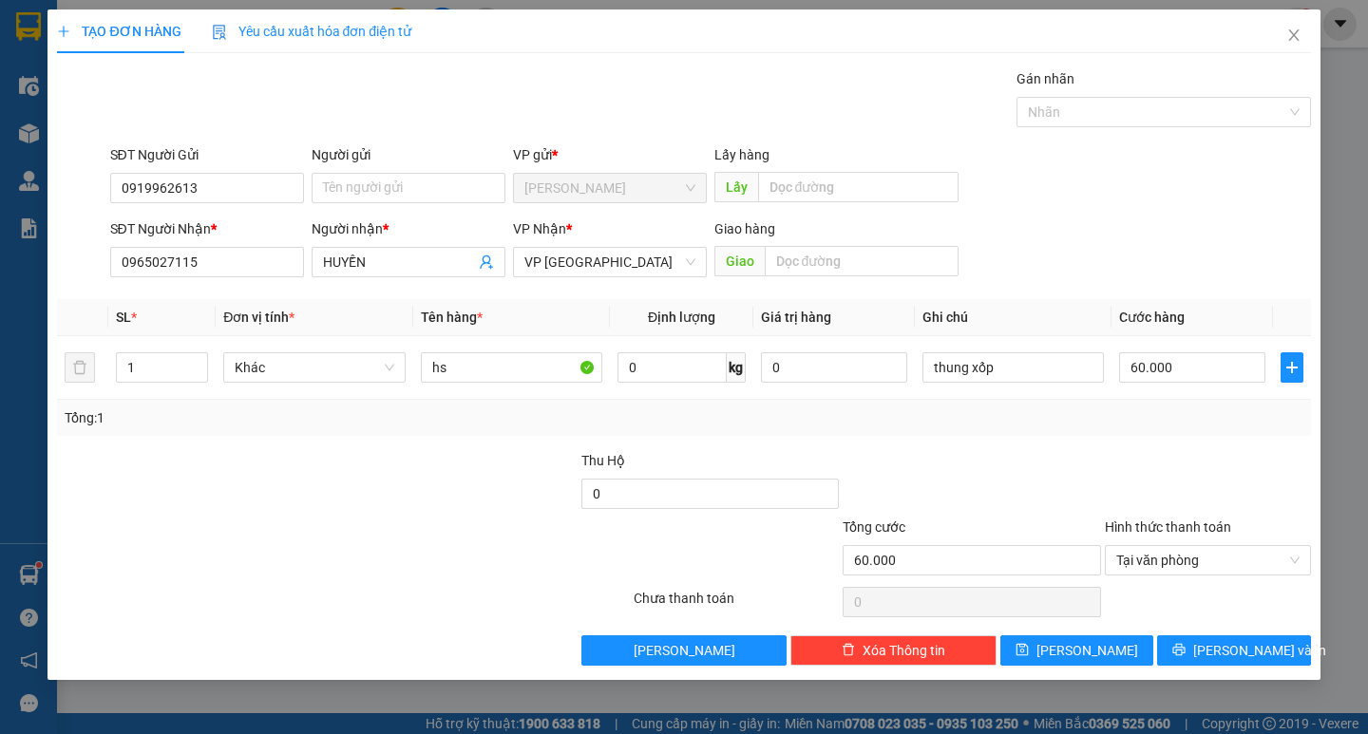
click at [1195, 679] on div "TẠO ĐƠN HÀNG Yêu cầu xuất [PERSON_NAME] điện tử Transit Pickup Surcharge Ids Tr…" at bounding box center [684, 345] width 1272 height 671
click at [1197, 663] on button "[PERSON_NAME] và In" at bounding box center [1233, 651] width 153 height 30
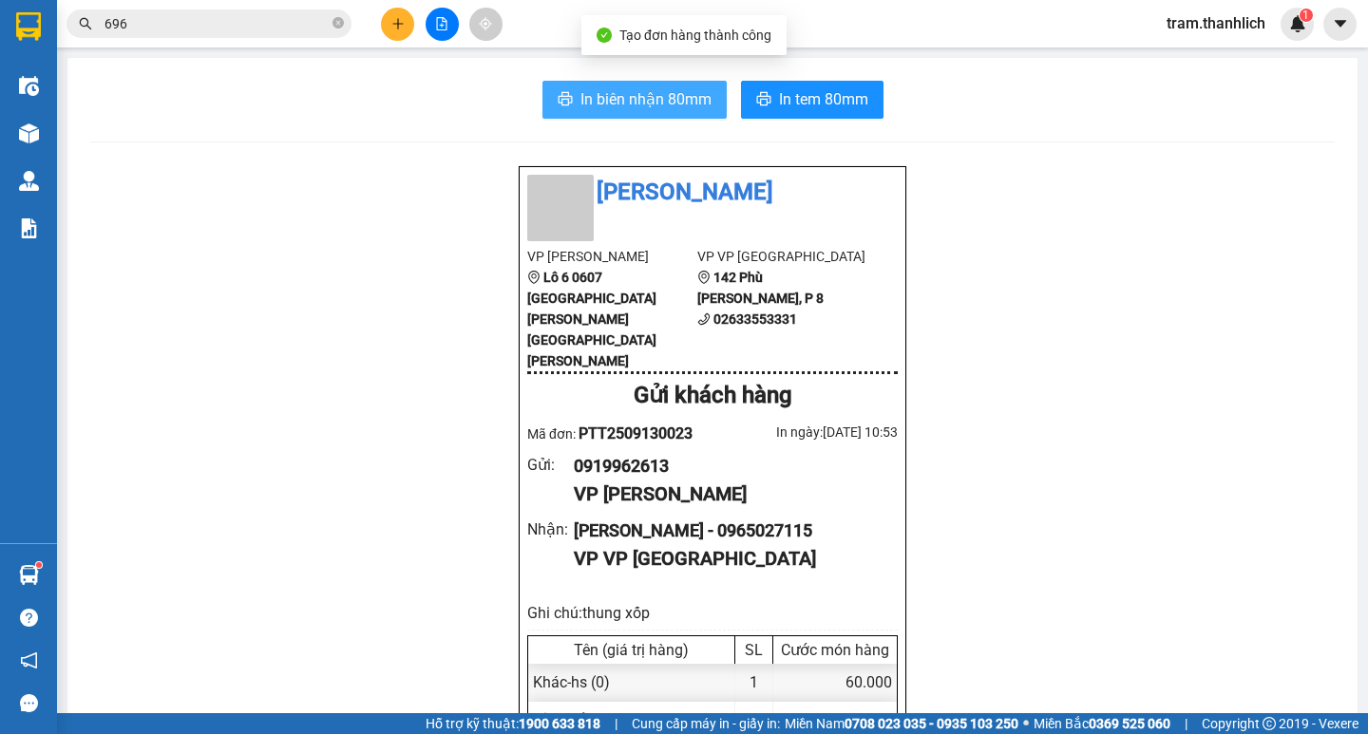
click at [672, 103] on span "In biên nhận 80mm" at bounding box center [645, 99] width 131 height 24
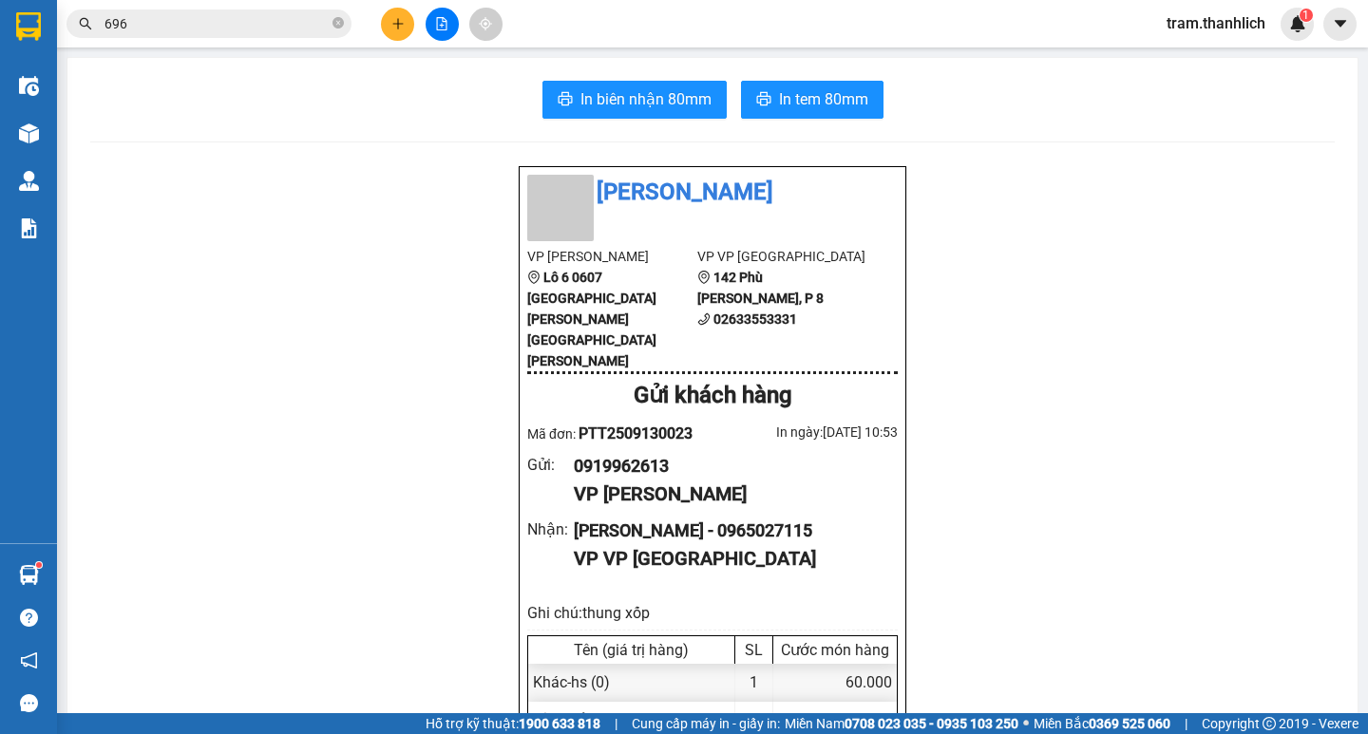
click at [804, 105] on span "In tem 80mm" at bounding box center [823, 99] width 89 height 24
click at [396, 32] on button at bounding box center [397, 24] width 33 height 33
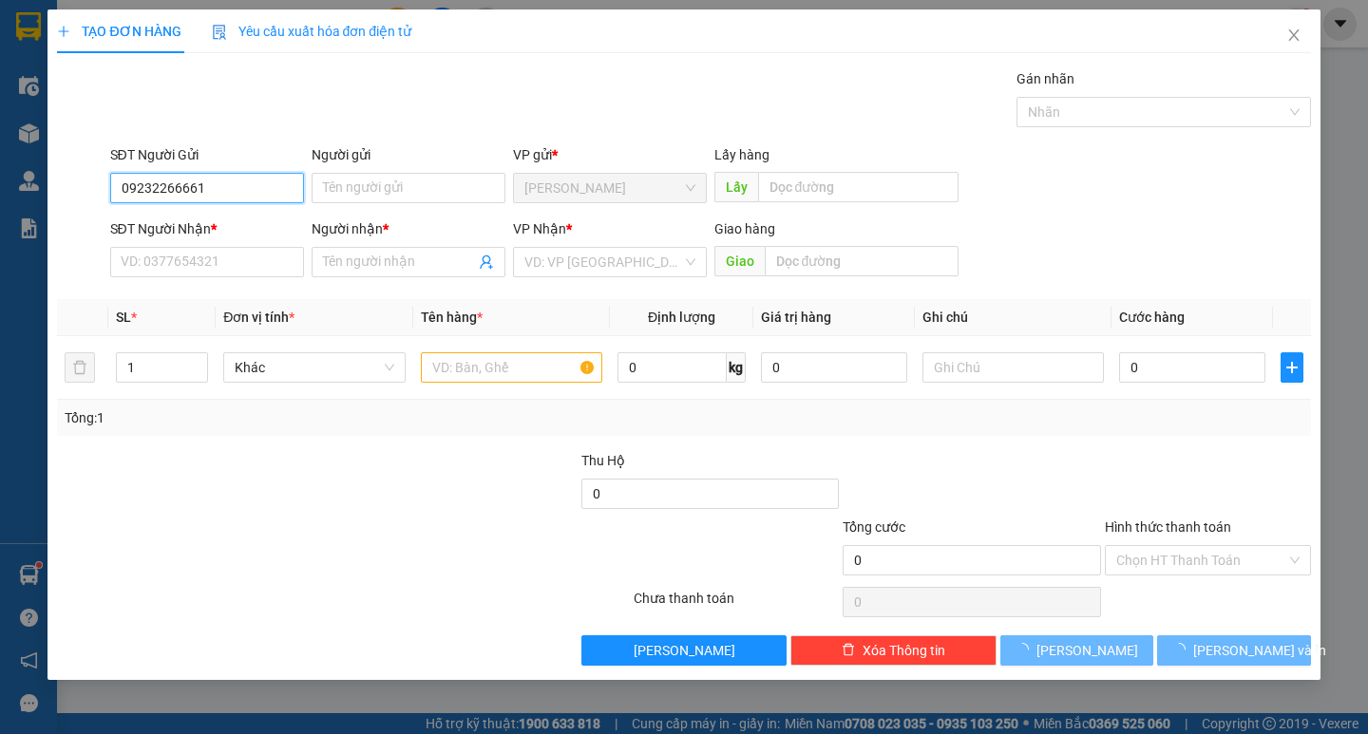
click at [180, 189] on input "09232266661" at bounding box center [207, 188] width 194 height 30
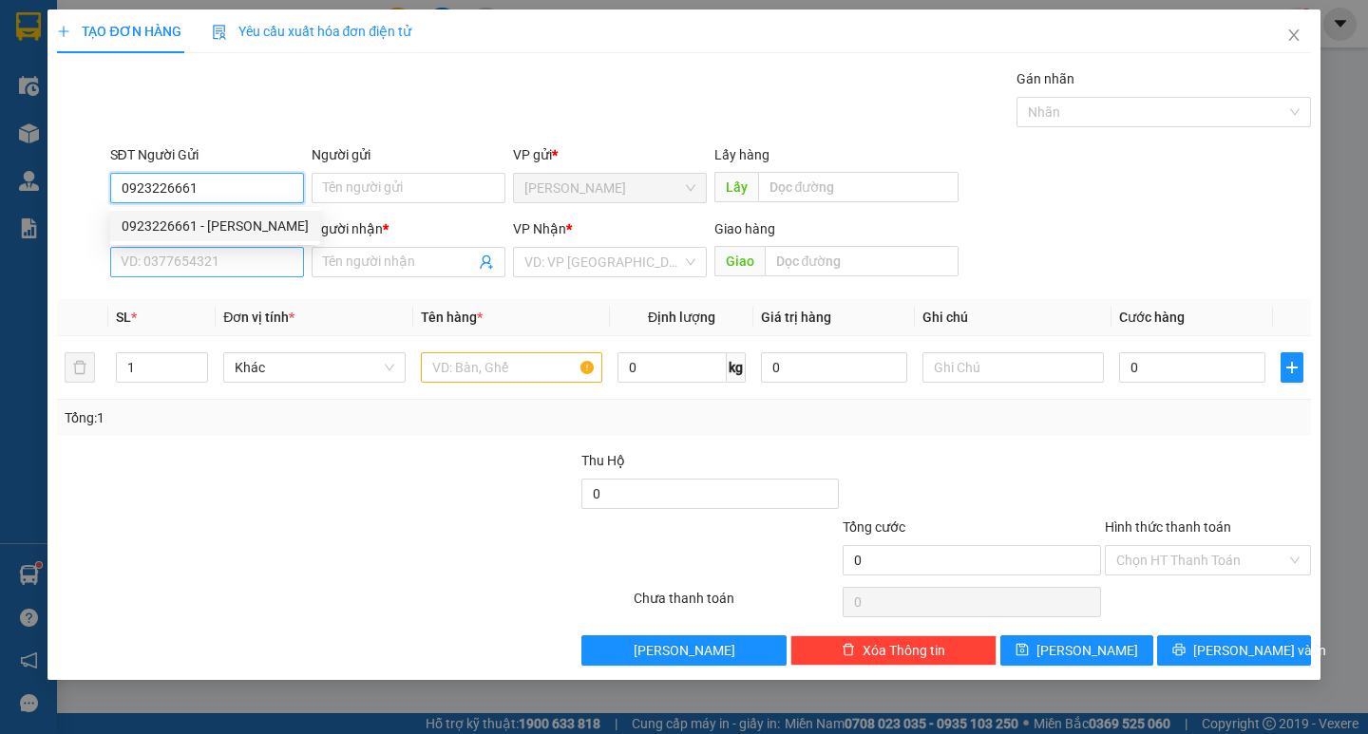
type input "0923226661"
click at [162, 265] on input "SĐT Người Nhận *" at bounding box center [207, 262] width 194 height 30
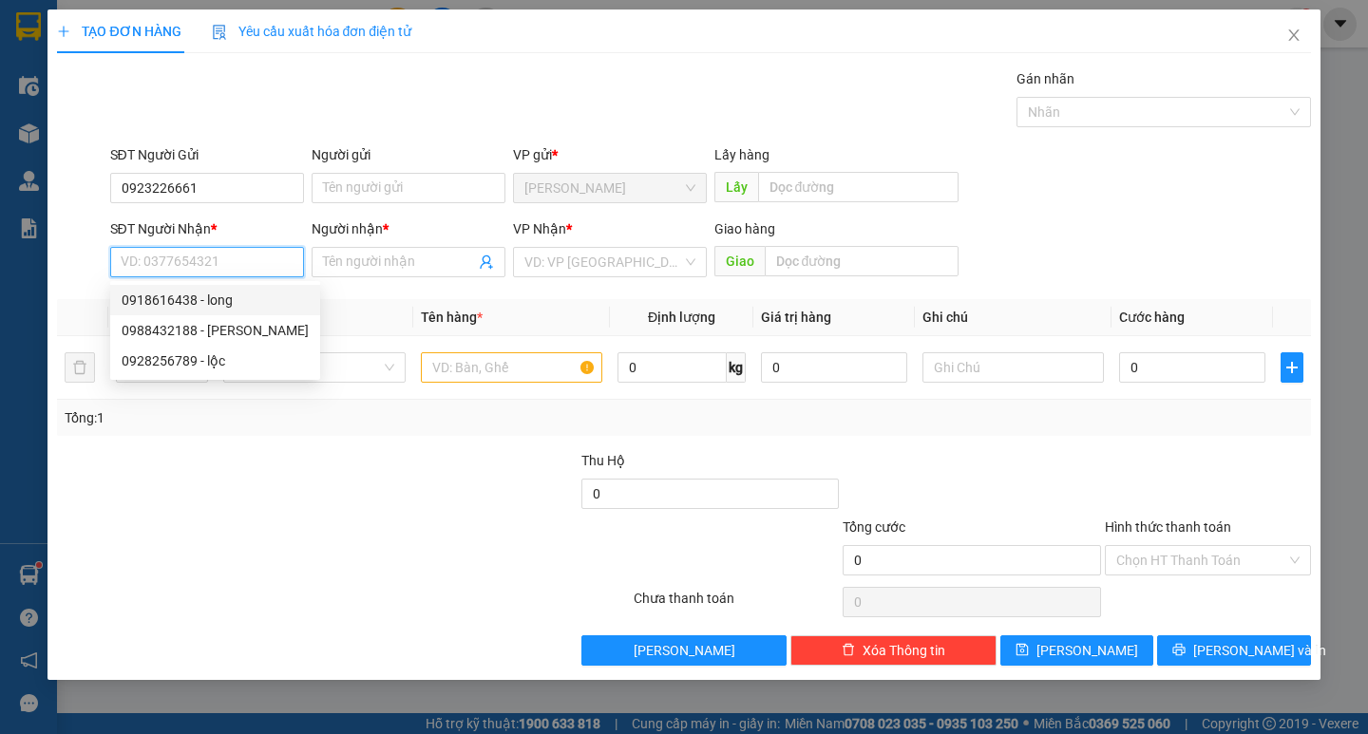
click at [184, 301] on div "0918616438 - long" at bounding box center [215, 300] width 187 height 21
type input "0918616438"
type input "long"
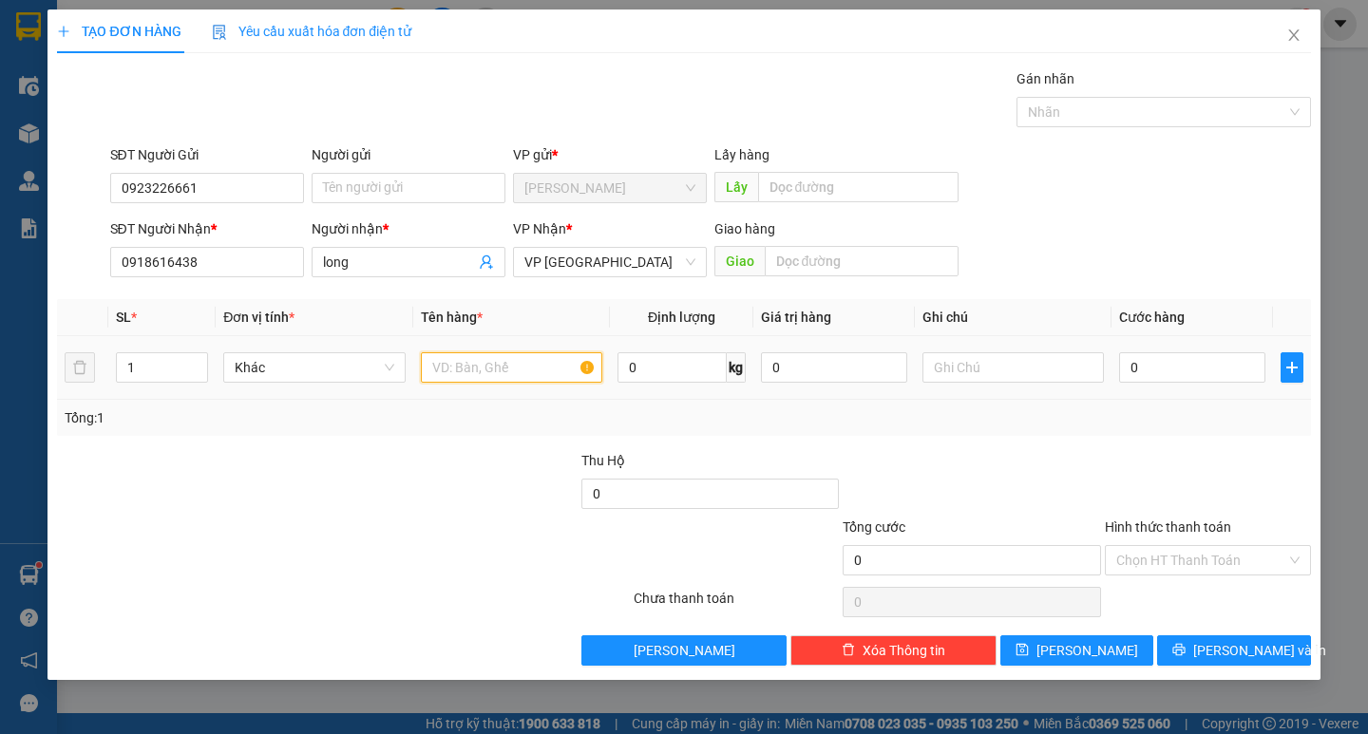
click at [523, 373] on input "text" at bounding box center [511, 367] width 181 height 30
type input "chim"
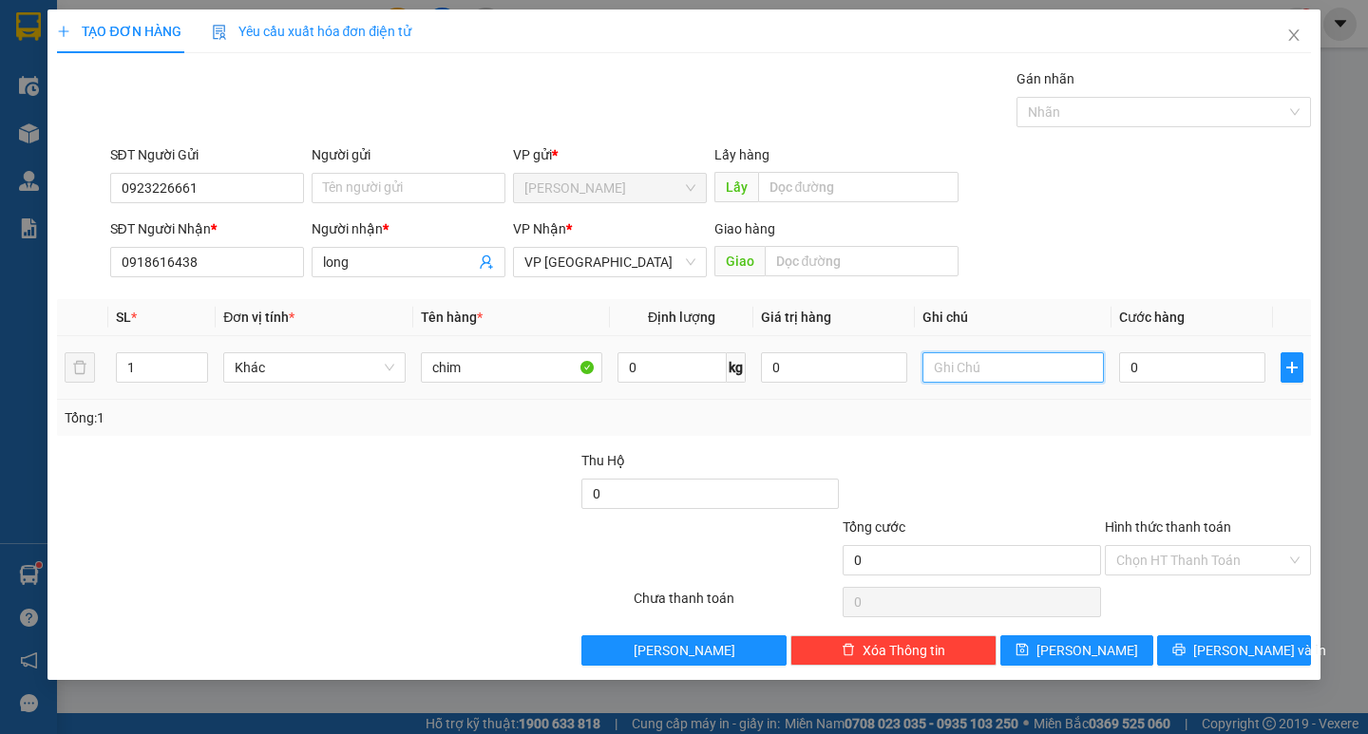
click at [1037, 377] on input "text" at bounding box center [1013, 367] width 181 height 30
type input "long nhỏ co chim"
click at [1179, 374] on input "0" at bounding box center [1192, 367] width 146 height 30
type input "5"
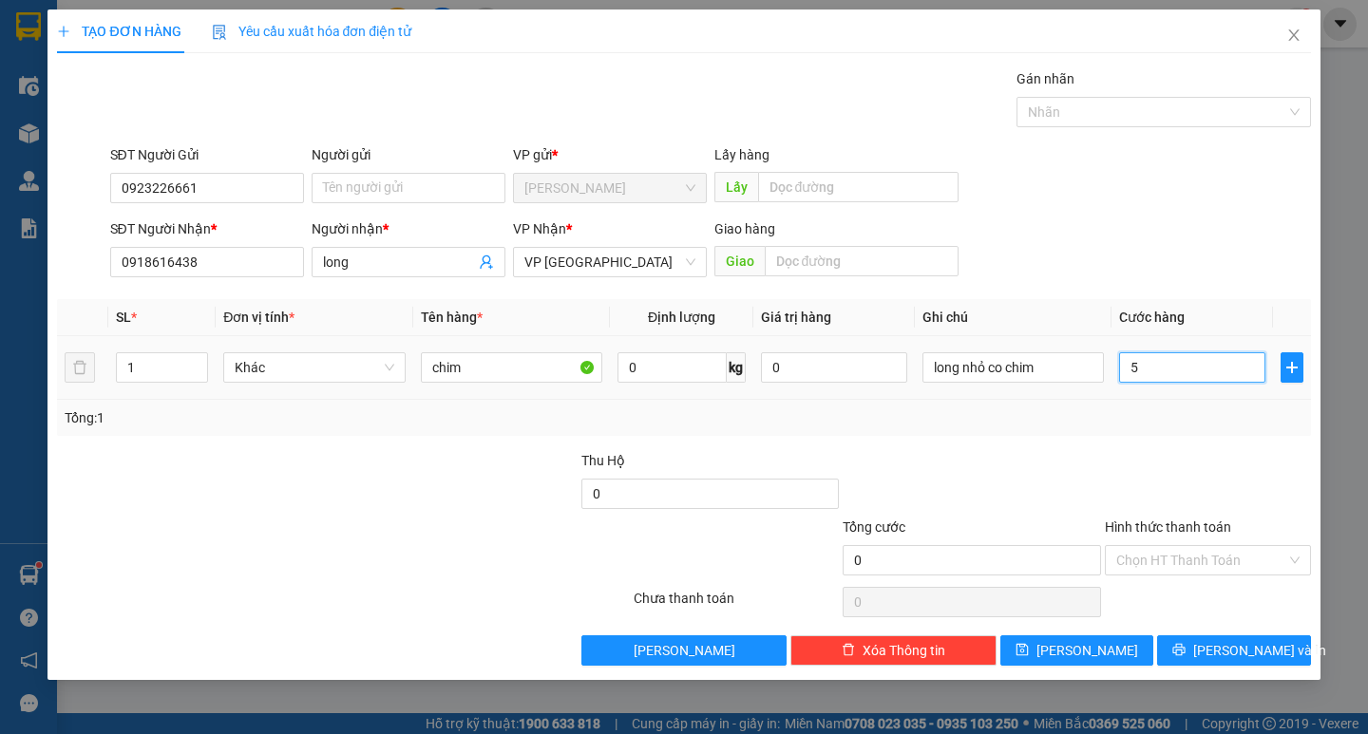
type input "5"
type input "50"
type input "500"
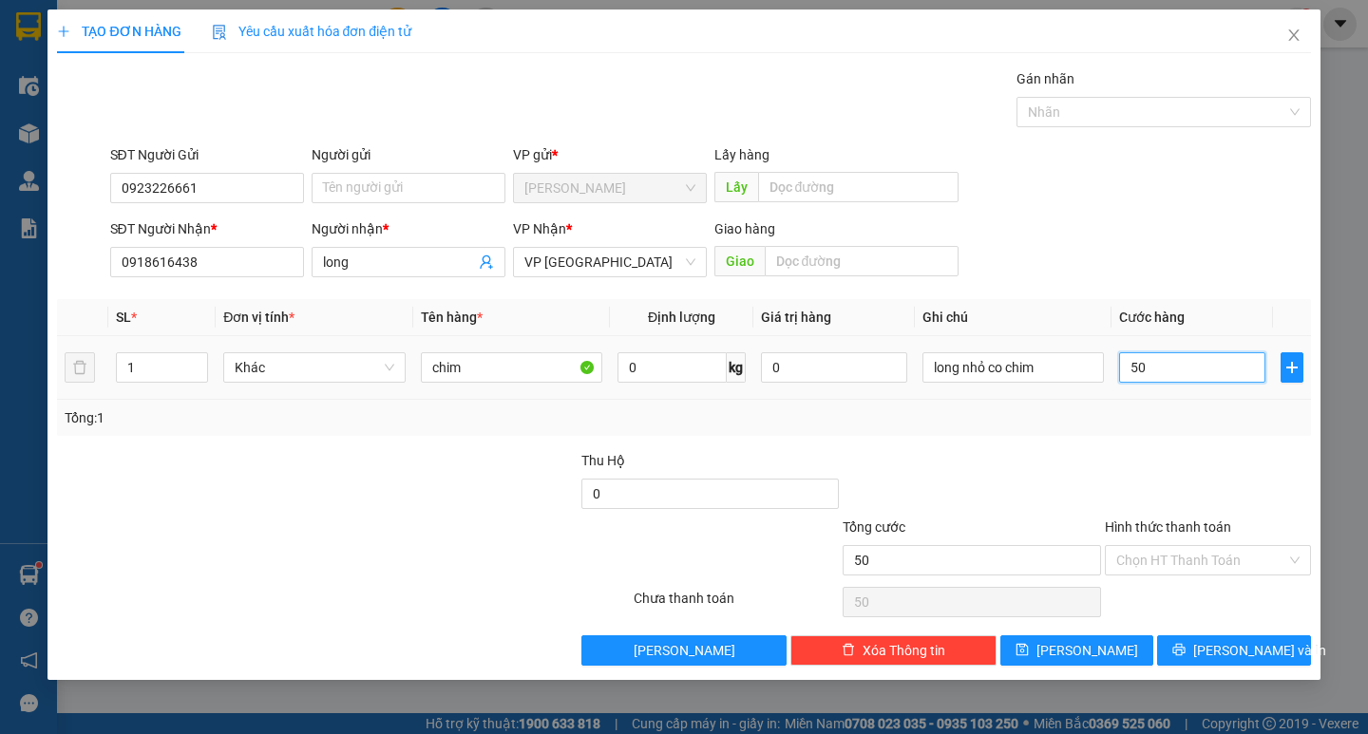
type input "500"
type input "5.000"
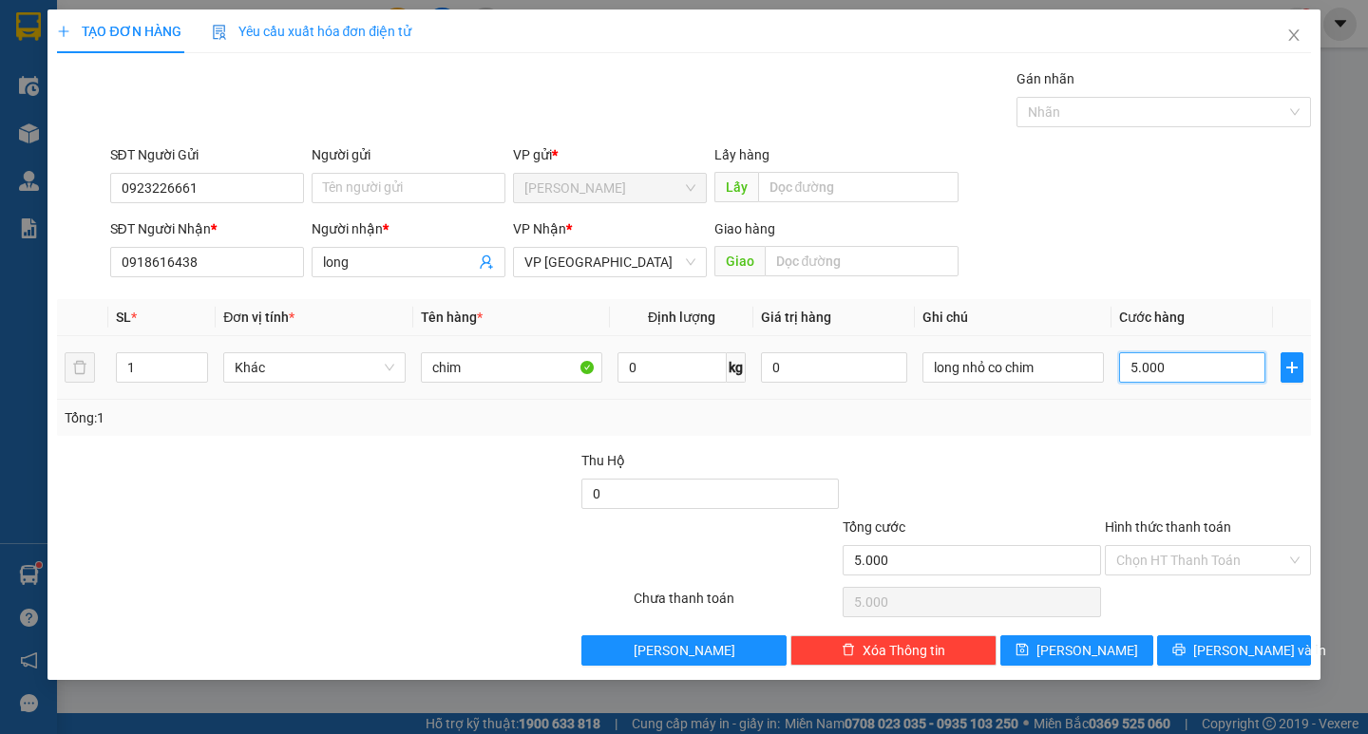
type input "50.000"
click at [1182, 638] on button "[PERSON_NAME] và In" at bounding box center [1233, 651] width 153 height 30
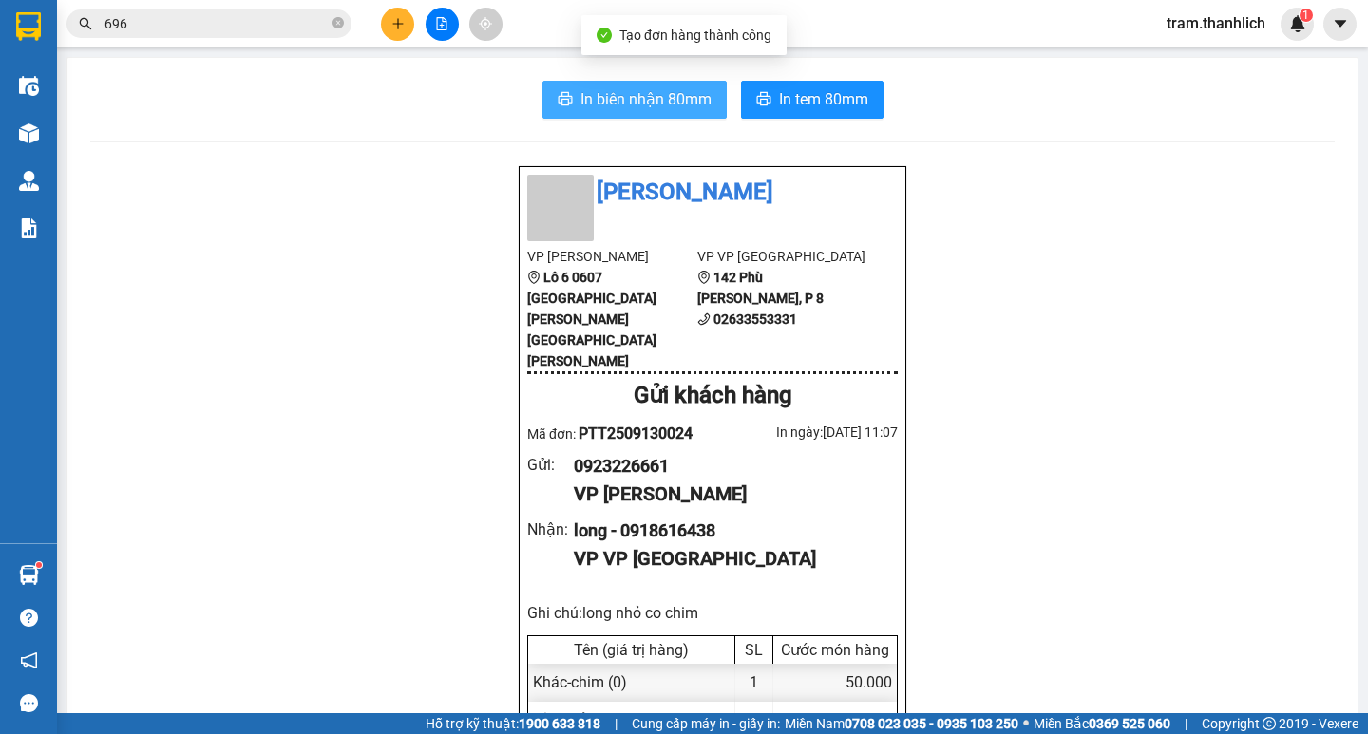
click at [624, 97] on span "In biên nhận 80mm" at bounding box center [645, 99] width 131 height 24
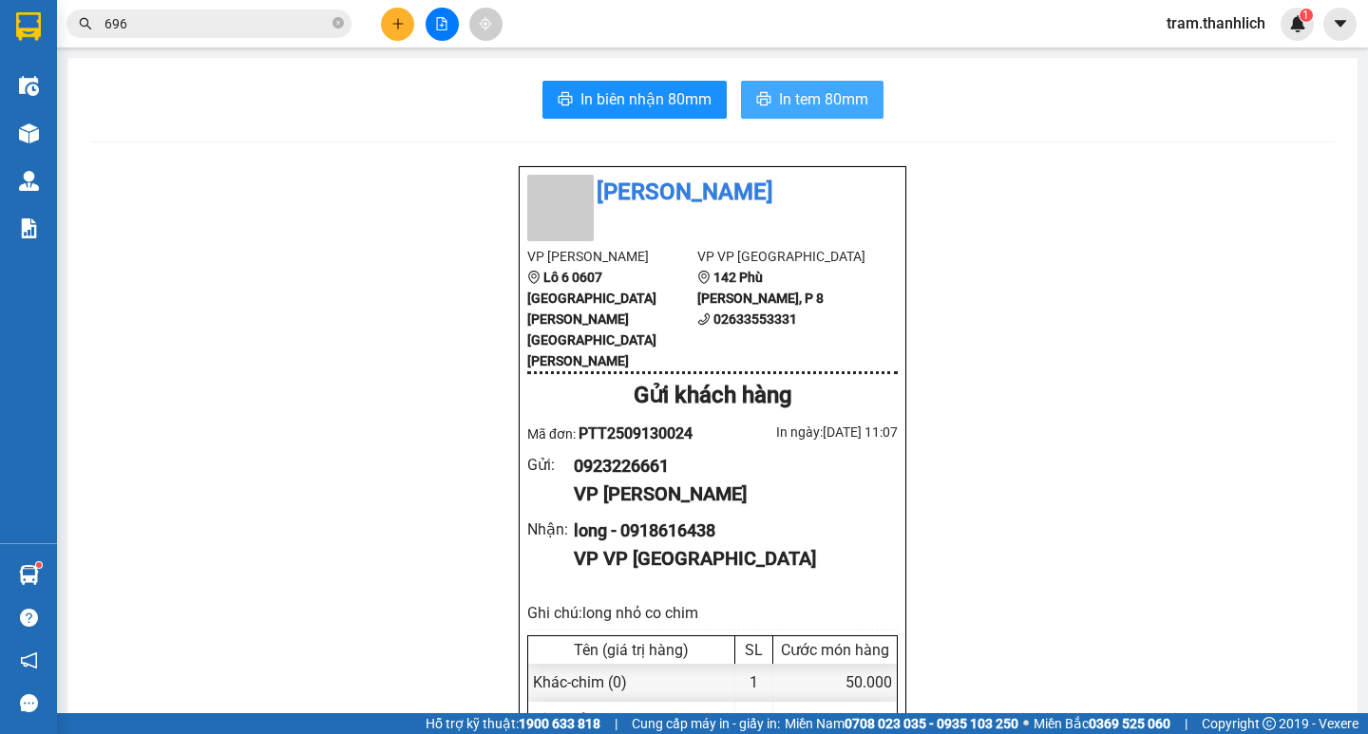
click at [779, 91] on span "In tem 80mm" at bounding box center [823, 99] width 89 height 24
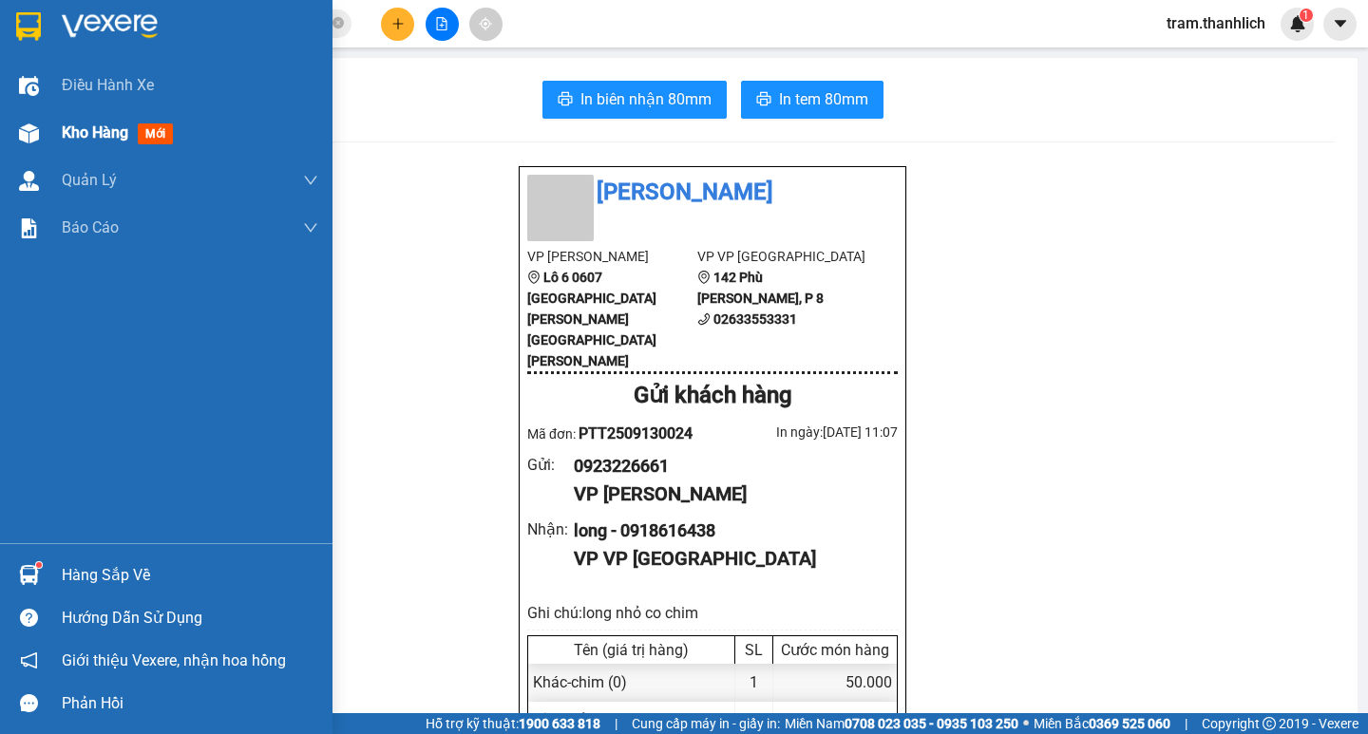
click at [92, 134] on span "Kho hàng" at bounding box center [95, 133] width 67 height 18
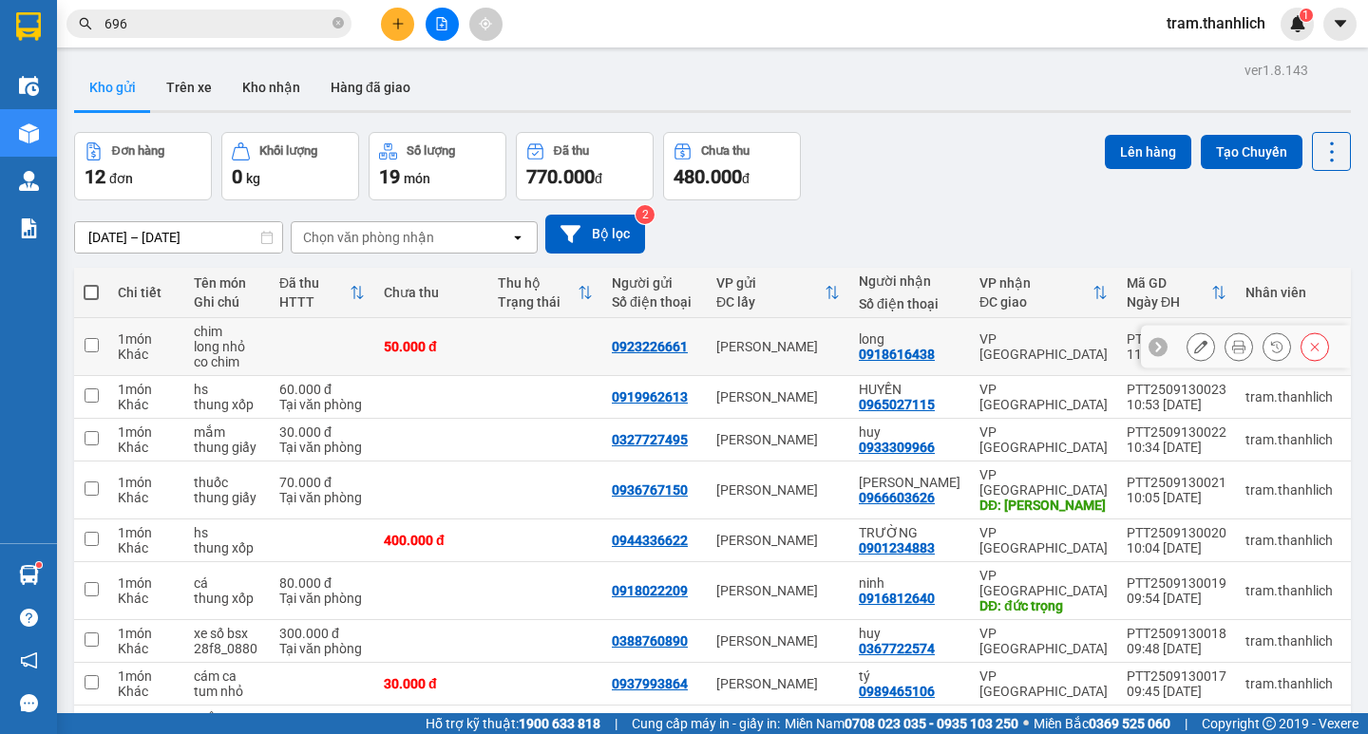
click at [1196, 333] on div at bounding box center [1201, 347] width 29 height 29
click at [1194, 341] on icon at bounding box center [1200, 346] width 13 height 13
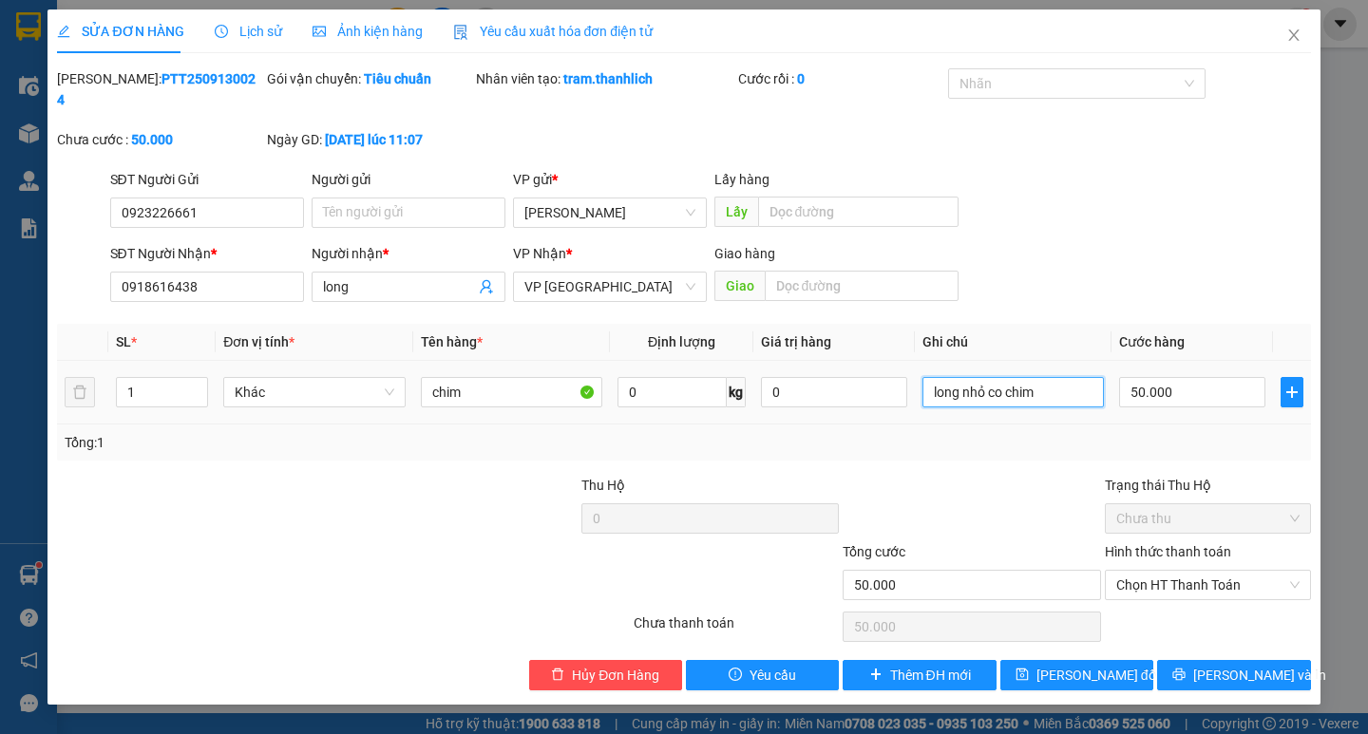
click at [1054, 377] on input "long nhỏ co chim" at bounding box center [1013, 392] width 181 height 30
type input "long [PERSON_NAME]"
click at [1191, 377] on input "50.000" at bounding box center [1192, 392] width 146 height 30
type input "3"
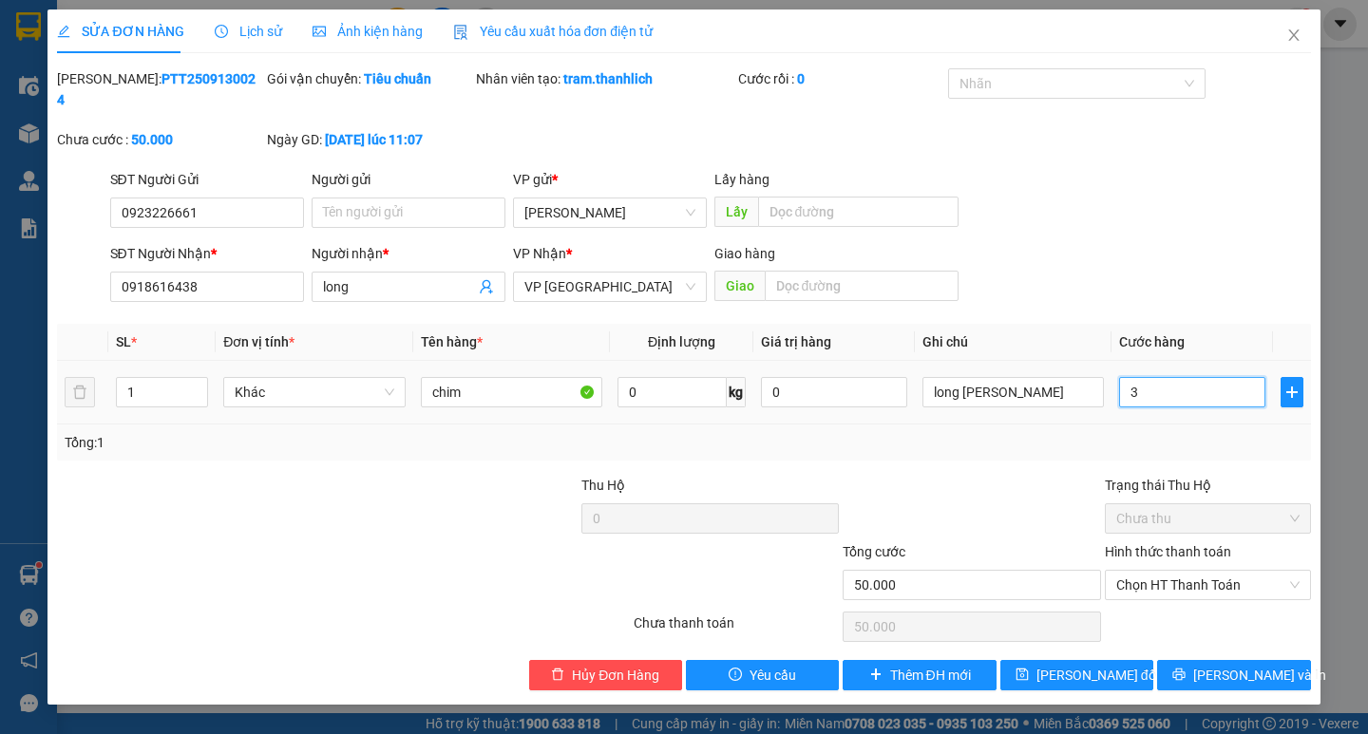
type input "3"
type input "30"
type input "300"
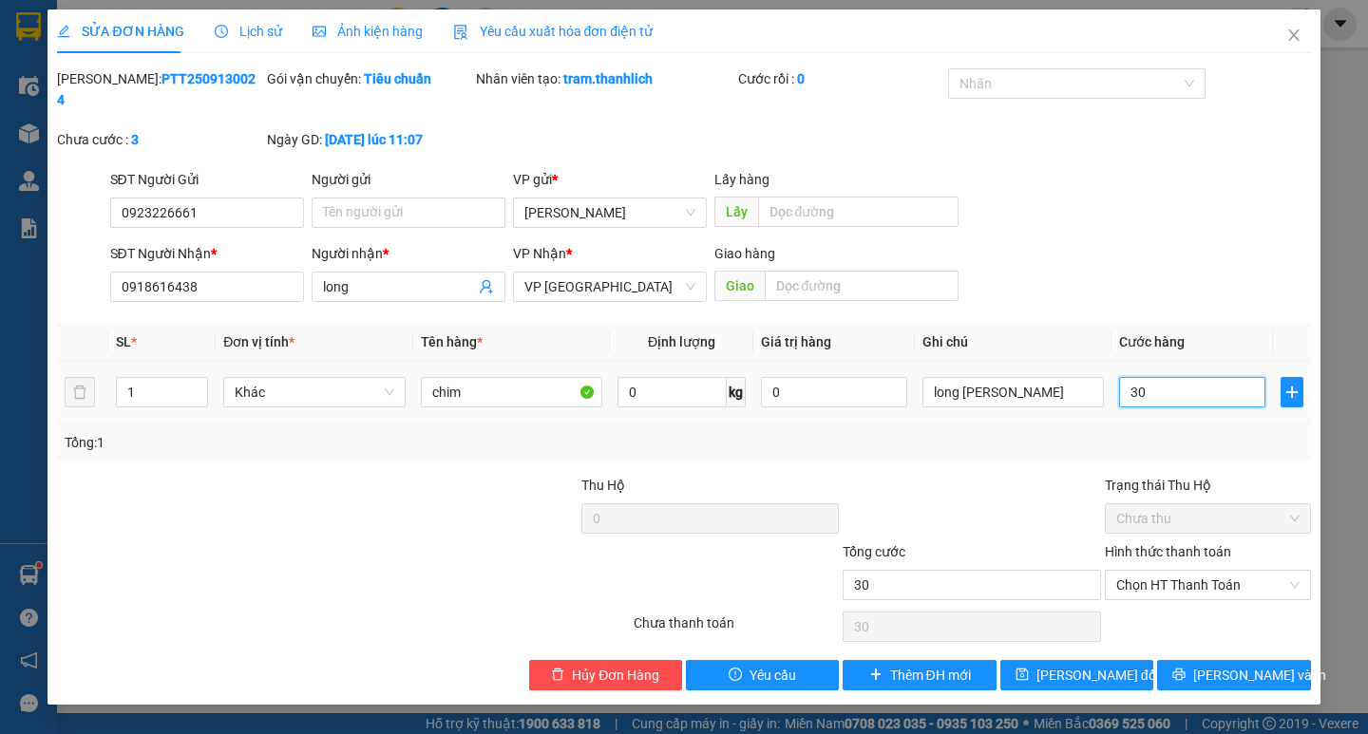
type input "300"
type input "3.000"
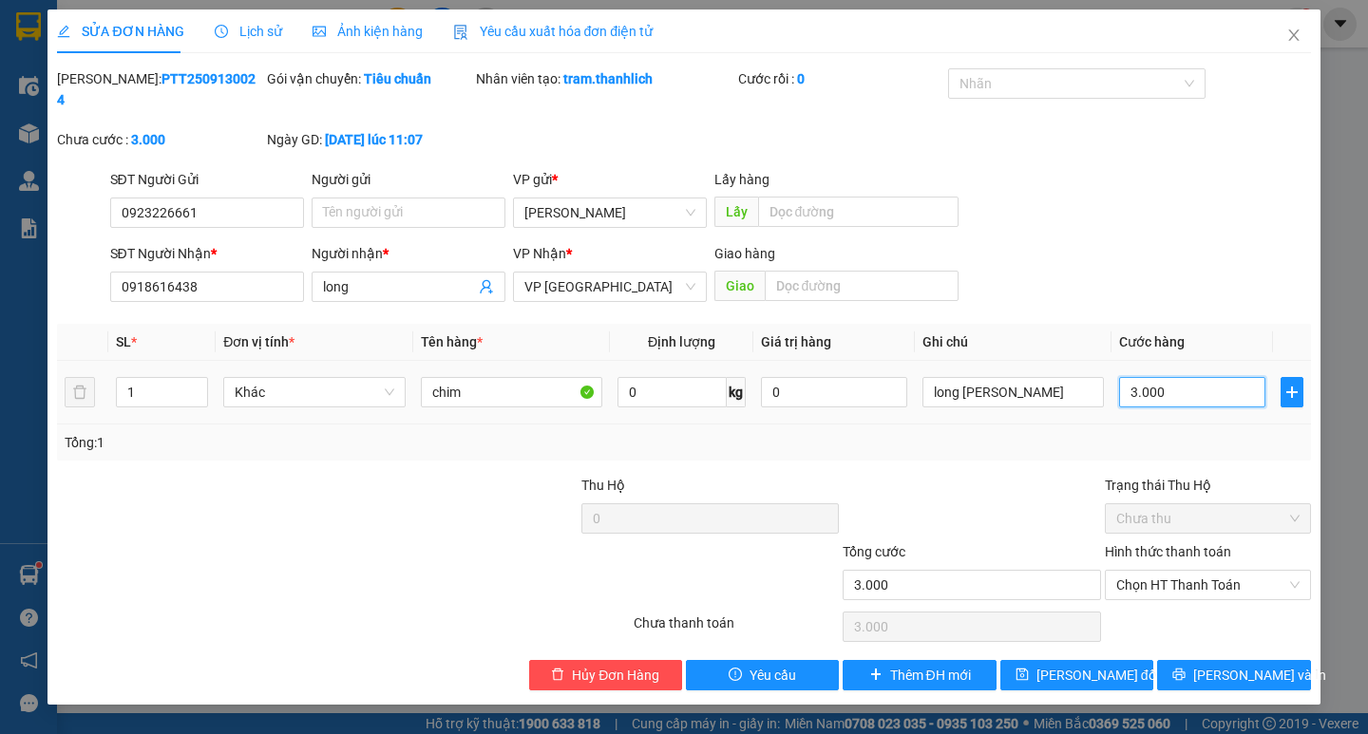
type input "30.000"
click at [1189, 377] on input "30.000" at bounding box center [1192, 392] width 146 height 30
click at [1244, 377] on input "3.000.040" at bounding box center [1192, 392] width 146 height 30
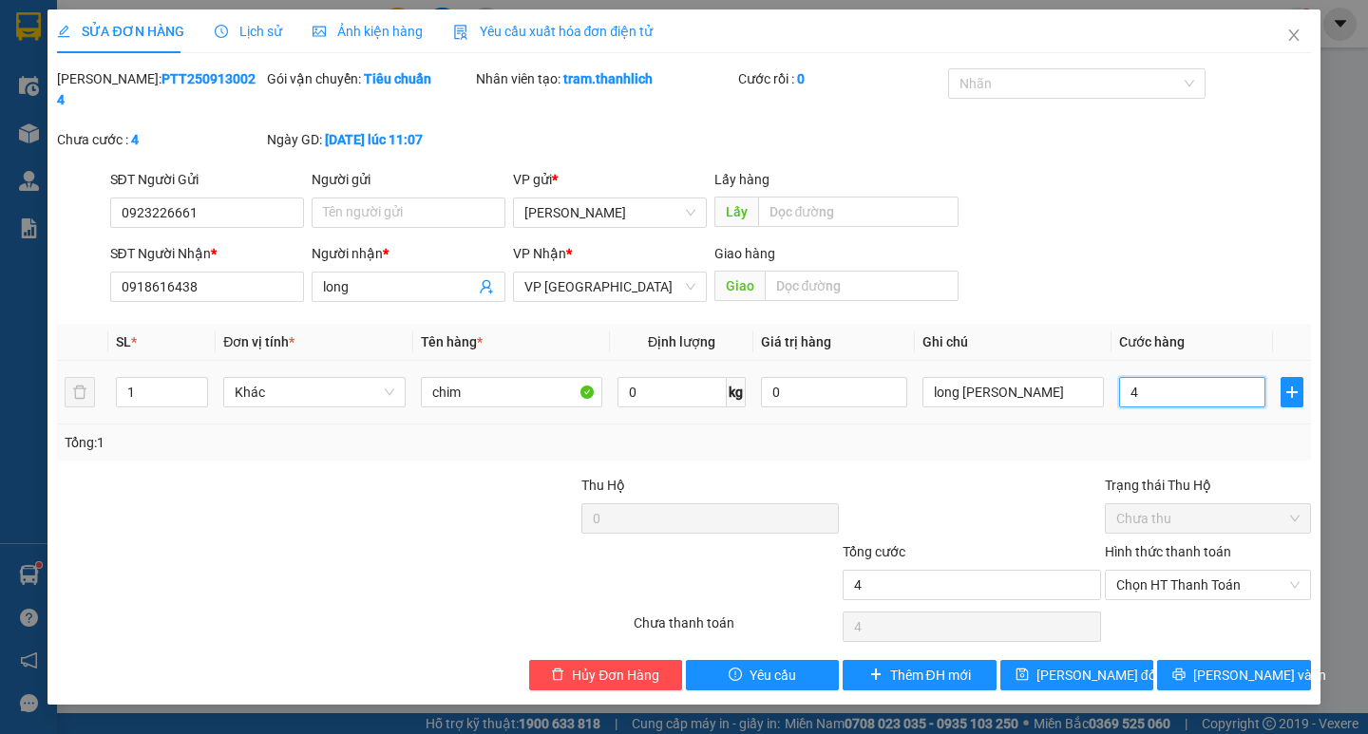
click at [1244, 377] on input "4" at bounding box center [1192, 392] width 146 height 30
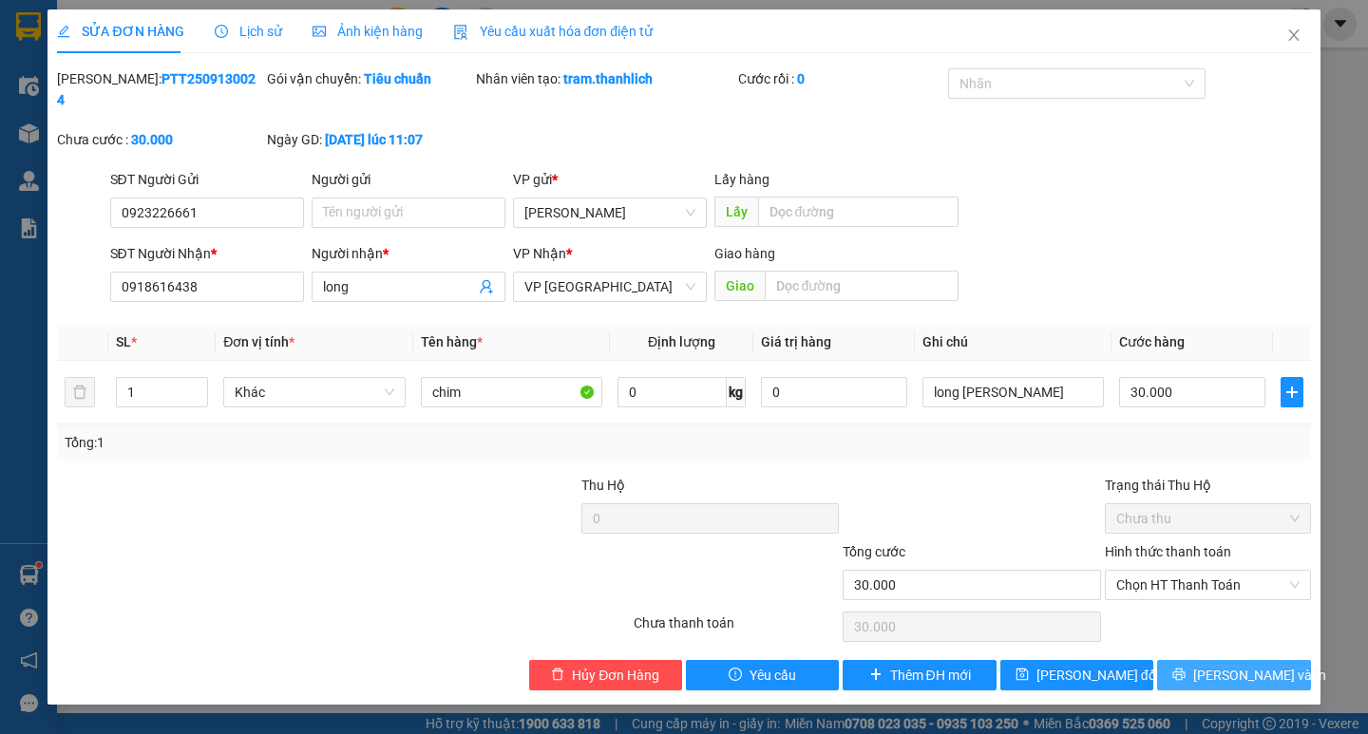
click at [1220, 665] on span "[PERSON_NAME] và In" at bounding box center [1259, 675] width 133 height 21
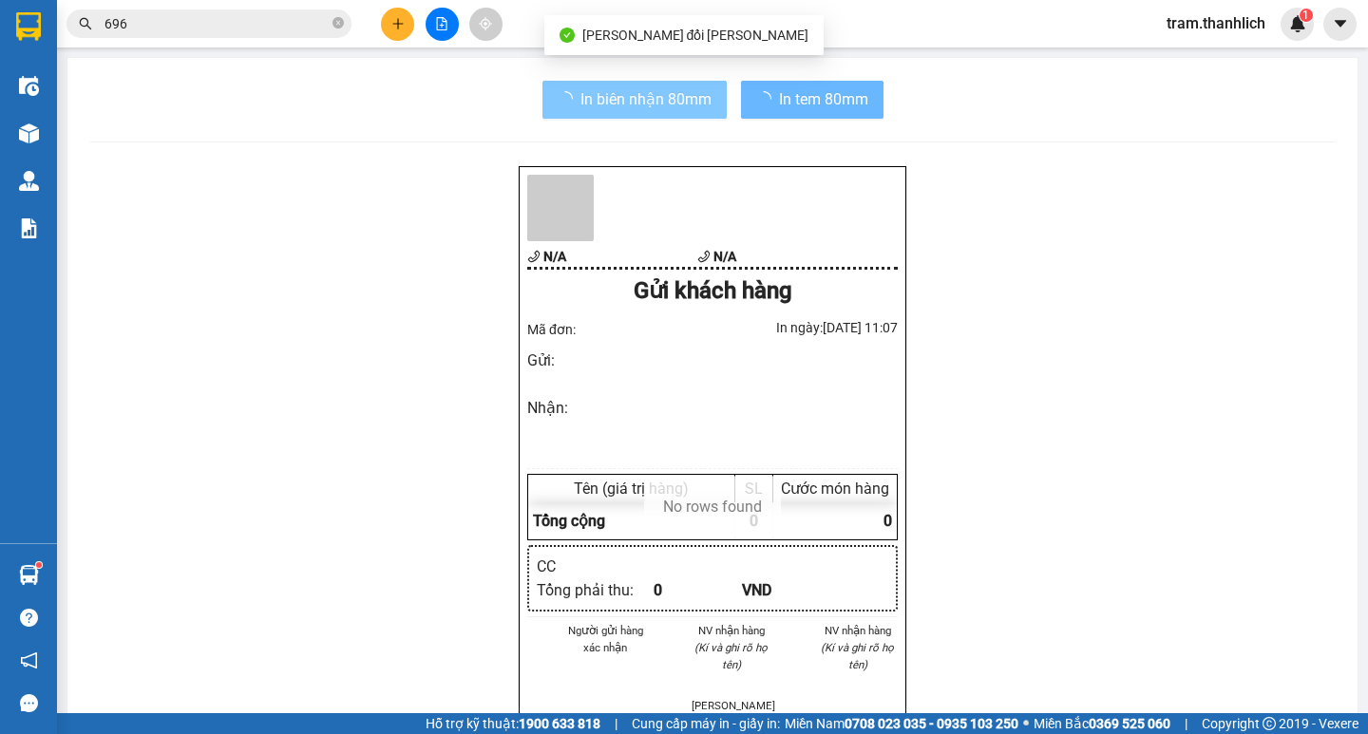
click at [607, 105] on span "In biên nhận 80mm" at bounding box center [645, 99] width 131 height 24
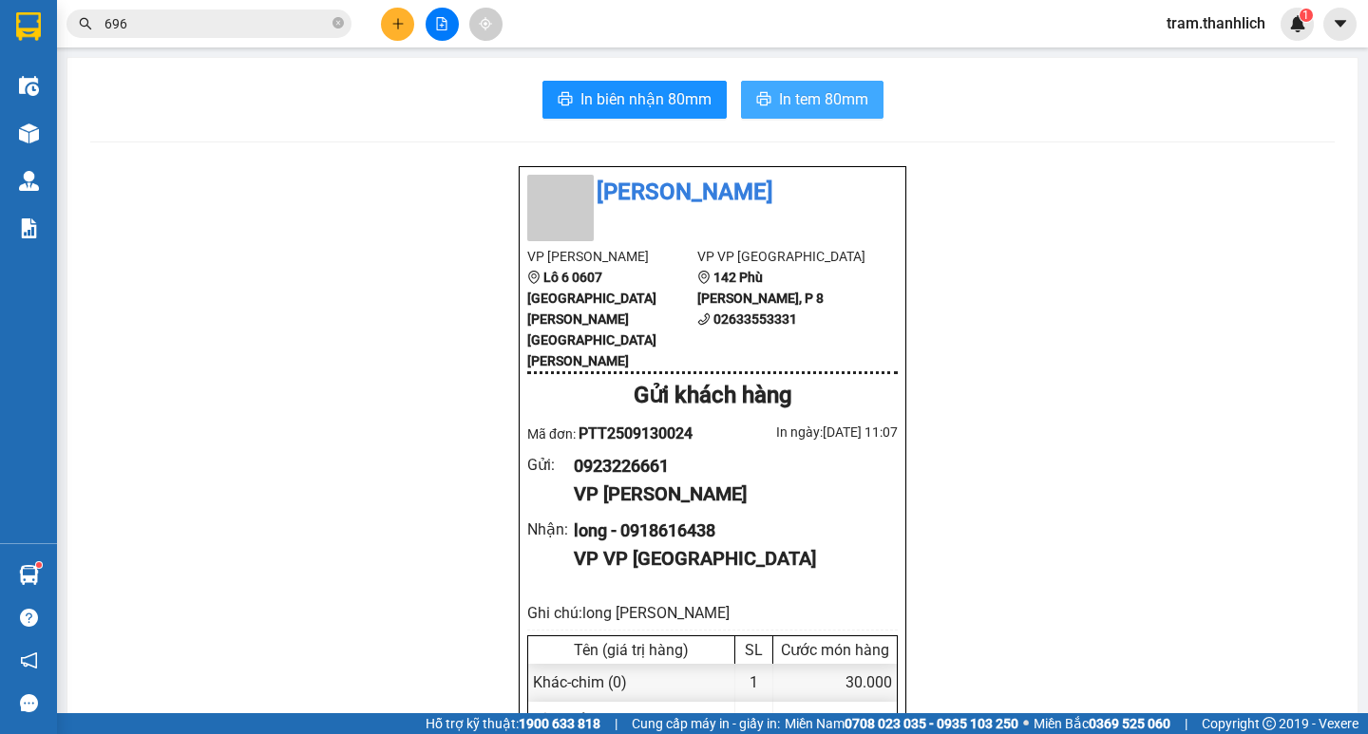
click at [802, 108] on span "In tem 80mm" at bounding box center [823, 99] width 89 height 24
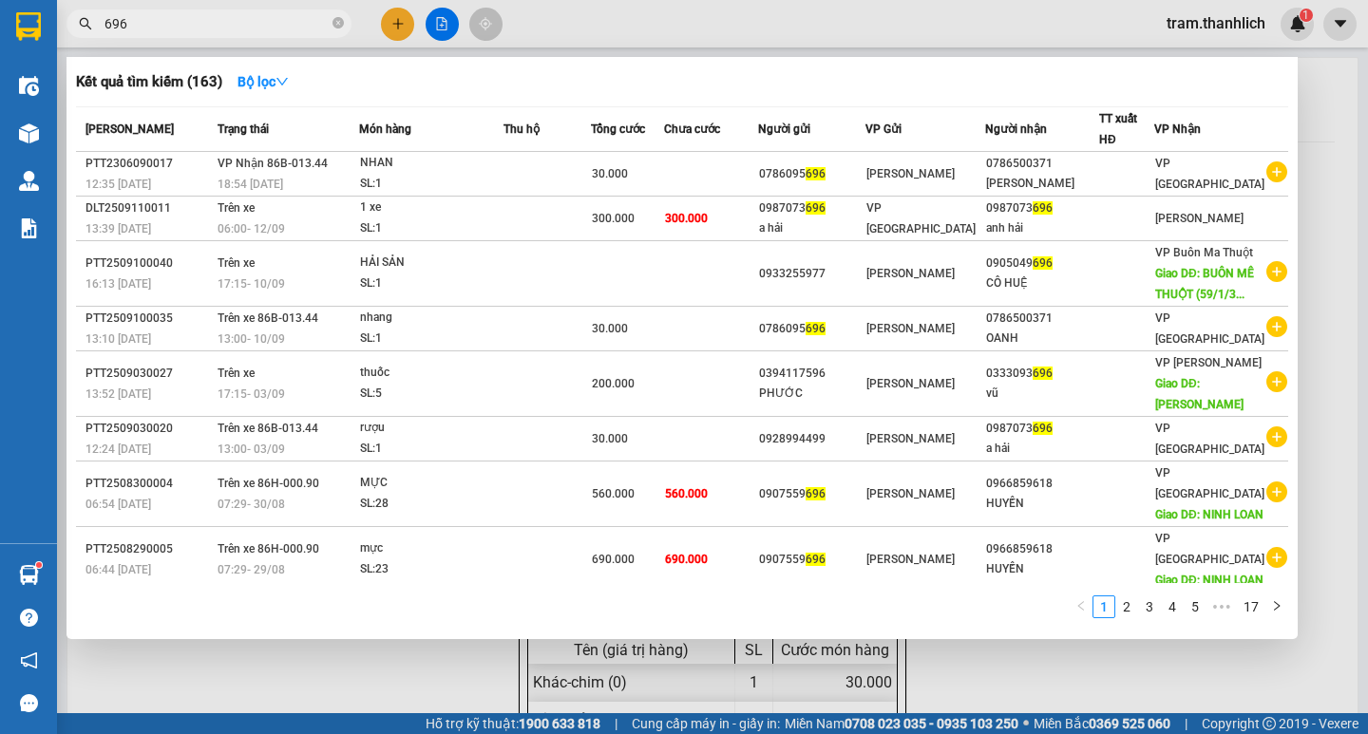
click at [219, 20] on input "696" at bounding box center [217, 23] width 224 height 21
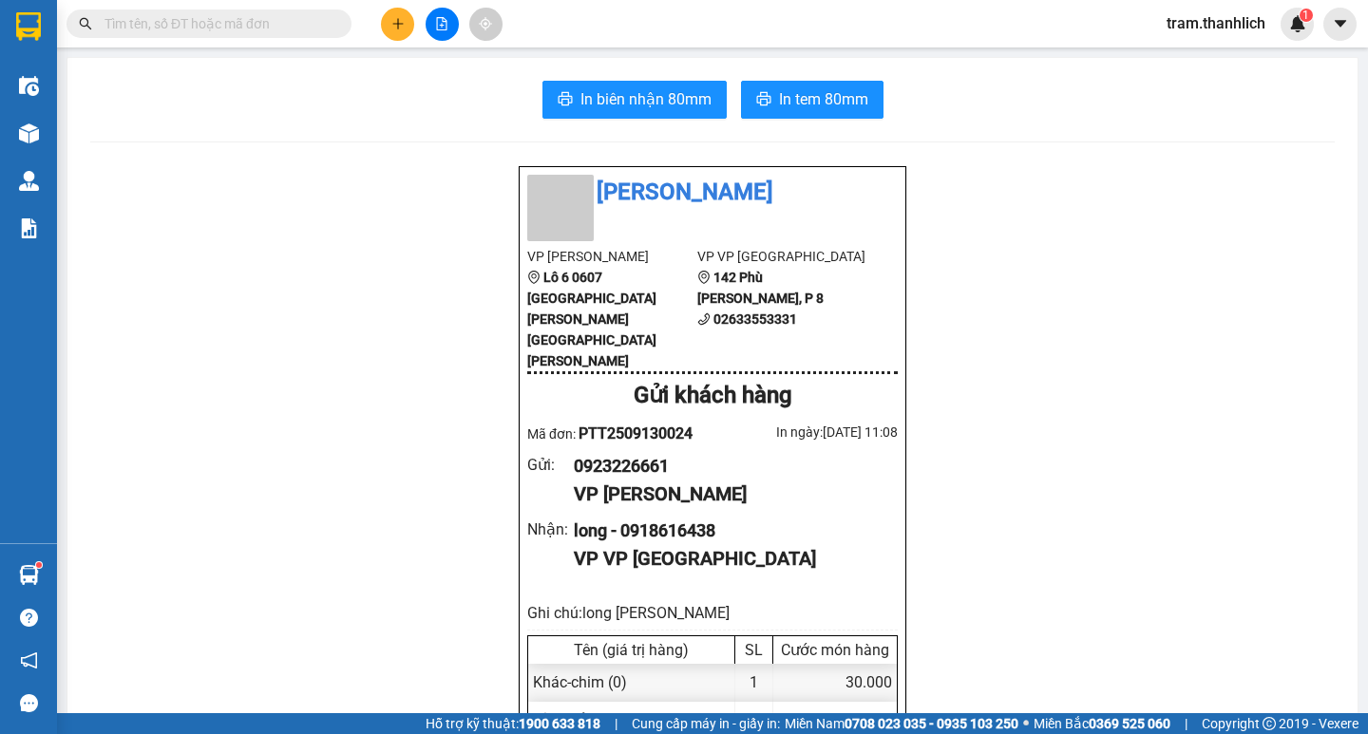
click at [402, 30] on button at bounding box center [397, 24] width 33 height 33
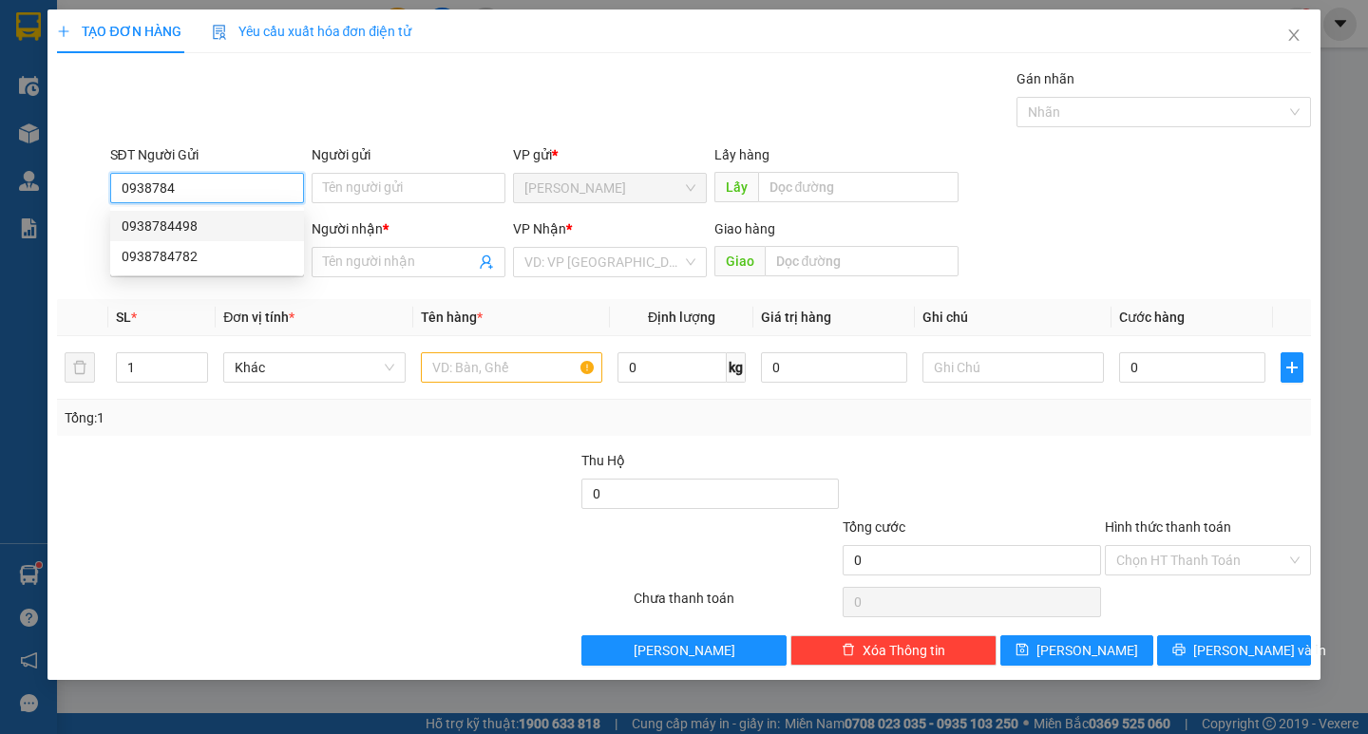
click at [199, 224] on div "0938784498" at bounding box center [207, 226] width 171 height 21
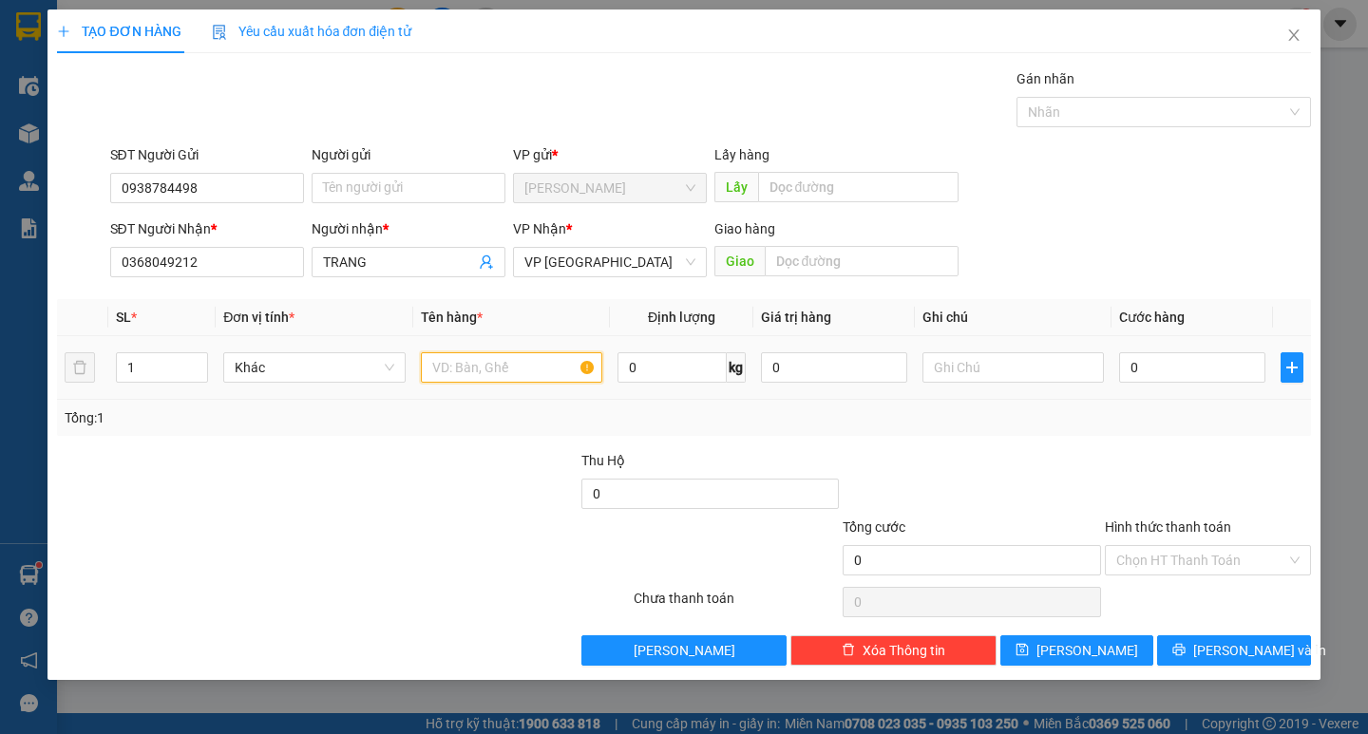
click at [551, 361] on input "text" at bounding box center [511, 367] width 181 height 30
click at [1139, 374] on input "0" at bounding box center [1192, 367] width 146 height 30
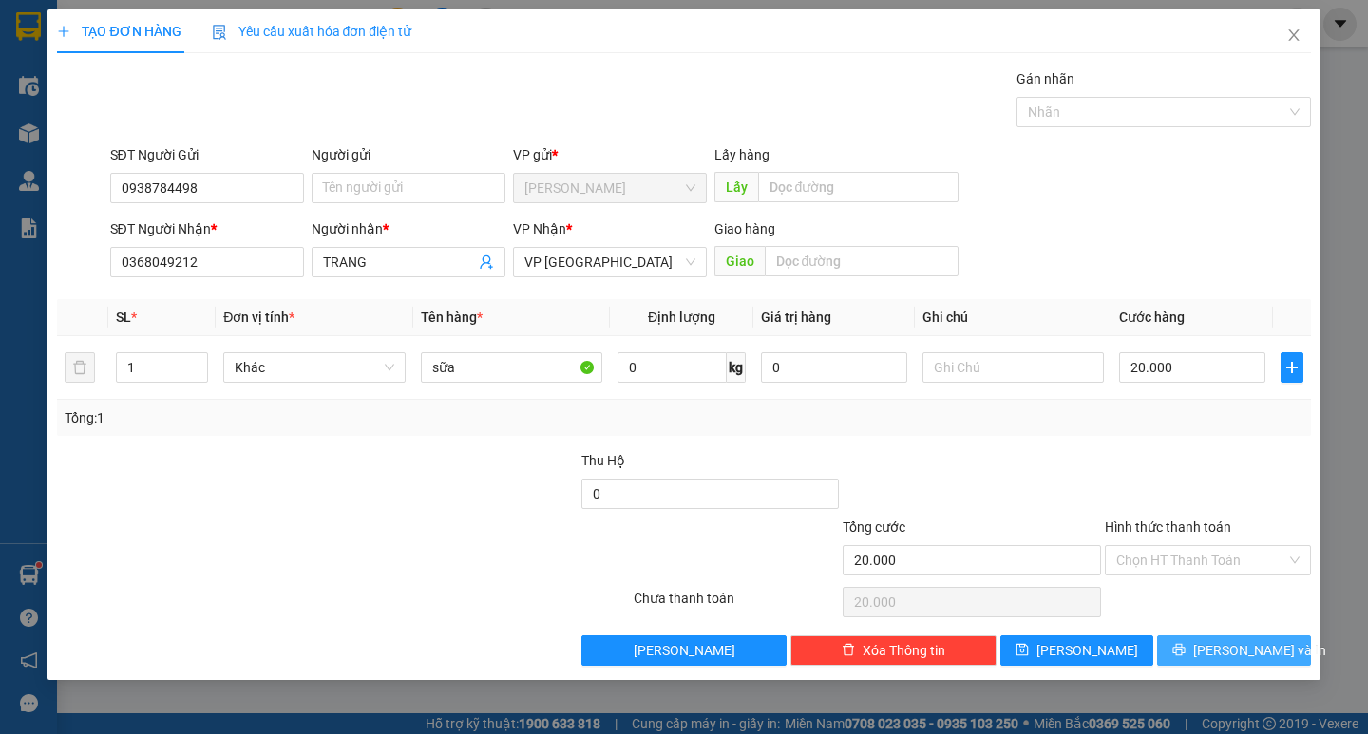
click at [1192, 646] on button "[PERSON_NAME] và In" at bounding box center [1233, 651] width 153 height 30
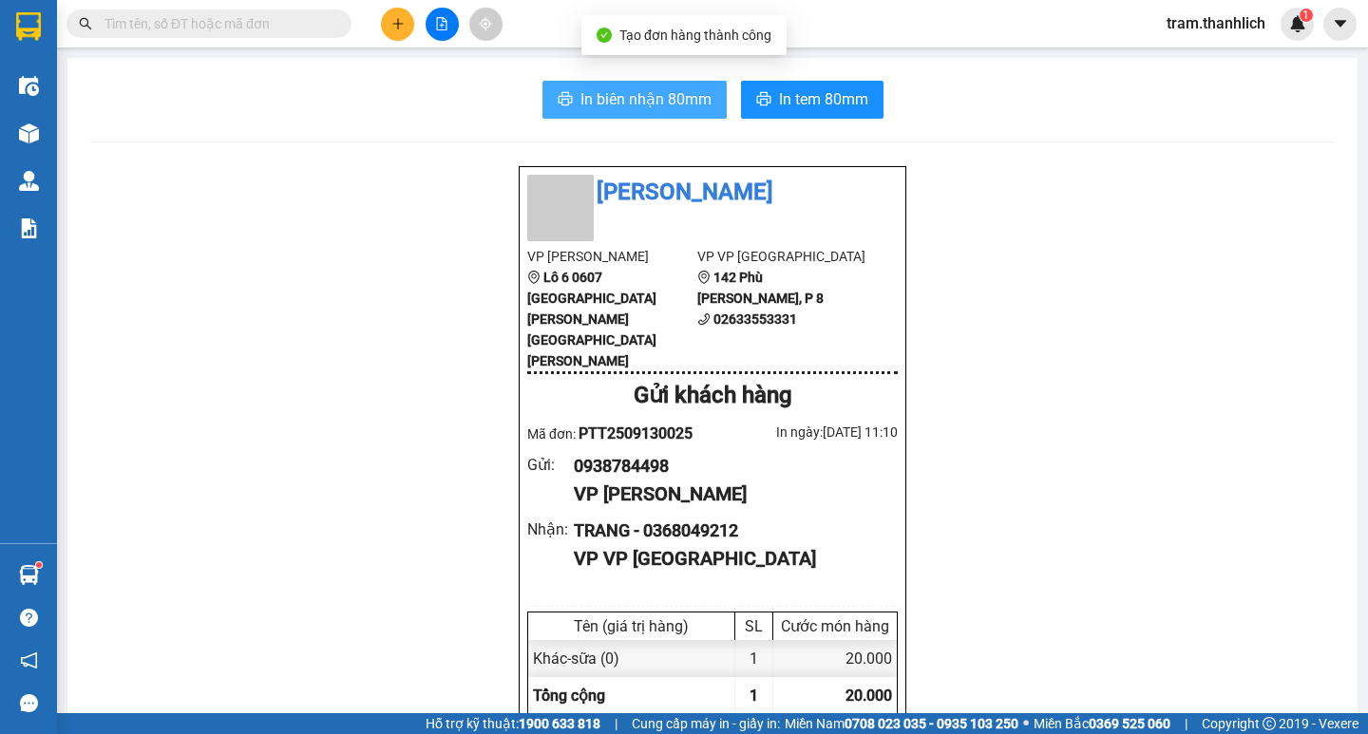
click at [641, 90] on span "In biên nhận 80mm" at bounding box center [645, 99] width 131 height 24
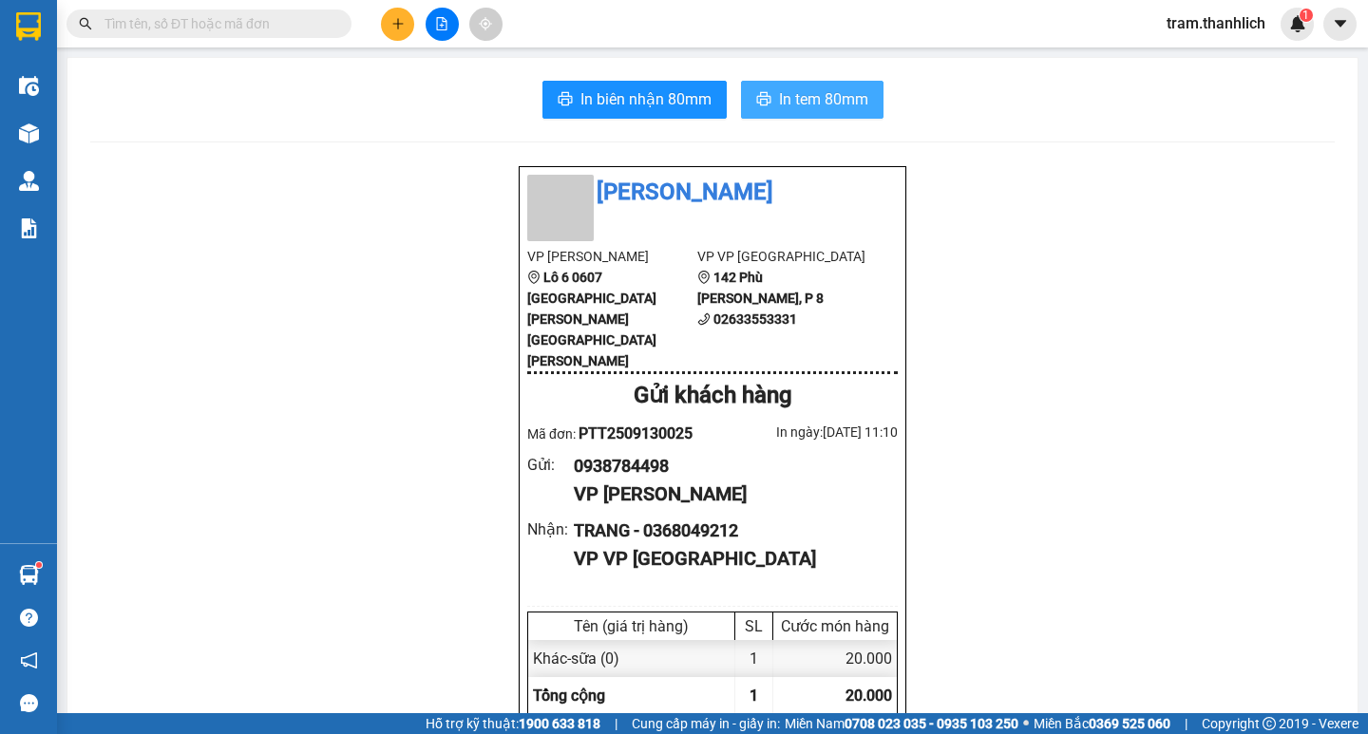
click at [843, 93] on span "In tem 80mm" at bounding box center [823, 99] width 89 height 24
click at [321, 21] on input "text" at bounding box center [217, 23] width 224 height 21
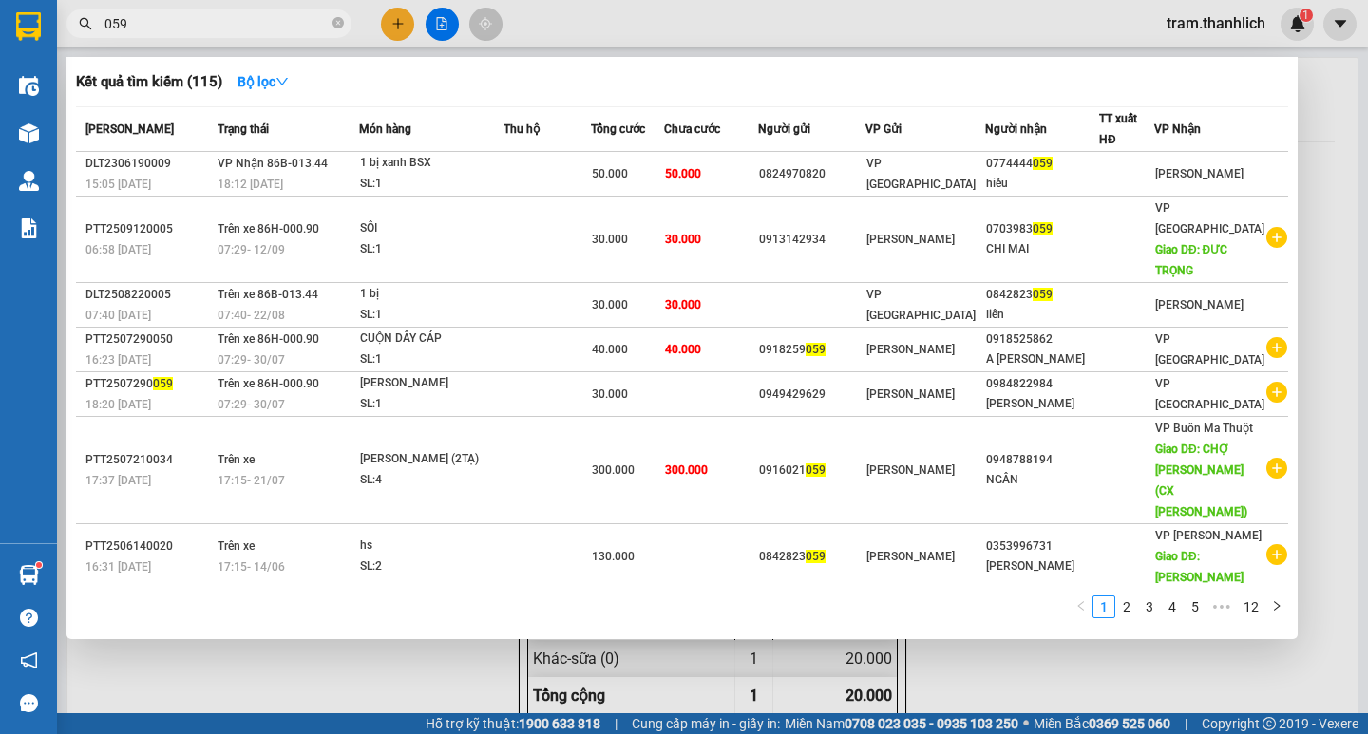
click at [140, 22] on input "059" at bounding box center [217, 23] width 224 height 21
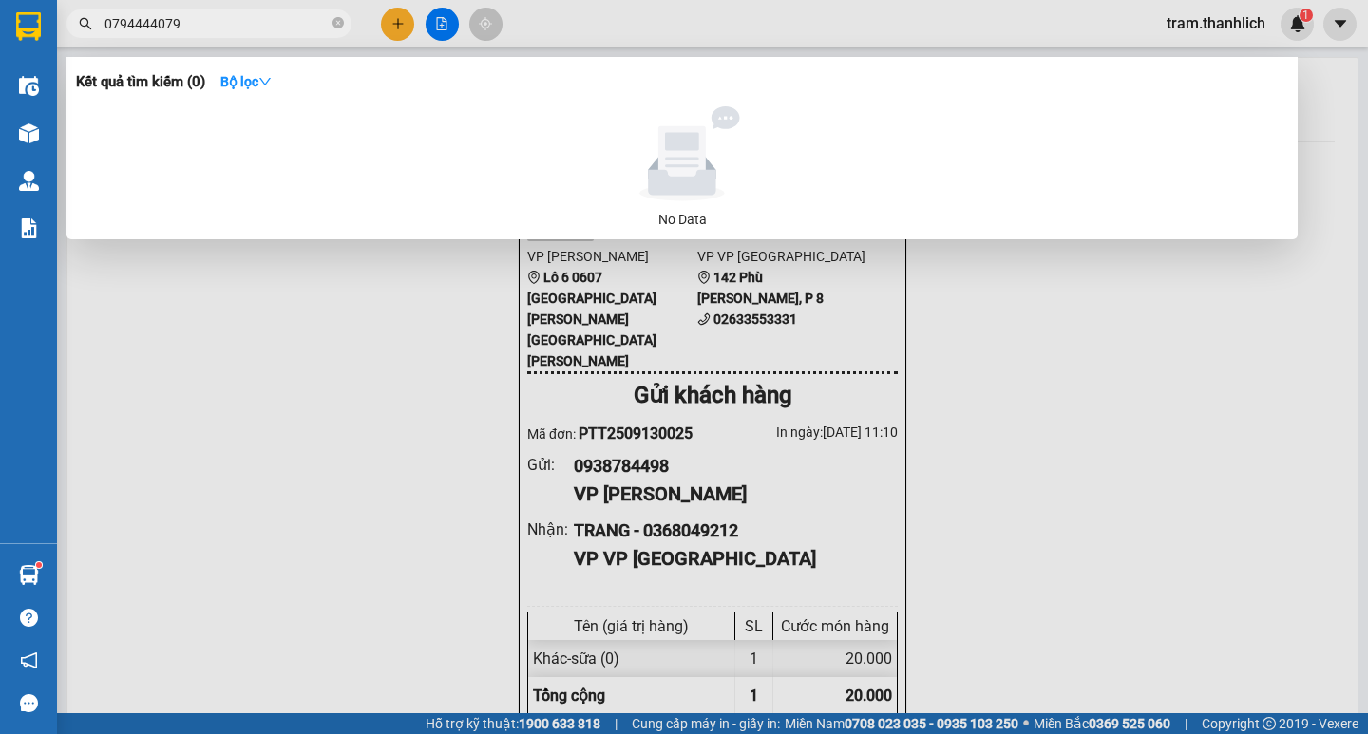
click at [153, 418] on div at bounding box center [684, 367] width 1368 height 734
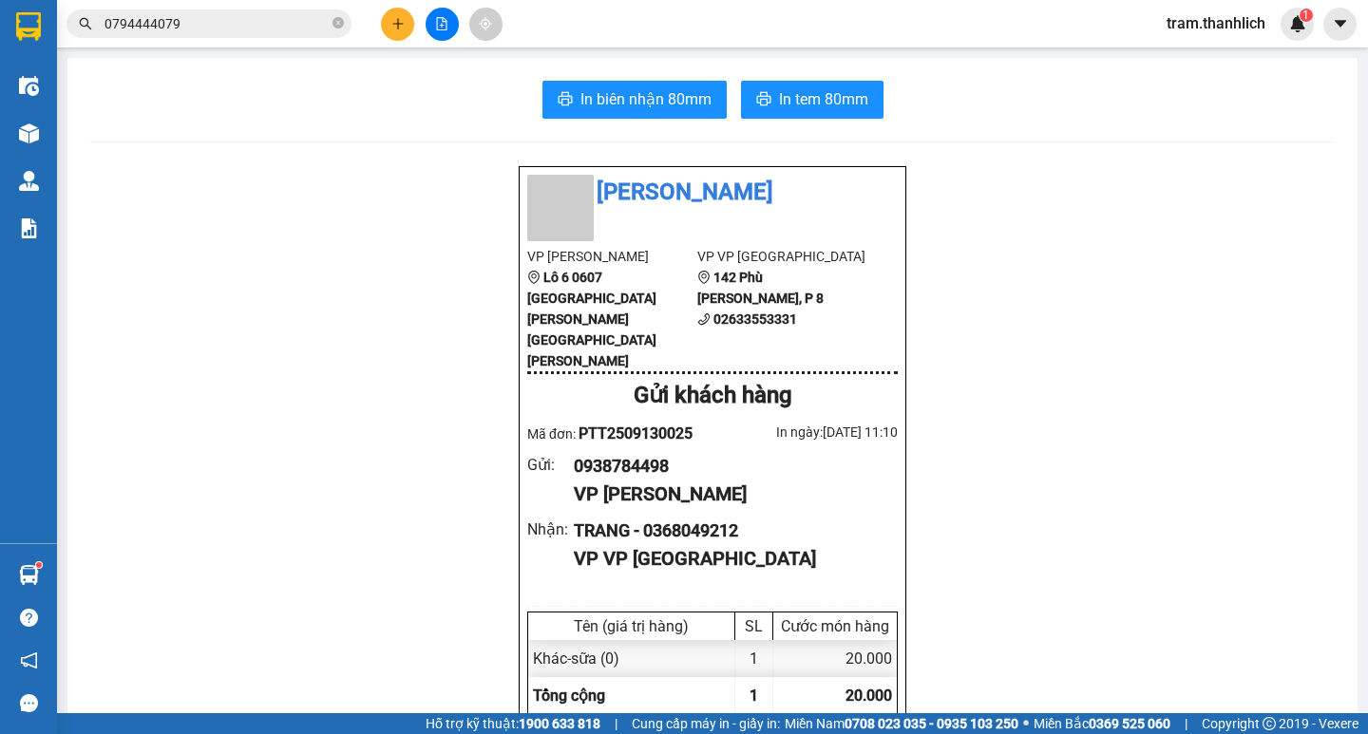
drag, startPoint x: 380, startPoint y: 127, endPoint x: 171, endPoint y: 124, distance: 209.0
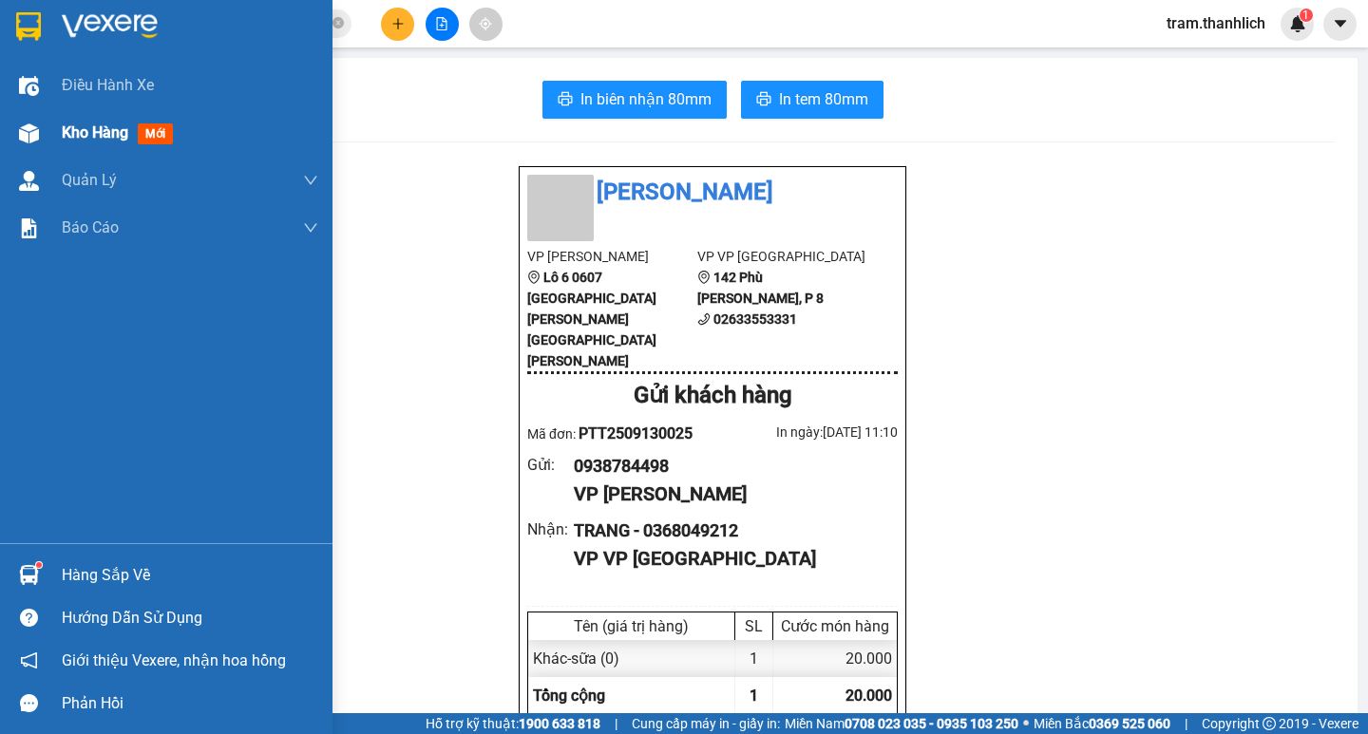
click at [75, 134] on span "Kho hàng" at bounding box center [95, 133] width 67 height 18
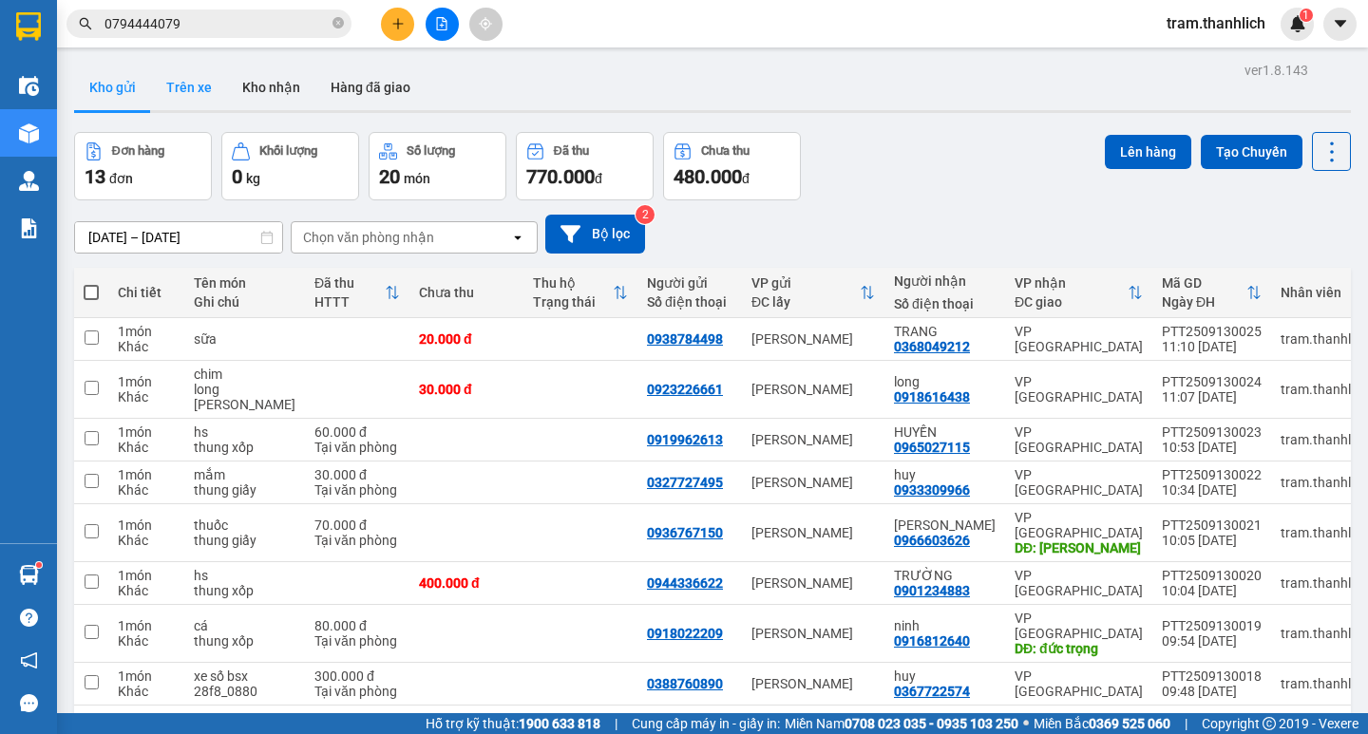
click at [216, 75] on button "Trên xe" at bounding box center [189, 88] width 76 height 46
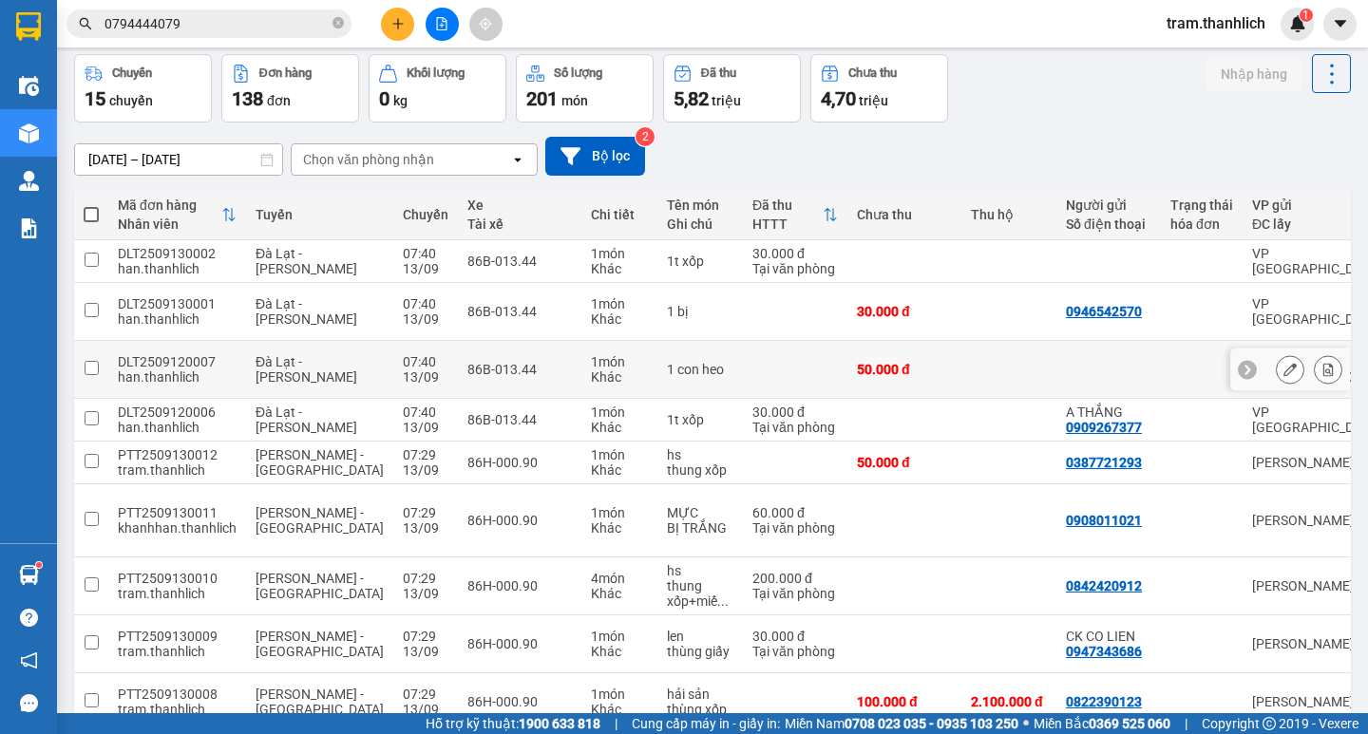
scroll to position [148, 0]
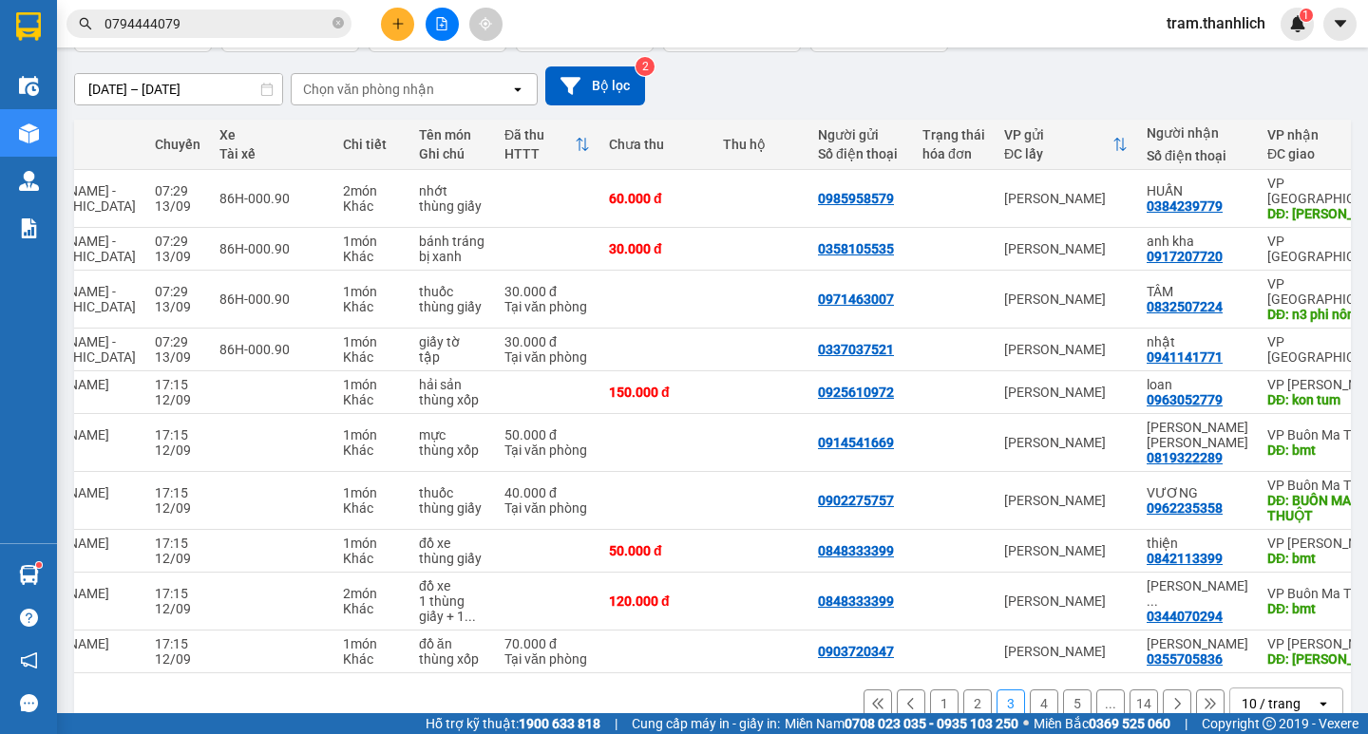
scroll to position [0, 238]
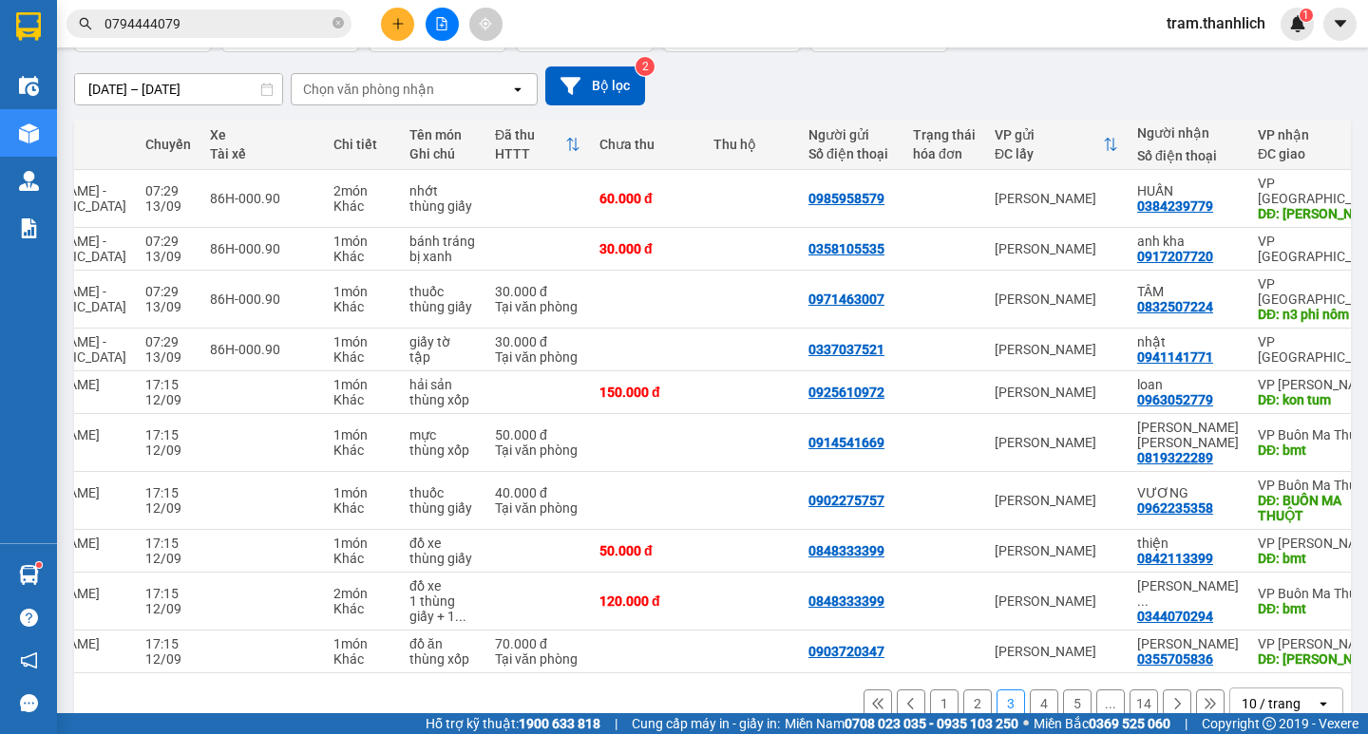
click at [1072, 690] on button "5" at bounding box center [1077, 704] width 29 height 29
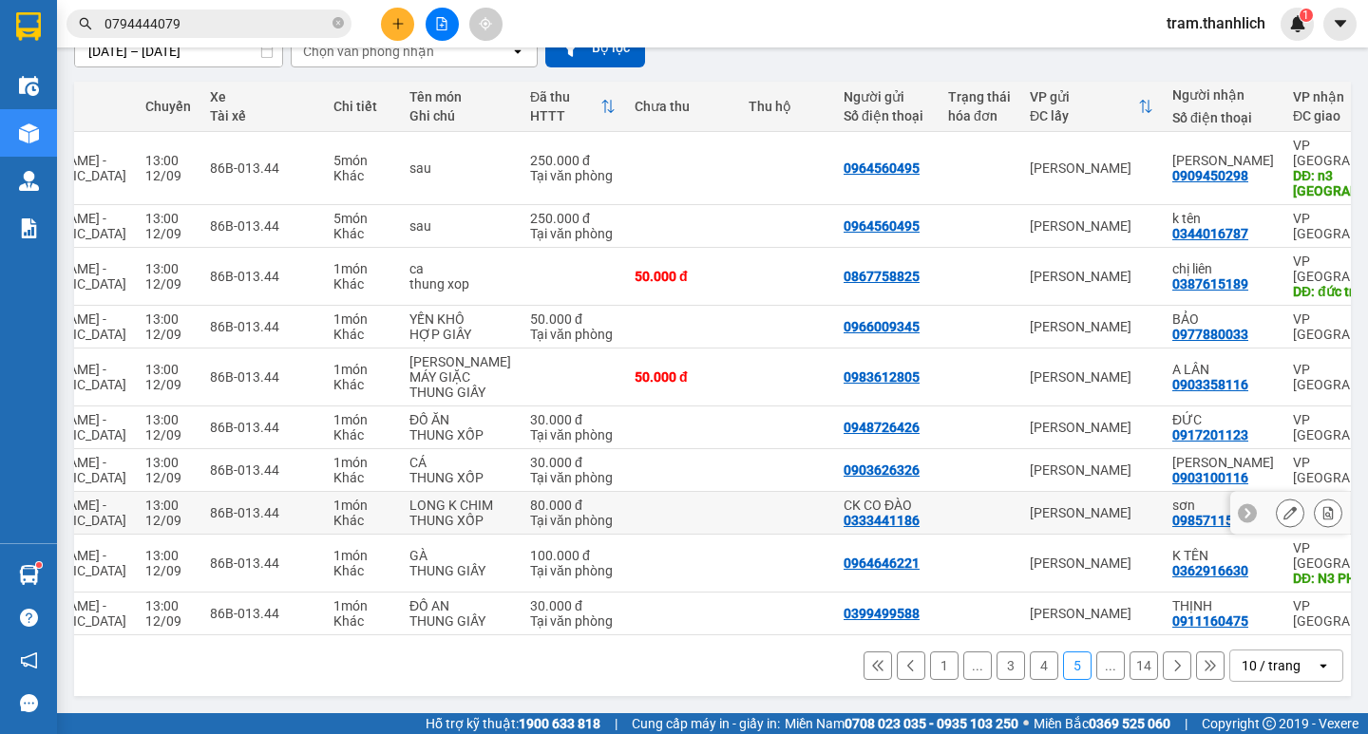
scroll to position [239, 0]
click at [1130, 663] on button "14" at bounding box center [1144, 666] width 29 height 29
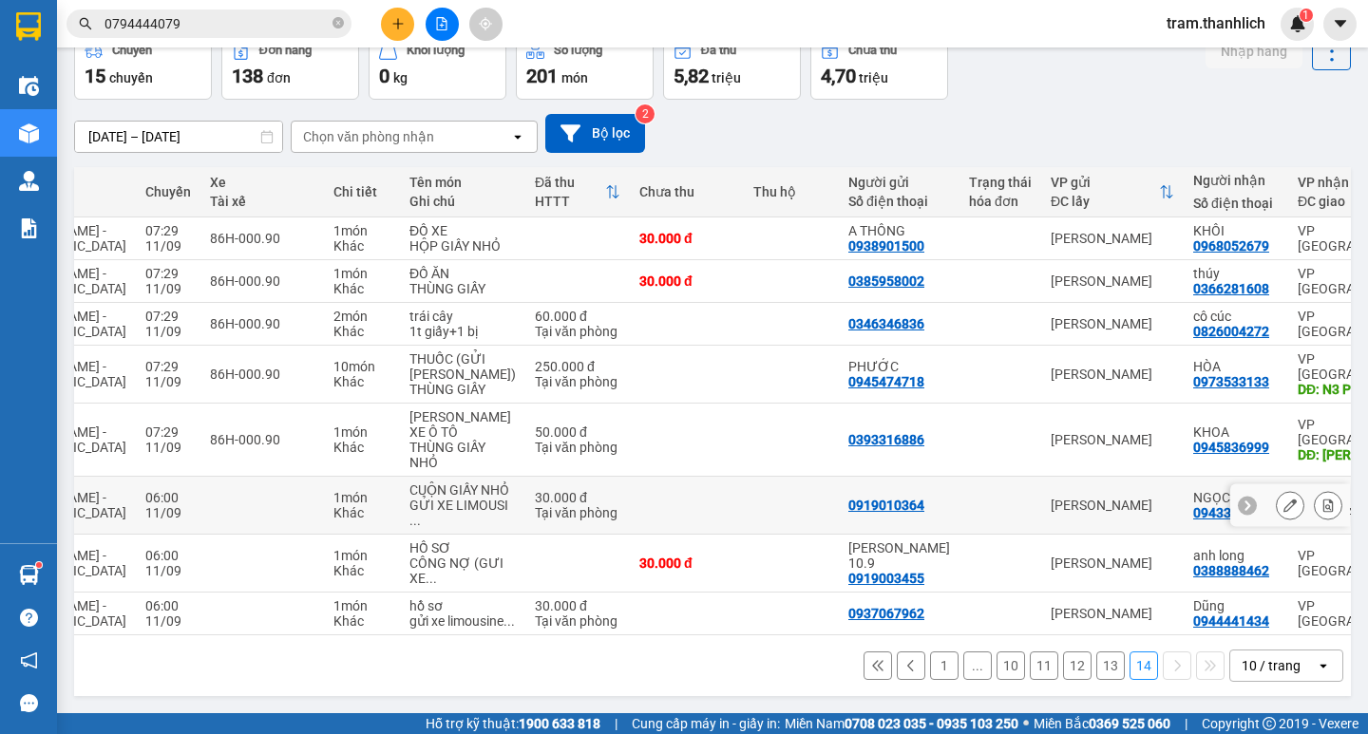
scroll to position [215, 0]
click at [283, 31] on input "0794444079" at bounding box center [217, 23] width 224 height 21
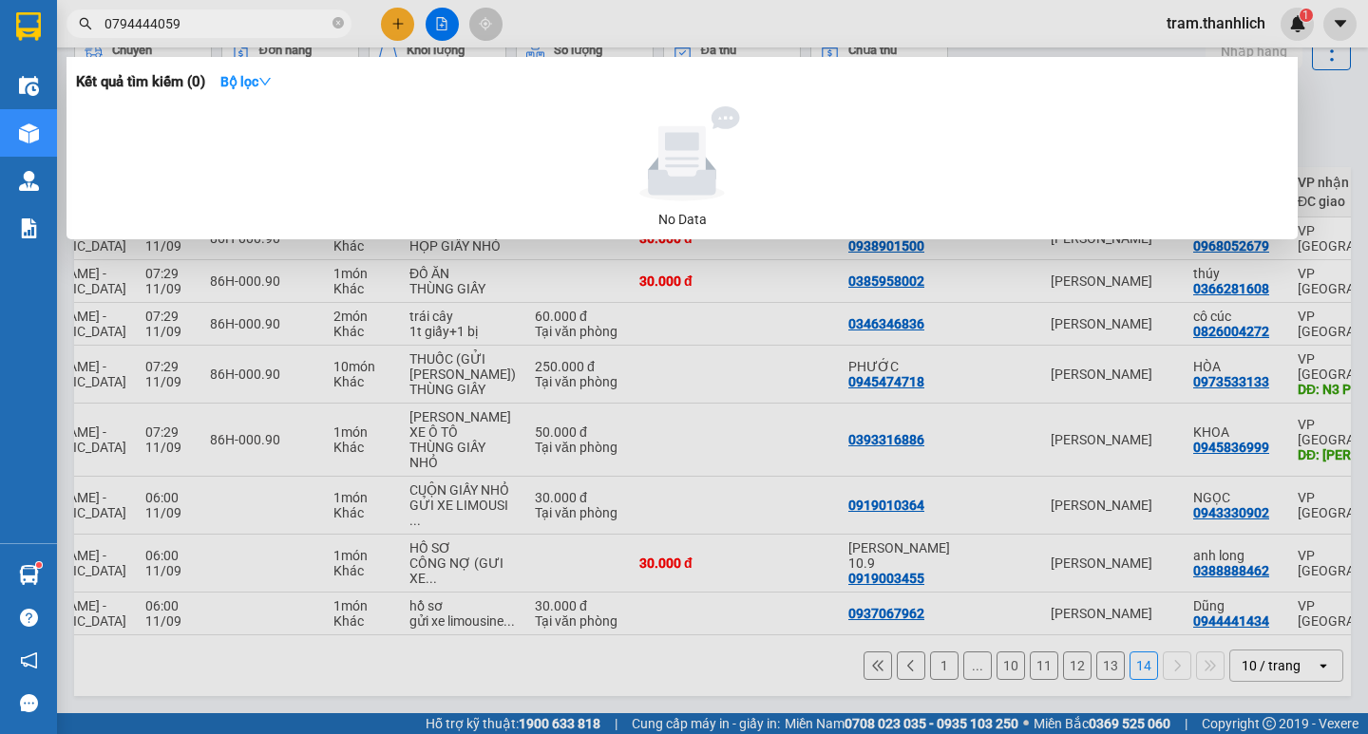
click at [634, 500] on div at bounding box center [684, 367] width 1368 height 734
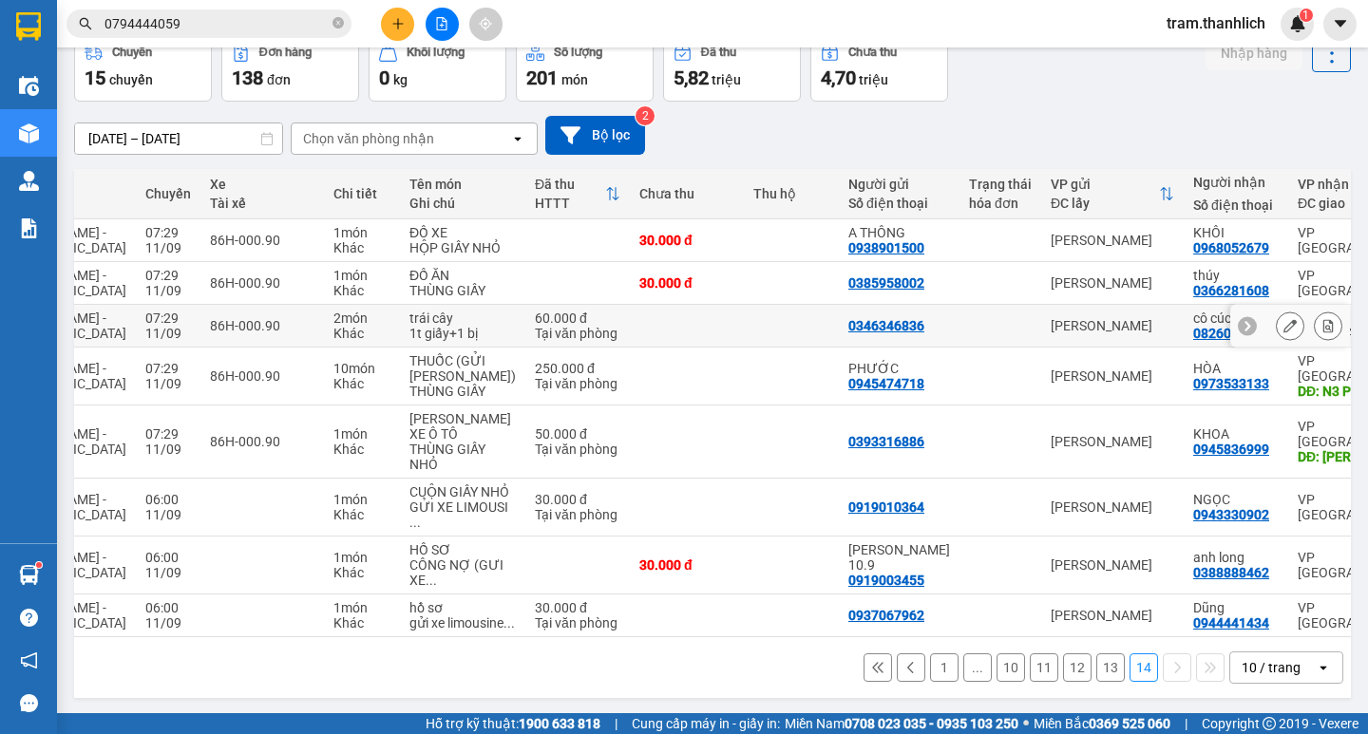
scroll to position [0, 0]
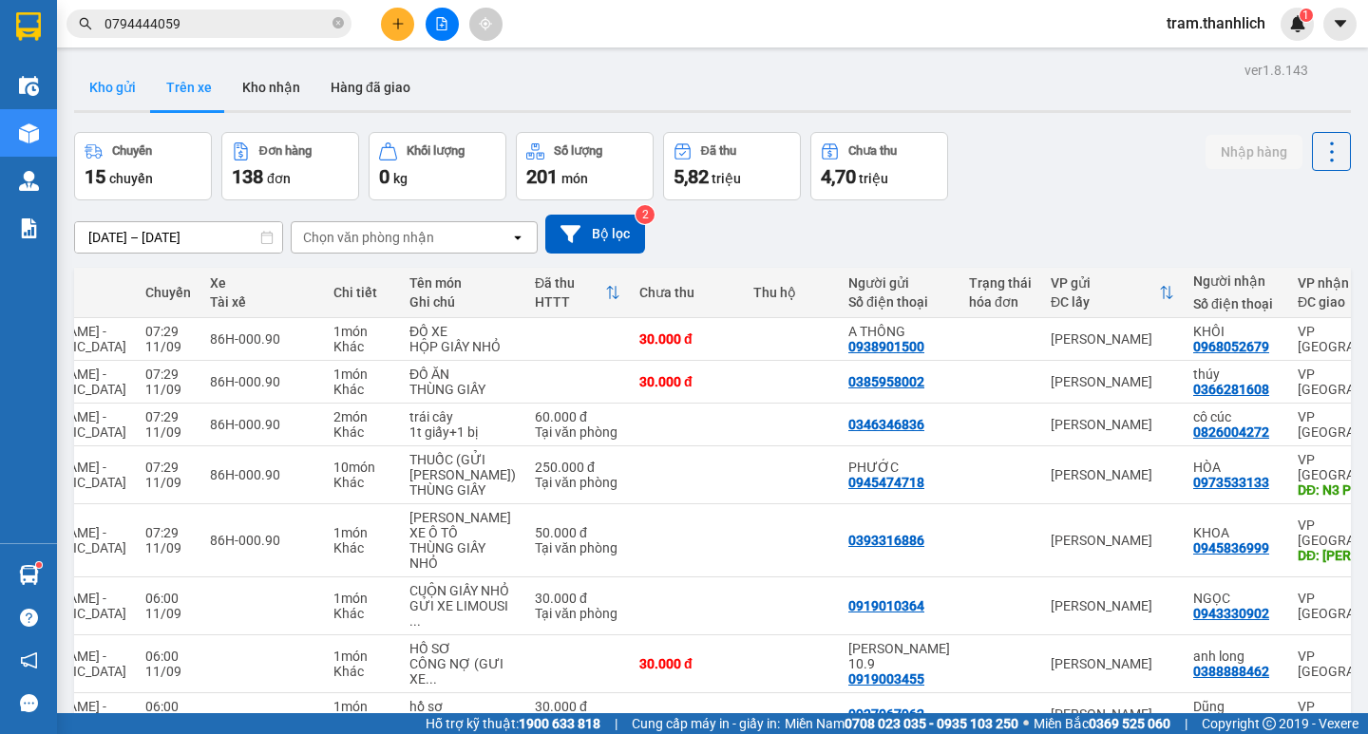
click at [96, 95] on button "Kho gửi" at bounding box center [112, 88] width 77 height 46
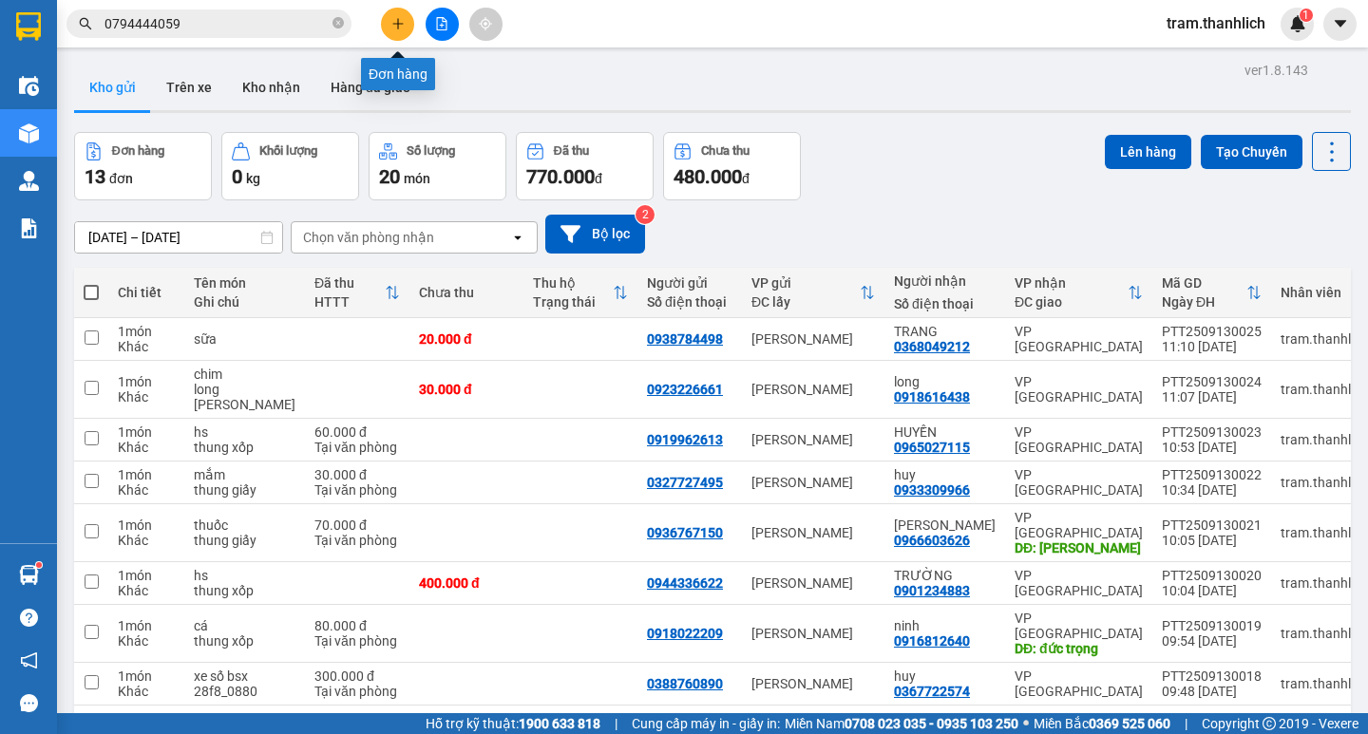
click at [401, 29] on button at bounding box center [397, 24] width 33 height 33
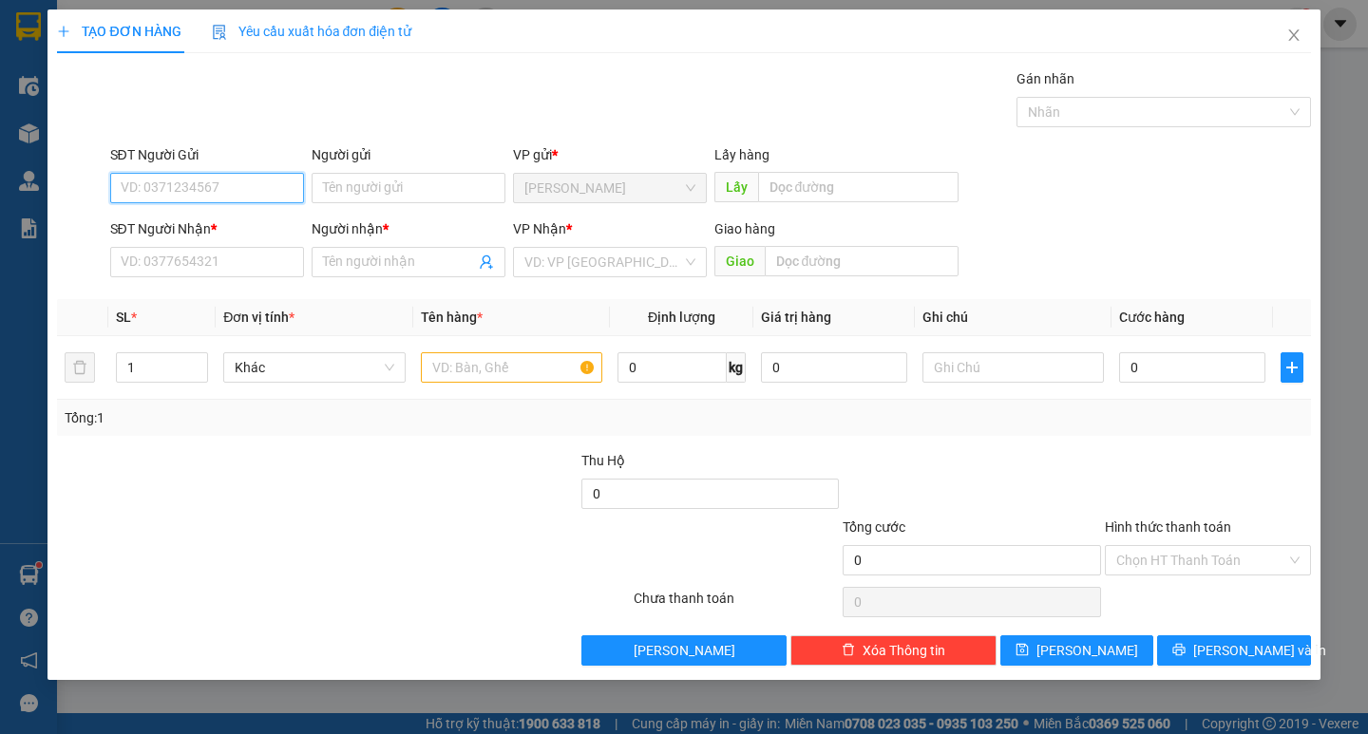
click at [200, 193] on input "SĐT Người Gửi" at bounding box center [207, 188] width 194 height 30
click at [195, 232] on div "0902275757" at bounding box center [207, 226] width 171 height 21
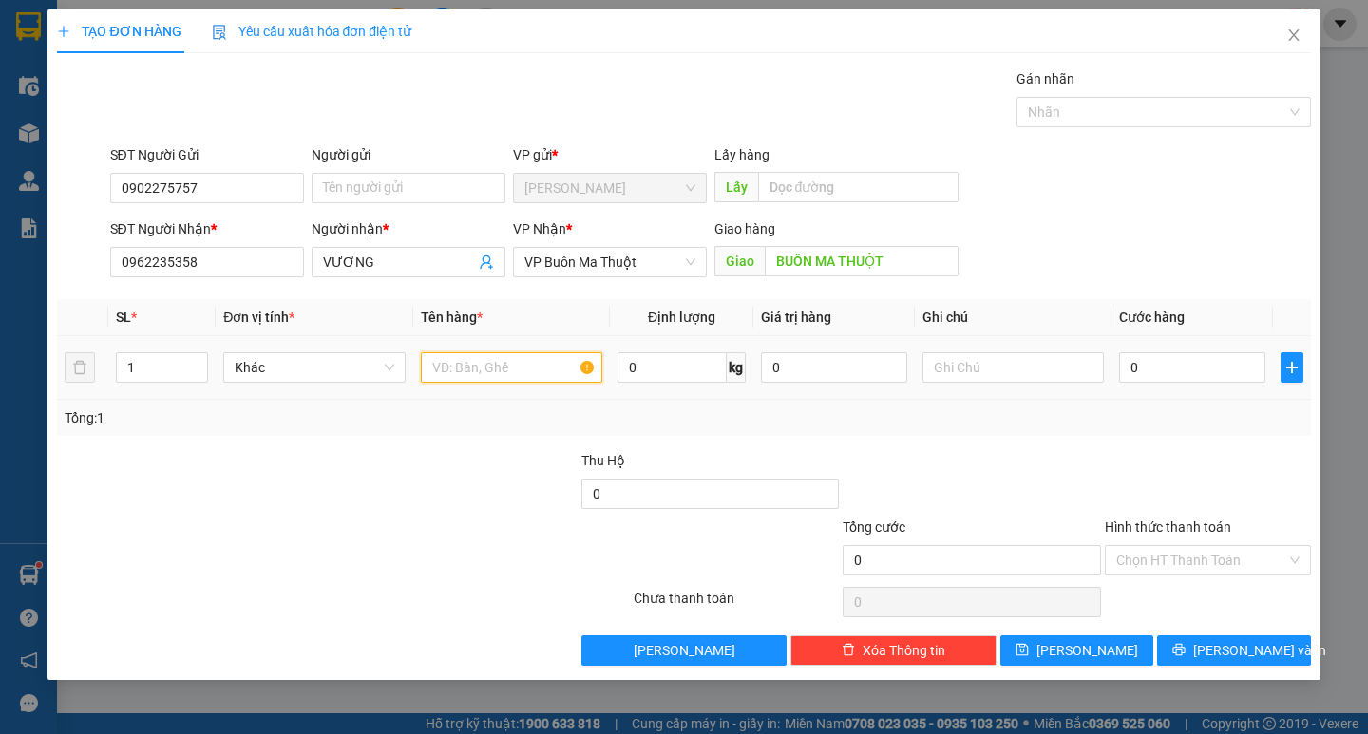
click at [583, 380] on input "text" at bounding box center [511, 367] width 181 height 30
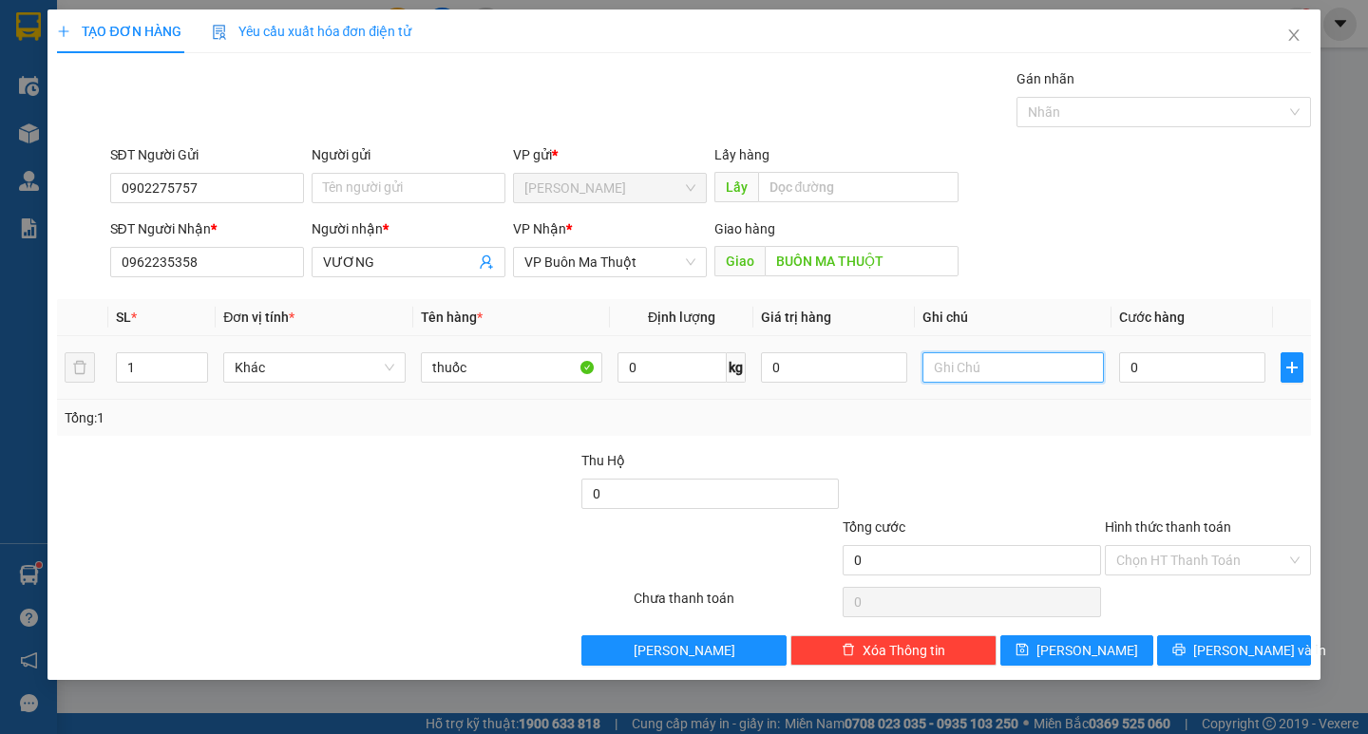
click at [953, 366] on input "text" at bounding box center [1013, 367] width 181 height 30
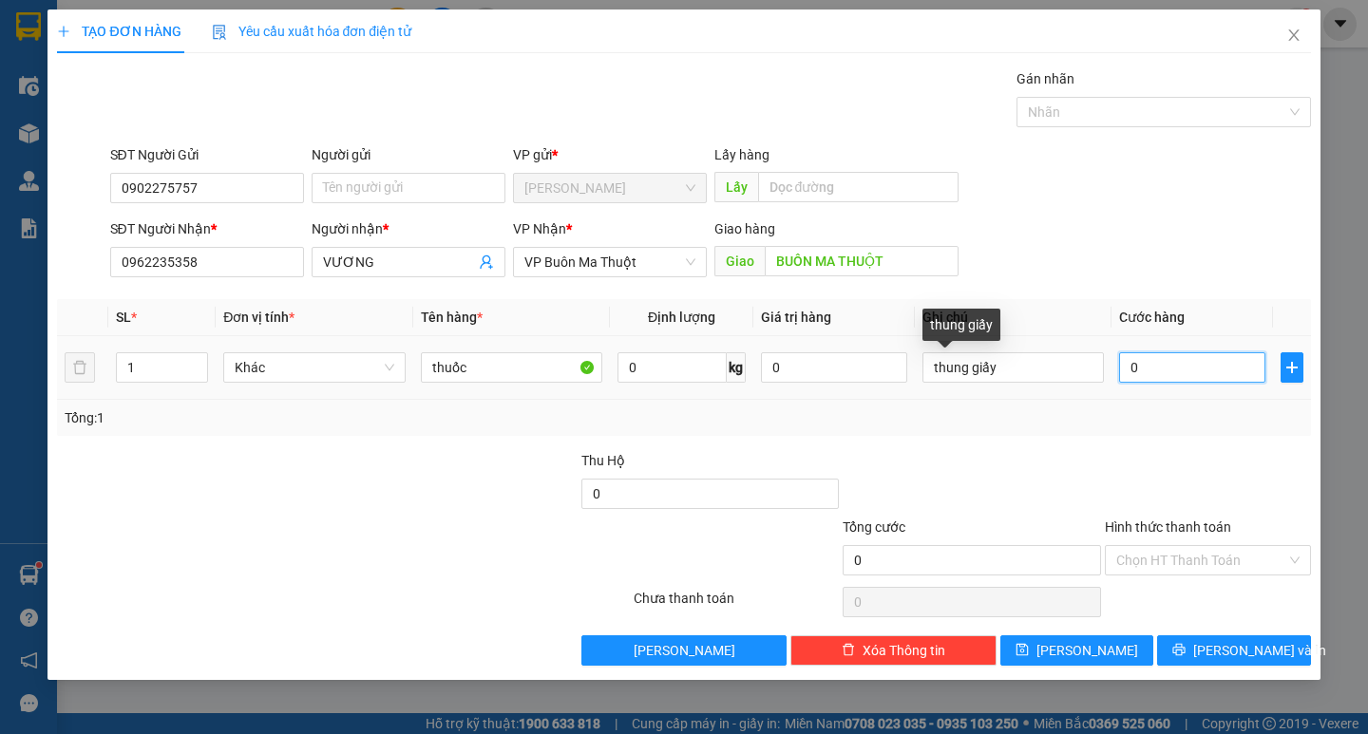
click at [1141, 359] on input "0" at bounding box center [1192, 367] width 146 height 30
click at [1210, 563] on input "Hình thức thanh toán" at bounding box center [1201, 560] width 170 height 29
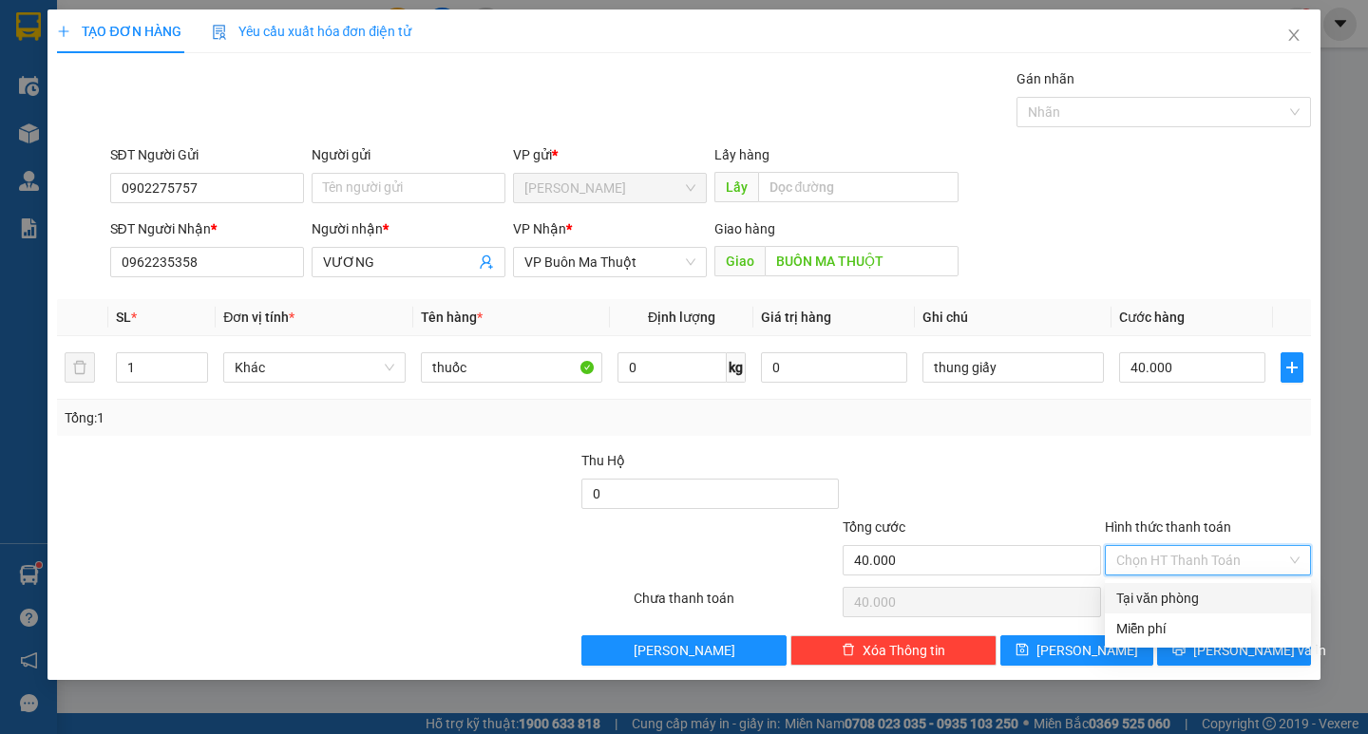
click at [1199, 591] on div "Tại văn phòng" at bounding box center [1207, 598] width 183 height 21
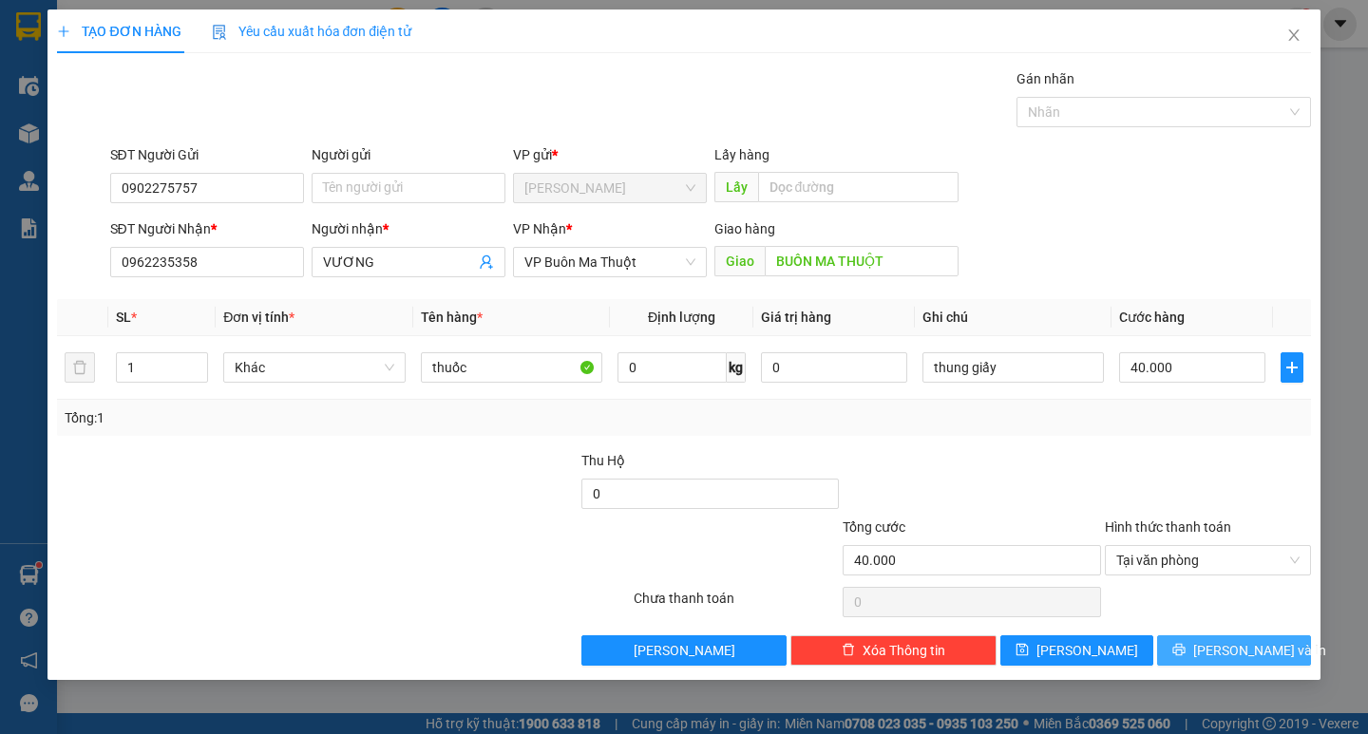
click at [1186, 648] on icon "printer" at bounding box center [1179, 650] width 12 height 12
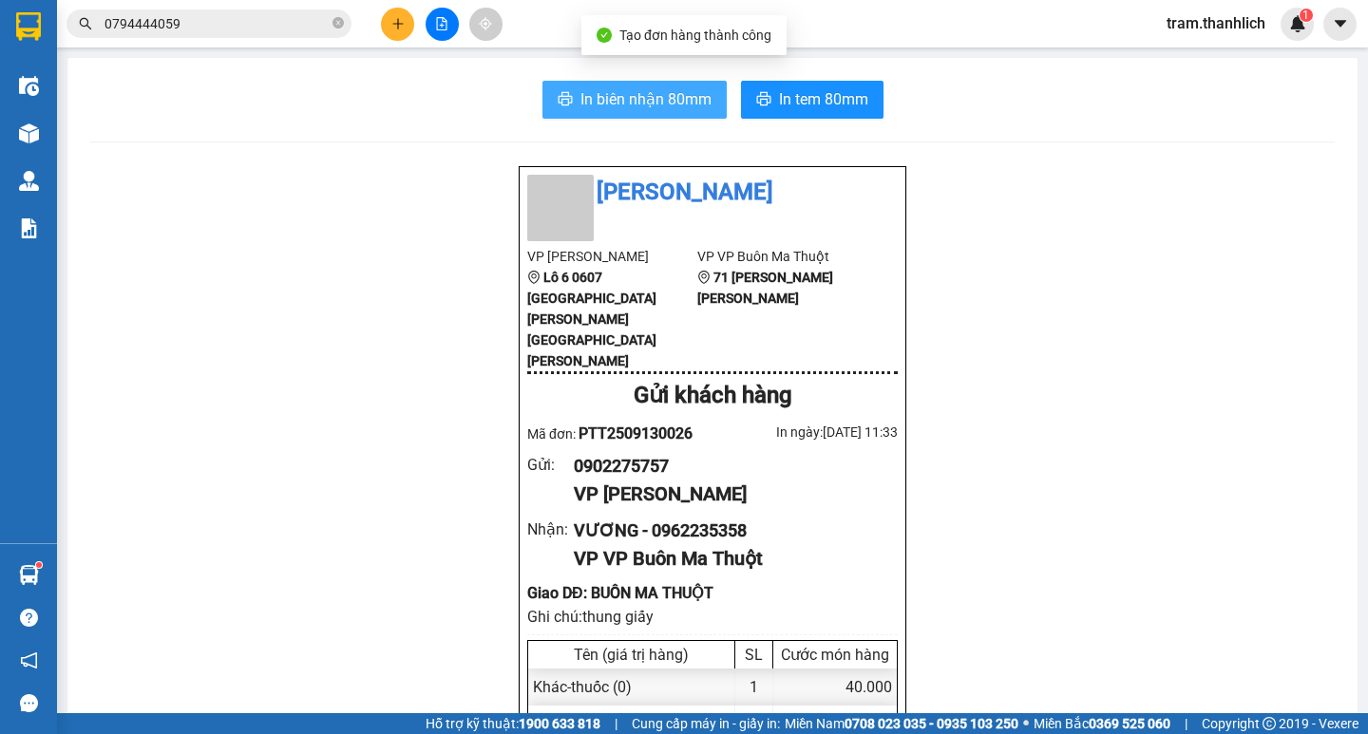
click at [690, 106] on span "In biên nhận 80mm" at bounding box center [645, 99] width 131 height 24
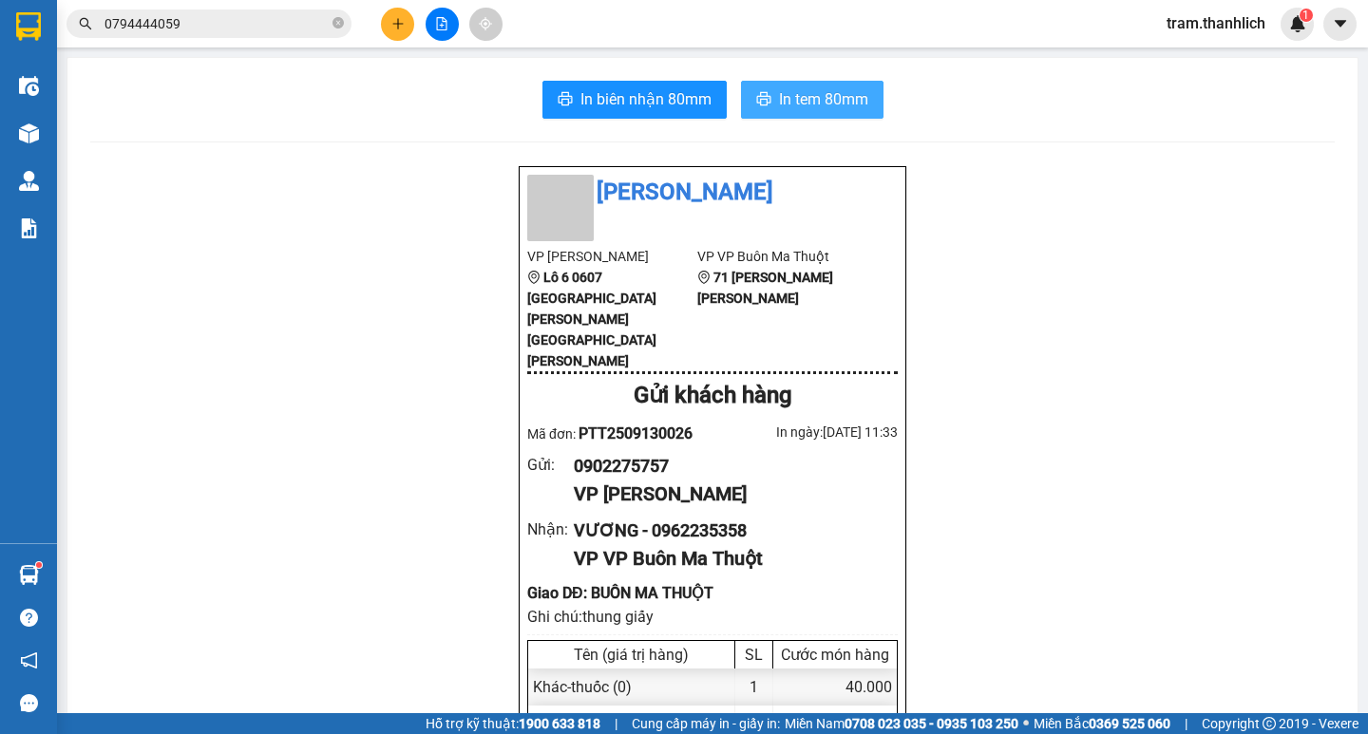
click at [761, 87] on button "In tem 80mm" at bounding box center [812, 100] width 143 height 38
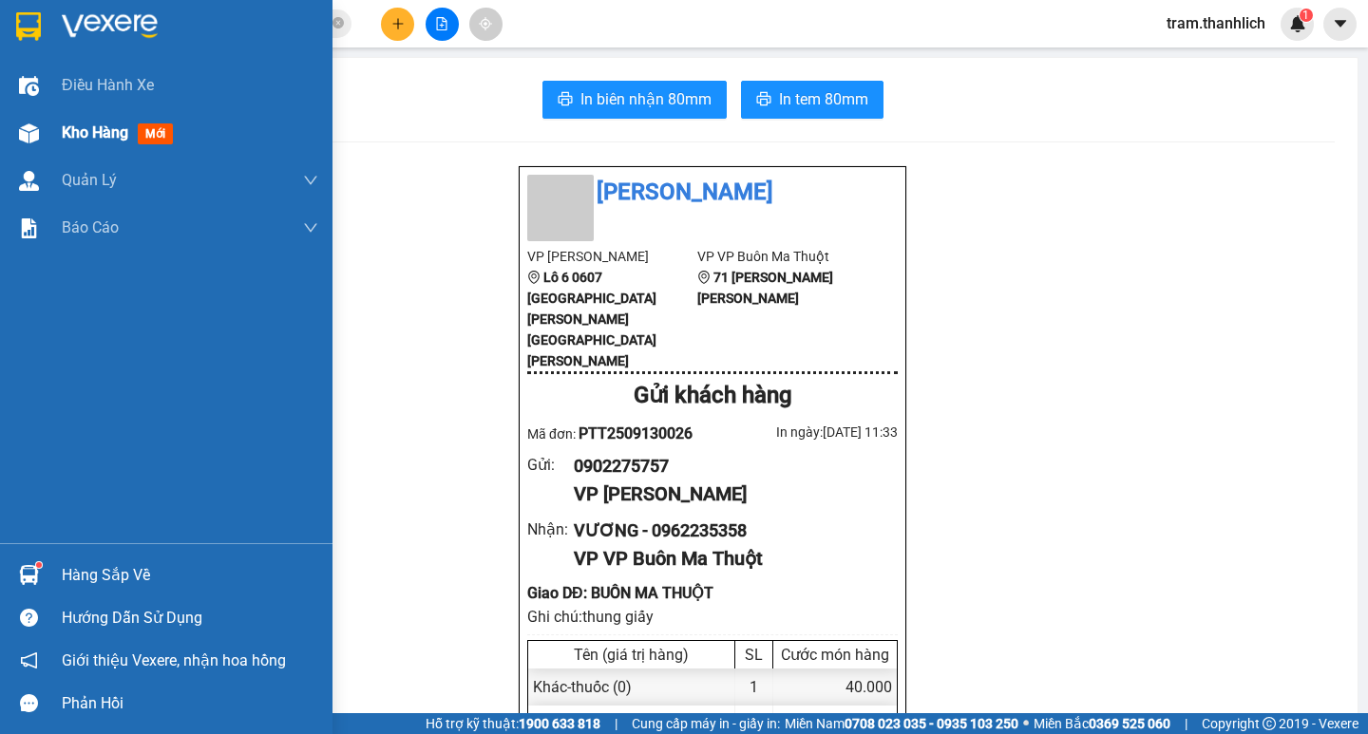
click at [104, 149] on div "Kho hàng mới" at bounding box center [190, 133] width 257 height 48
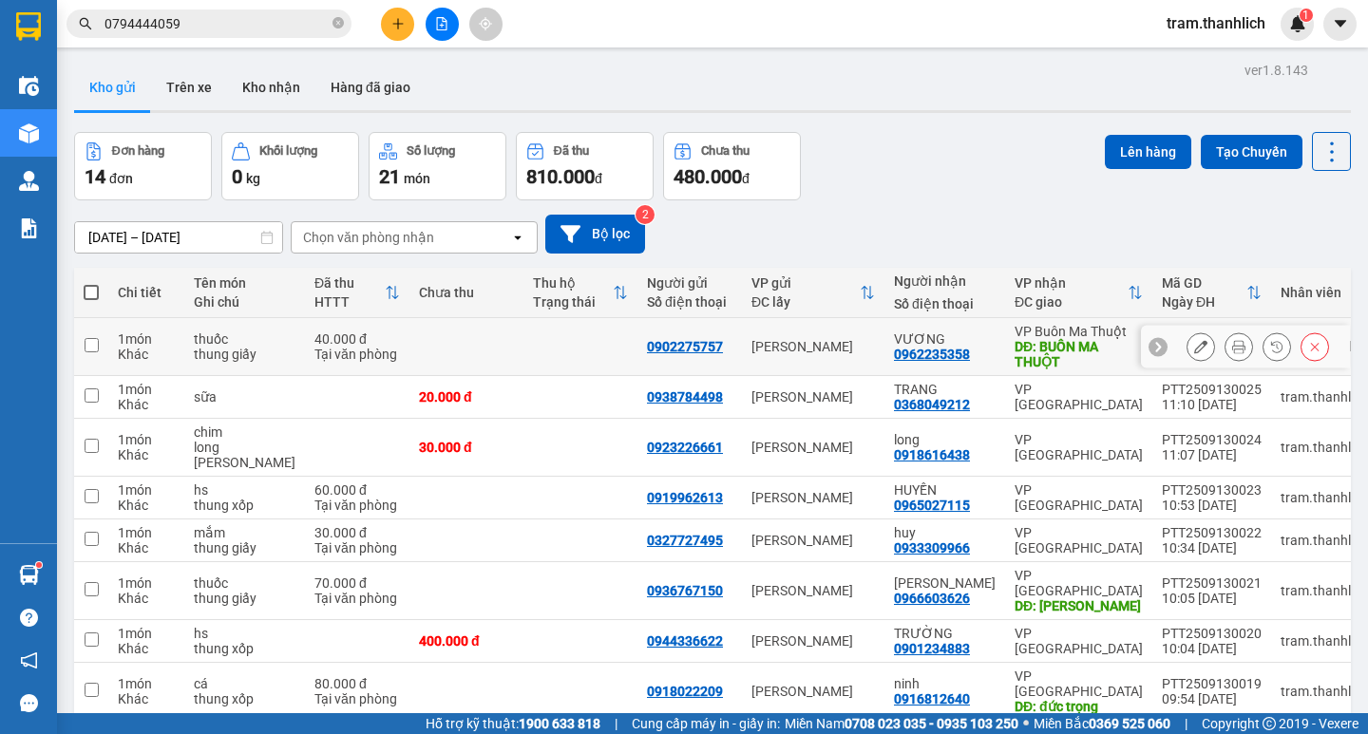
click at [1188, 342] on button at bounding box center [1201, 347] width 27 height 33
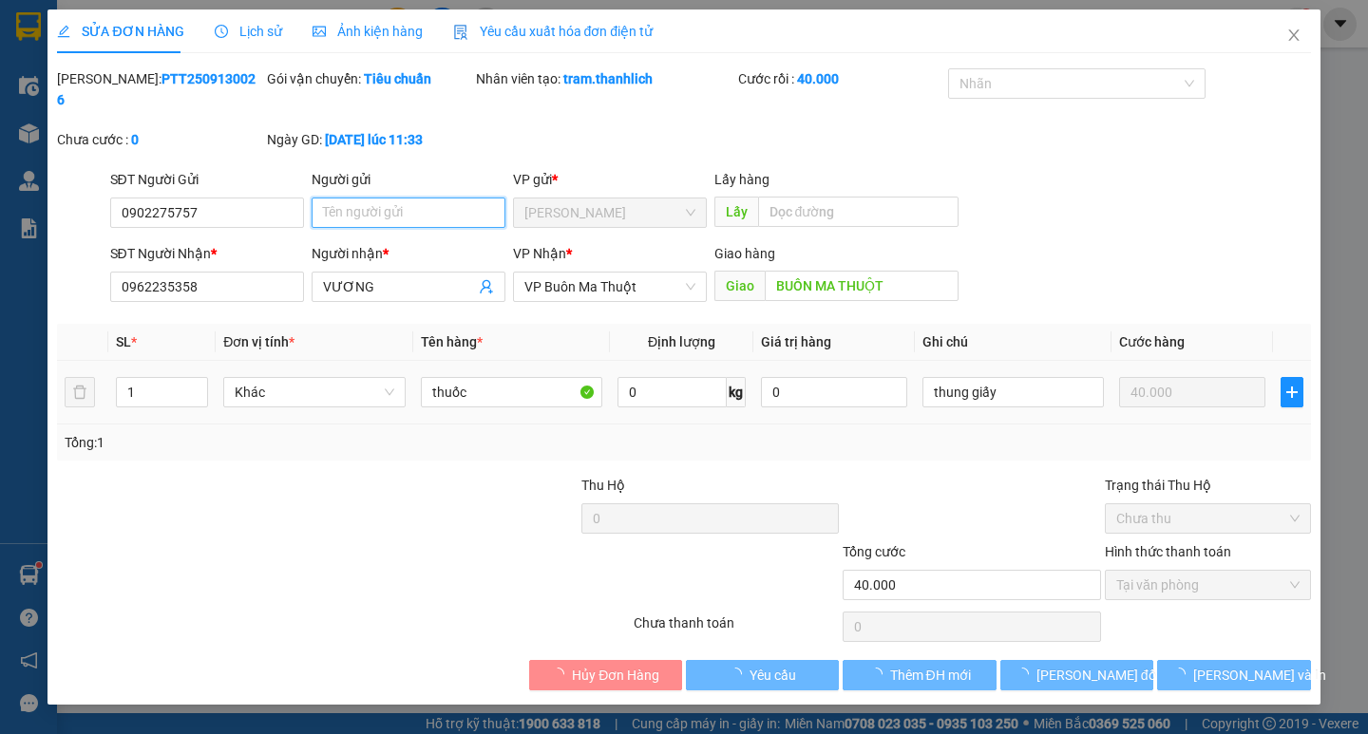
click at [381, 198] on input "Người gửi" at bounding box center [409, 213] width 194 height 30
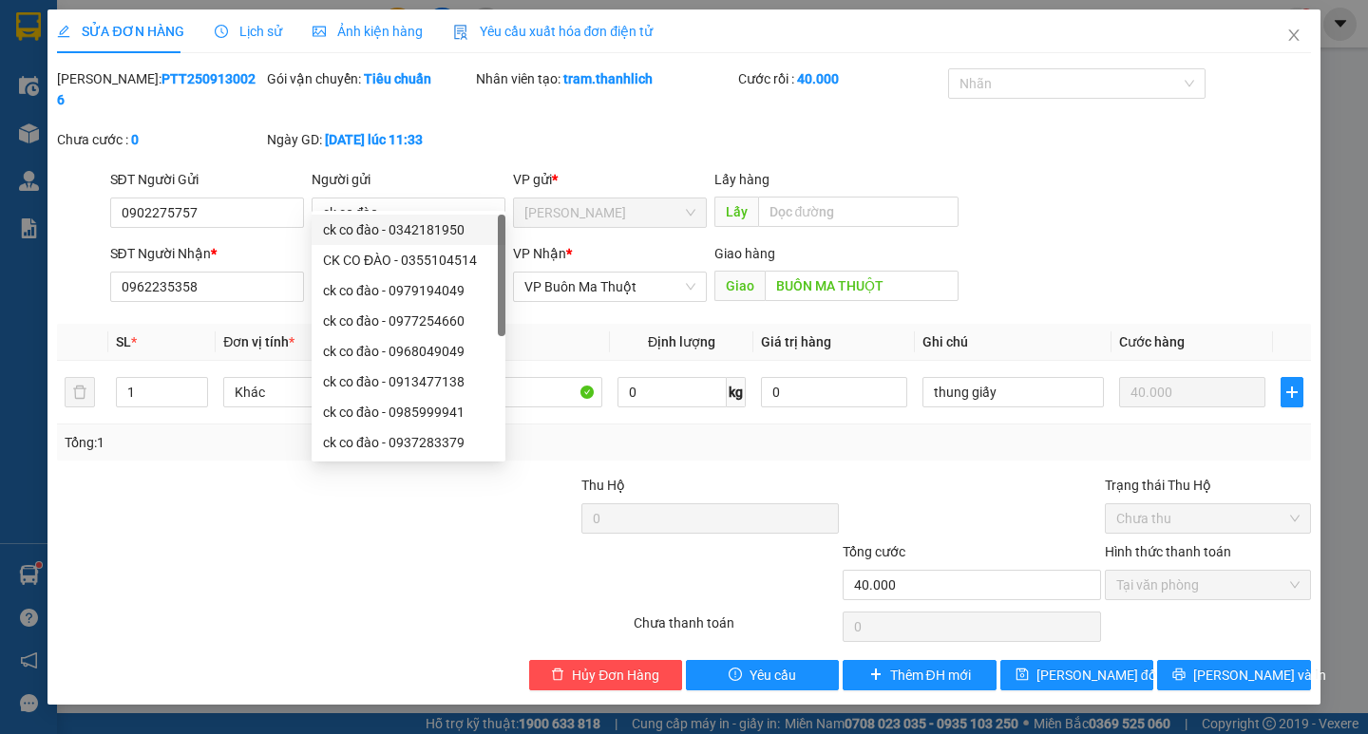
click at [1199, 634] on div "Total Paid Fee 40.000 Total UnPaid Fee 0 Cash Collection Total Fee Mã ĐH: PTT25…" at bounding box center [683, 379] width 1253 height 622
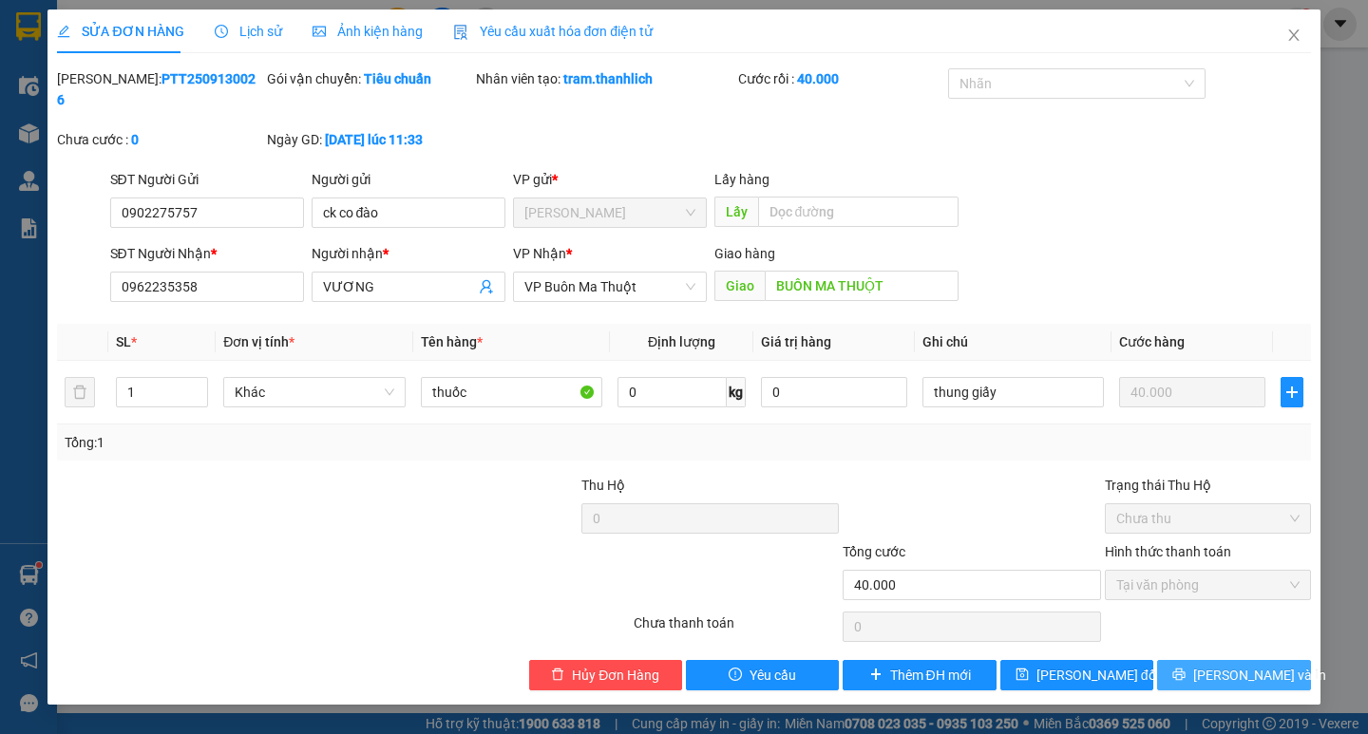
click at [1200, 660] on button "[PERSON_NAME] và In" at bounding box center [1233, 675] width 153 height 30
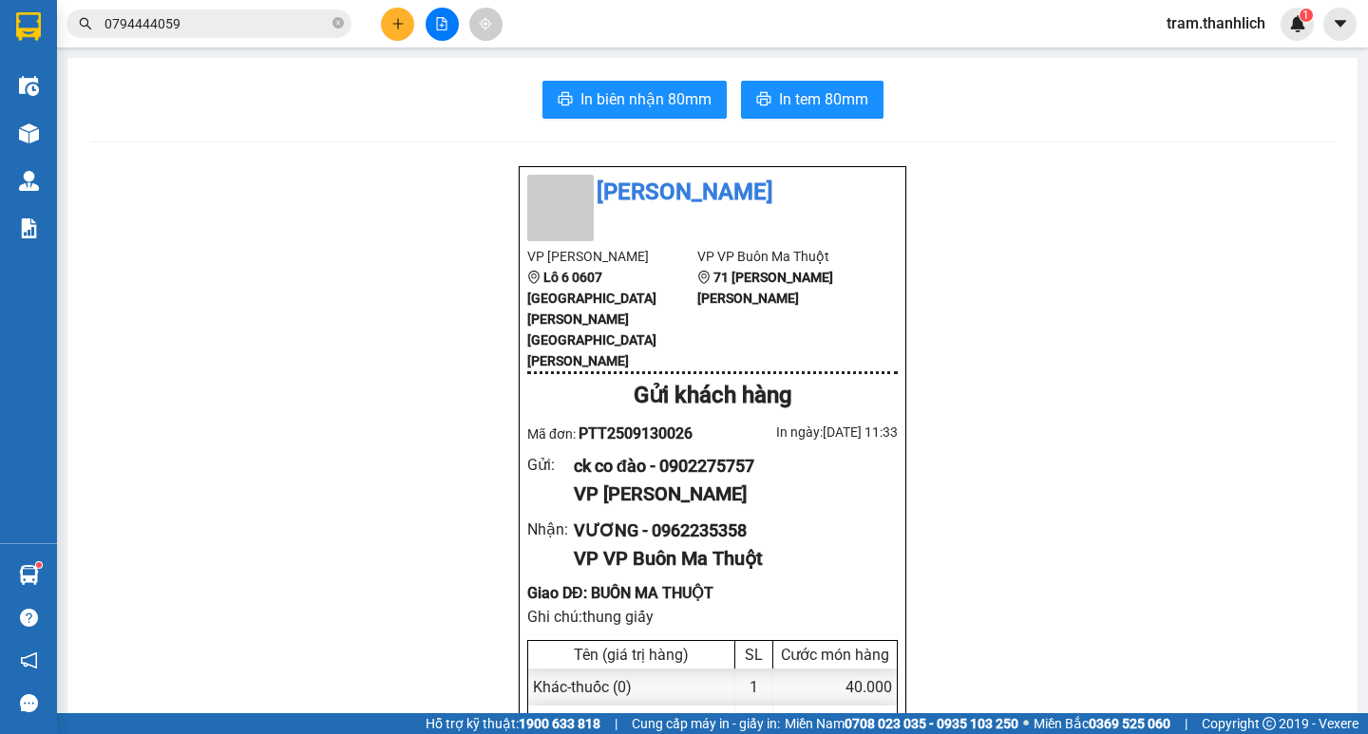
click at [387, 25] on button at bounding box center [397, 24] width 33 height 33
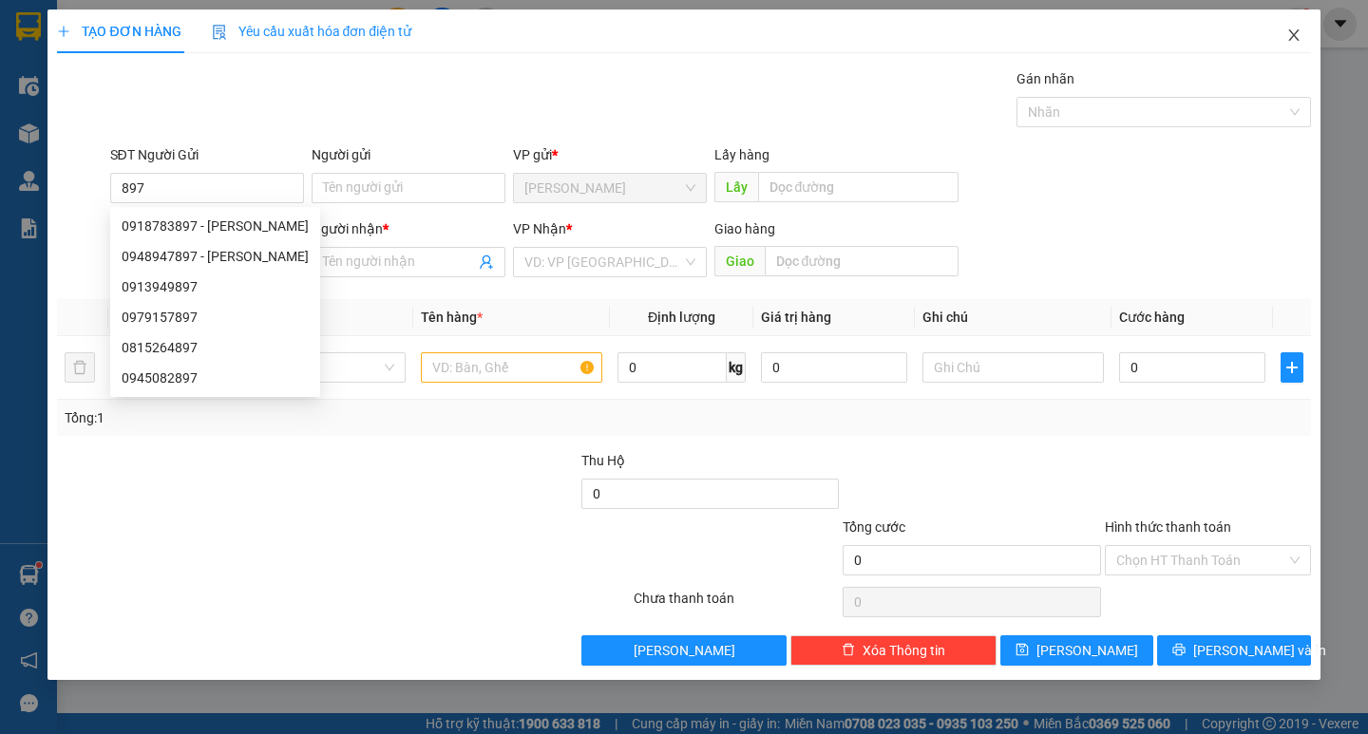
click at [1279, 41] on span "Close" at bounding box center [1293, 36] width 53 height 53
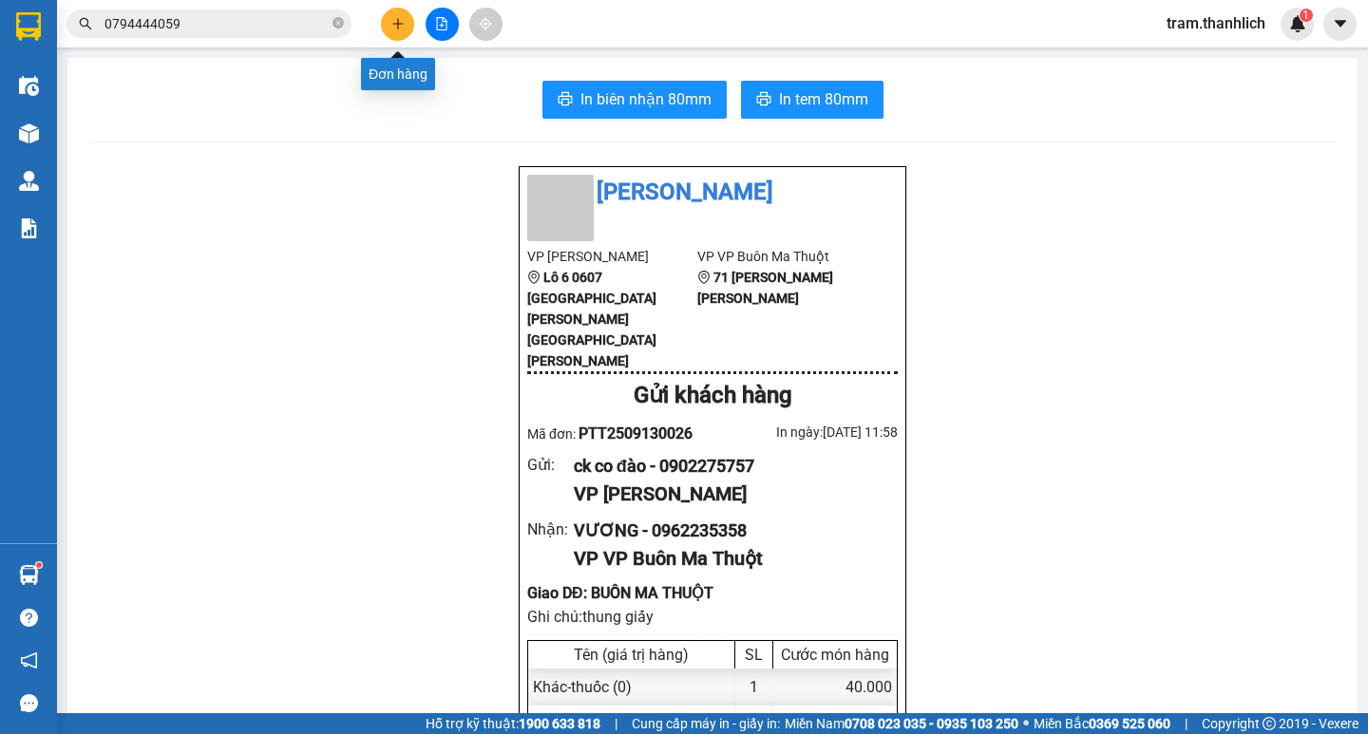
click at [388, 34] on button at bounding box center [397, 24] width 33 height 33
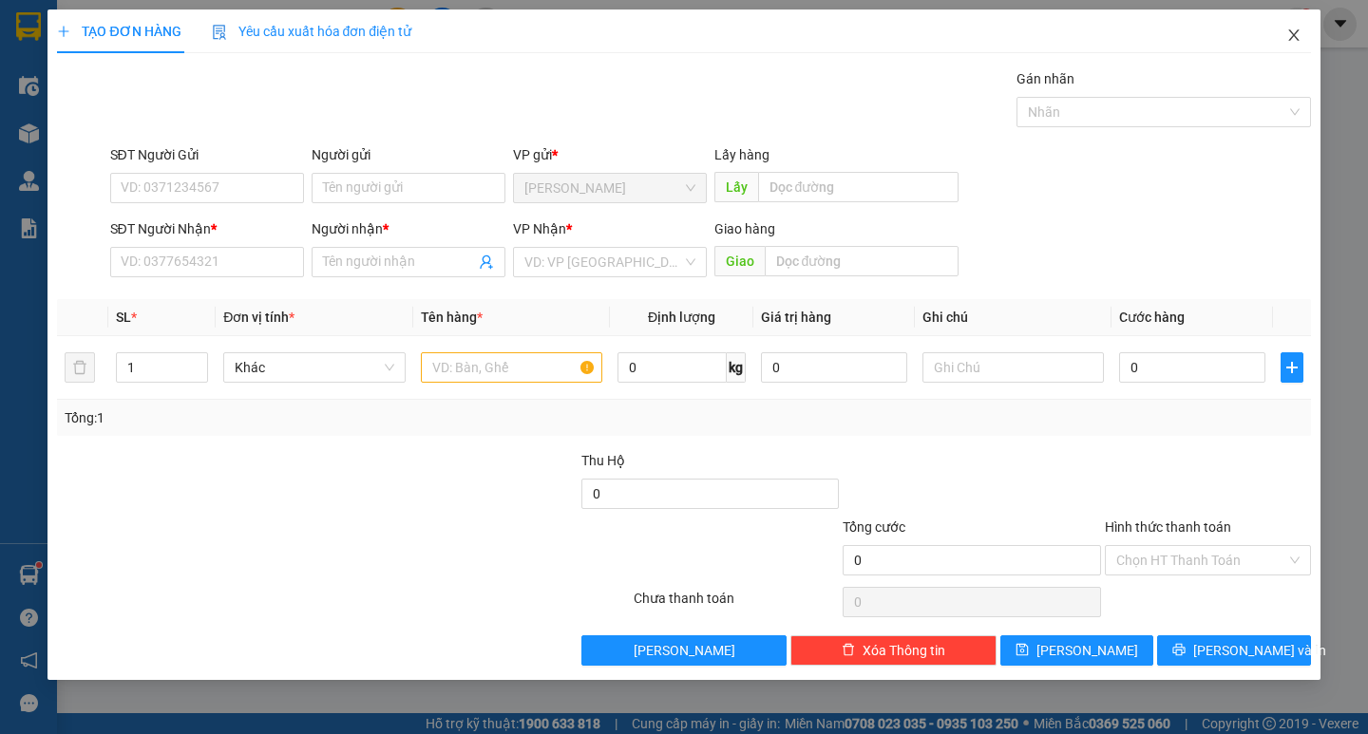
click at [1303, 45] on span "Close" at bounding box center [1293, 36] width 53 height 53
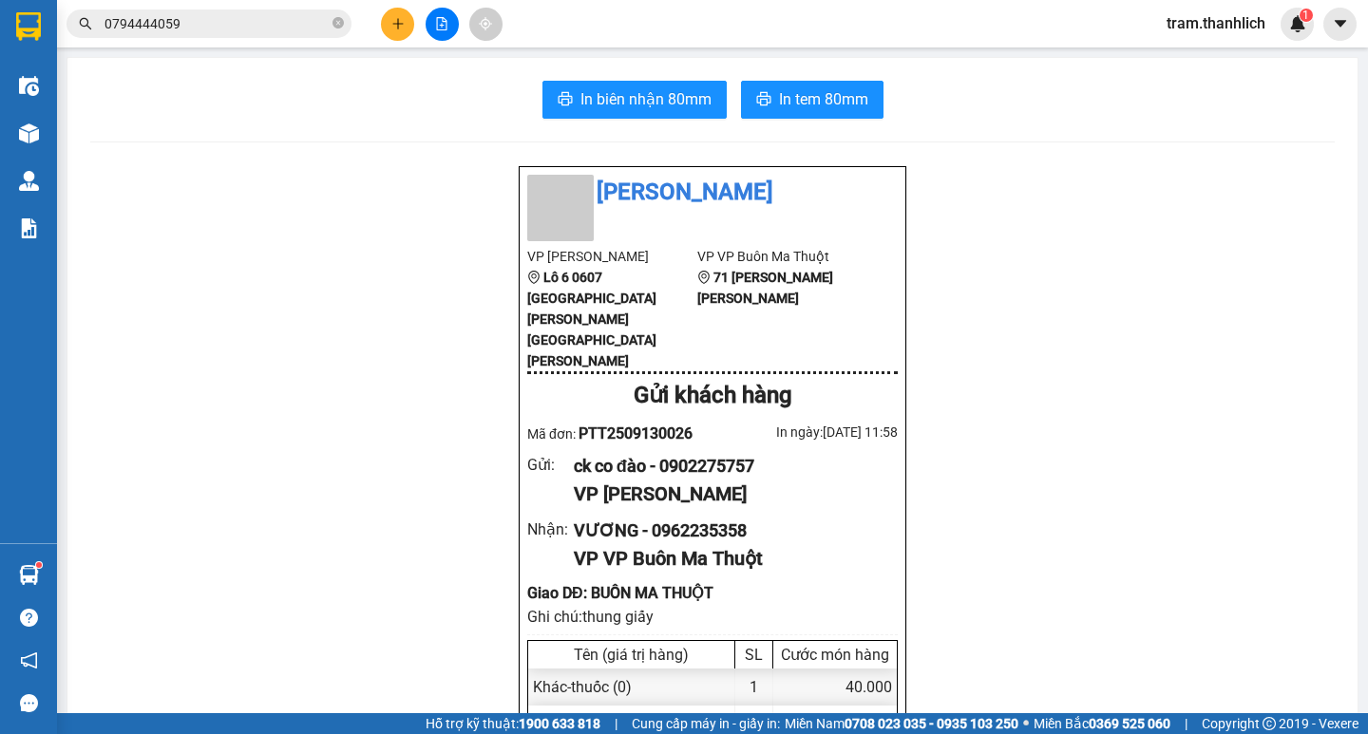
drag, startPoint x: 254, startPoint y: 41, endPoint x: 248, endPoint y: 25, distance: 17.1
click at [253, 40] on div "Kết quả [PERSON_NAME] ( 0 ) Bộ lọc No Data 0794444059 tram.thanhlich 1" at bounding box center [684, 24] width 1368 height 48
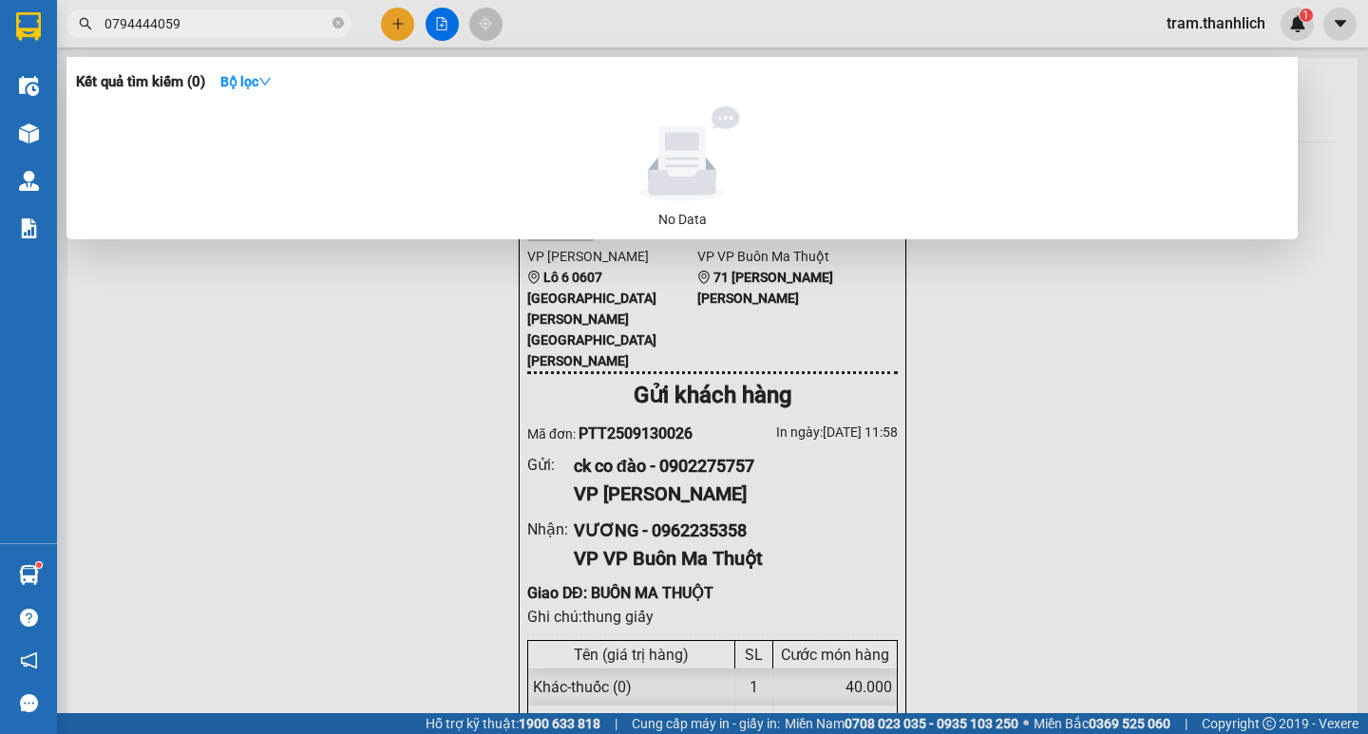
click at [248, 25] on input "0794444059" at bounding box center [217, 23] width 224 height 21
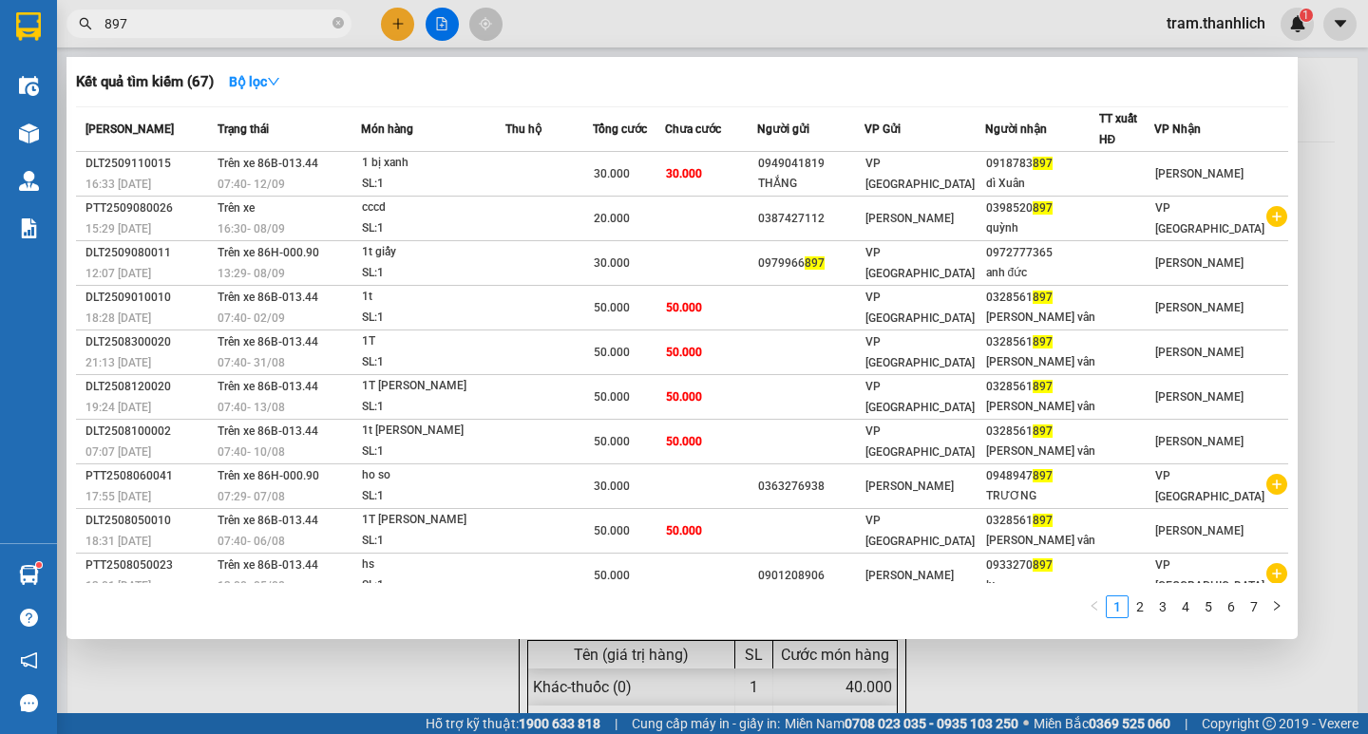
drag, startPoint x: 351, startPoint y: 689, endPoint x: 568, endPoint y: 732, distance: 221.7
click at [351, 691] on div at bounding box center [684, 367] width 1368 height 734
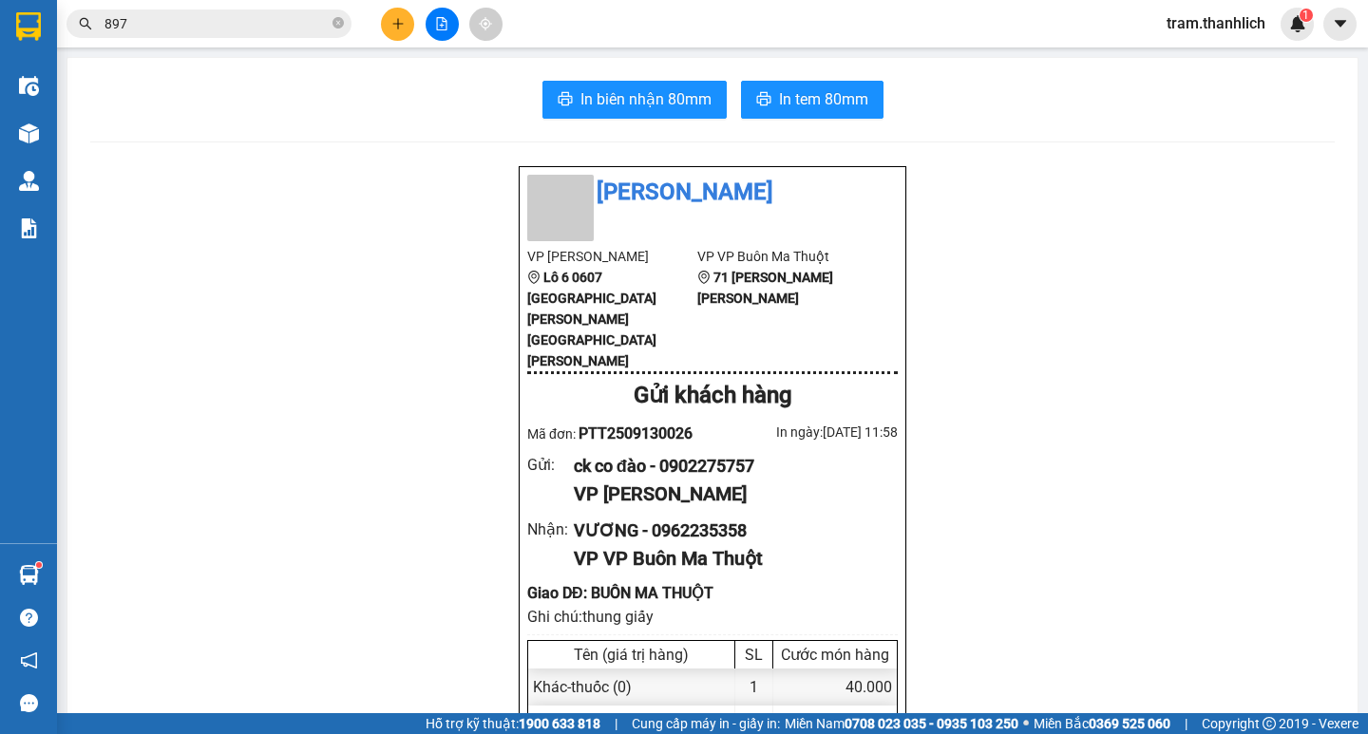
click at [396, 19] on icon "plus" at bounding box center [397, 23] width 13 height 13
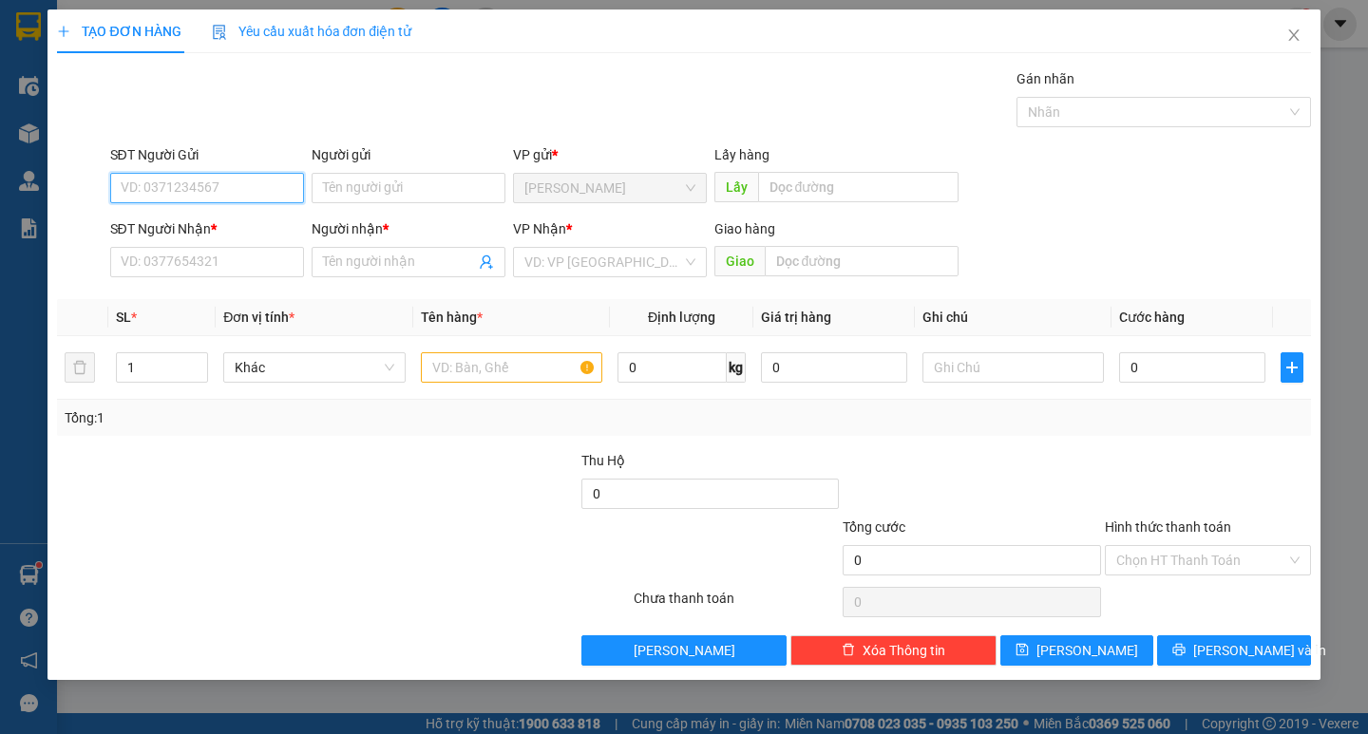
click at [275, 189] on input "SĐT Người Gửi" at bounding box center [207, 188] width 194 height 30
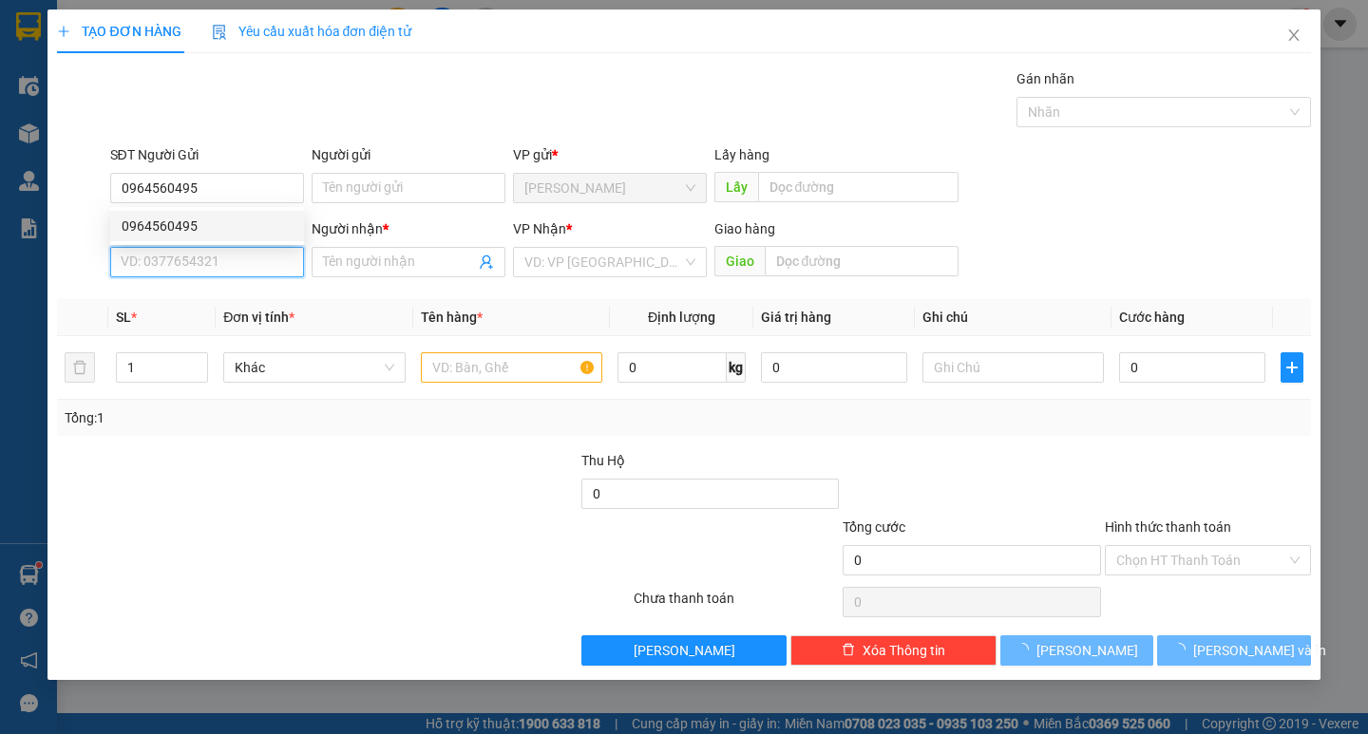
click at [263, 253] on input "SĐT Người Nhận *" at bounding box center [207, 262] width 194 height 30
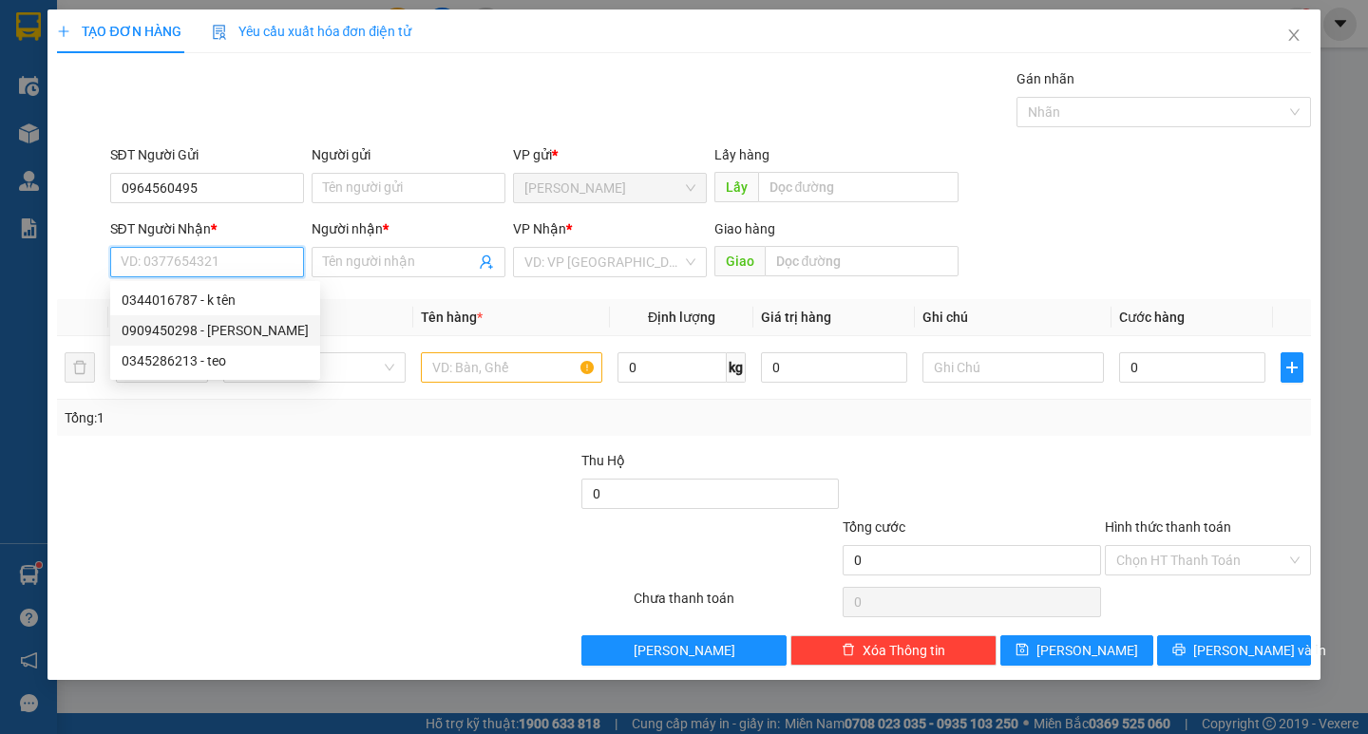
click at [228, 327] on div "0909450298 - [PERSON_NAME]" at bounding box center [215, 330] width 187 height 21
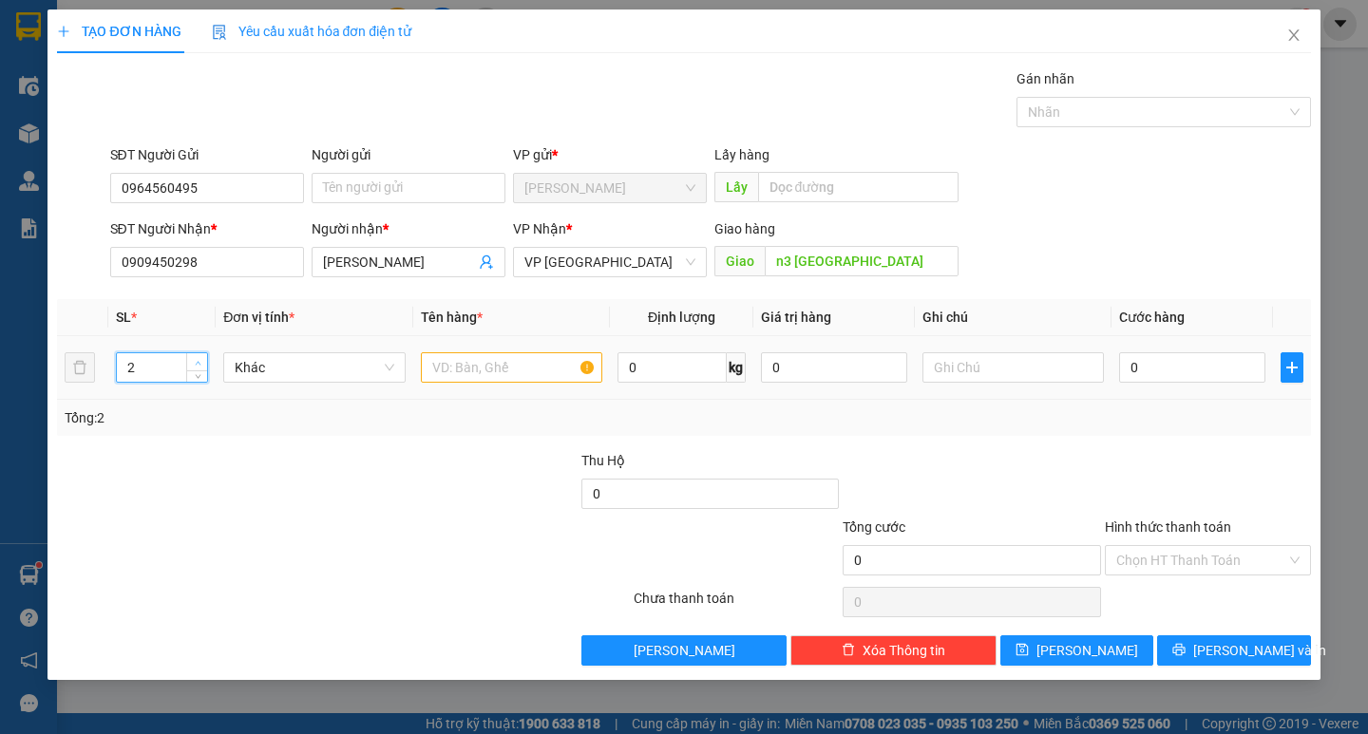
click at [193, 357] on span "up" at bounding box center [197, 362] width 11 height 11
click at [597, 371] on input "text" at bounding box center [511, 367] width 181 height 30
click at [1179, 359] on input "0" at bounding box center [1192, 367] width 146 height 30
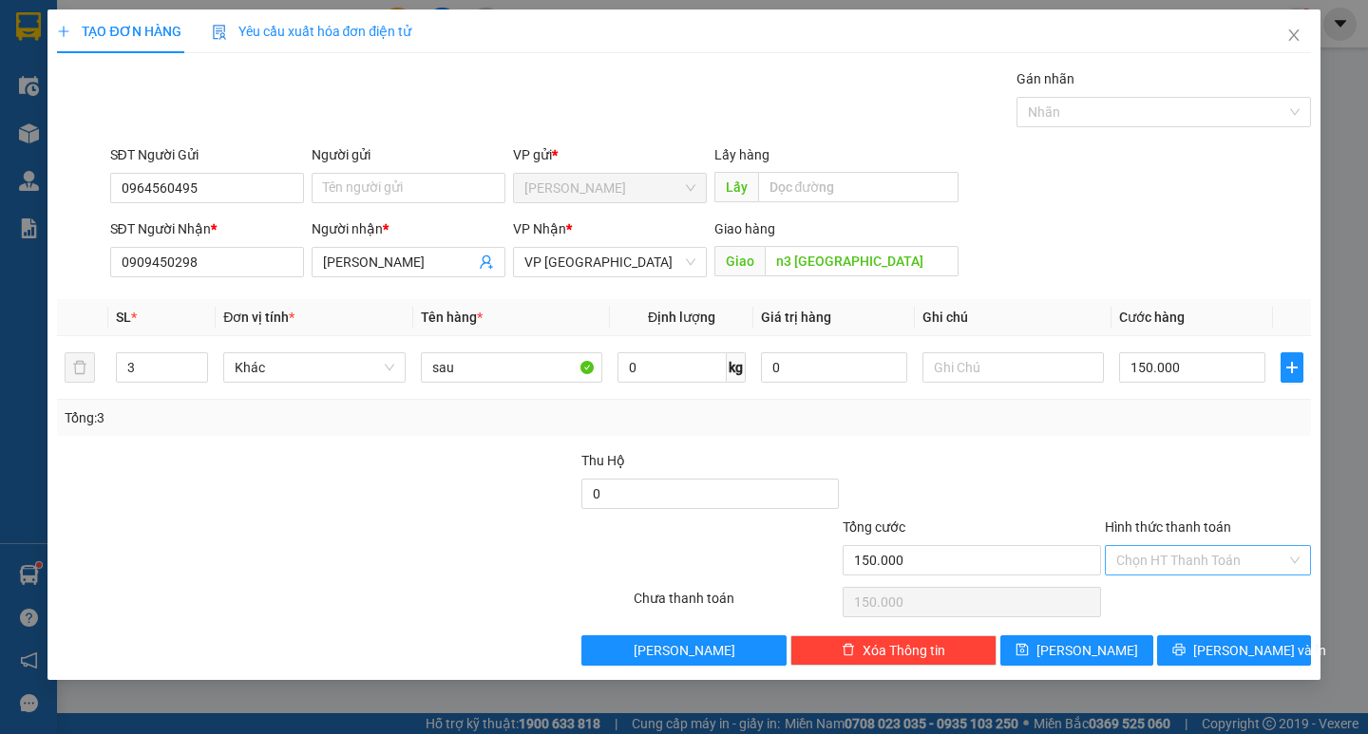
click at [1189, 549] on input "Hình thức thanh toán" at bounding box center [1201, 560] width 170 height 29
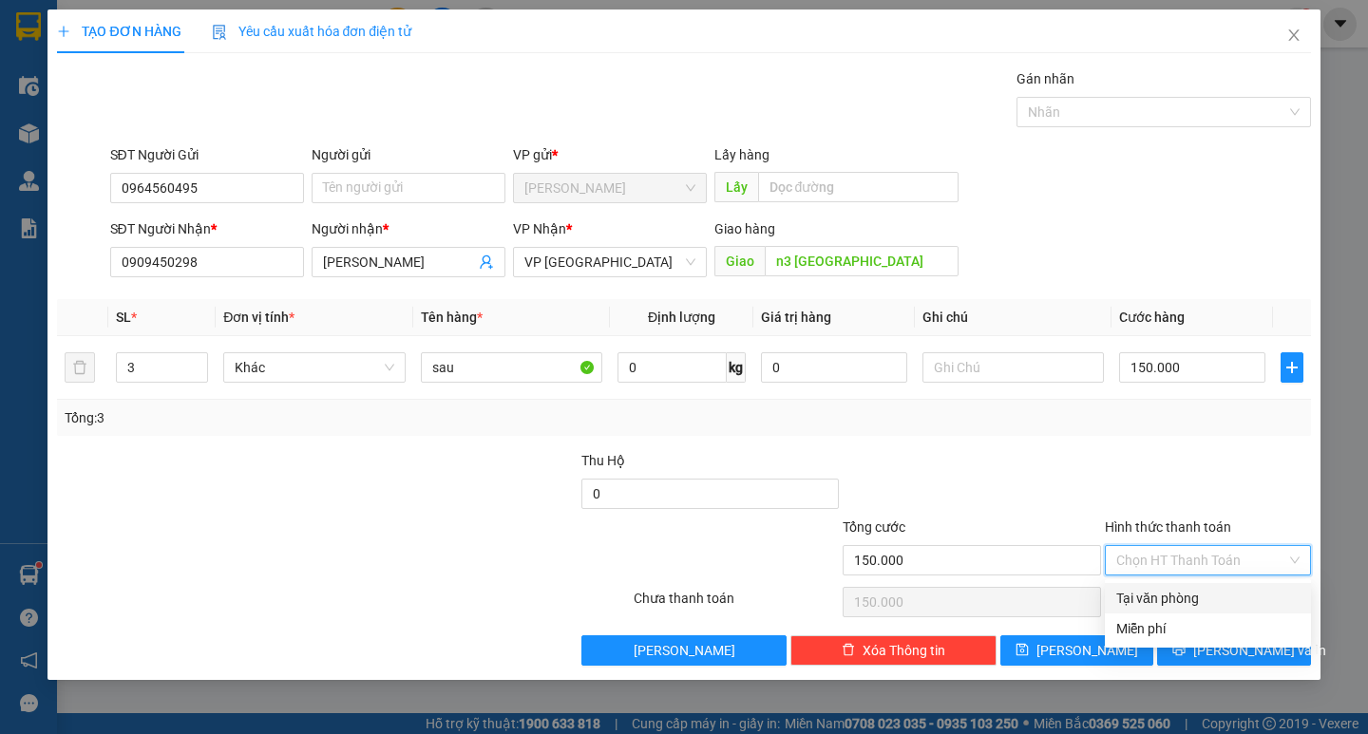
click at [1189, 582] on div "[PERSON_NAME] Miễn phí [PERSON_NAME] Miễn phí" at bounding box center [1208, 614] width 206 height 68
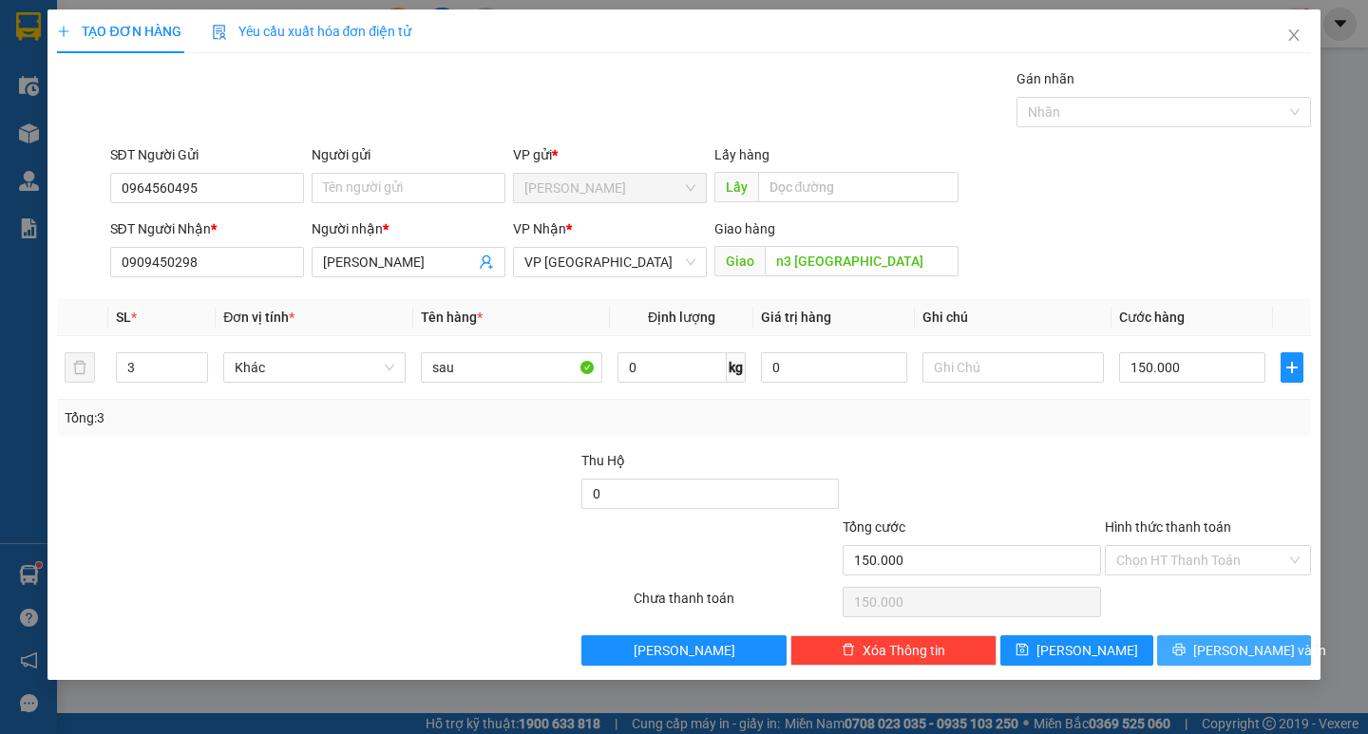
drag, startPoint x: 1203, startPoint y: 653, endPoint x: 1190, endPoint y: 592, distance: 62.0
click at [1186, 652] on icon "printer" at bounding box center [1178, 649] width 13 height 13
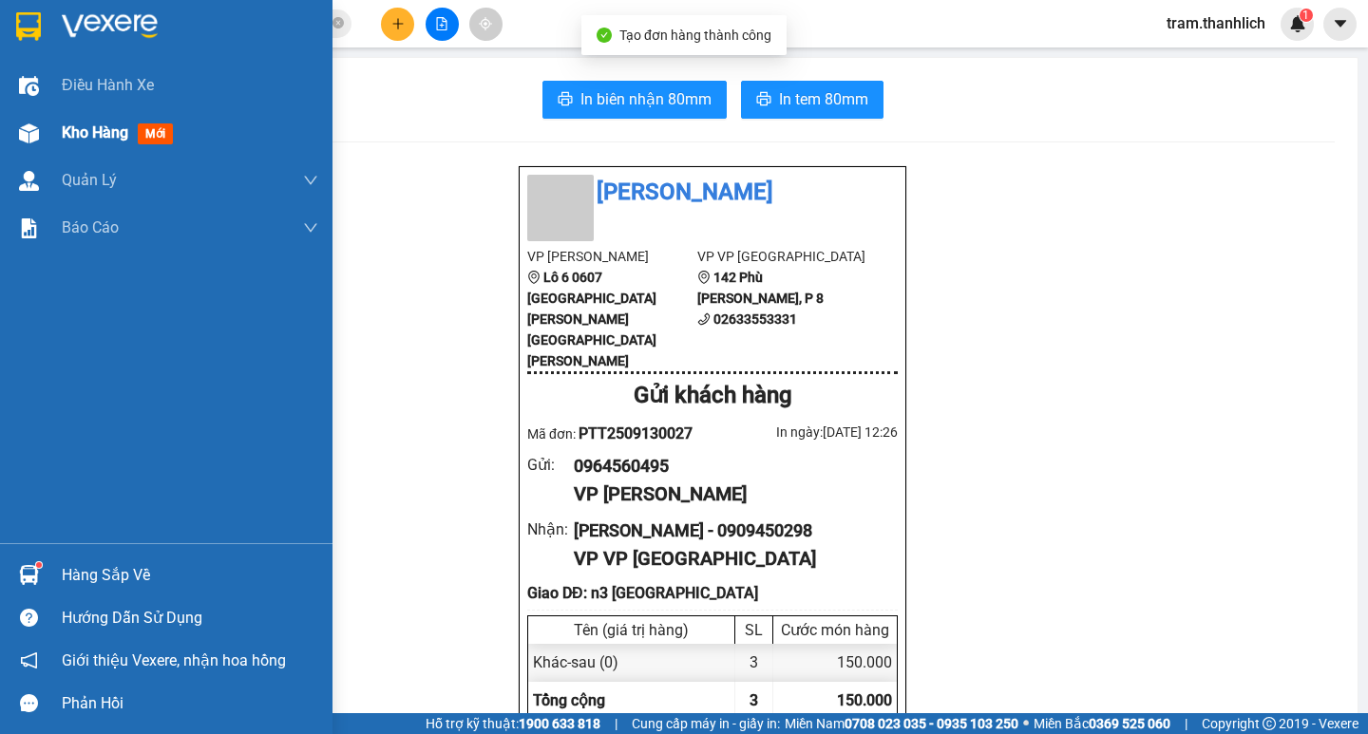
click at [143, 125] on span "mới" at bounding box center [155, 134] width 35 height 21
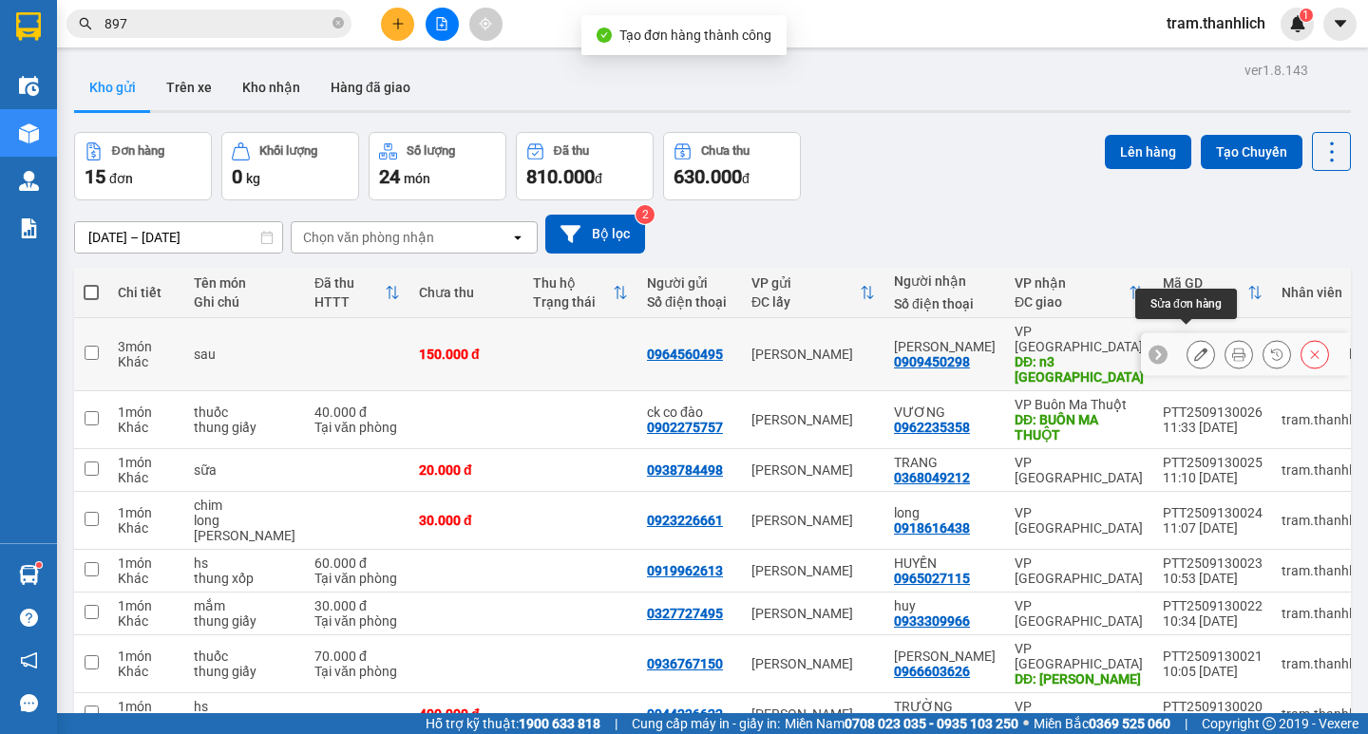
click at [1193, 346] on button at bounding box center [1201, 354] width 27 height 33
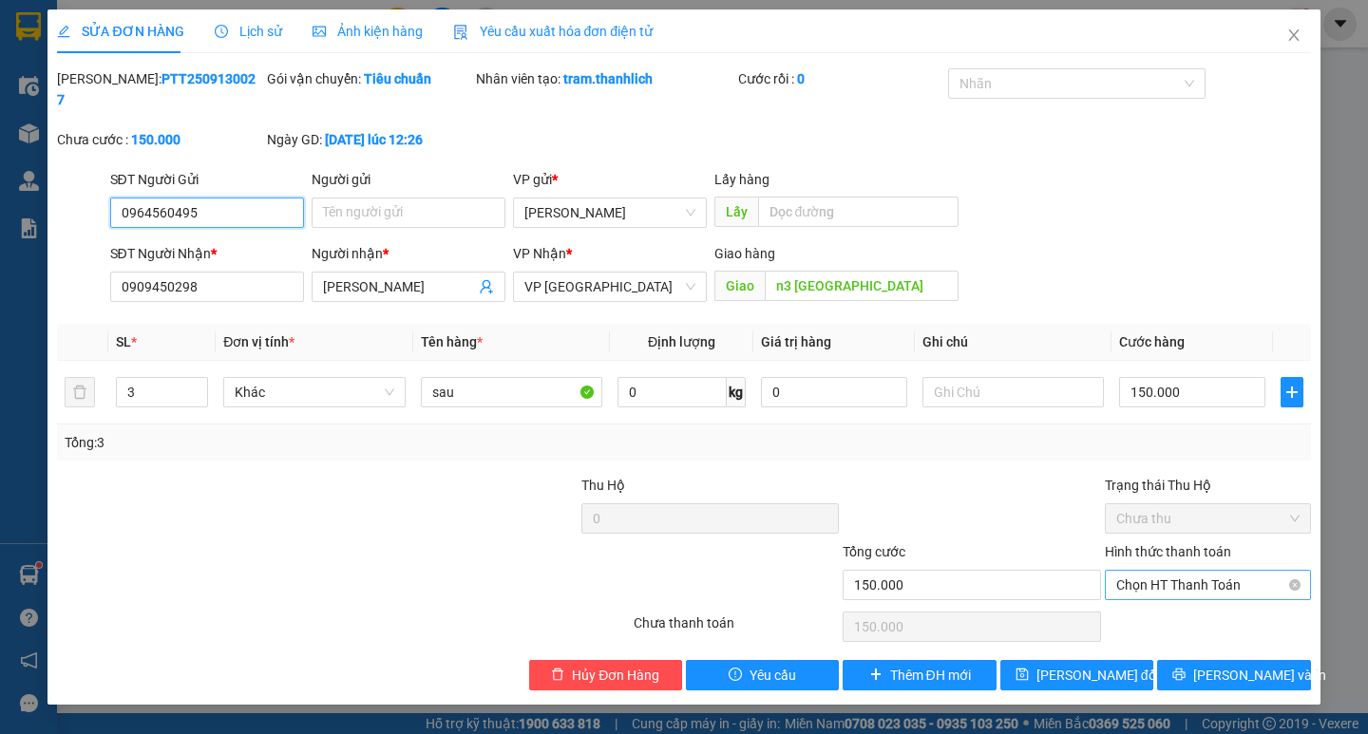
click at [1214, 576] on span "Chọn HT Thanh Toán" at bounding box center [1207, 585] width 183 height 29
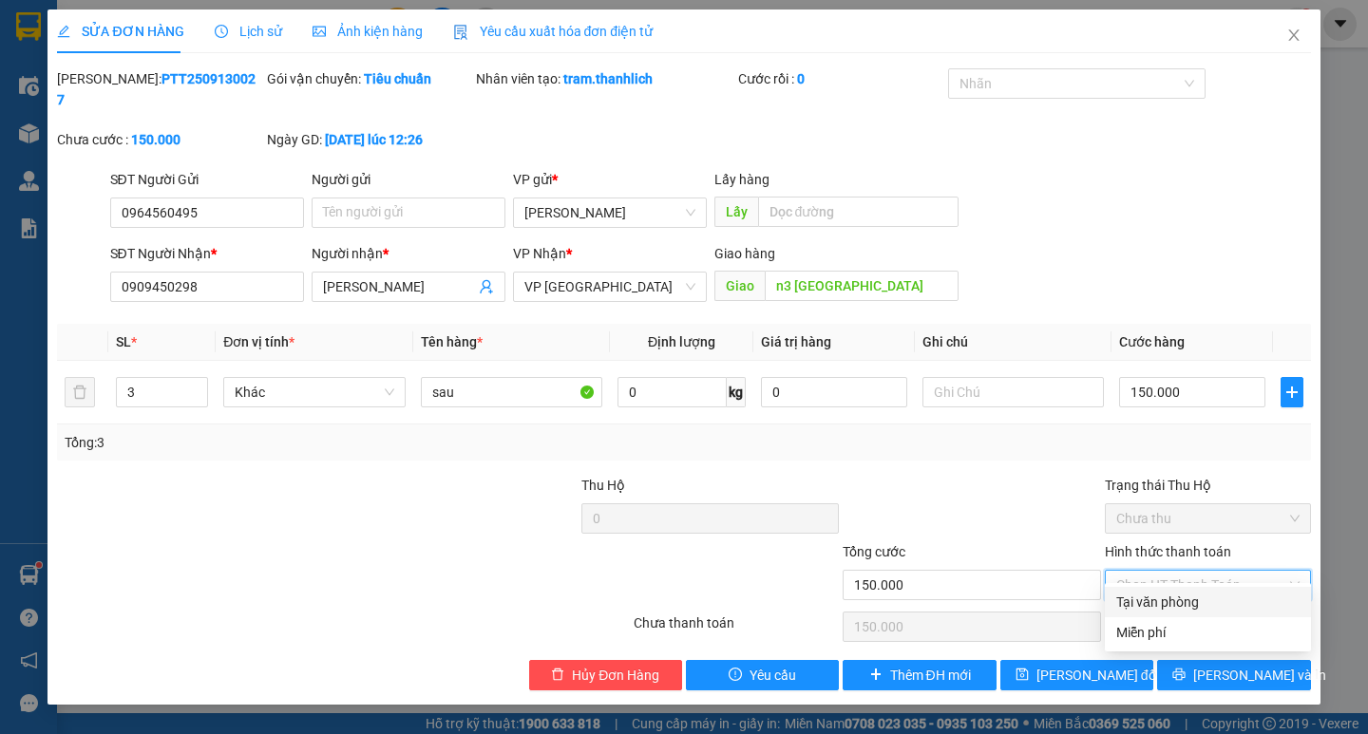
click at [1208, 601] on div "Tại văn phòng" at bounding box center [1207, 602] width 183 height 21
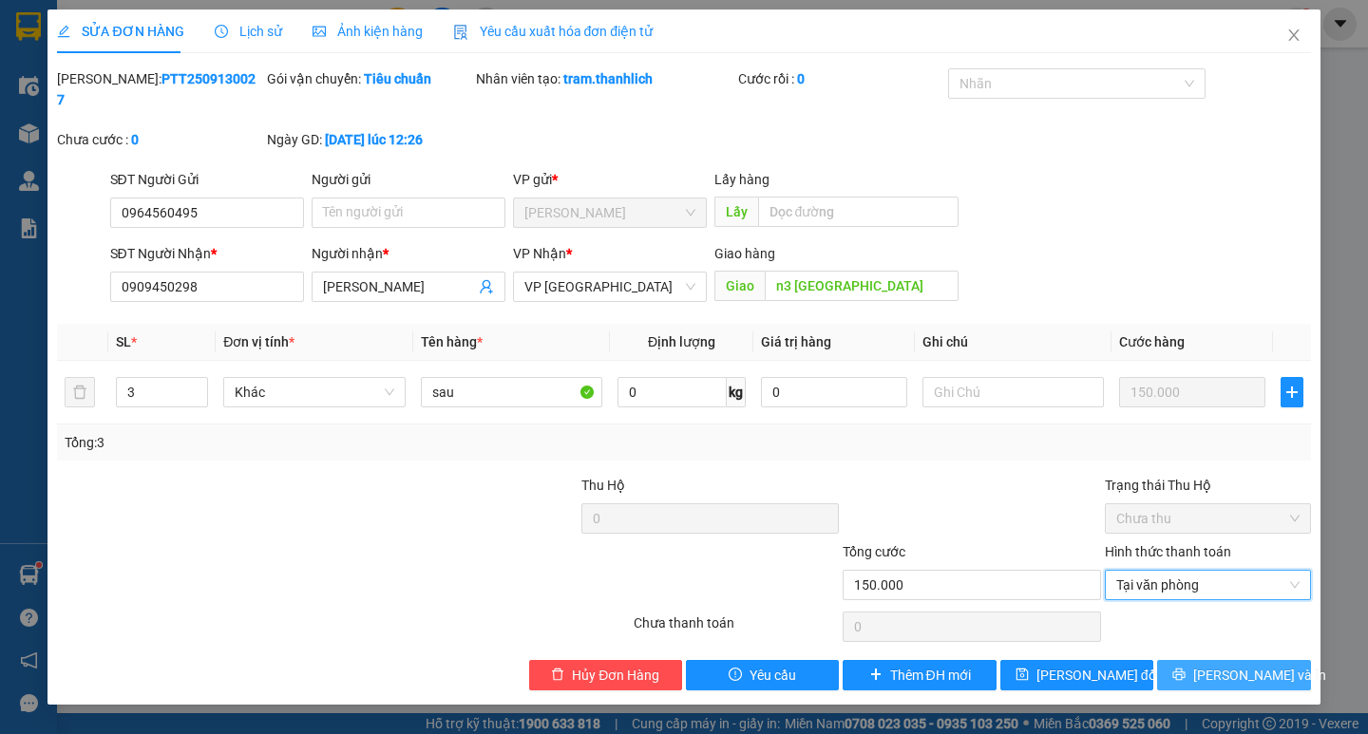
click at [1208, 660] on button "[PERSON_NAME] và In" at bounding box center [1233, 675] width 153 height 30
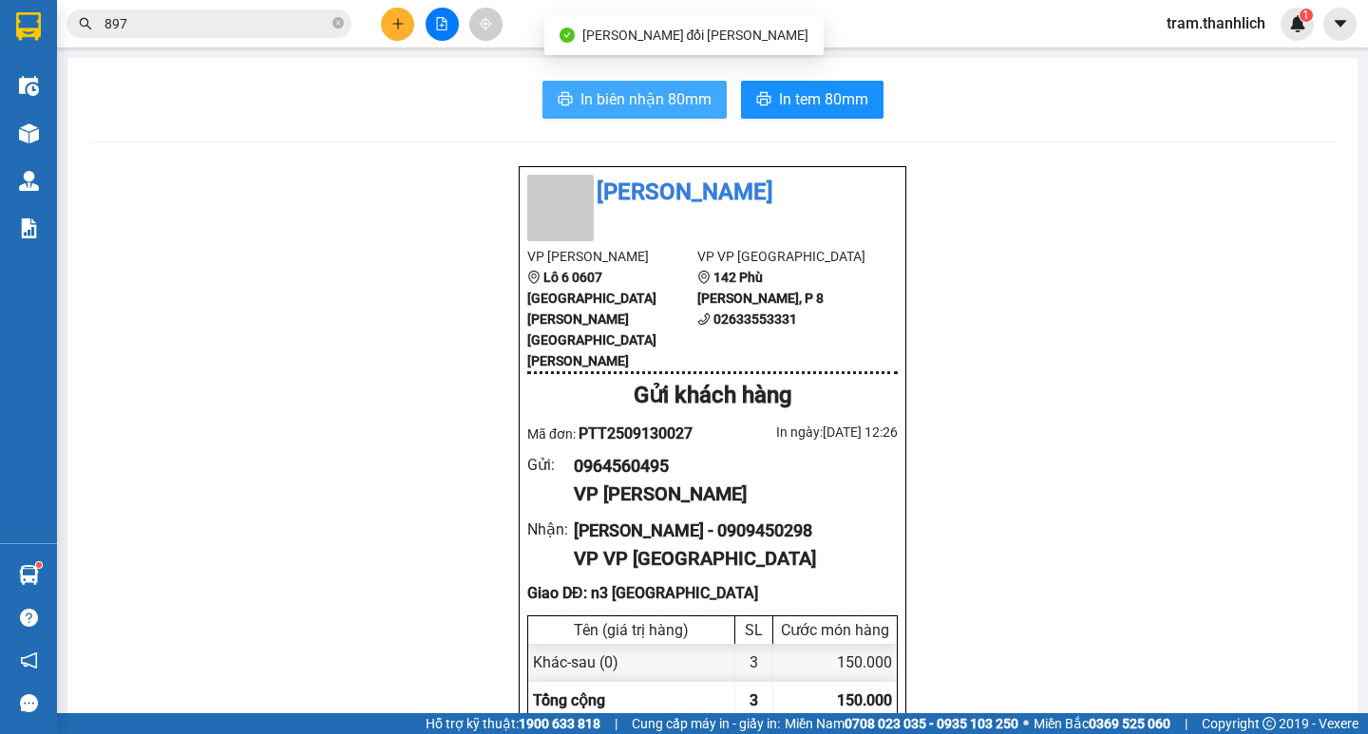
click at [703, 99] on span "In biên nhận 80mm" at bounding box center [645, 99] width 131 height 24
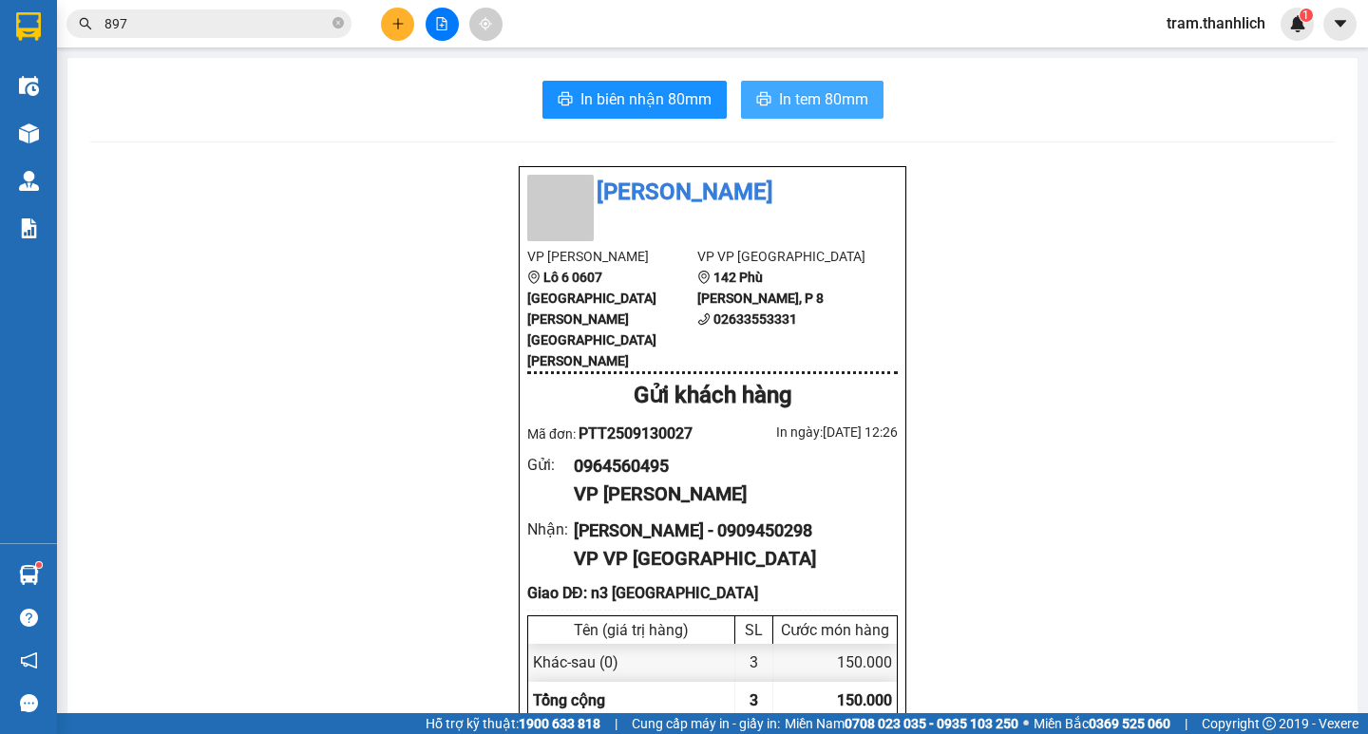
click at [832, 105] on span "In tem 80mm" at bounding box center [823, 99] width 89 height 24
click at [385, 33] on button at bounding box center [397, 24] width 33 height 33
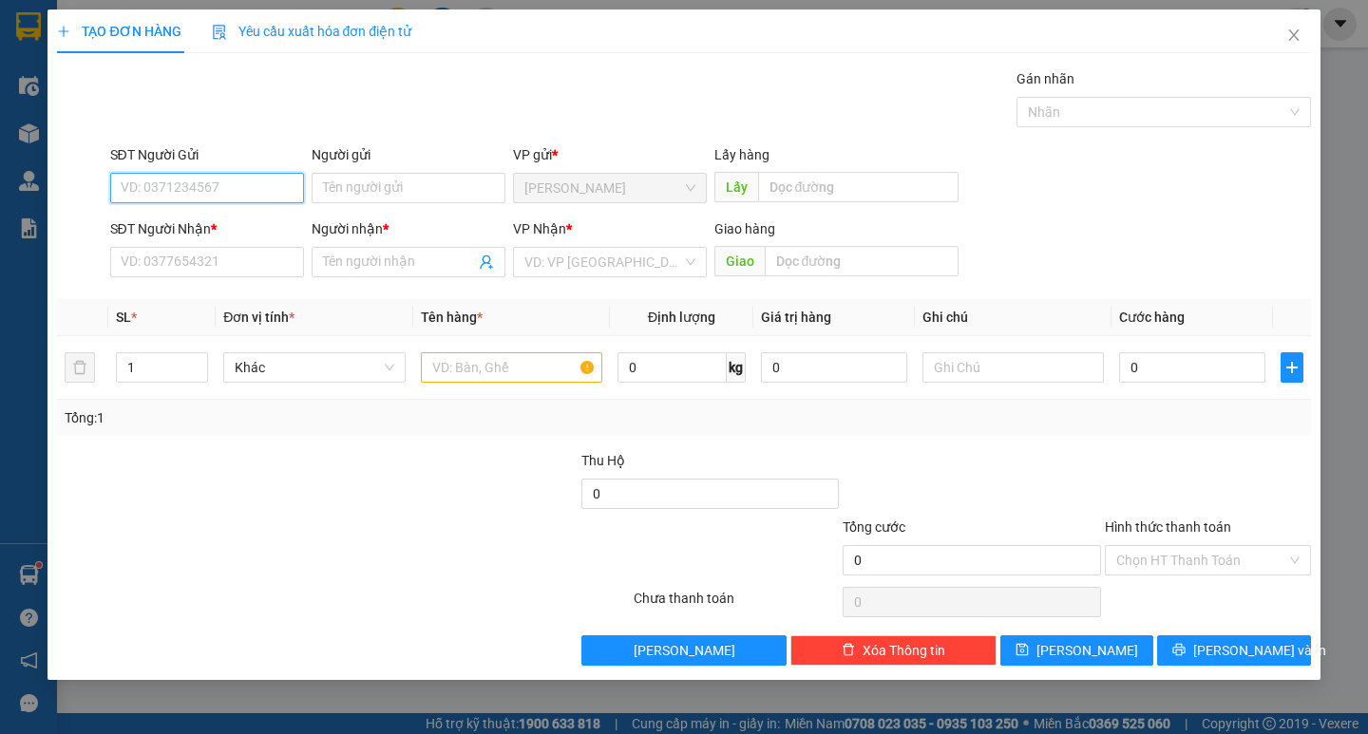
click at [282, 200] on input "SĐT Người Gửi" at bounding box center [207, 188] width 194 height 30
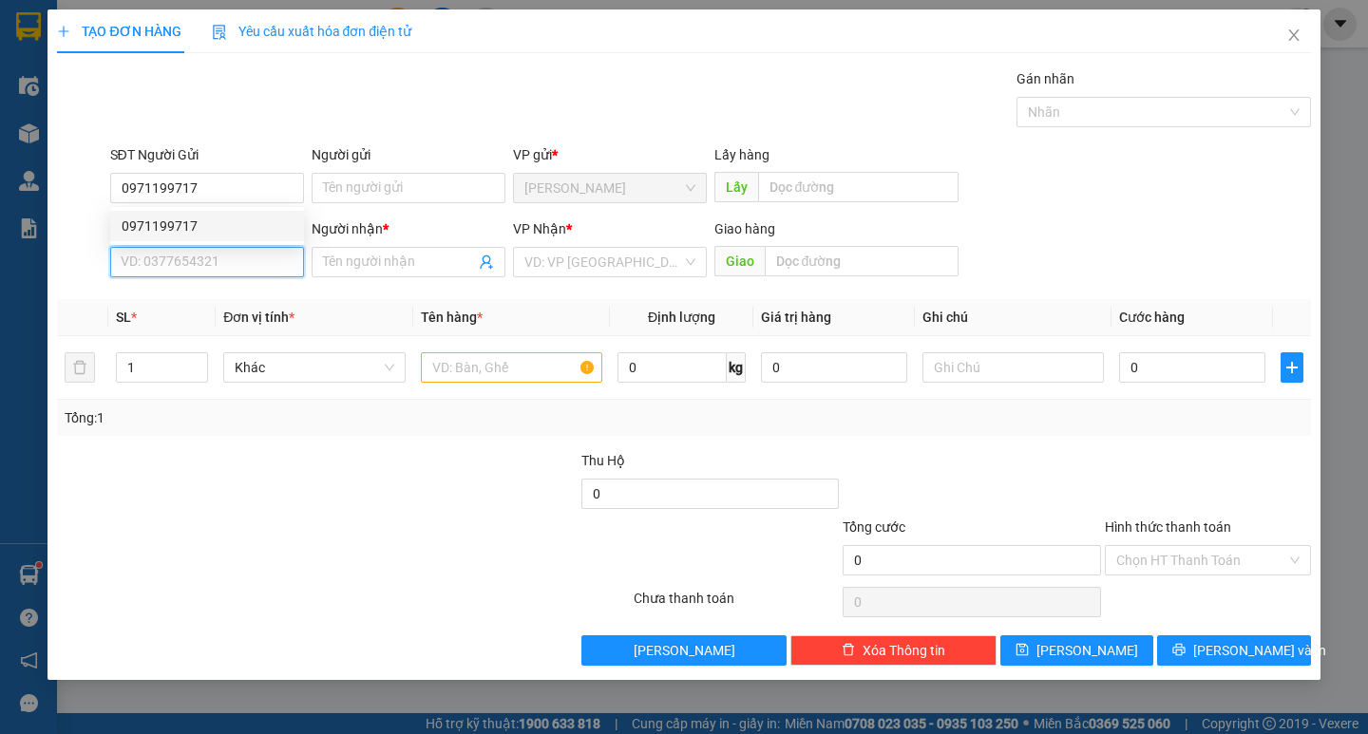
click at [239, 250] on input "SĐT Người Nhận *" at bounding box center [207, 262] width 194 height 30
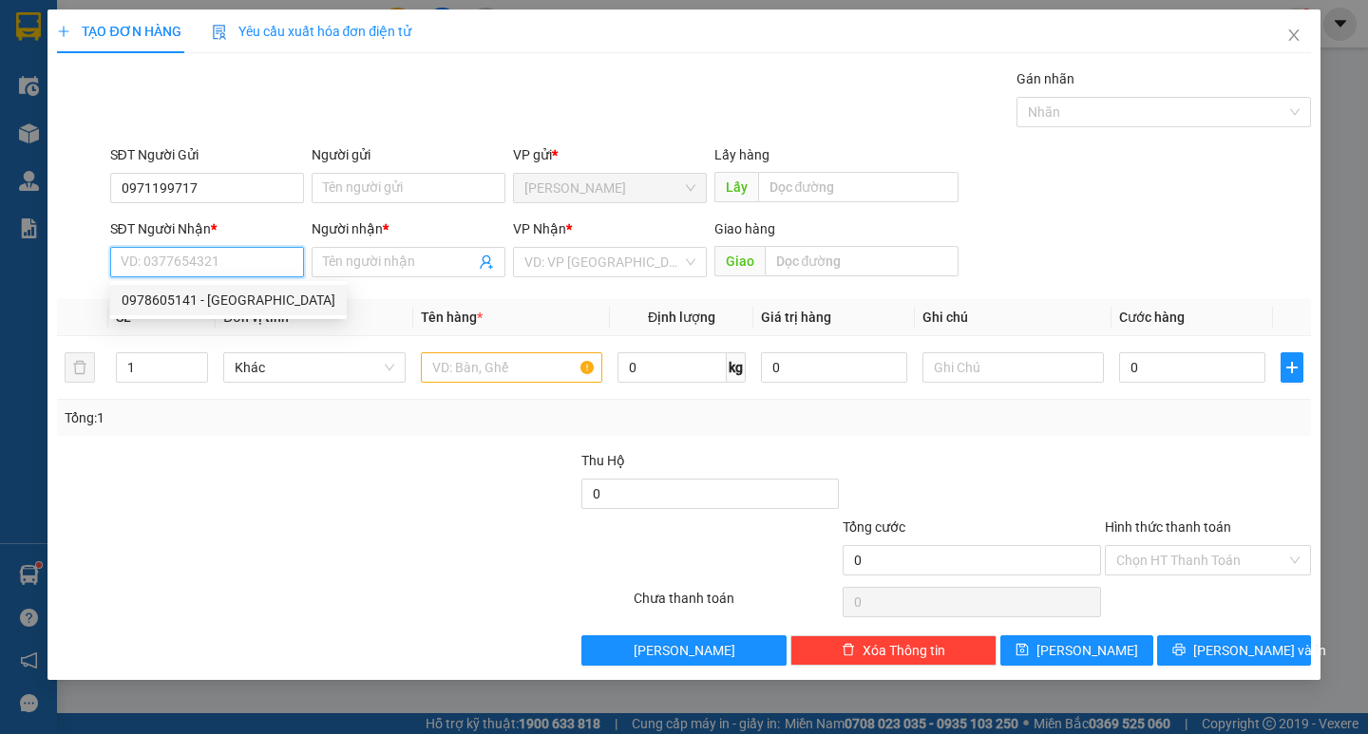
click at [225, 295] on div "0978605141 - [GEOGRAPHIC_DATA]" at bounding box center [229, 300] width 214 height 21
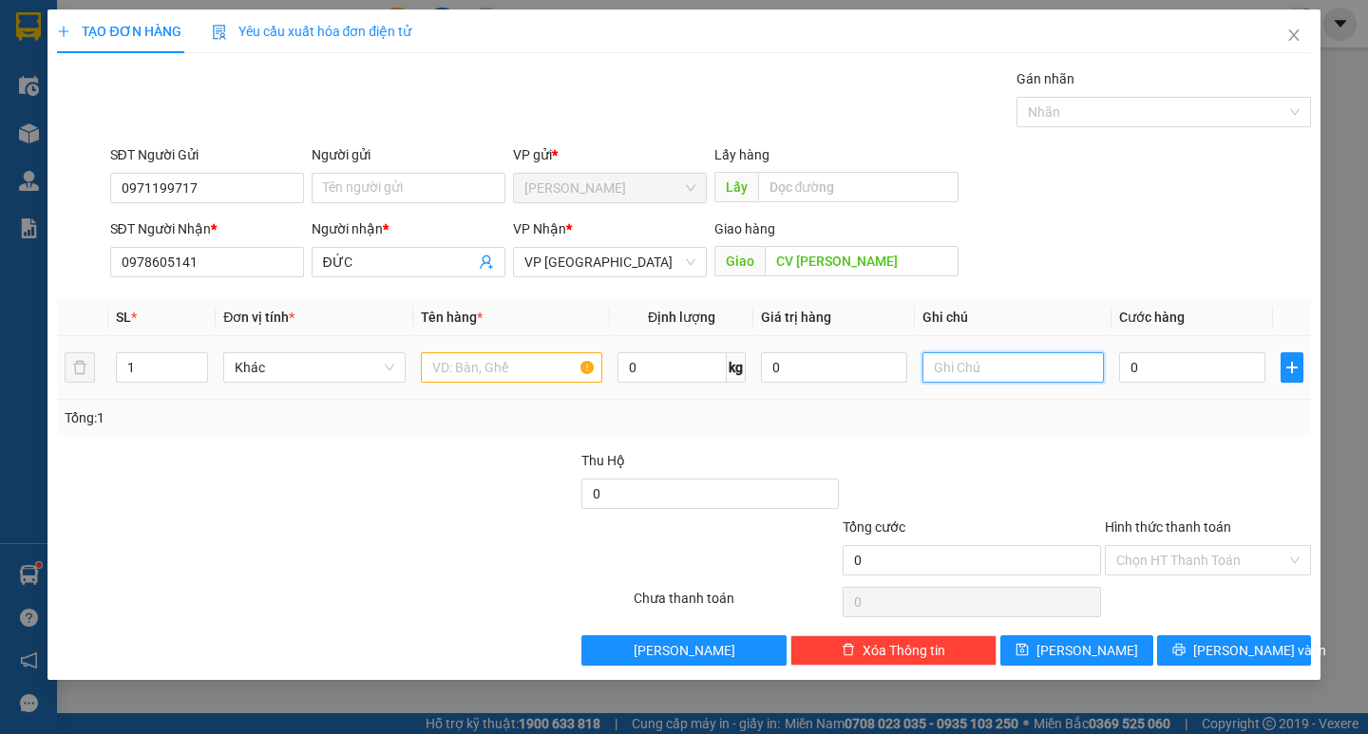
click at [929, 364] on input "text" at bounding box center [1013, 367] width 181 height 30
click at [582, 370] on input "text" at bounding box center [511, 367] width 181 height 30
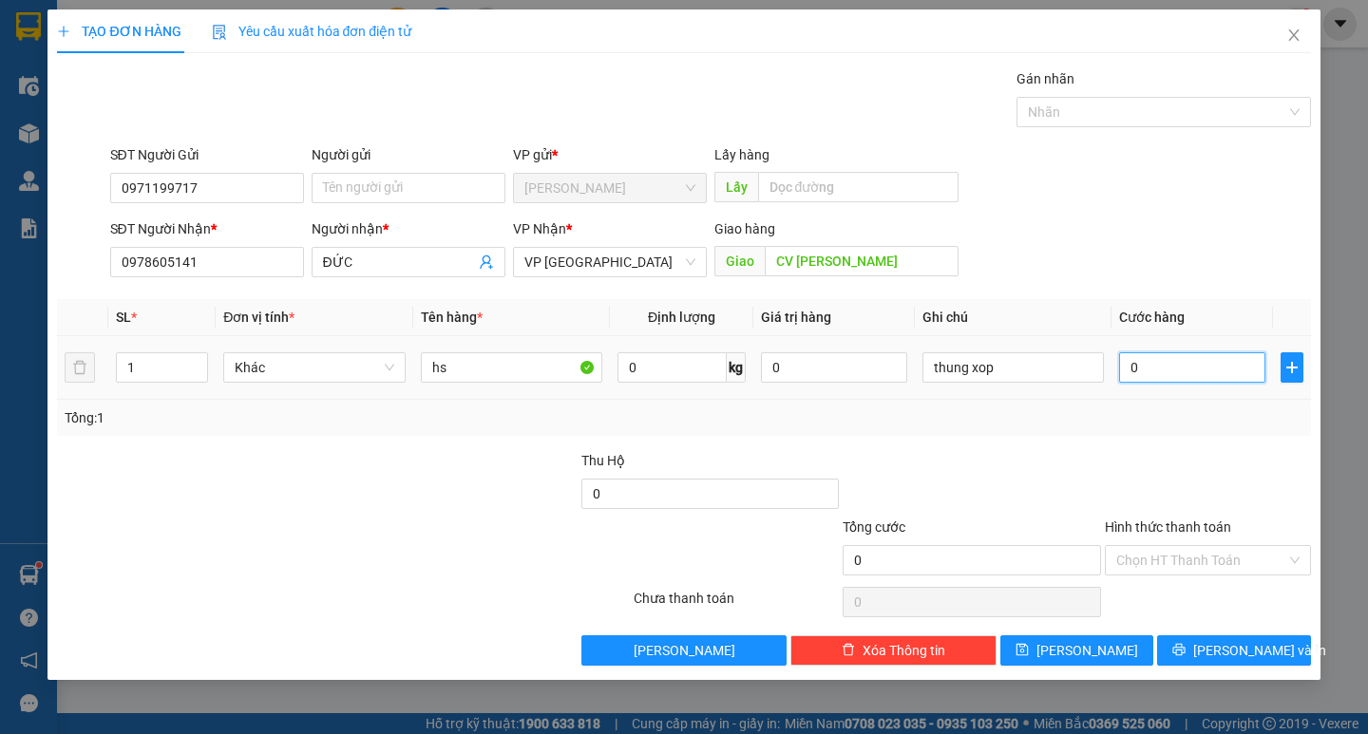
click at [1159, 372] on input "0" at bounding box center [1192, 367] width 146 height 30
drag, startPoint x: 1205, startPoint y: 656, endPoint x: 838, endPoint y: 429, distance: 431.3
click at [1186, 654] on icon "printer" at bounding box center [1178, 649] width 13 height 13
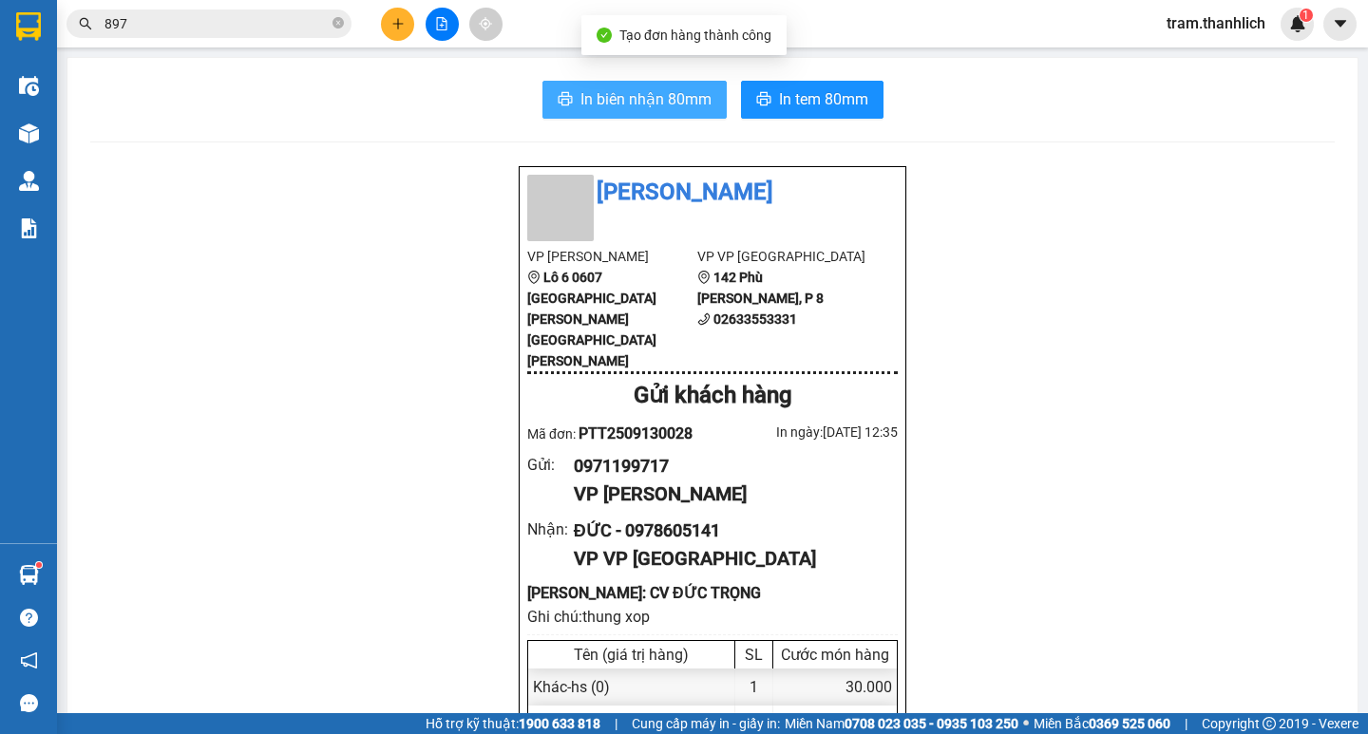
click at [675, 97] on span "In biên nhận 80mm" at bounding box center [645, 99] width 131 height 24
click at [725, 107] on div "In [PERSON_NAME] 80mm In tem 80mm" at bounding box center [712, 100] width 1245 height 38
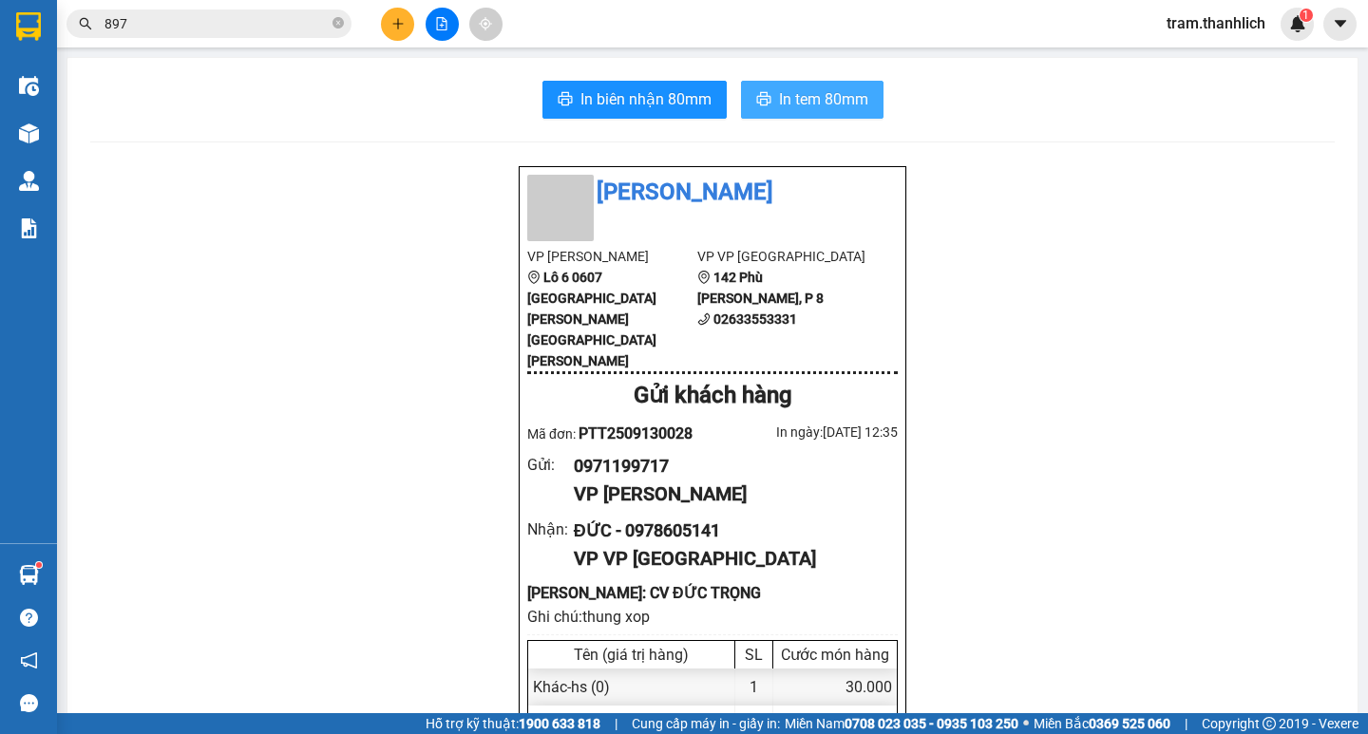
click at [756, 105] on icon "printer" at bounding box center [763, 98] width 14 height 13
click at [391, 24] on icon "plus" at bounding box center [397, 23] width 13 height 13
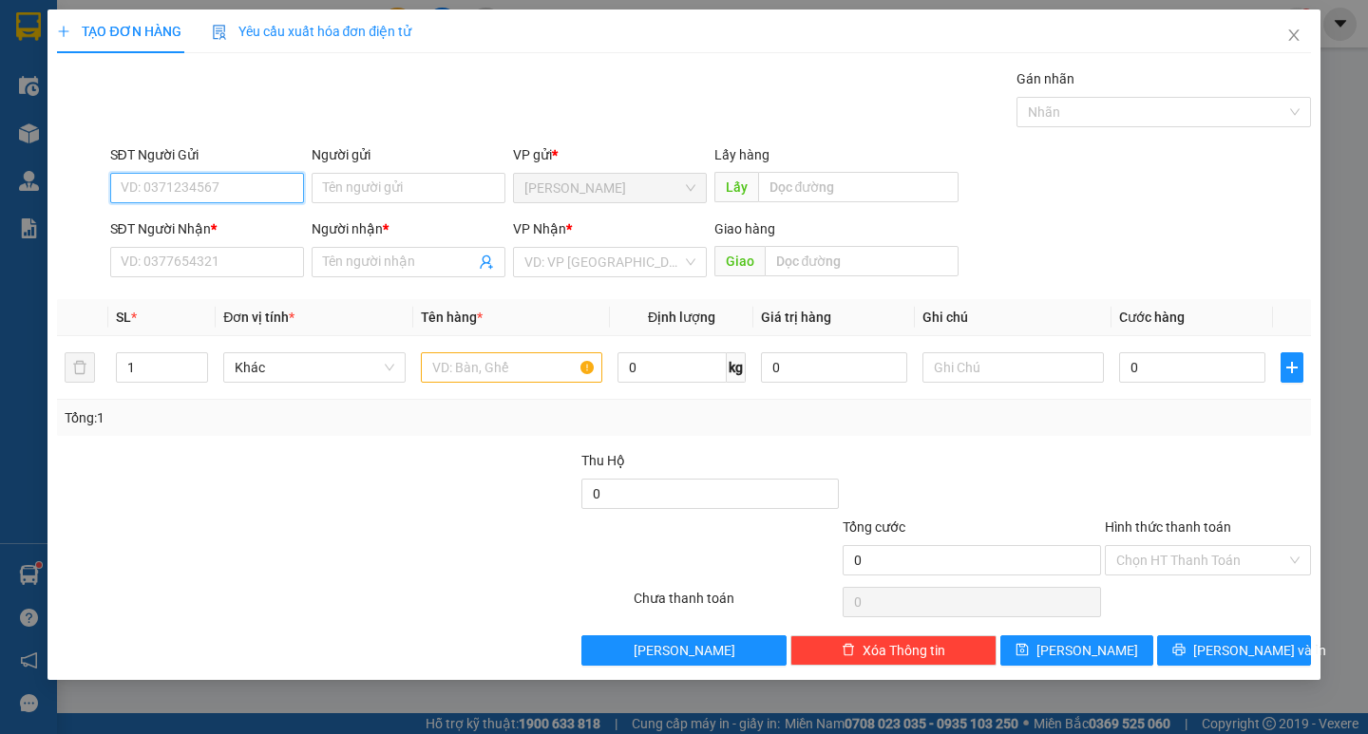
click at [242, 197] on input "SĐT Người Gửi" at bounding box center [207, 188] width 194 height 30
click at [194, 218] on div "0867758825" at bounding box center [207, 226] width 171 height 21
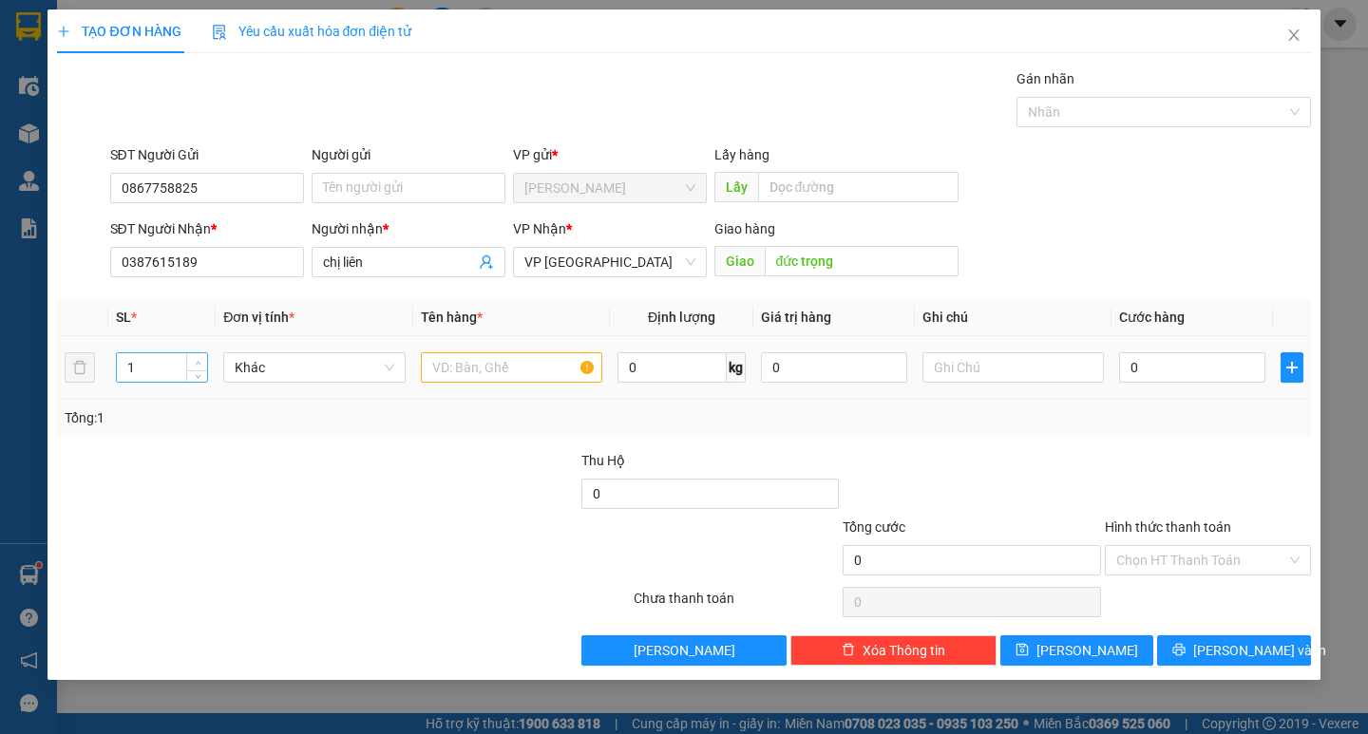
click at [200, 360] on icon "up" at bounding box center [198, 363] width 7 height 7
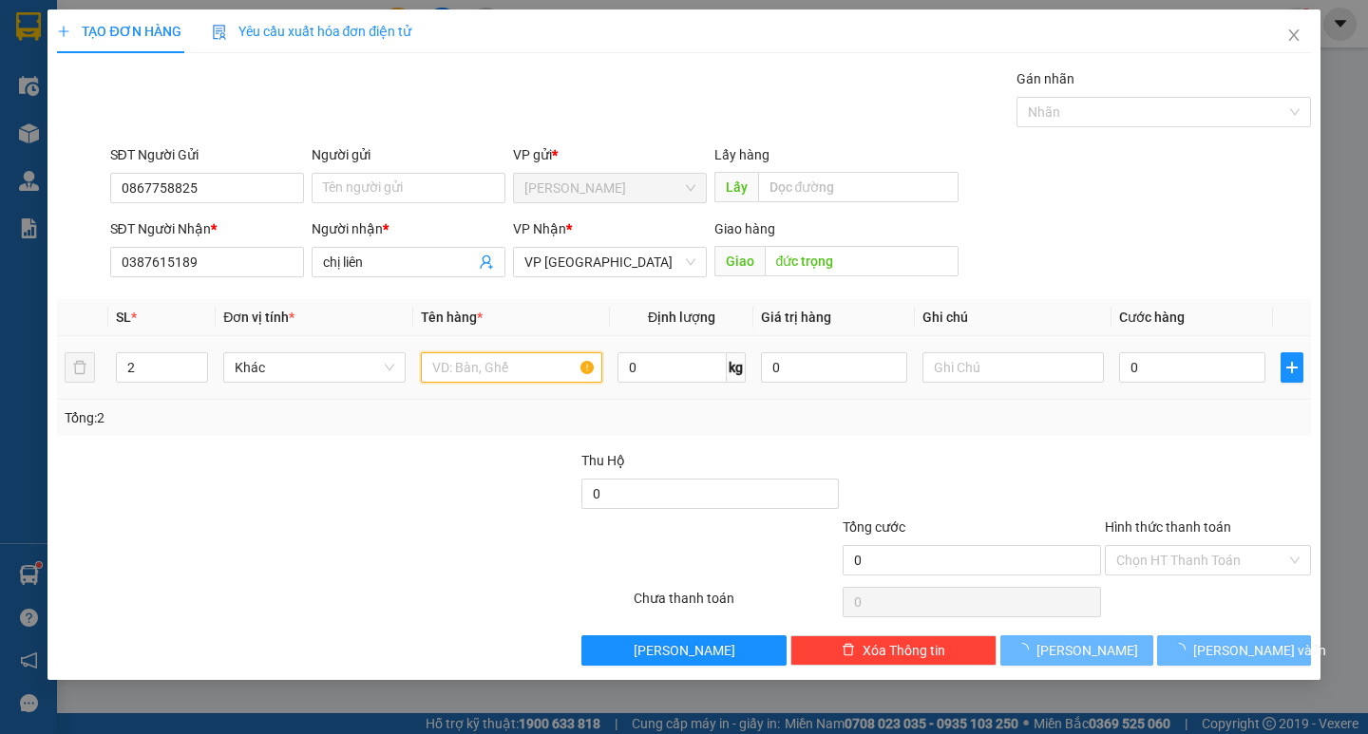
click at [506, 363] on input "text" at bounding box center [511, 367] width 181 height 30
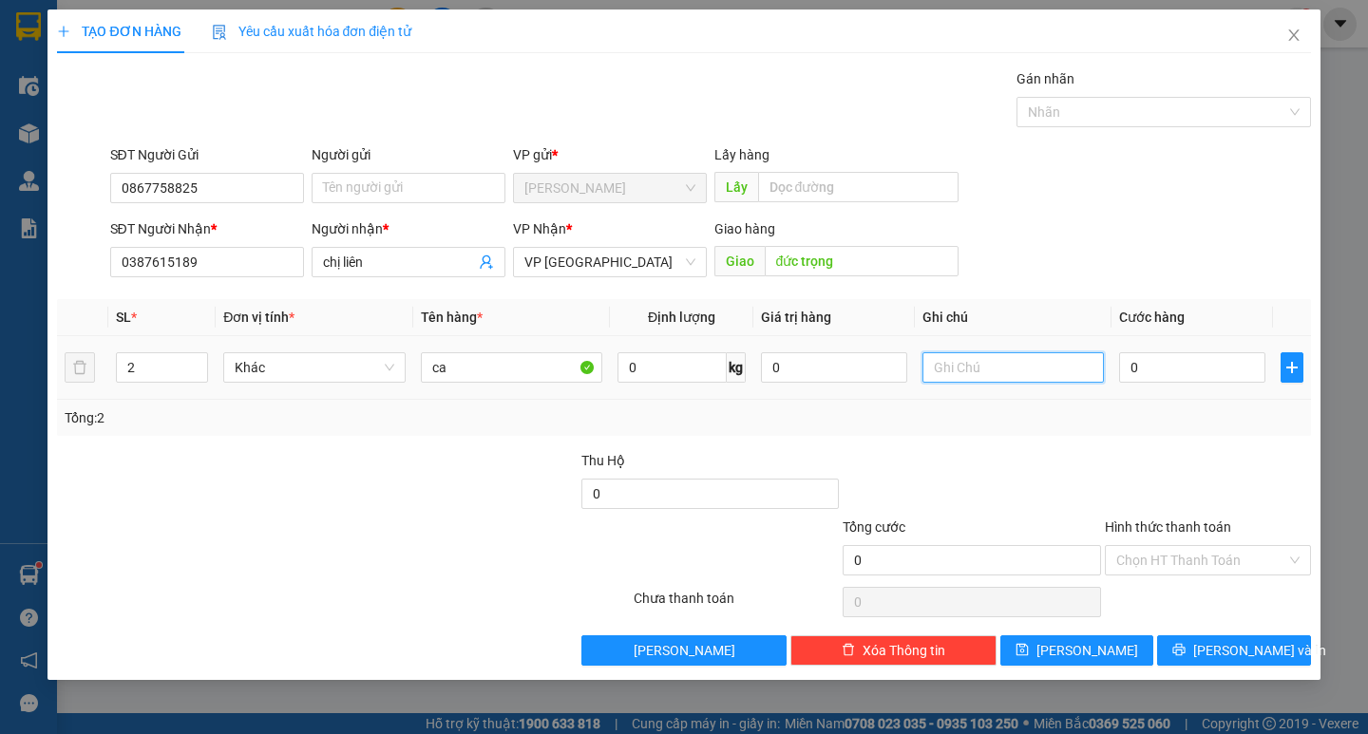
click at [991, 372] on input "text" at bounding box center [1013, 367] width 181 height 30
click at [1175, 358] on input "0" at bounding box center [1192, 367] width 146 height 30
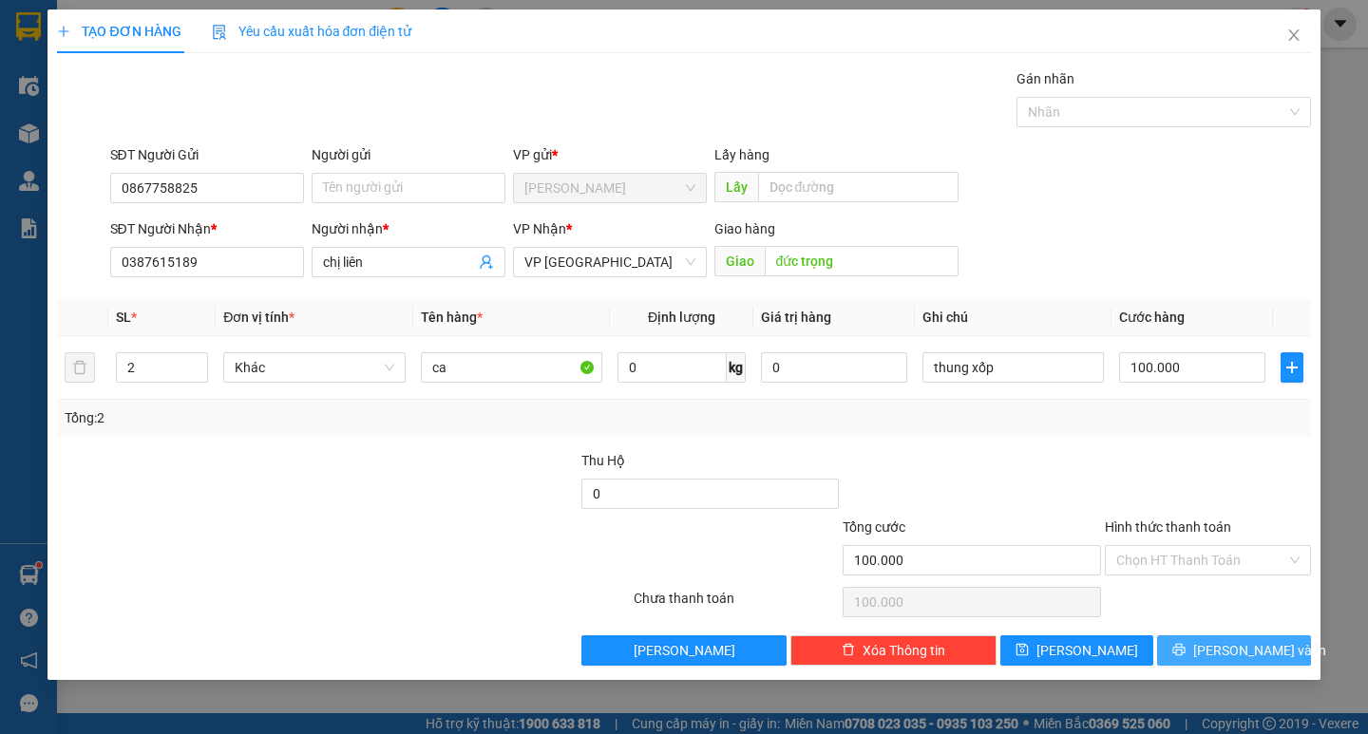
click at [1220, 664] on button "[PERSON_NAME] và In" at bounding box center [1233, 651] width 153 height 30
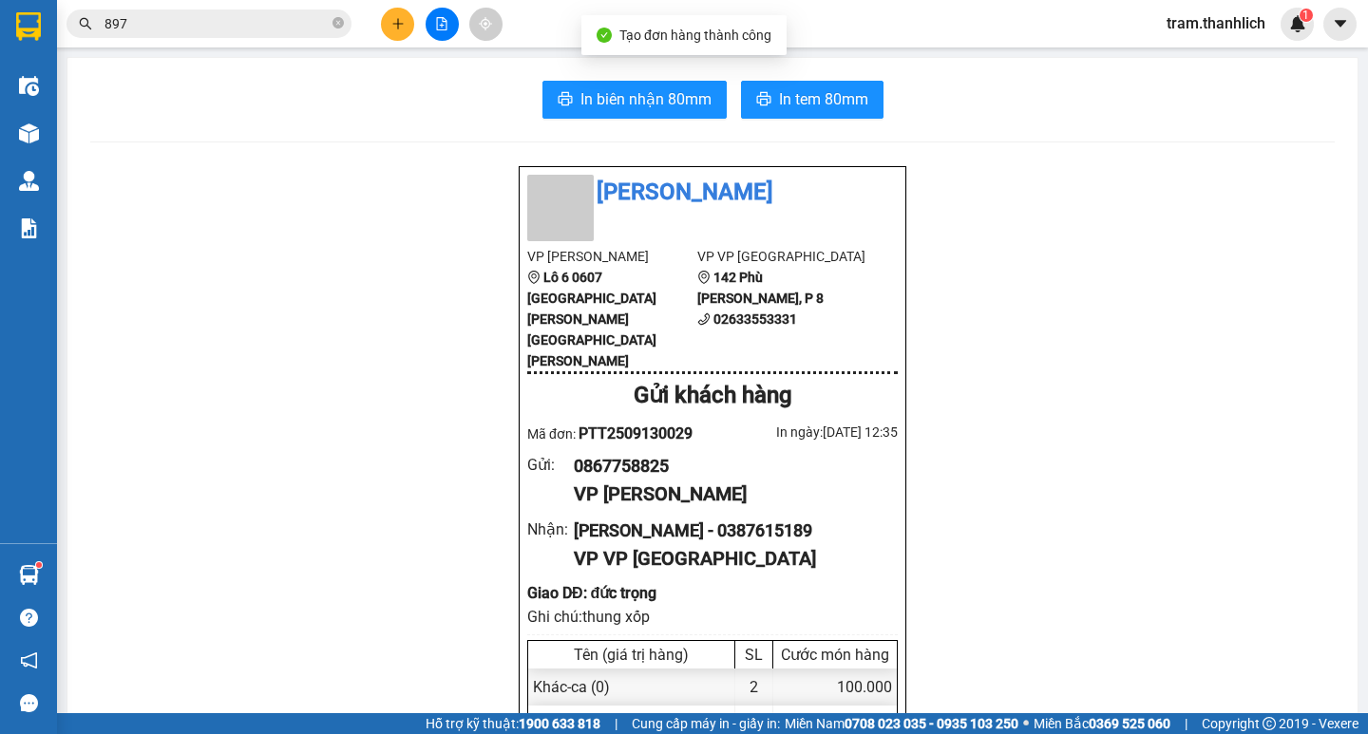
click at [792, 100] on span "In tem 80mm" at bounding box center [823, 99] width 89 height 24
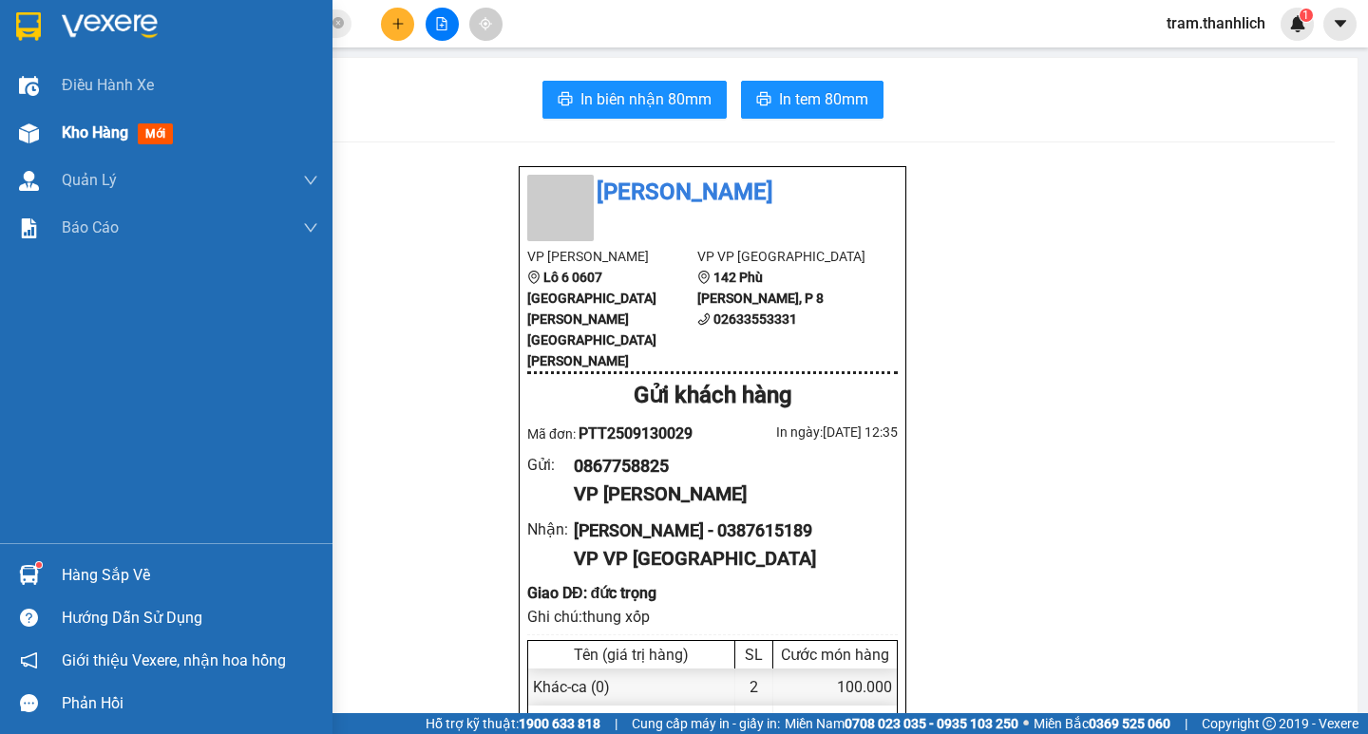
click at [79, 132] on span "Kho hàng" at bounding box center [95, 133] width 67 height 18
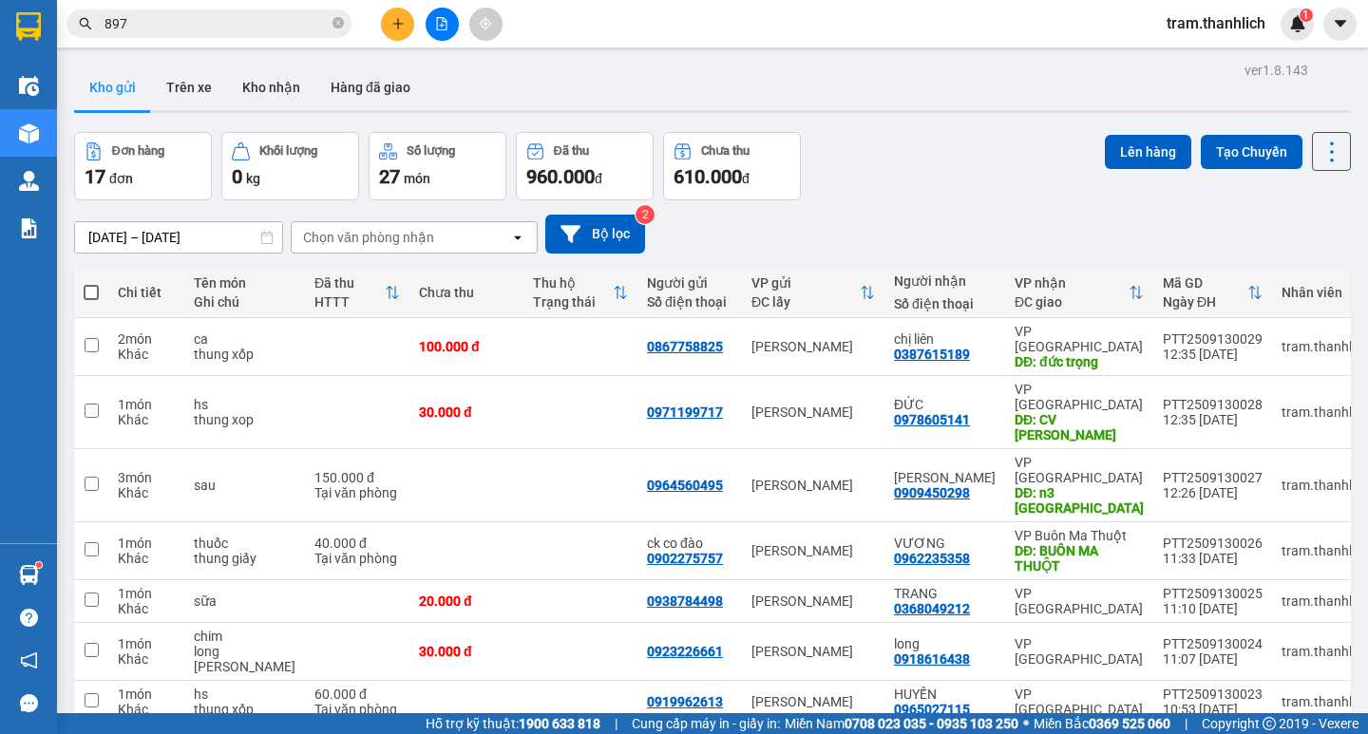
click at [392, 24] on icon "plus" at bounding box center [397, 23] width 13 height 13
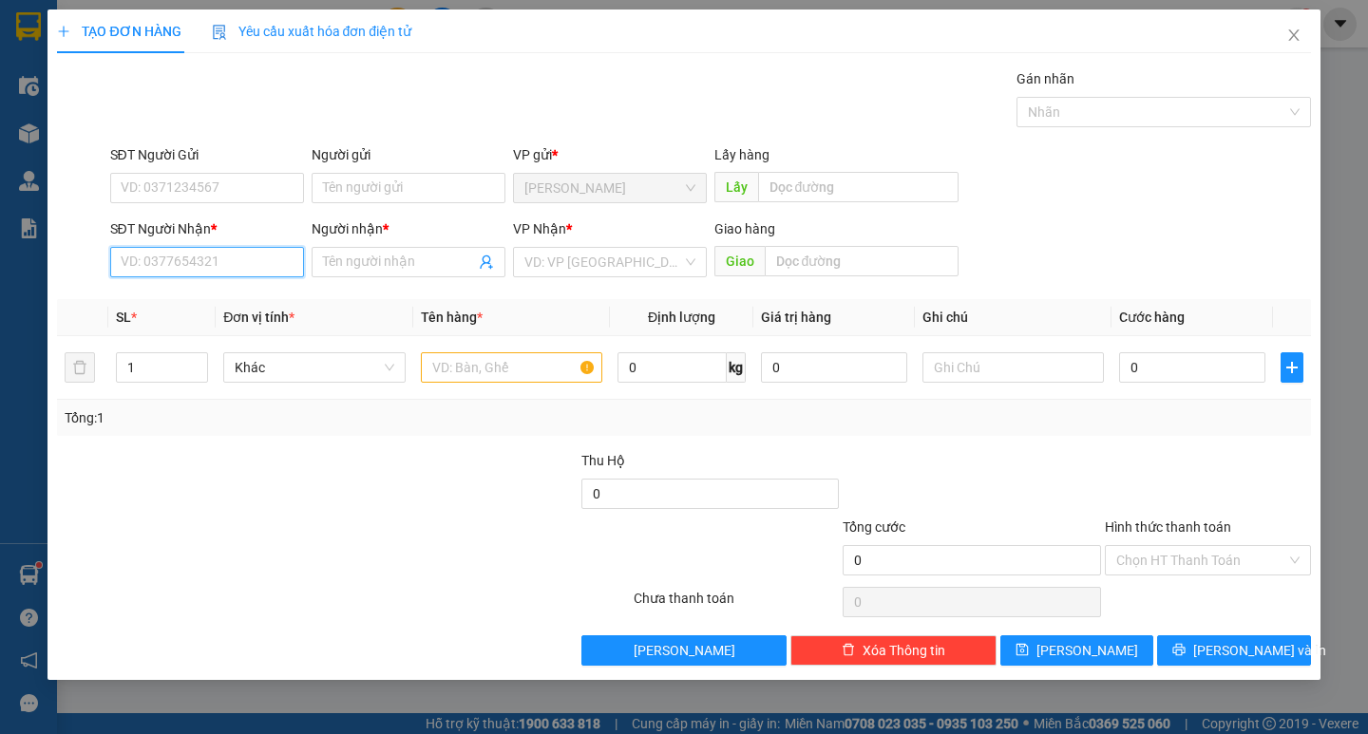
click at [133, 256] on input "SĐT Người Nhận *" at bounding box center [207, 262] width 194 height 30
click at [143, 295] on div "0947072021 - tx [PERSON_NAME]" at bounding box center [222, 300] width 201 height 21
click at [522, 380] on input "text" at bounding box center [511, 367] width 181 height 30
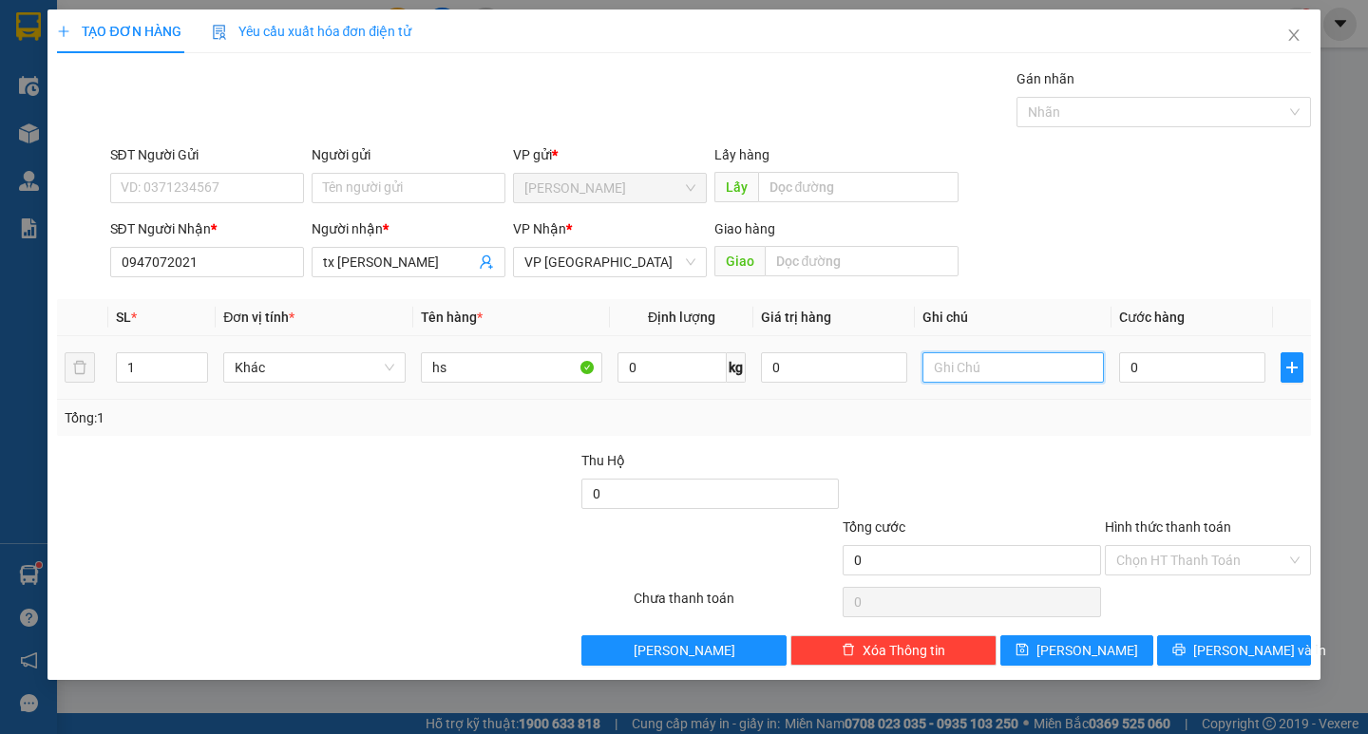
click at [961, 356] on input "text" at bounding box center [1013, 367] width 181 height 30
click at [1166, 361] on input "0" at bounding box center [1192, 367] width 146 height 30
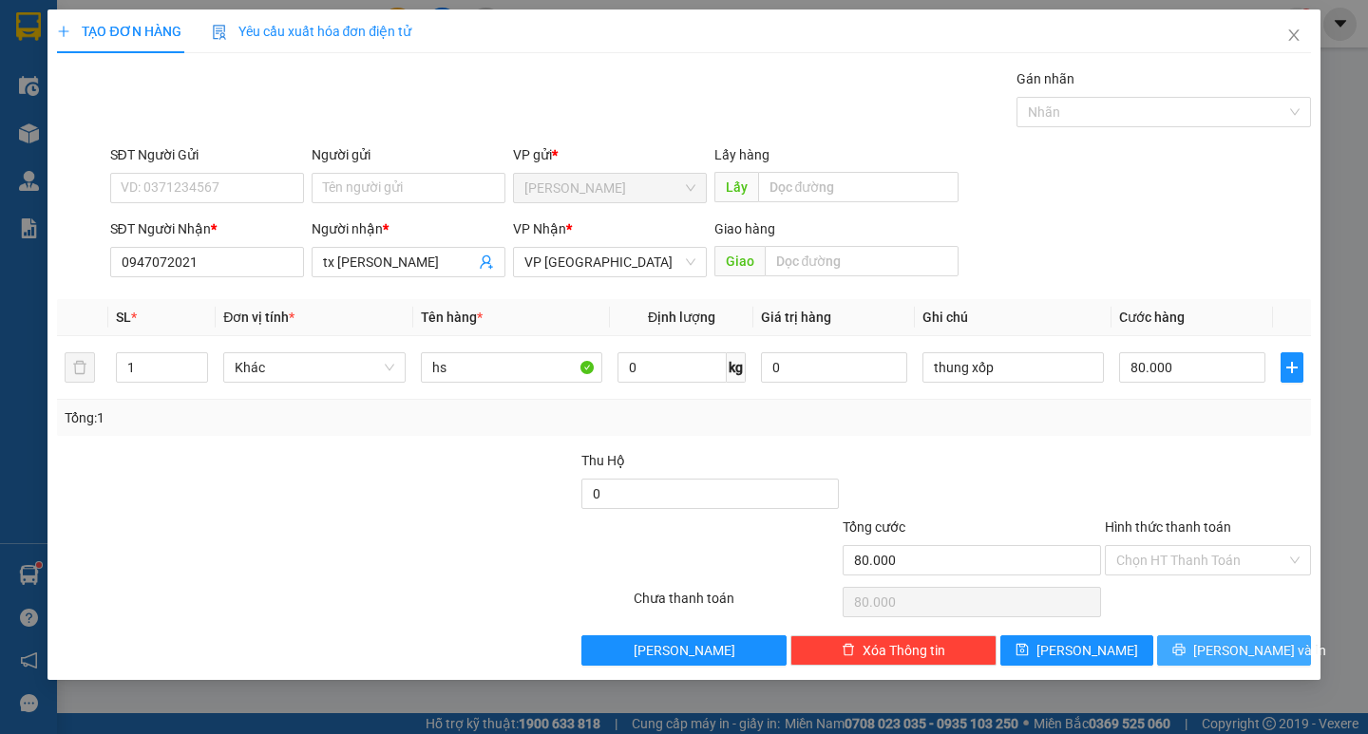
drag, startPoint x: 1227, startPoint y: 655, endPoint x: 870, endPoint y: 323, distance: 486.7
click at [1226, 655] on span "[PERSON_NAME] và In" at bounding box center [1259, 650] width 133 height 21
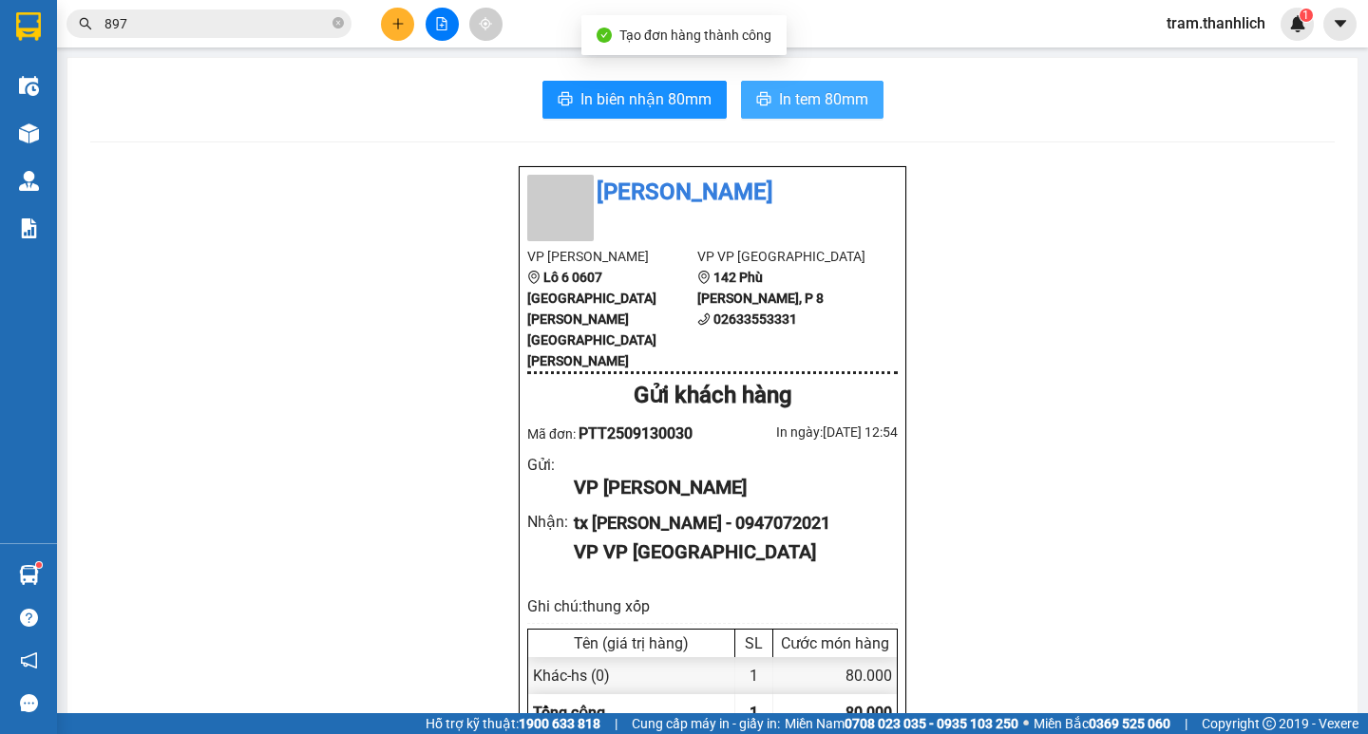
click at [779, 100] on span "In tem 80mm" at bounding box center [823, 99] width 89 height 24
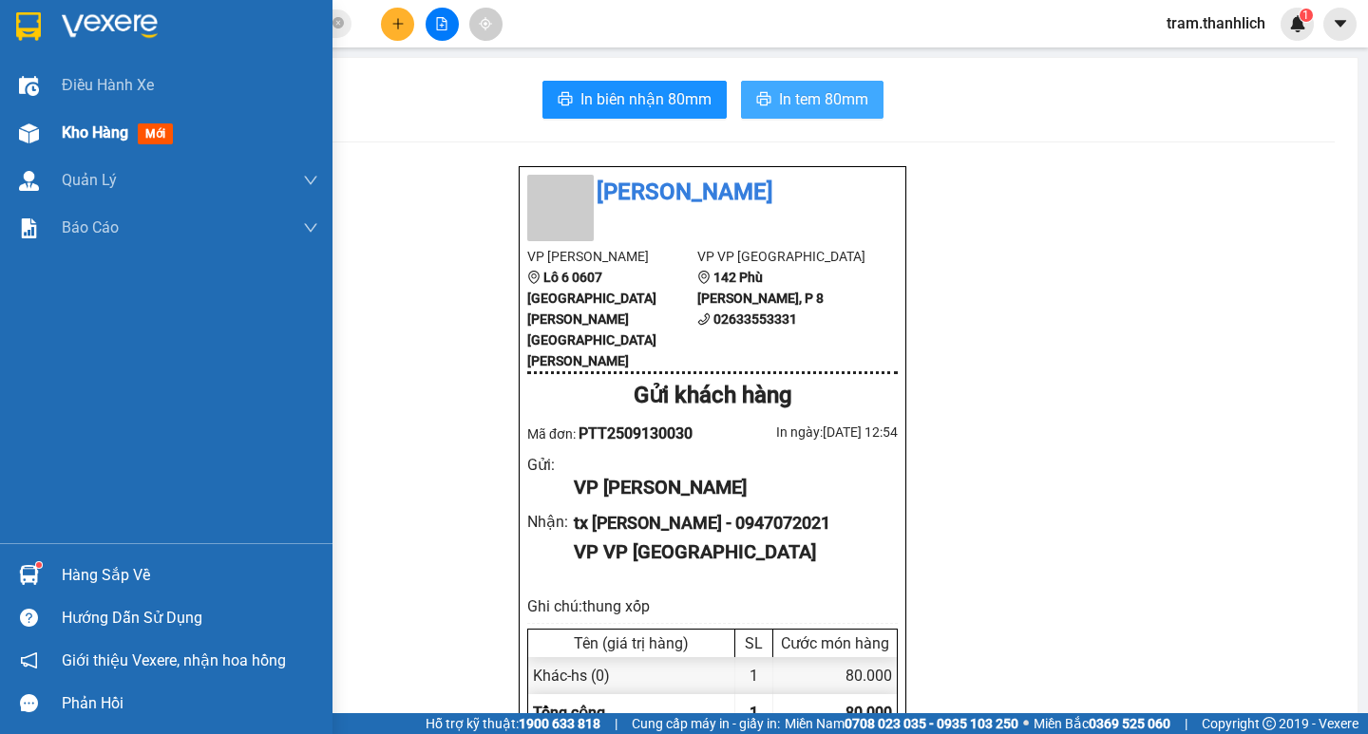
click at [113, 137] on span "Kho hàng" at bounding box center [95, 133] width 67 height 18
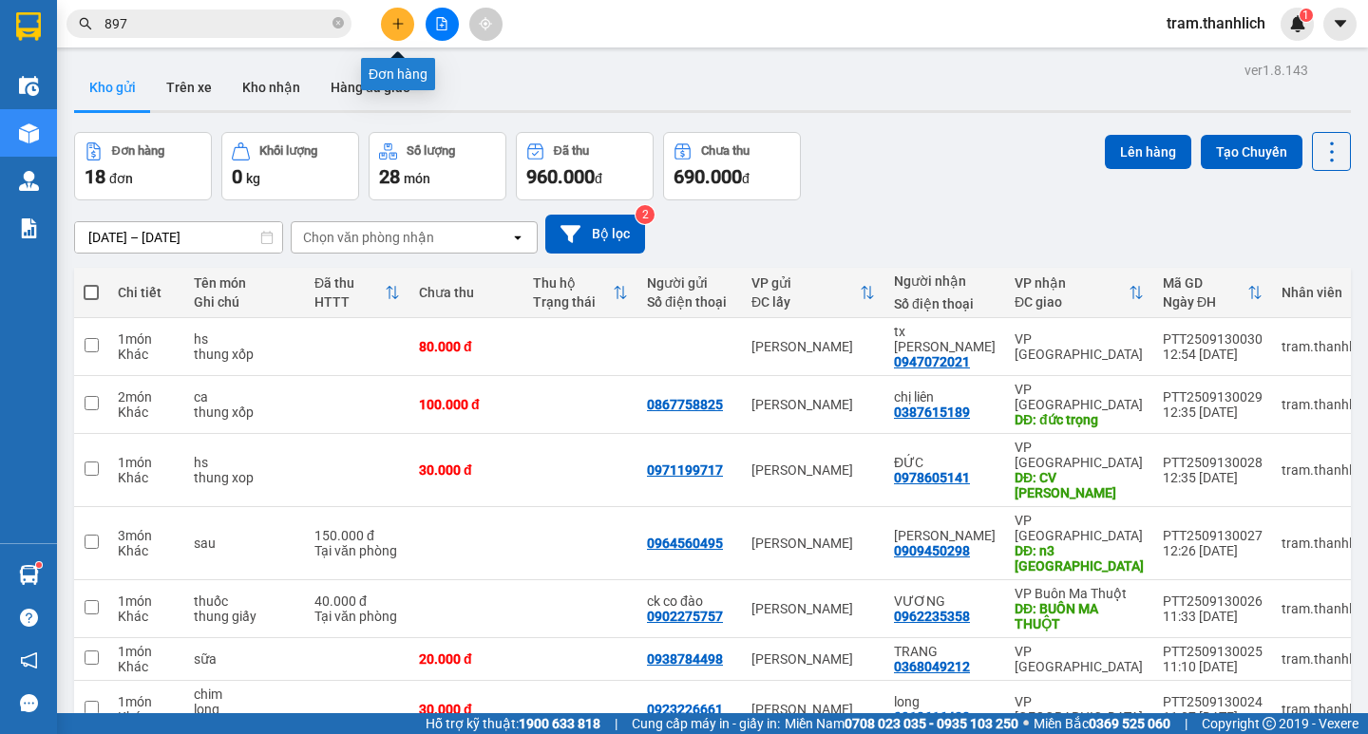
click at [410, 22] on button at bounding box center [397, 24] width 33 height 33
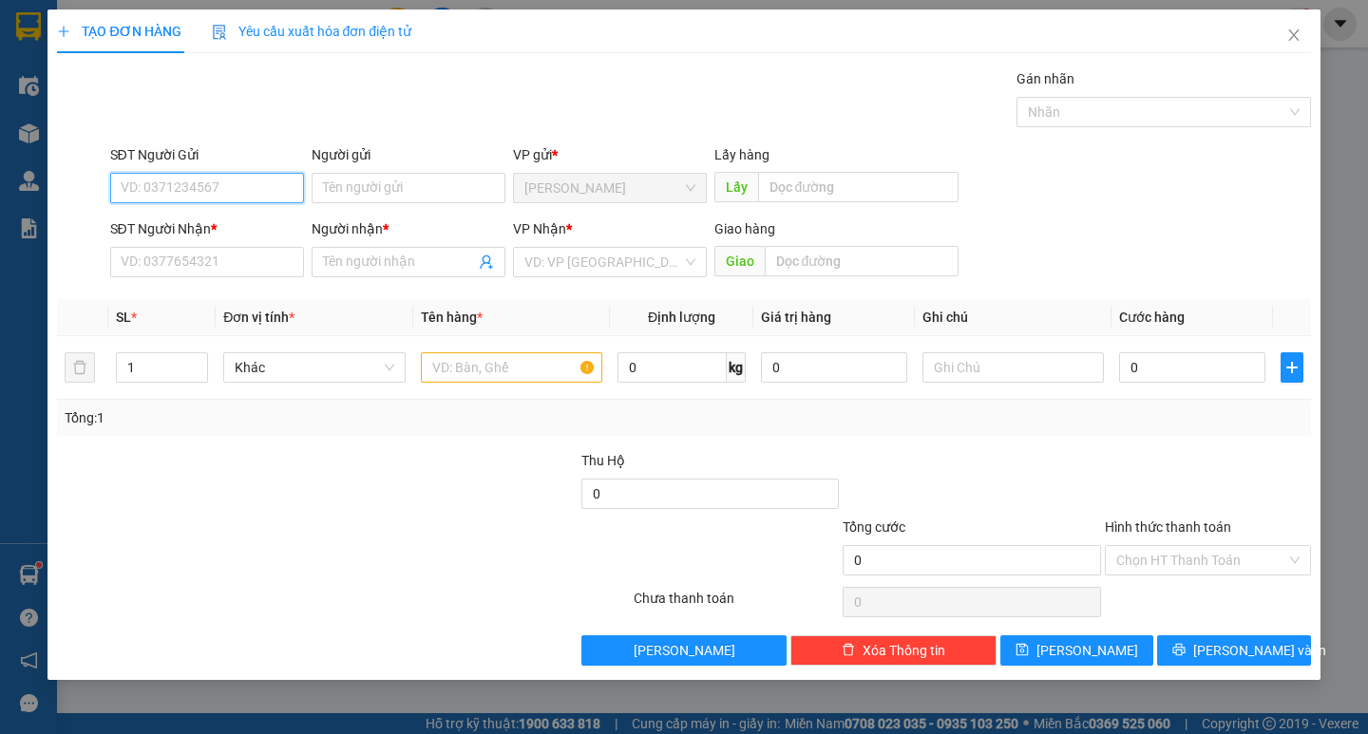
click at [208, 181] on input "SĐT Người Gửi" at bounding box center [207, 188] width 194 height 30
click at [196, 263] on input "SĐT Người Nhận *" at bounding box center [207, 262] width 194 height 30
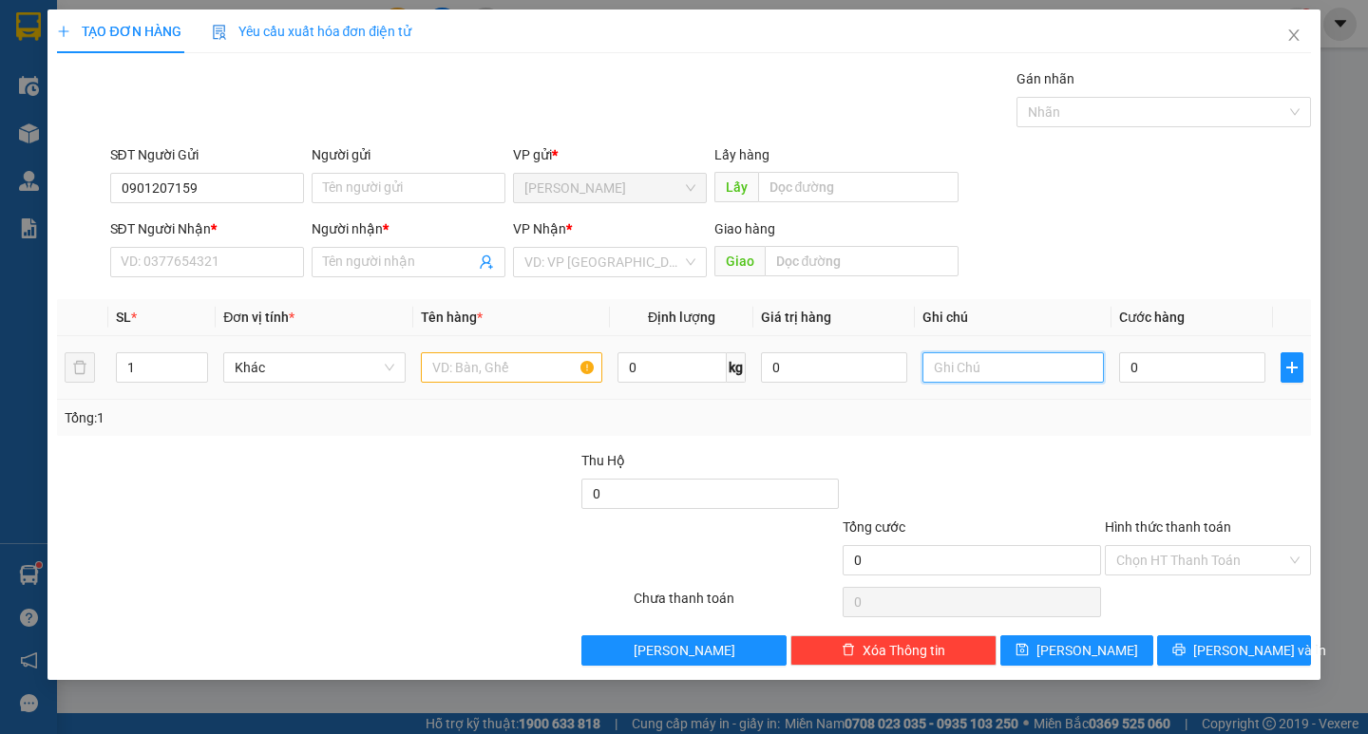
click at [924, 379] on input "text" at bounding box center [1013, 367] width 181 height 30
click at [442, 359] on input "text" at bounding box center [511, 367] width 181 height 30
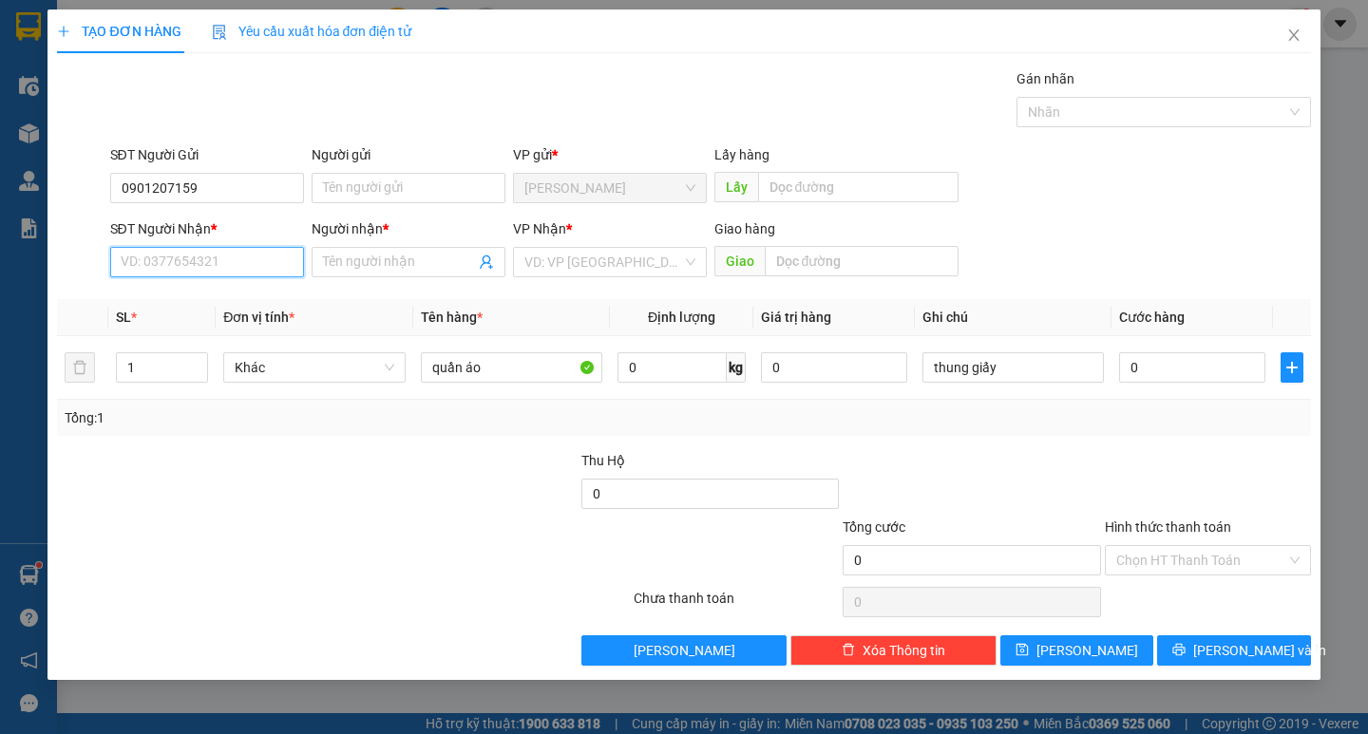
click at [231, 272] on input "SĐT Người Nhận *" at bounding box center [207, 262] width 194 height 30
click at [319, 257] on span at bounding box center [409, 262] width 194 height 30
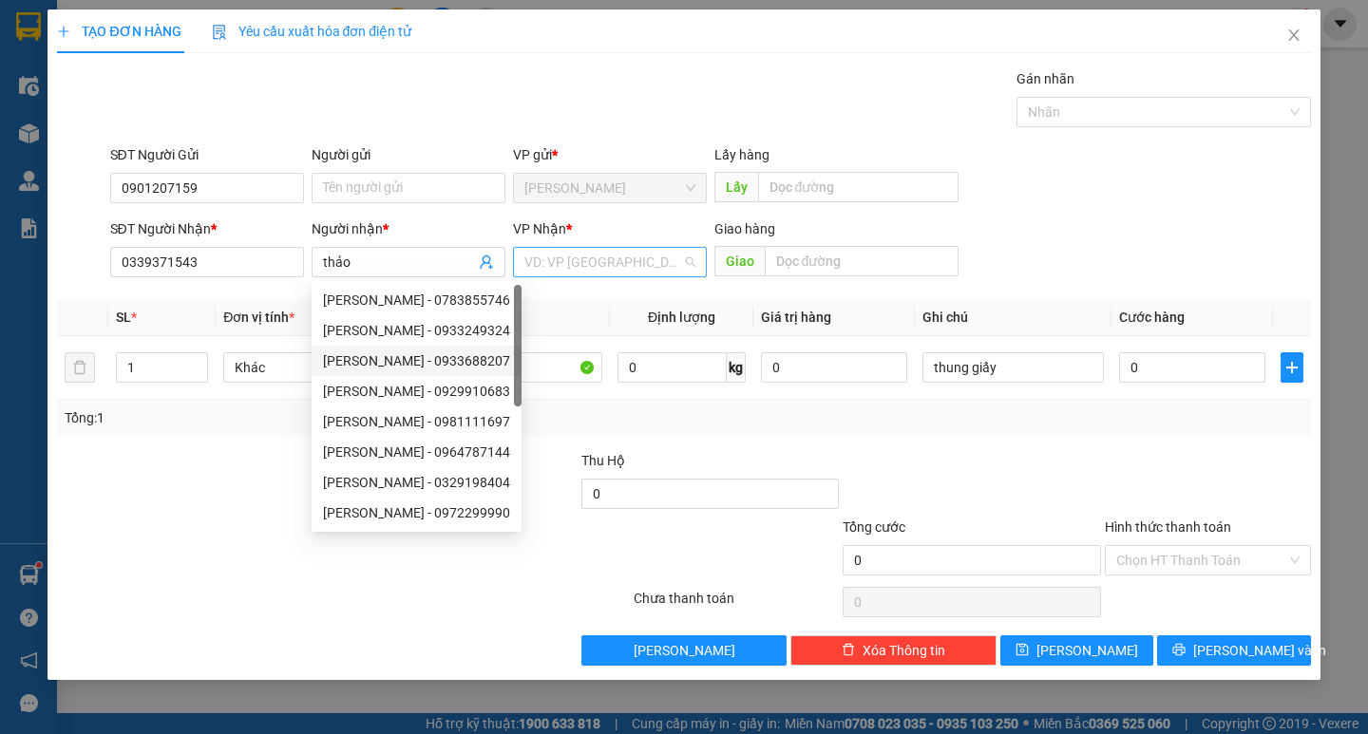
click at [608, 258] on input "search" at bounding box center [603, 262] width 158 height 29
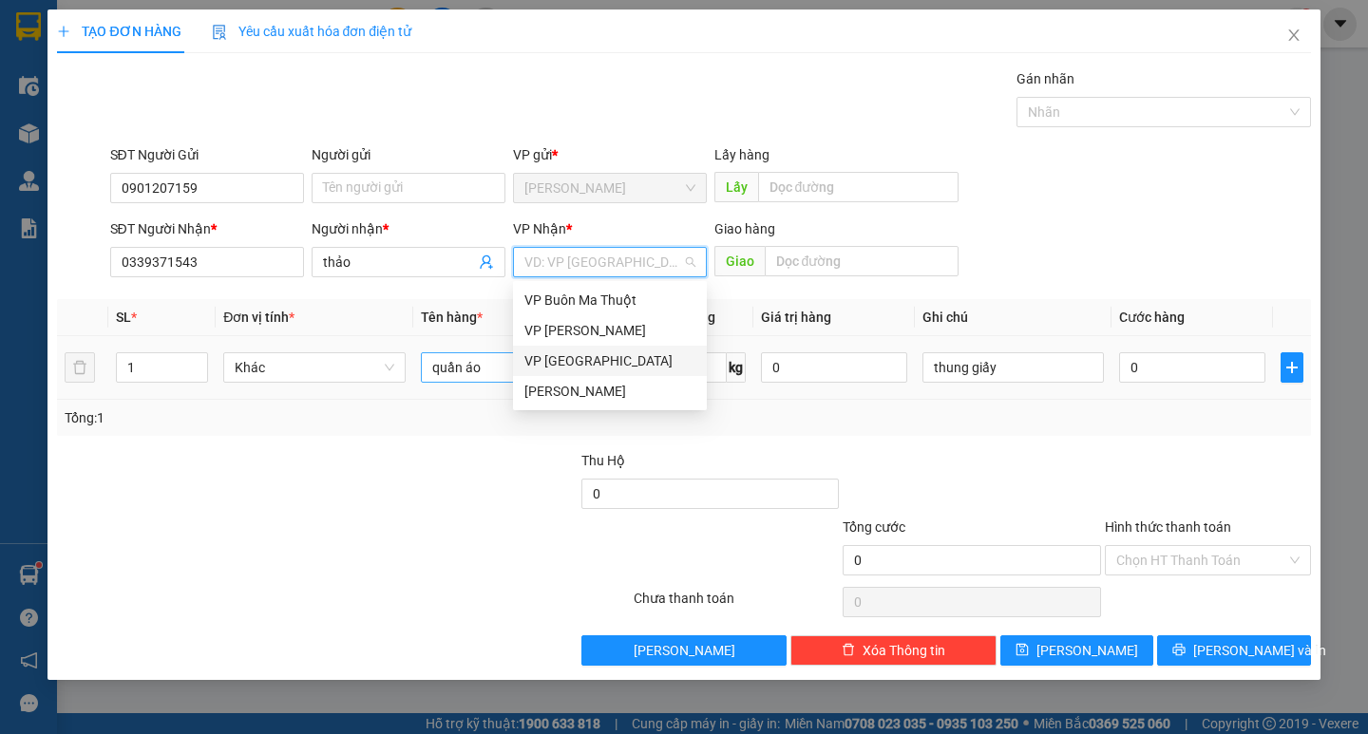
click at [583, 356] on div "VP [GEOGRAPHIC_DATA]" at bounding box center [609, 361] width 171 height 21
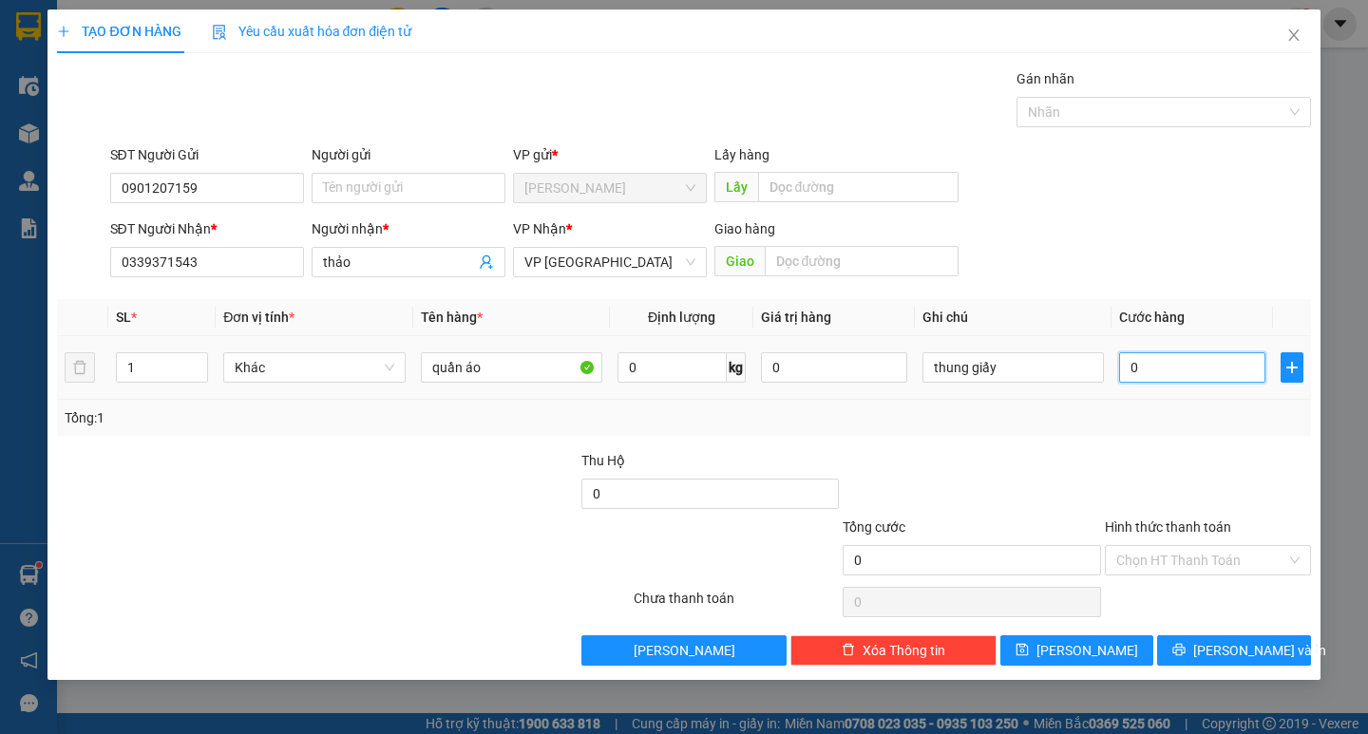
click at [1161, 366] on input "0" at bounding box center [1192, 367] width 146 height 30
click at [1186, 651] on icon "printer" at bounding box center [1179, 650] width 12 height 12
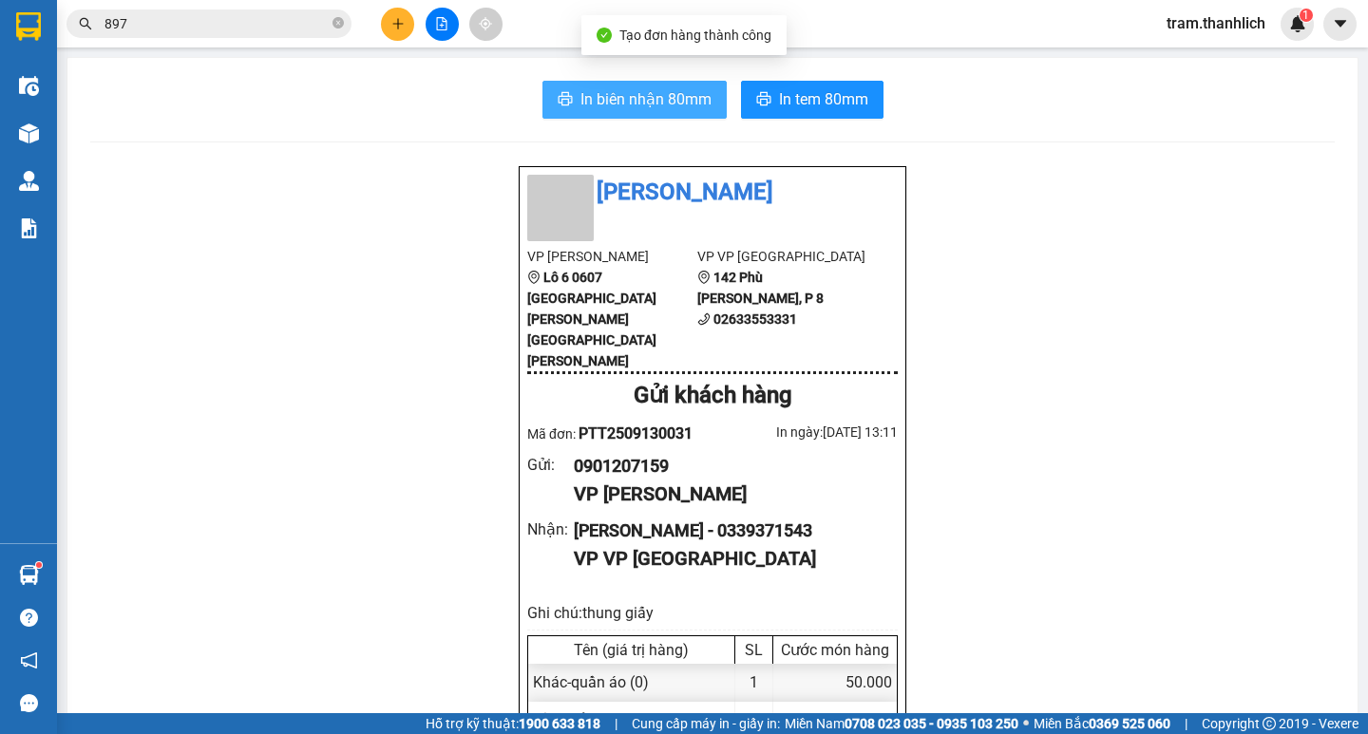
click at [637, 98] on span "In biên nhận 80mm" at bounding box center [645, 99] width 131 height 24
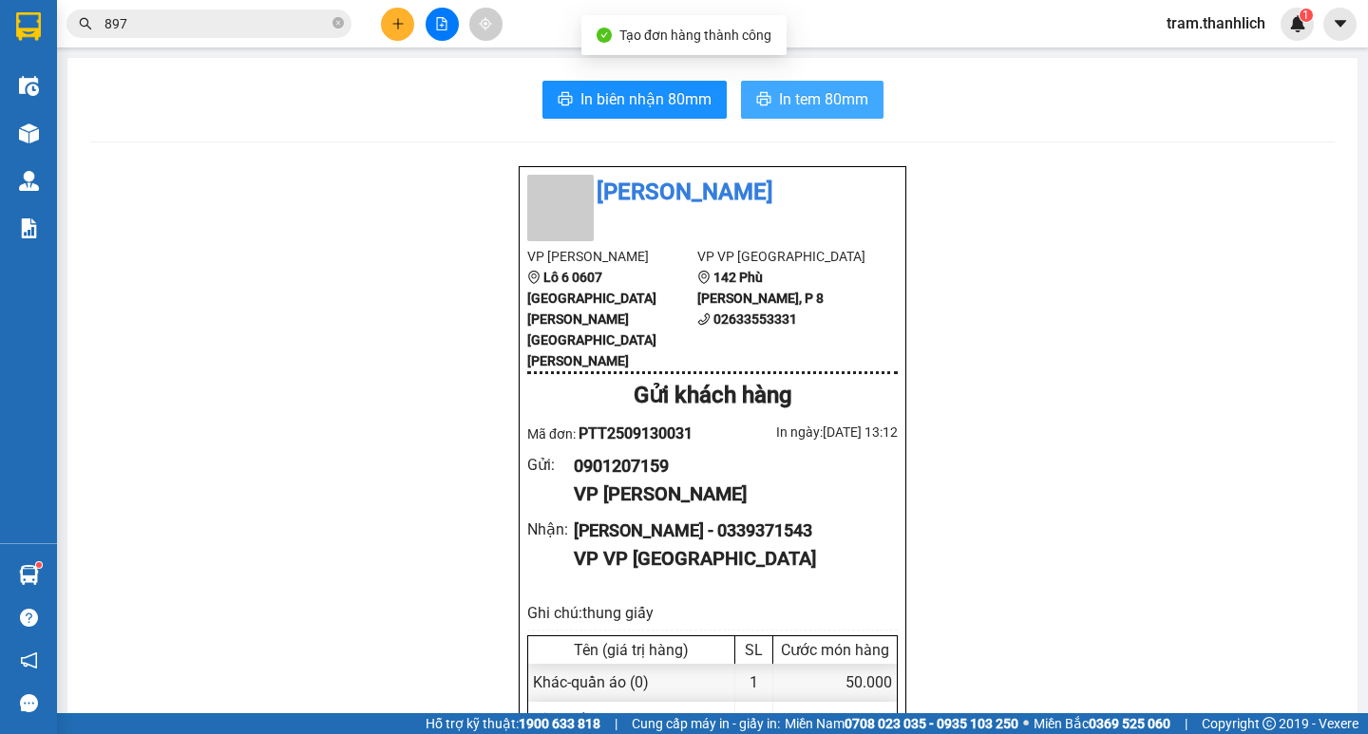
click at [827, 105] on span "In tem 80mm" at bounding box center [823, 99] width 89 height 24
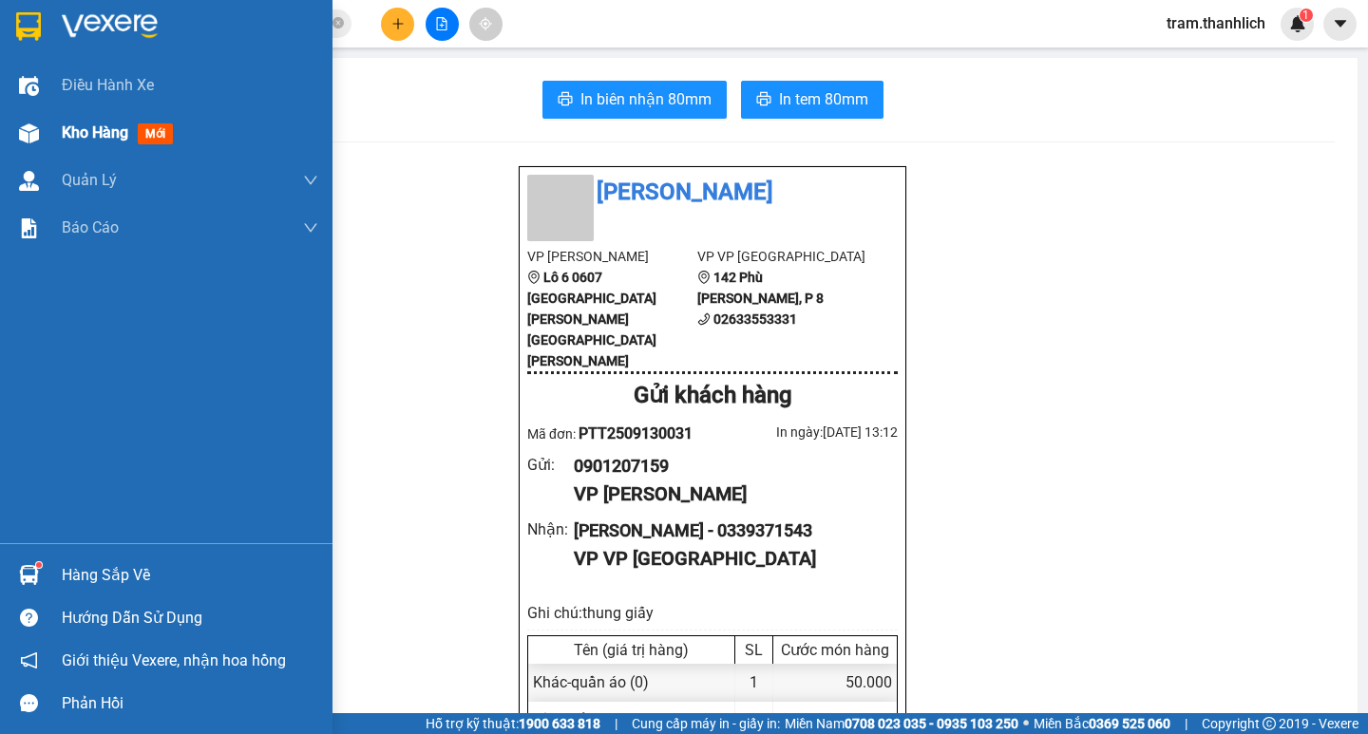
click at [82, 133] on span "Kho hàng" at bounding box center [95, 133] width 67 height 18
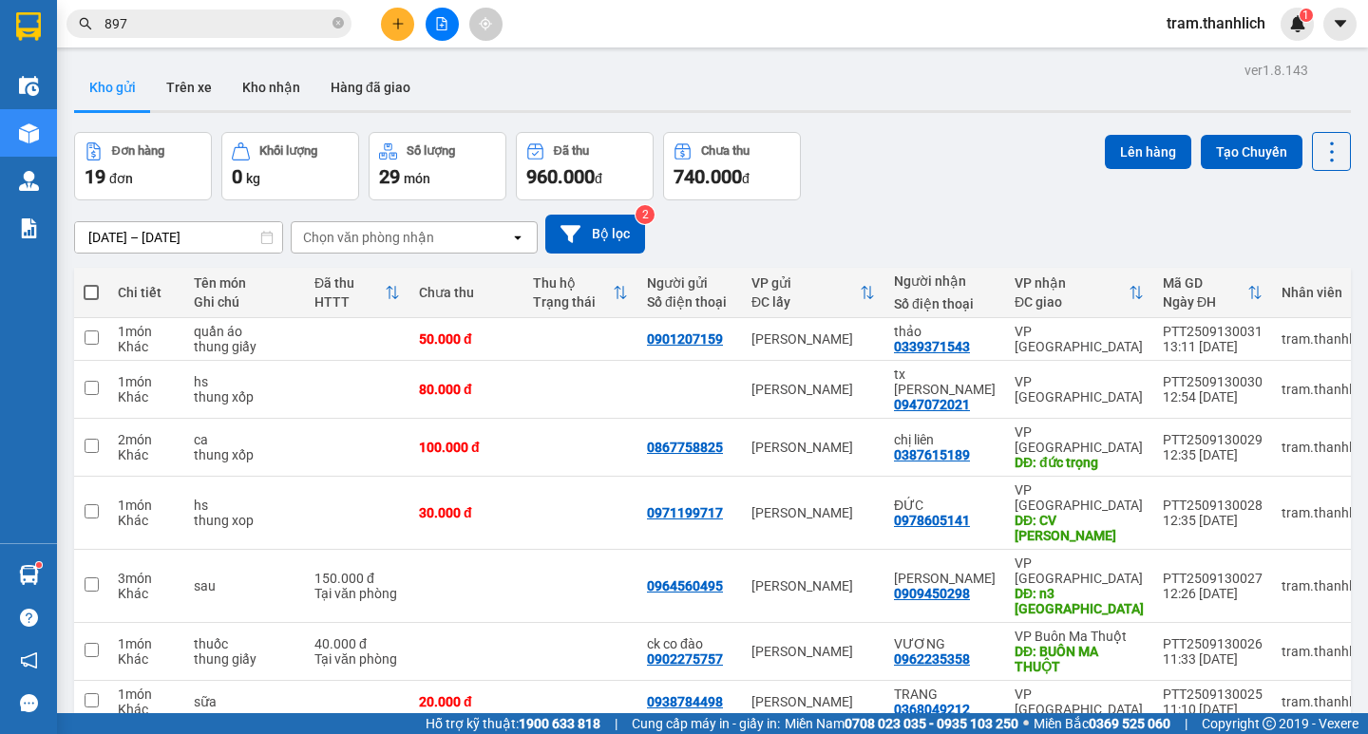
click at [94, 293] on span at bounding box center [91, 292] width 15 height 15
click at [91, 283] on input "checkbox" at bounding box center [91, 283] width 0 height 0
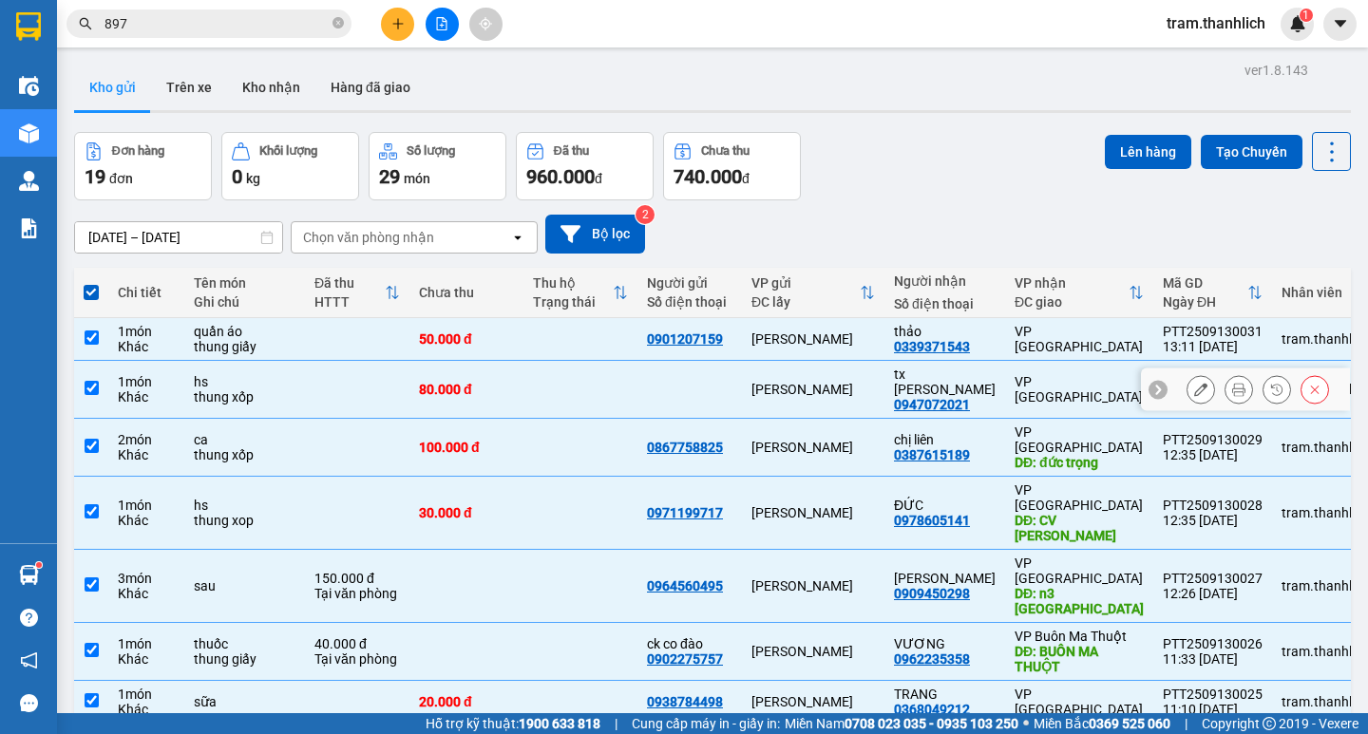
scroll to position [285, 0]
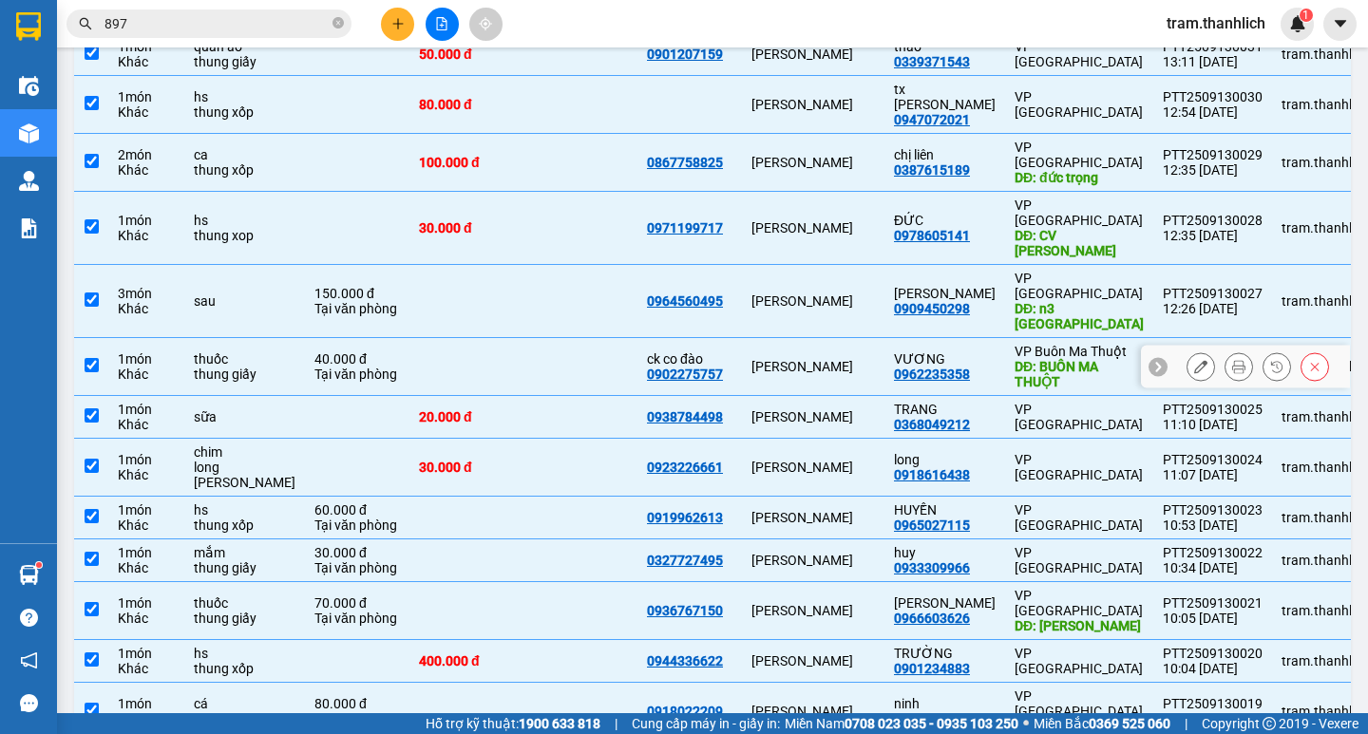
click at [409, 338] on td at bounding box center [466, 367] width 114 height 58
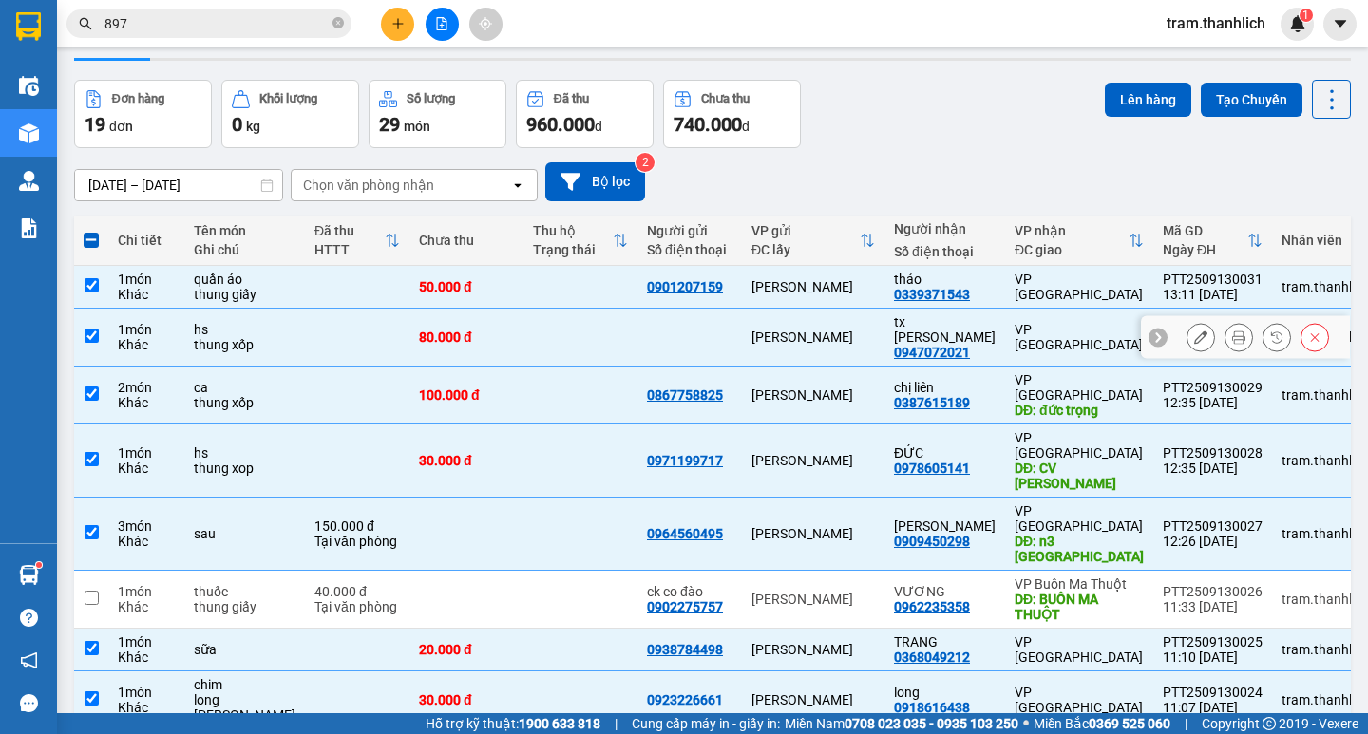
scroll to position [0, 0]
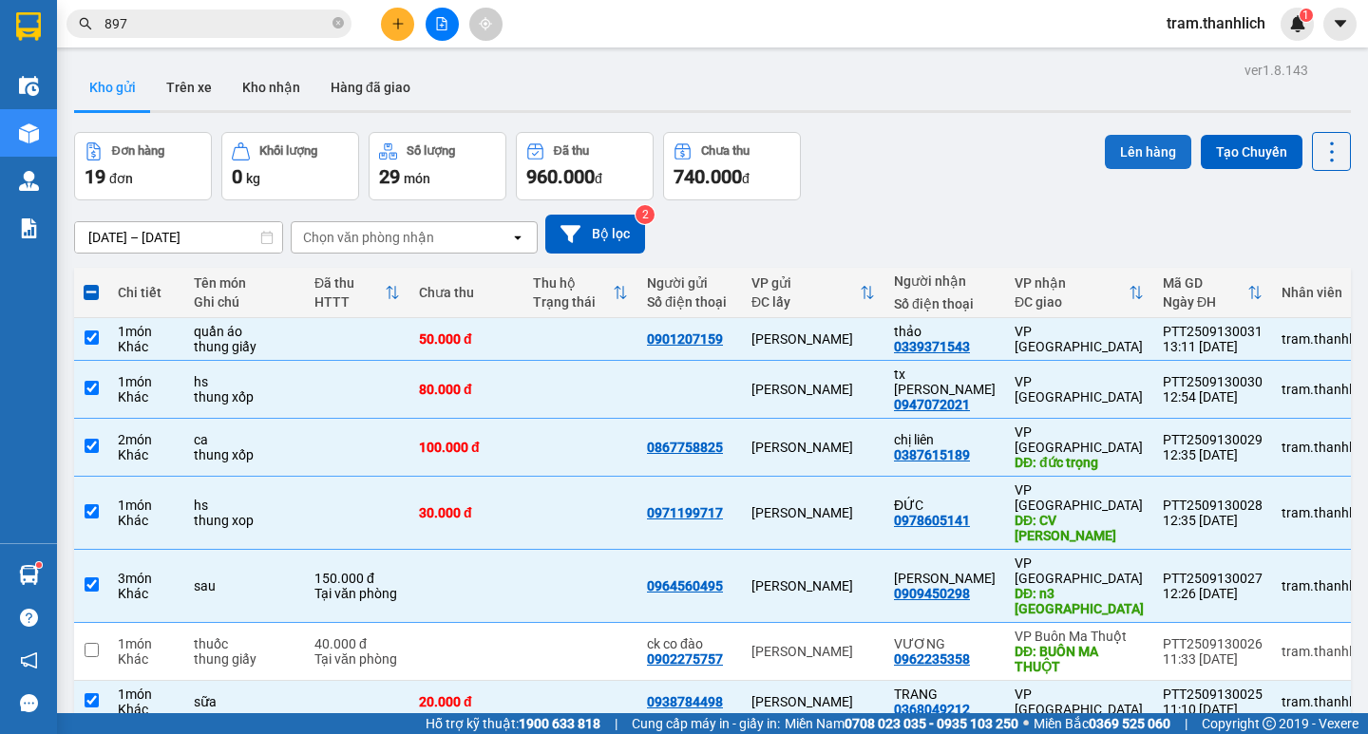
click at [1140, 156] on button "Lên hàng" at bounding box center [1148, 152] width 86 height 34
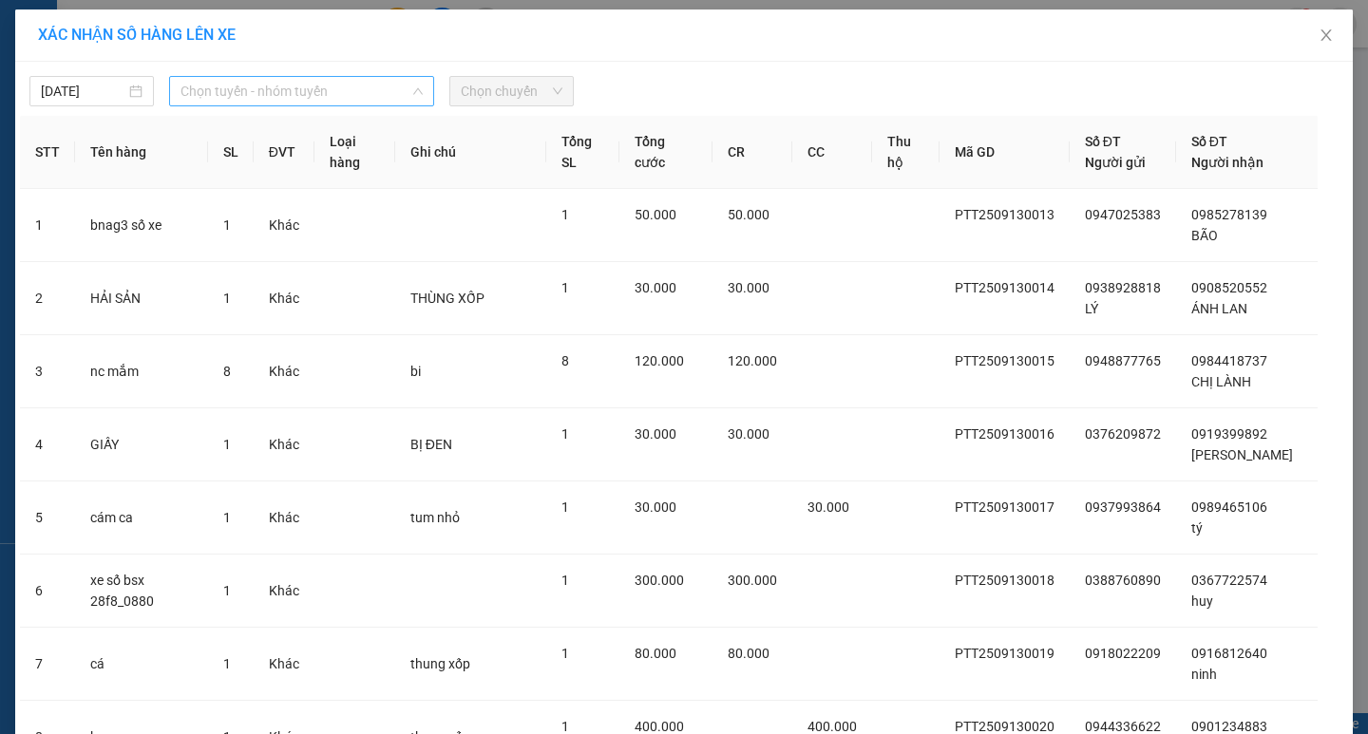
click at [309, 90] on span "Chọn tuyến - nhóm tuyến" at bounding box center [302, 91] width 242 height 29
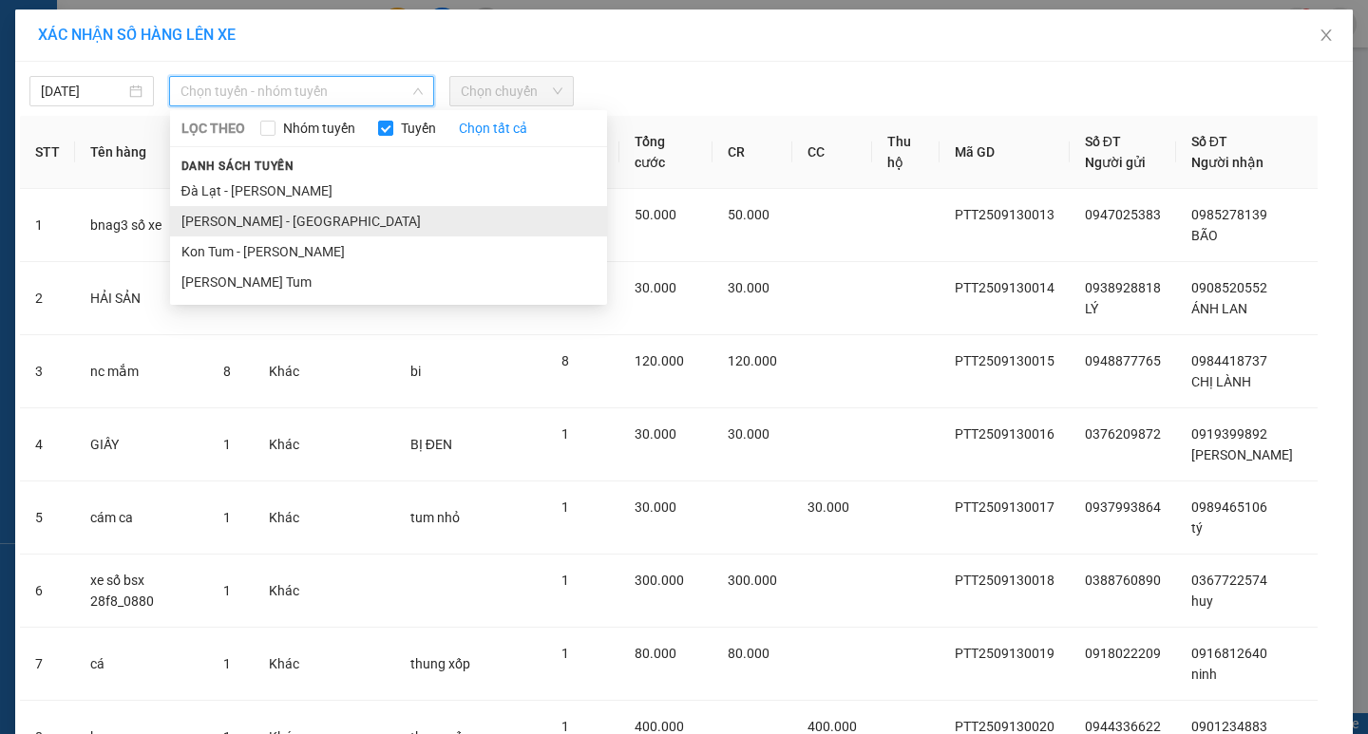
click at [278, 216] on li "[PERSON_NAME] - [GEOGRAPHIC_DATA]" at bounding box center [388, 221] width 437 height 30
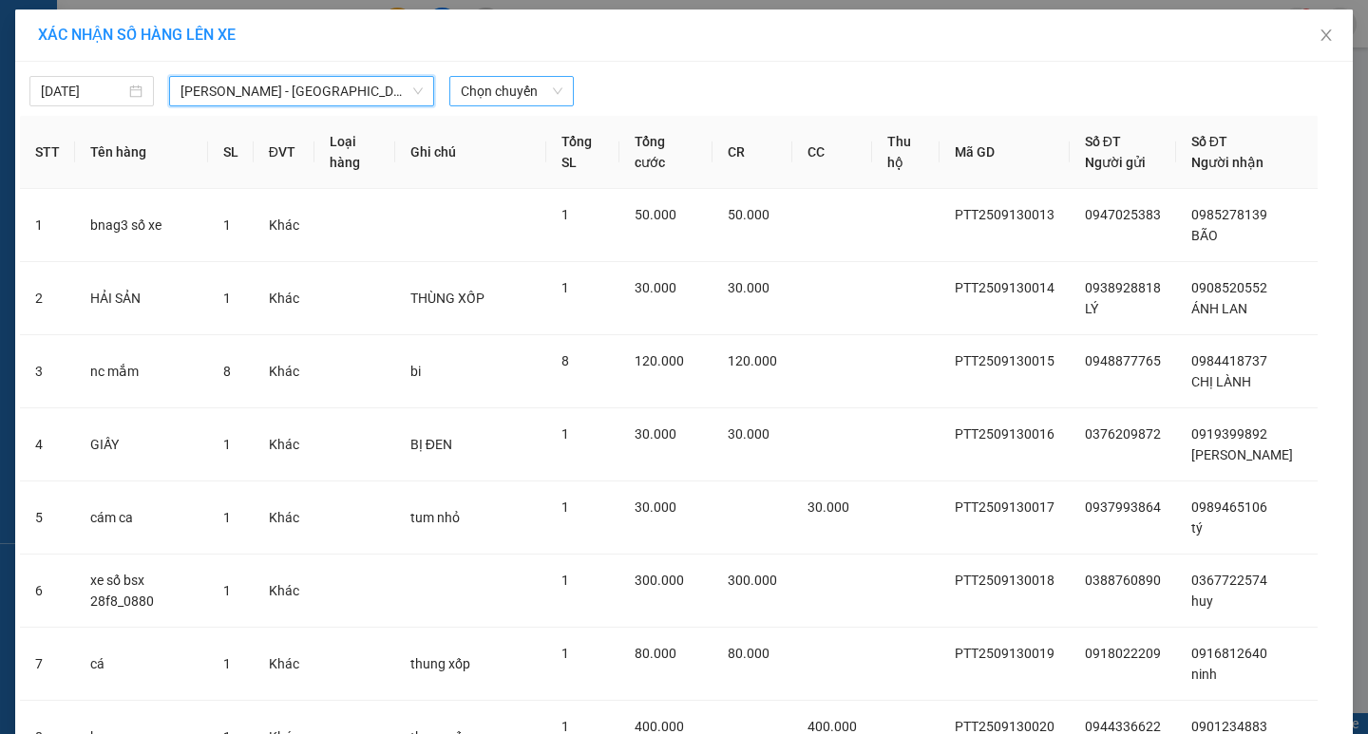
click at [482, 91] on span "Chọn chuyến" at bounding box center [512, 91] width 102 height 29
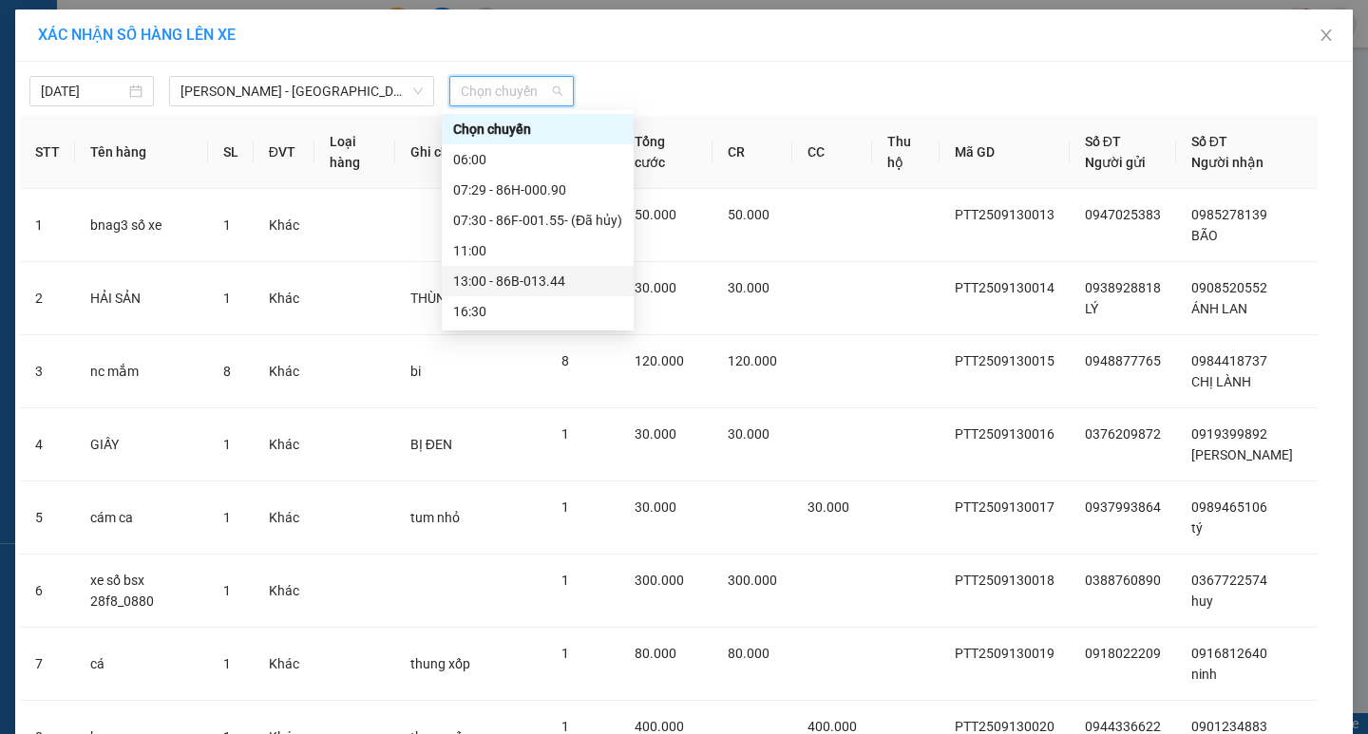
click at [528, 280] on div "13:00 - 86B-013.44" at bounding box center [537, 281] width 169 height 21
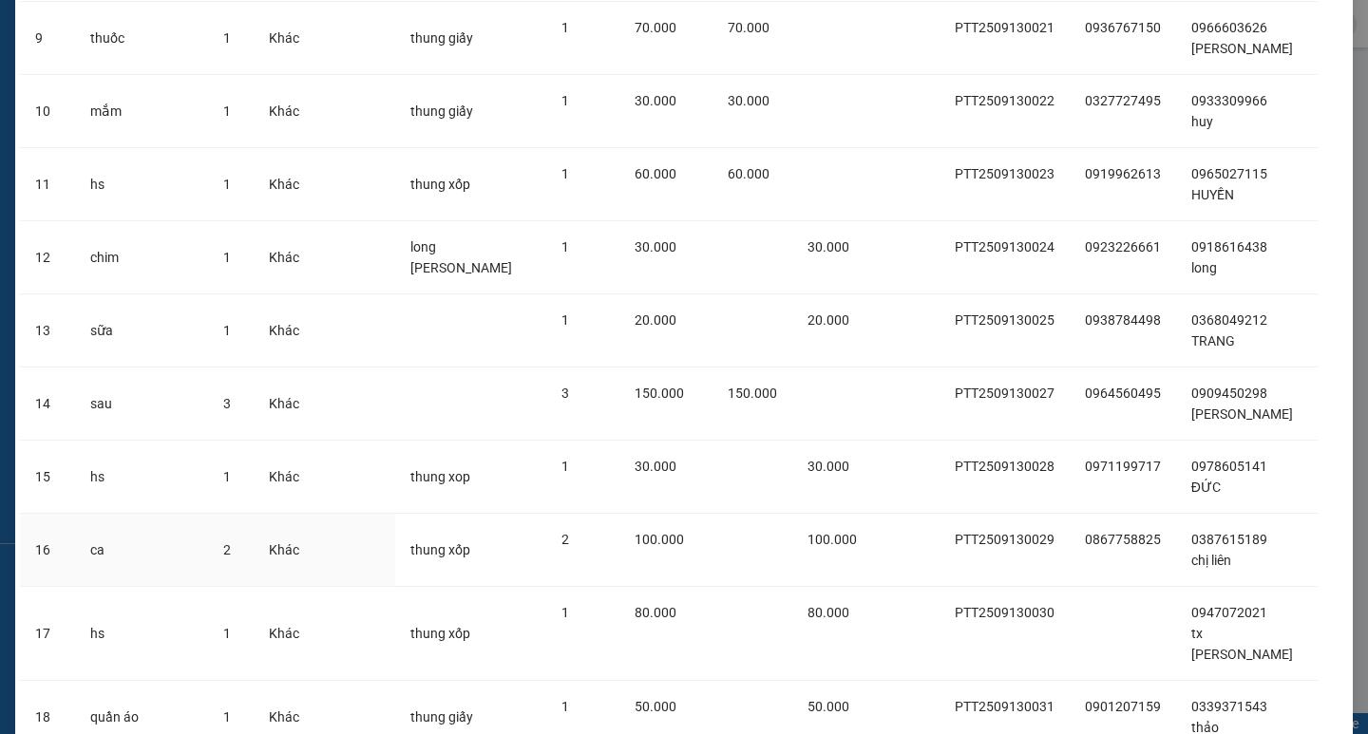
scroll to position [922, 0]
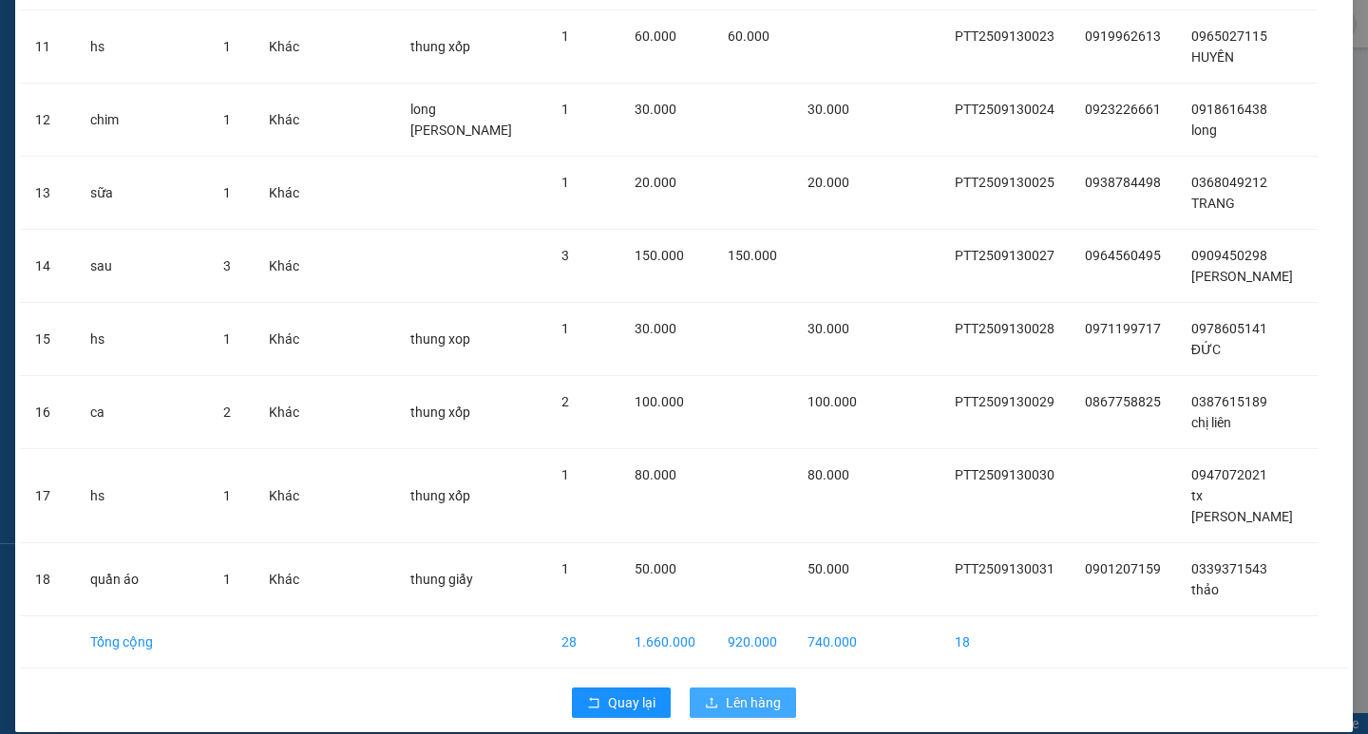
click at [759, 693] on span "Lên hàng" at bounding box center [753, 703] width 55 height 21
